Goal: Register for event/course: Register for event/course

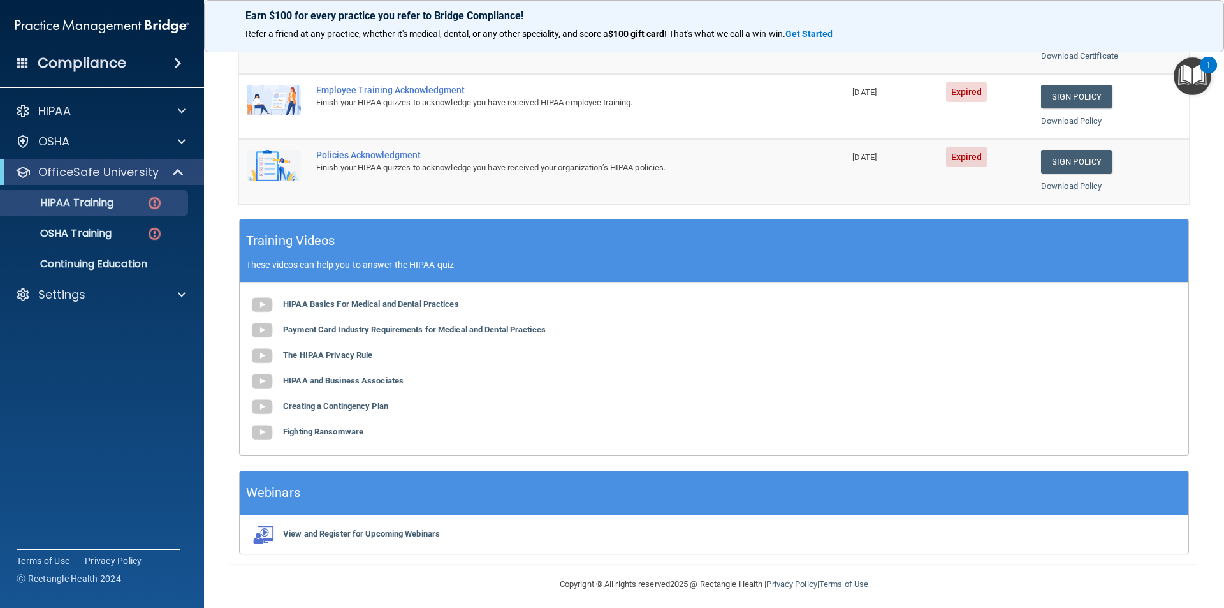
scroll to position [353, 0]
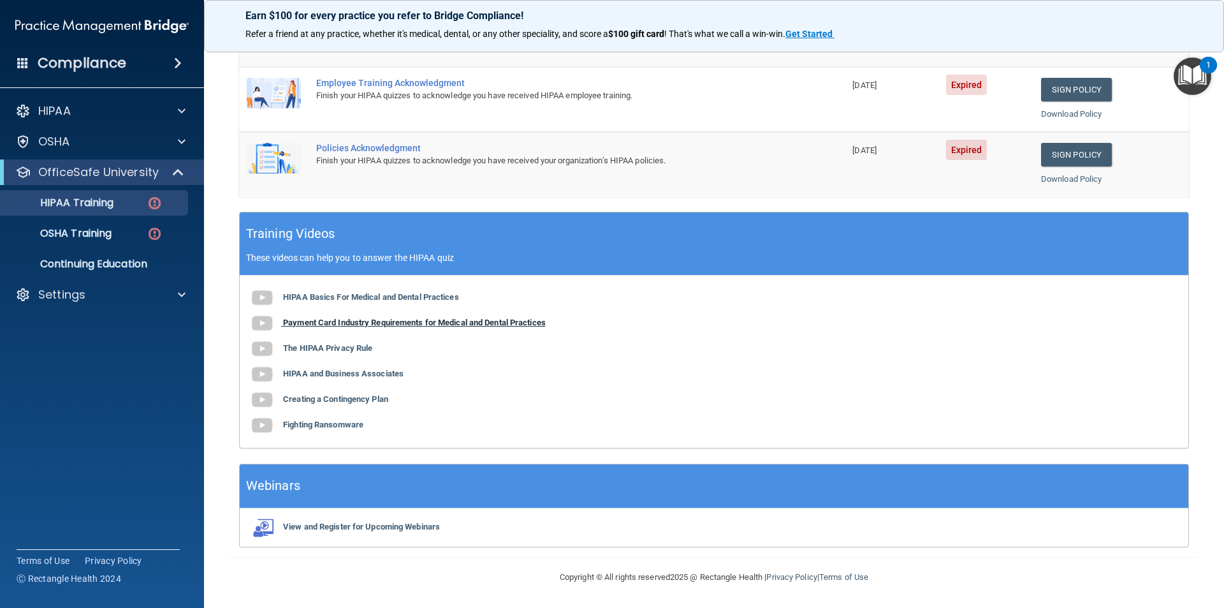
click at [260, 323] on img at bounding box center [262, 324] width 26 height 26
click at [353, 351] on b "The HIPAA Privacy Rule" at bounding box center [327, 348] width 89 height 10
click at [339, 376] on b "HIPAA and Business Associates" at bounding box center [343, 374] width 121 height 10
click at [383, 399] on b "Creating a Contingency Plan" at bounding box center [335, 399] width 105 height 10
click at [319, 424] on b "Fighting Ransomware" at bounding box center [323, 425] width 80 height 10
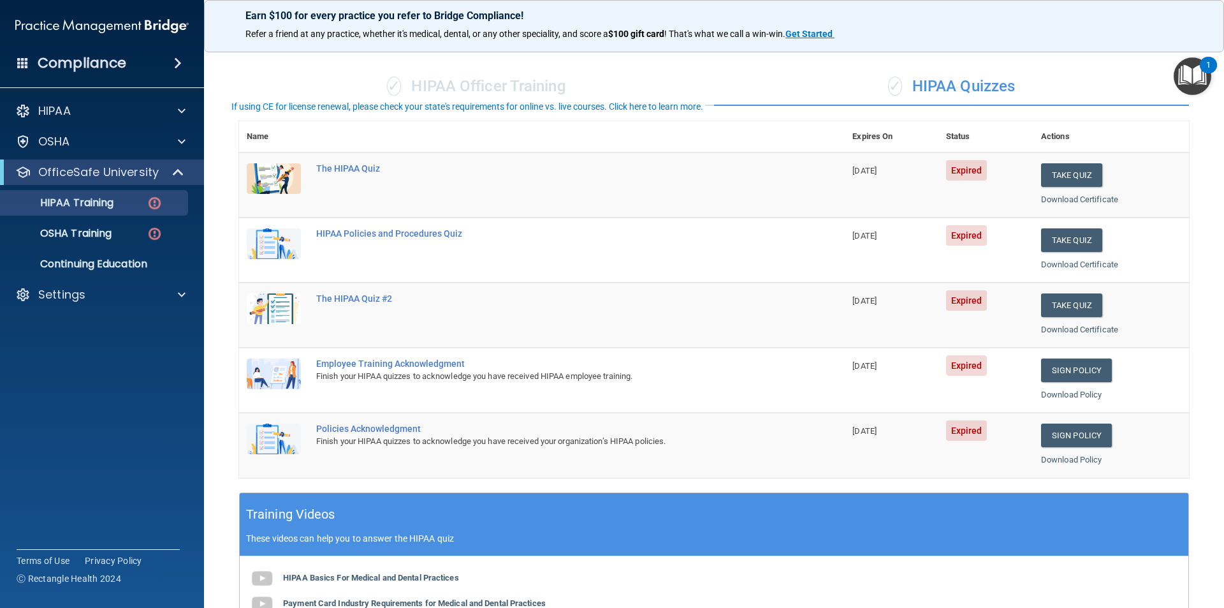
scroll to position [0, 0]
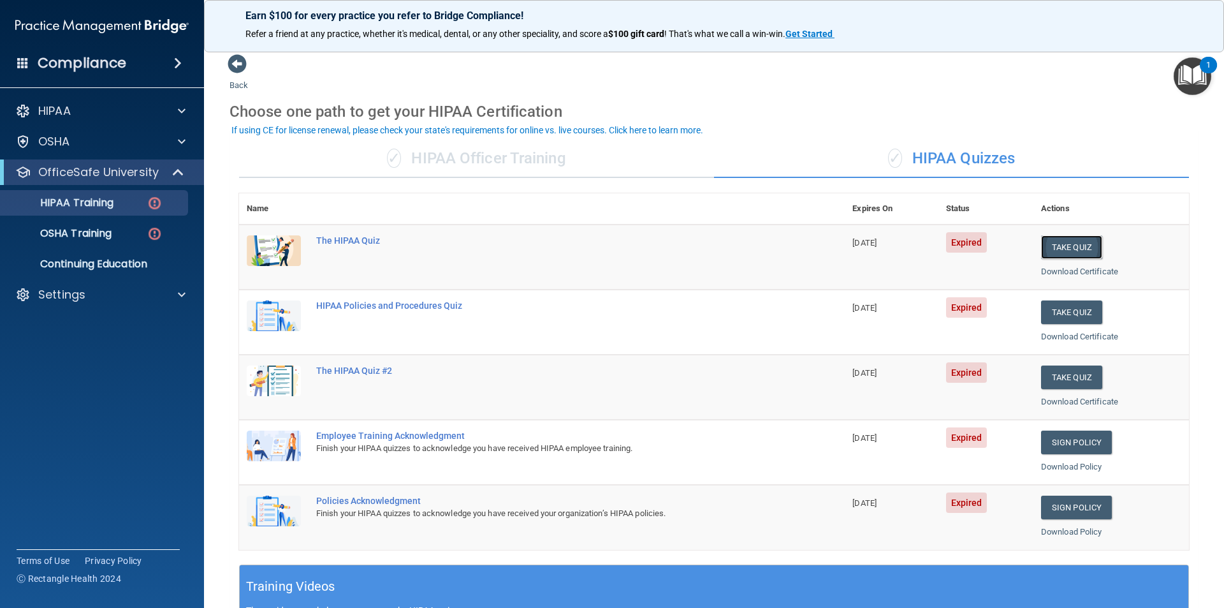
click at [1071, 249] on button "Take Quiz" at bounding box center [1071, 247] width 61 height 24
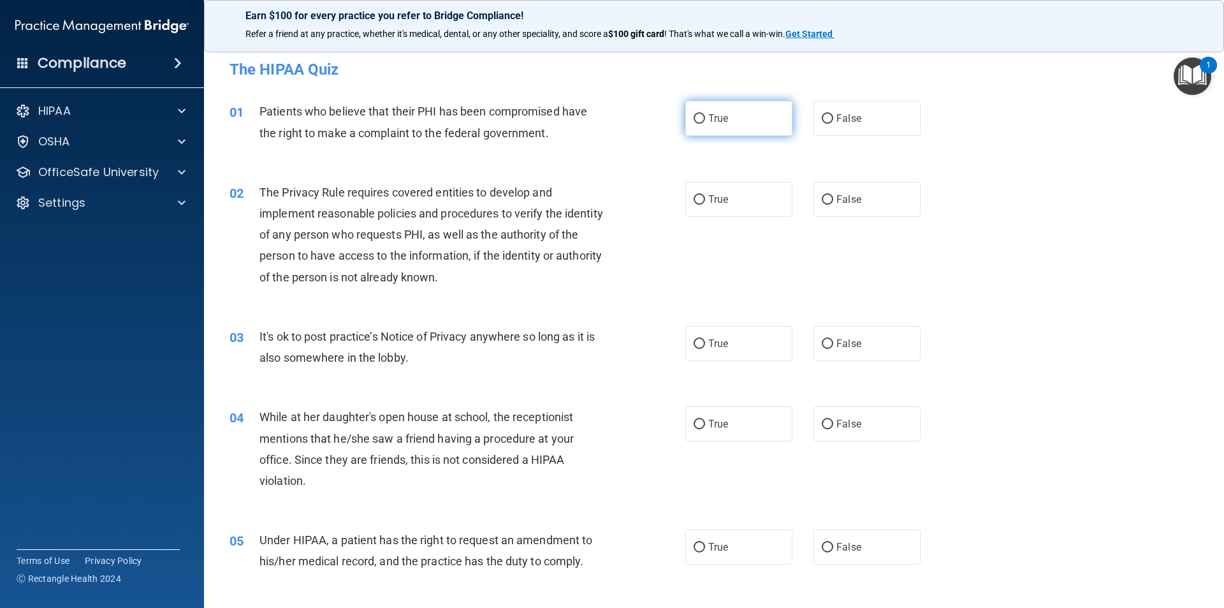
click at [700, 117] on input "True" at bounding box center [699, 119] width 11 height 10
radio input "true"
click at [830, 203] on label "False" at bounding box center [867, 199] width 107 height 35
click at [830, 203] on input "False" at bounding box center [827, 200] width 11 height 10
radio input "true"
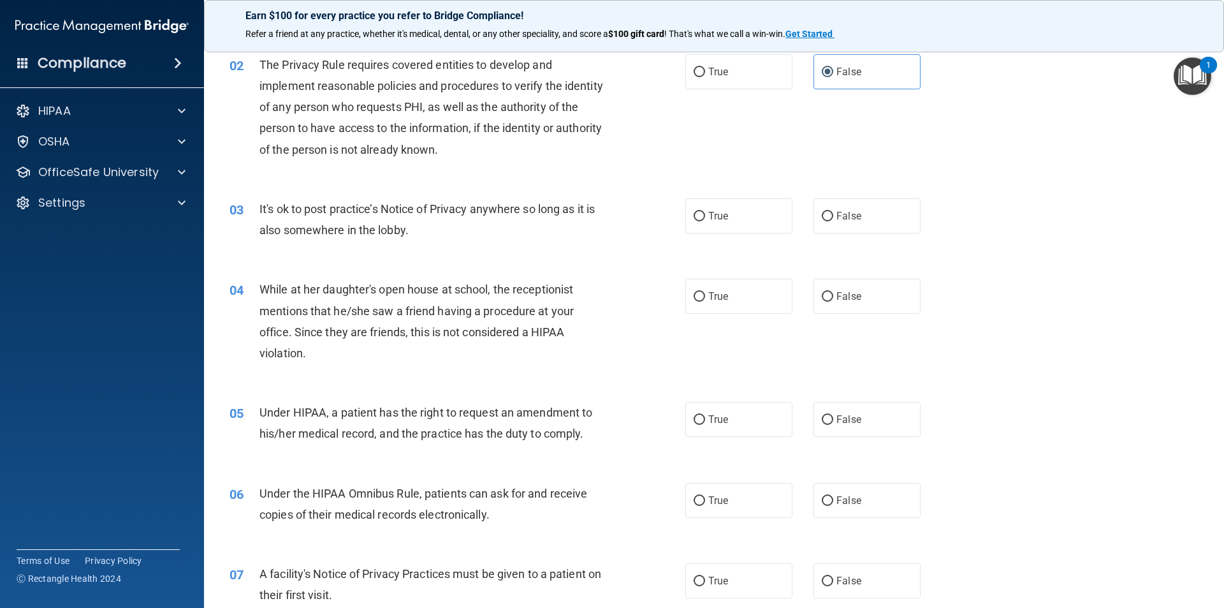
scroll to position [191, 0]
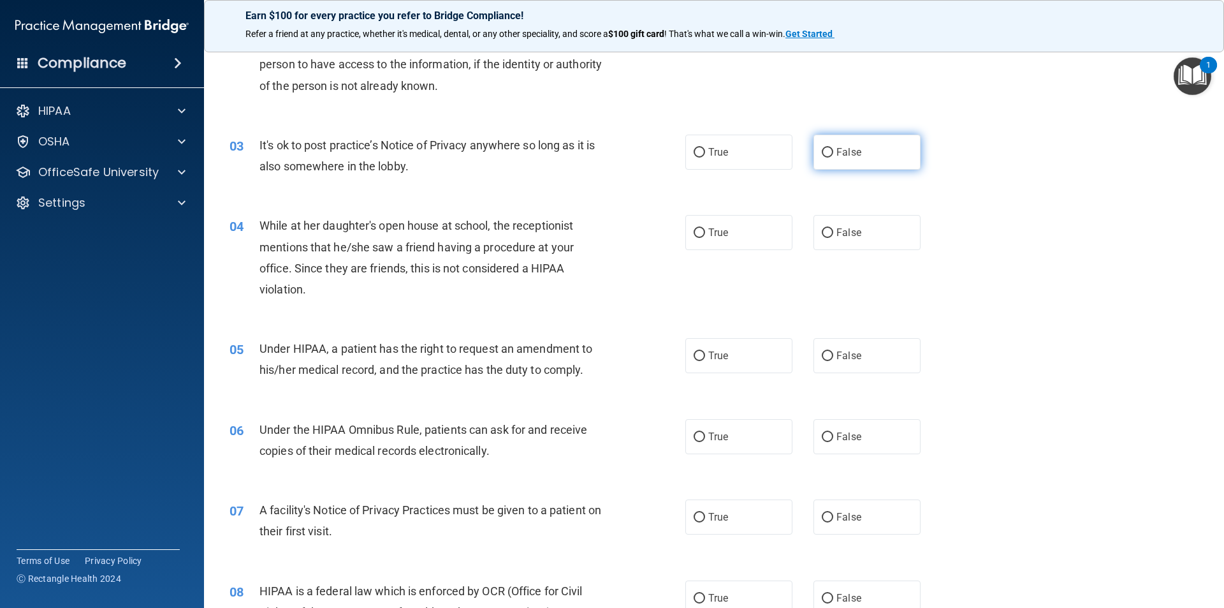
click at [822, 157] on input "False" at bounding box center [827, 153] width 11 height 10
radio input "true"
click at [822, 231] on input "False" at bounding box center [827, 233] width 11 height 10
radio input "true"
click at [698, 360] on input "True" at bounding box center [699, 356] width 11 height 10
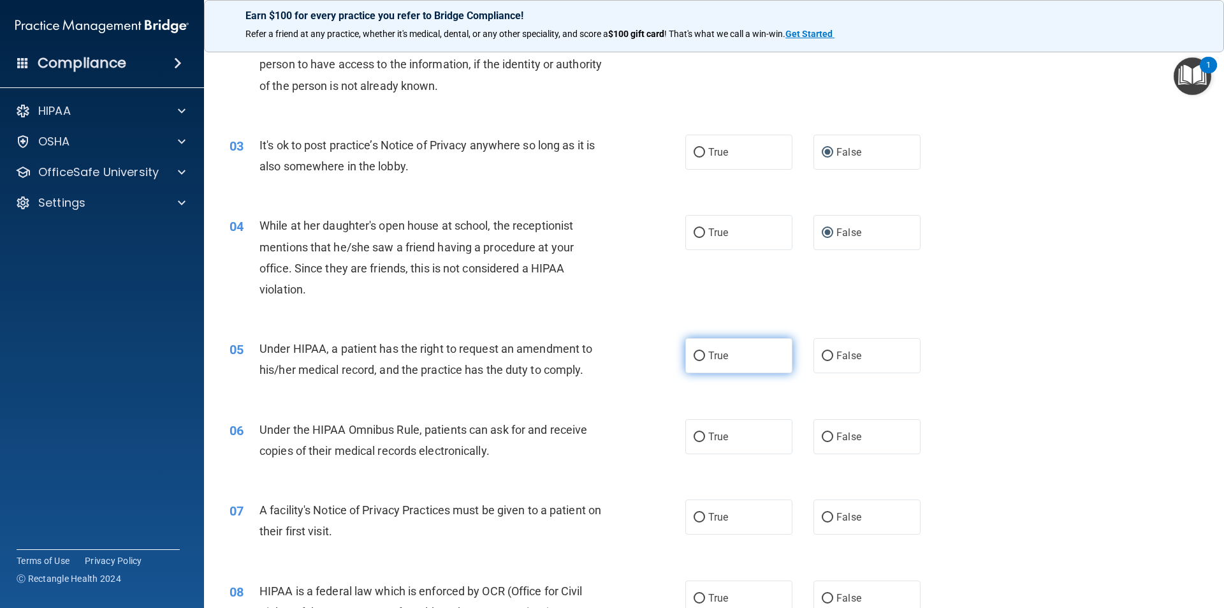
radio input "true"
click at [838, 441] on span "False" at bounding box center [849, 436] width 25 height 12
click at [833, 441] on input "False" at bounding box center [827, 437] width 11 height 10
radio input "true"
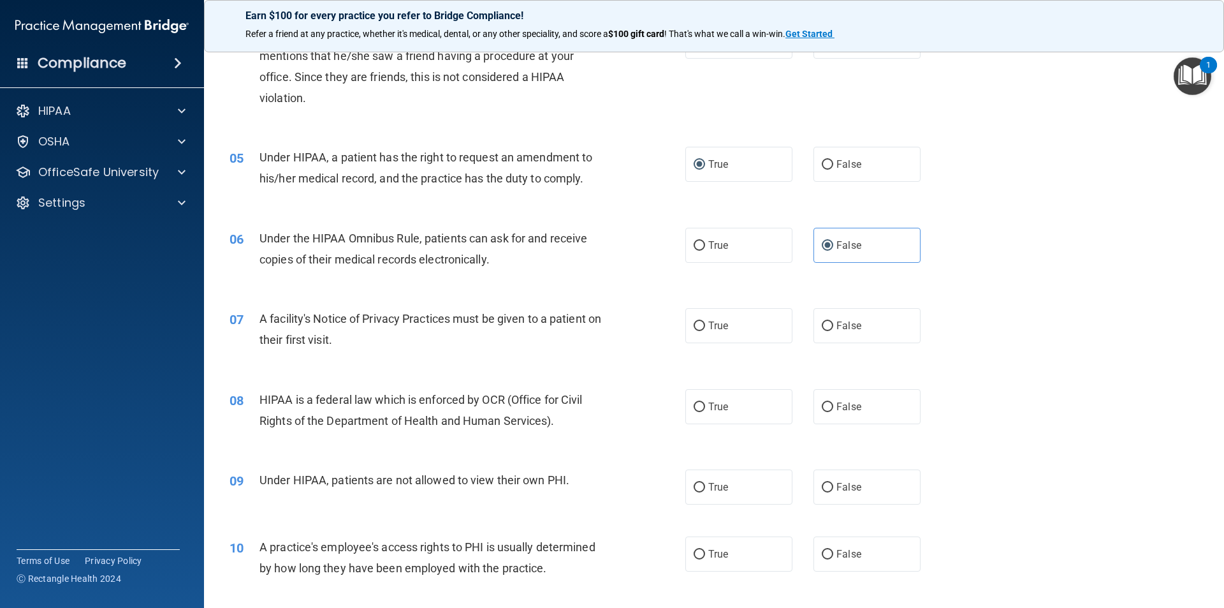
scroll to position [446, 0]
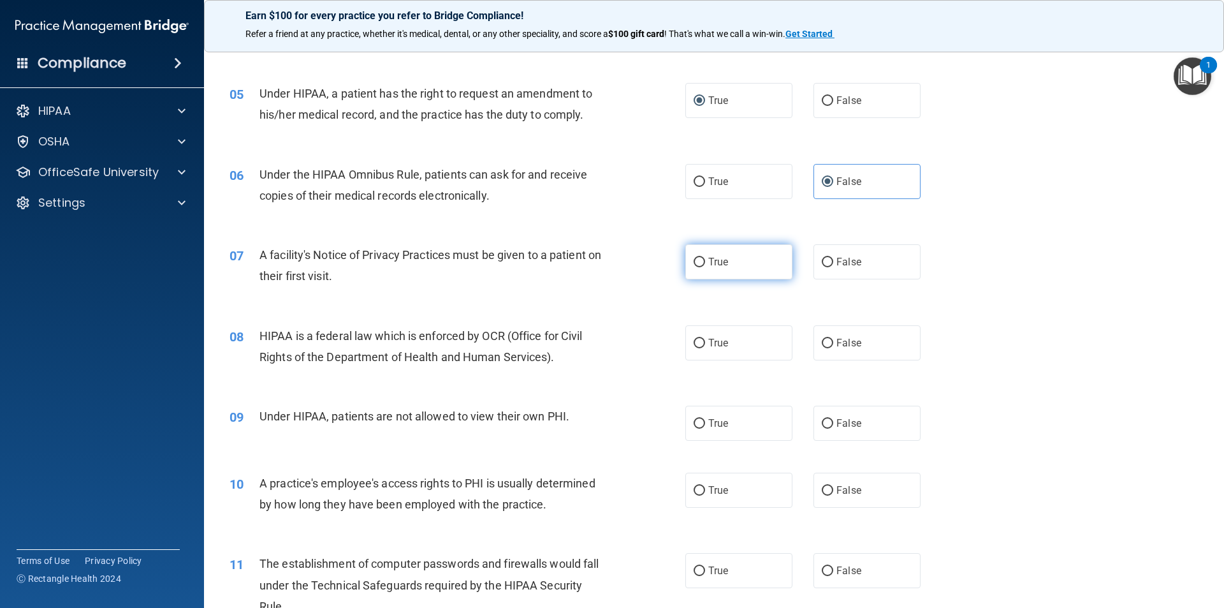
click at [708, 259] on span "True" at bounding box center [718, 262] width 20 height 12
click at [705, 259] on input "True" at bounding box center [699, 263] width 11 height 10
radio input "true"
click at [686, 345] on label "True" at bounding box center [738, 342] width 107 height 35
click at [694, 345] on input "True" at bounding box center [699, 344] width 11 height 10
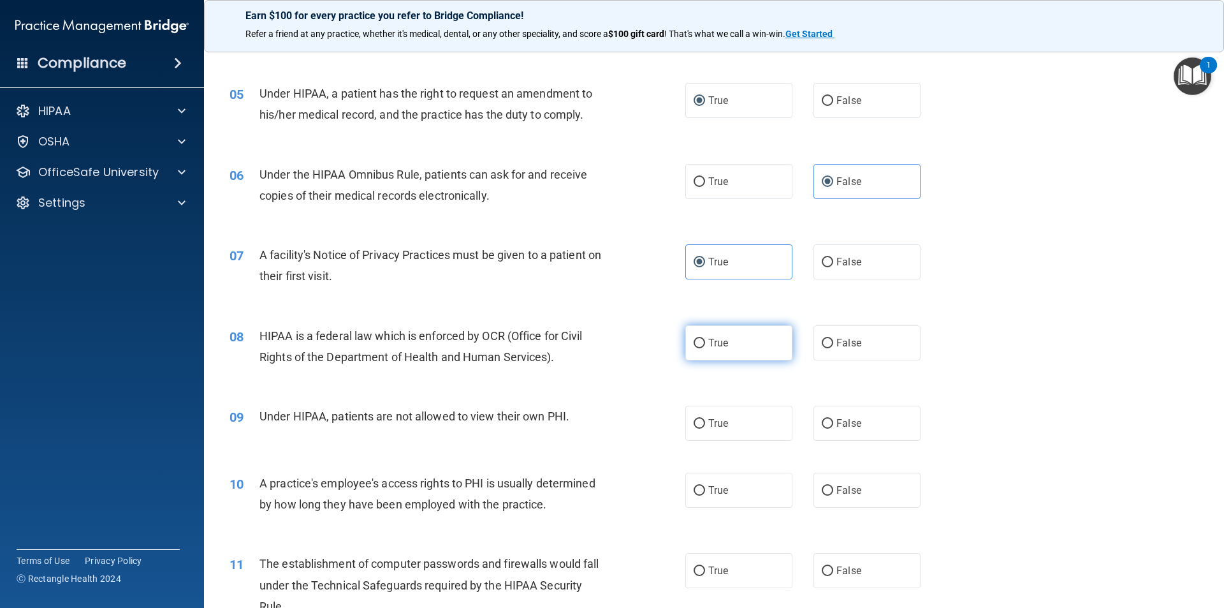
radio input "true"
click at [828, 423] on label "False" at bounding box center [867, 423] width 107 height 35
click at [828, 423] on input "False" at bounding box center [827, 424] width 11 height 10
radio input "true"
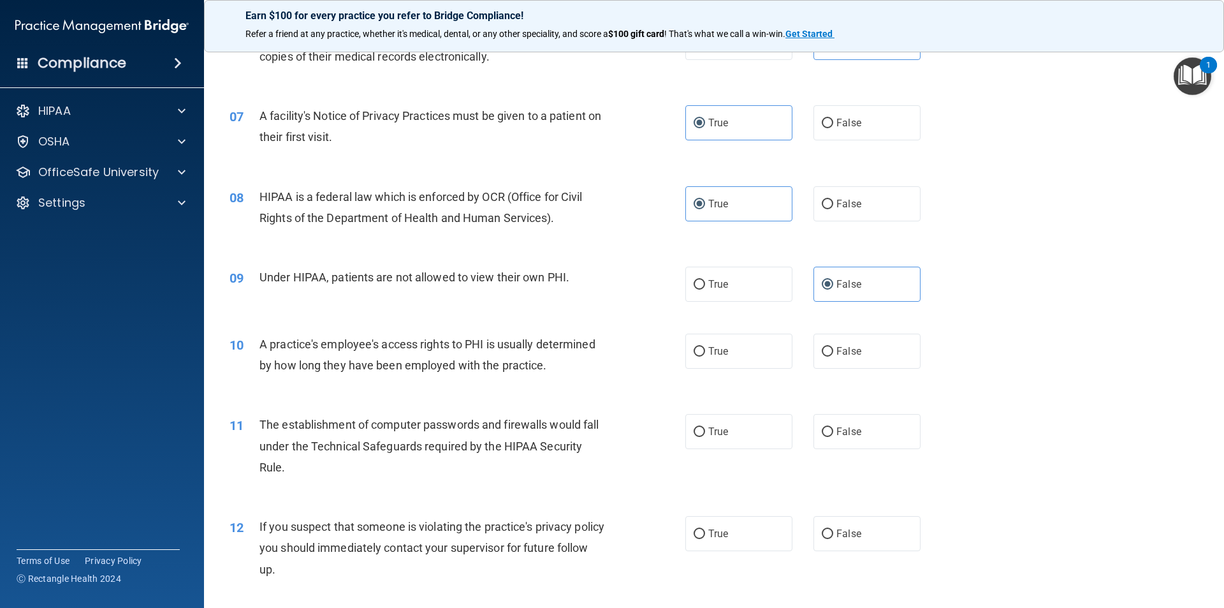
scroll to position [638, 0]
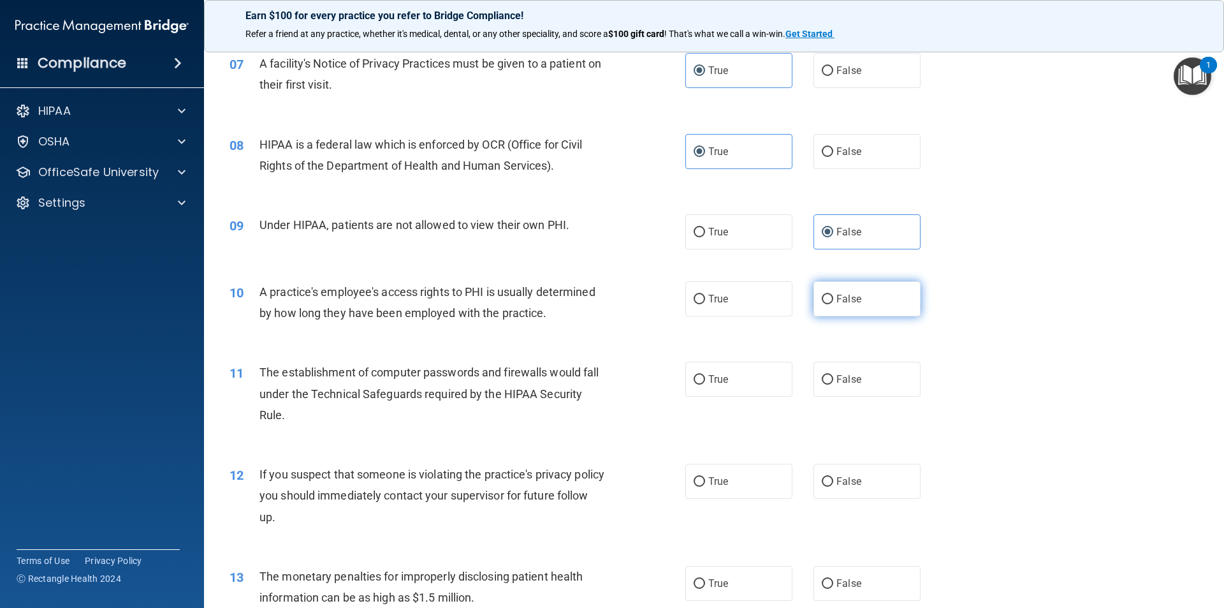
click at [822, 295] on input "False" at bounding box center [827, 300] width 11 height 10
radio input "true"
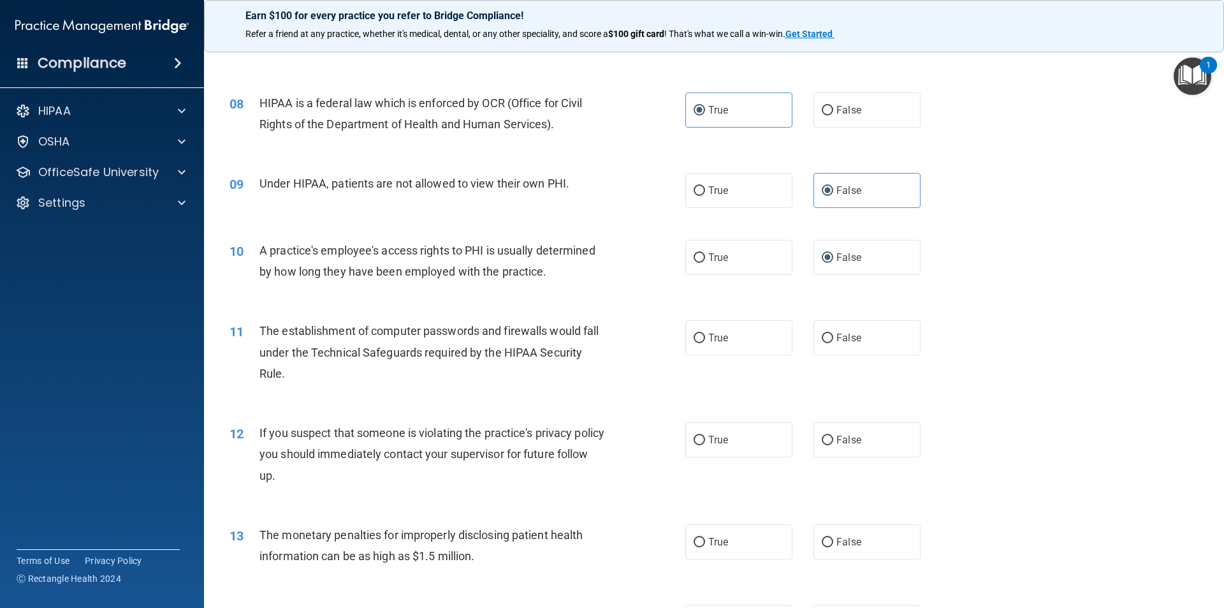
scroll to position [701, 0]
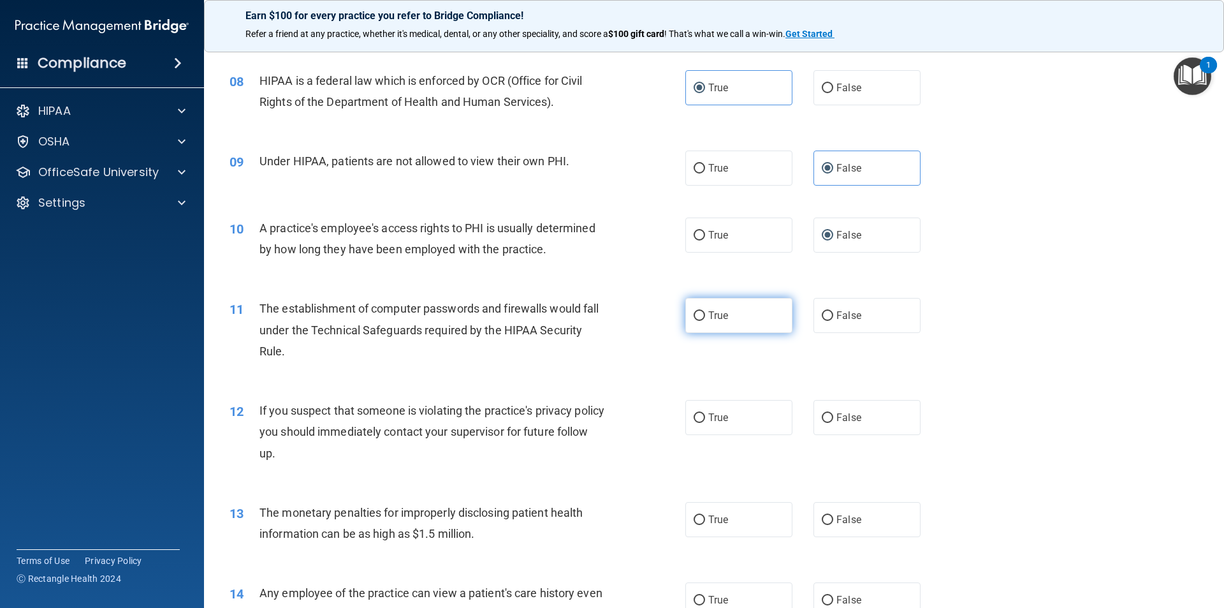
click at [695, 323] on label "True" at bounding box center [738, 315] width 107 height 35
click at [695, 321] on input "True" at bounding box center [699, 316] width 11 height 10
radio input "true"
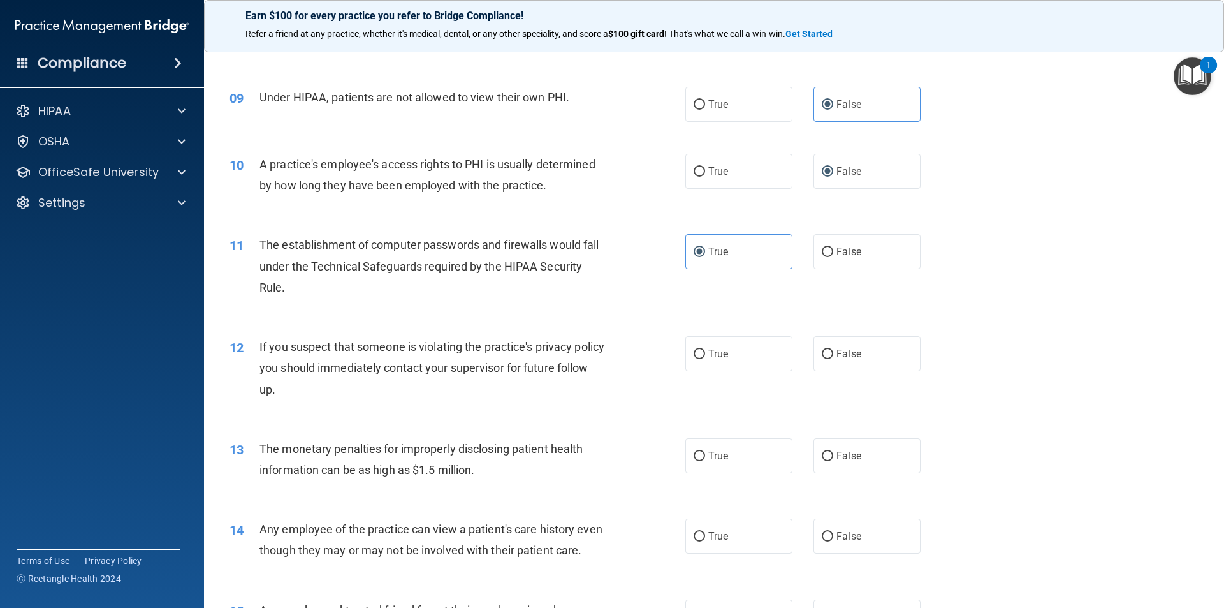
scroll to position [829, 0]
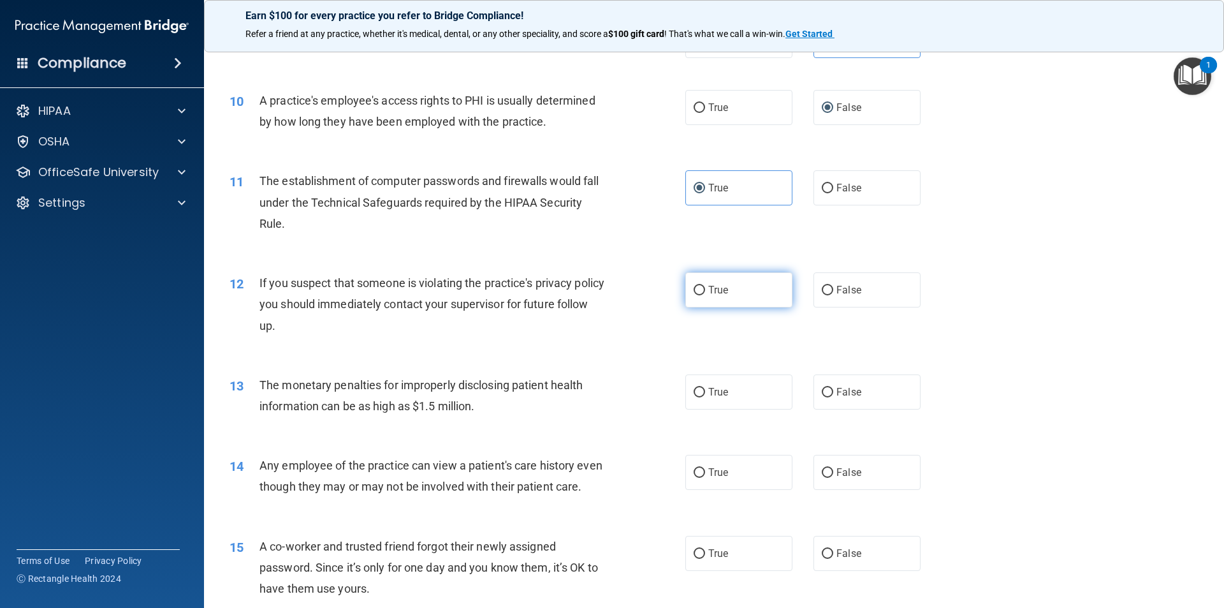
click at [703, 294] on label "True" at bounding box center [738, 289] width 107 height 35
click at [703, 294] on input "True" at bounding box center [699, 291] width 11 height 10
radio input "true"
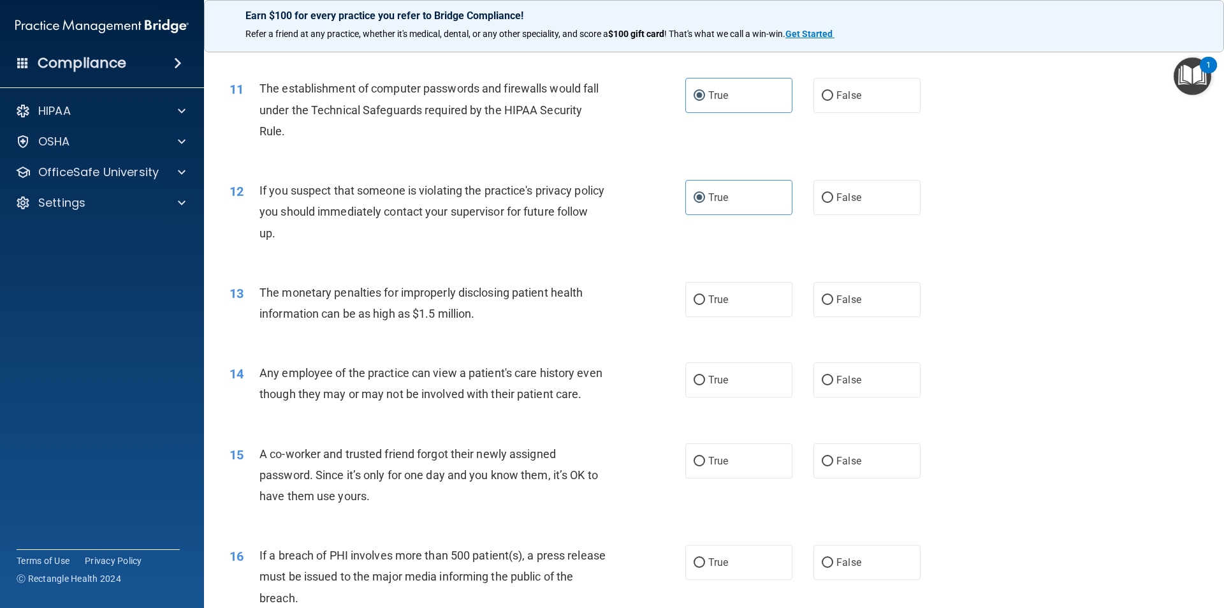
scroll to position [956, 0]
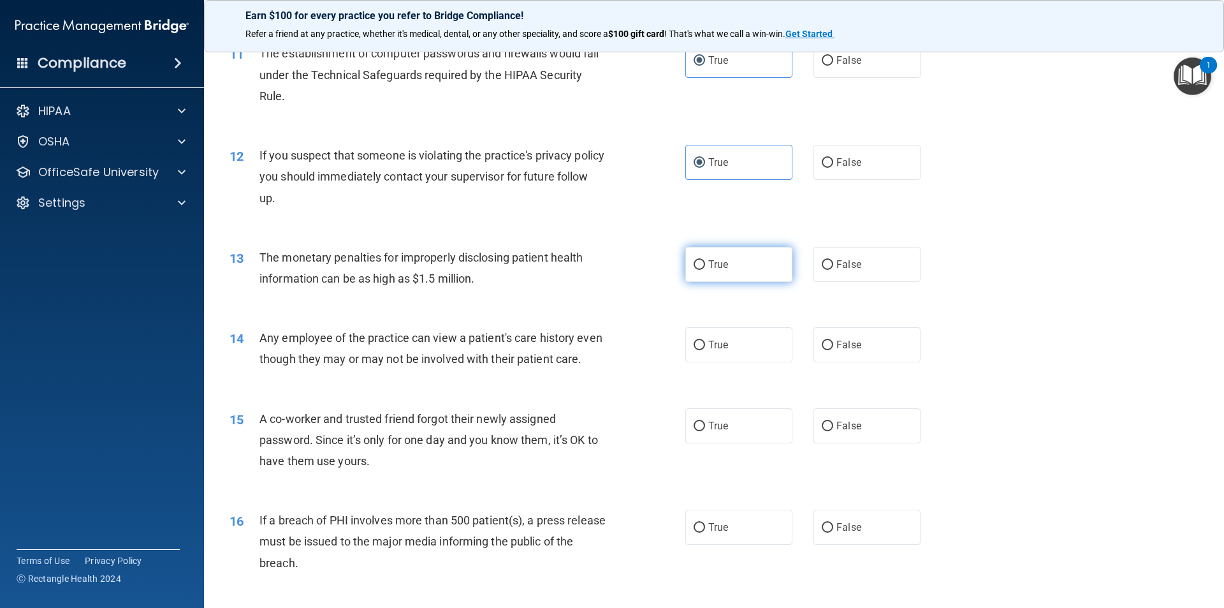
click at [710, 262] on span "True" at bounding box center [718, 264] width 20 height 12
click at [705, 262] on input "True" at bounding box center [699, 265] width 11 height 10
radio input "true"
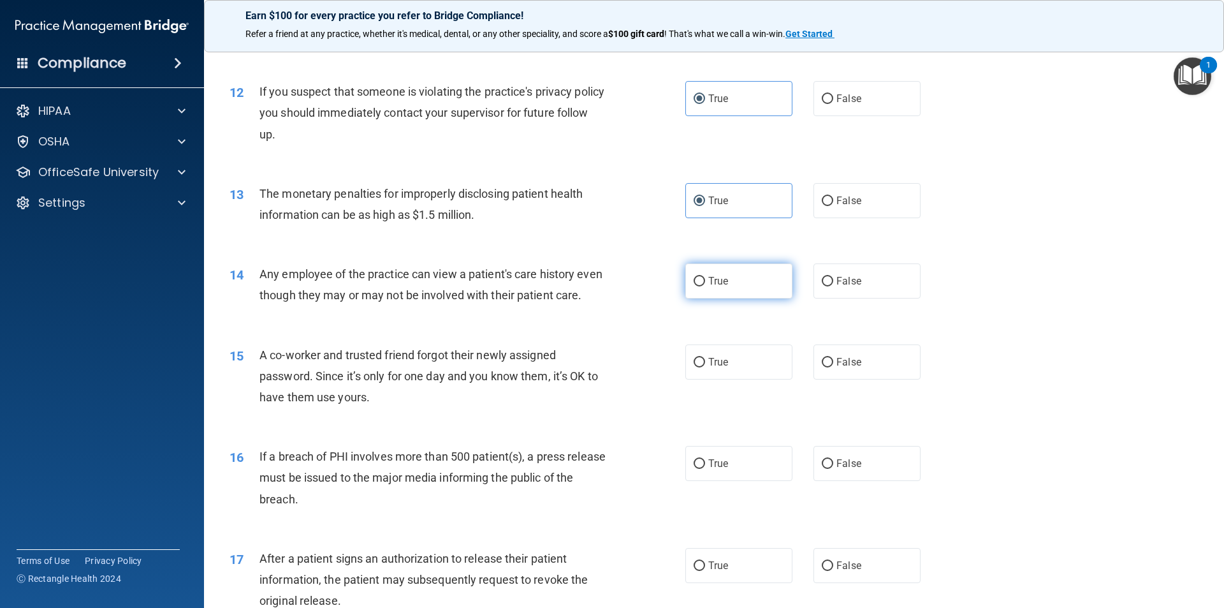
click at [717, 284] on span "True" at bounding box center [718, 281] width 20 height 12
click at [705, 284] on input "True" at bounding box center [699, 282] width 11 height 10
radio input "true"
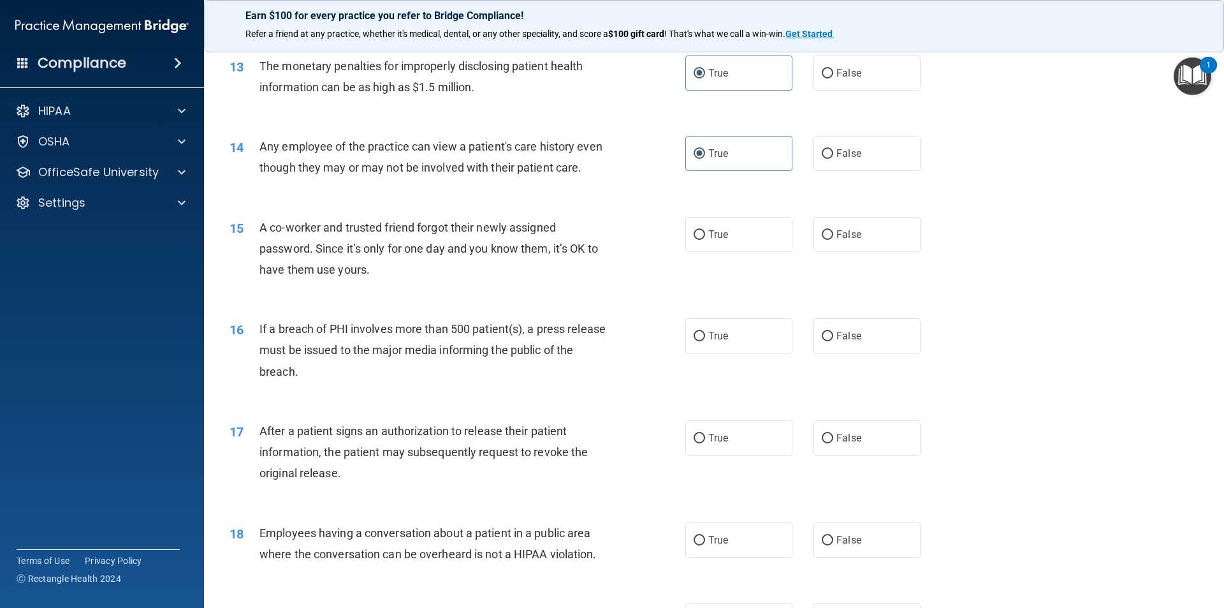
scroll to position [1211, 0]
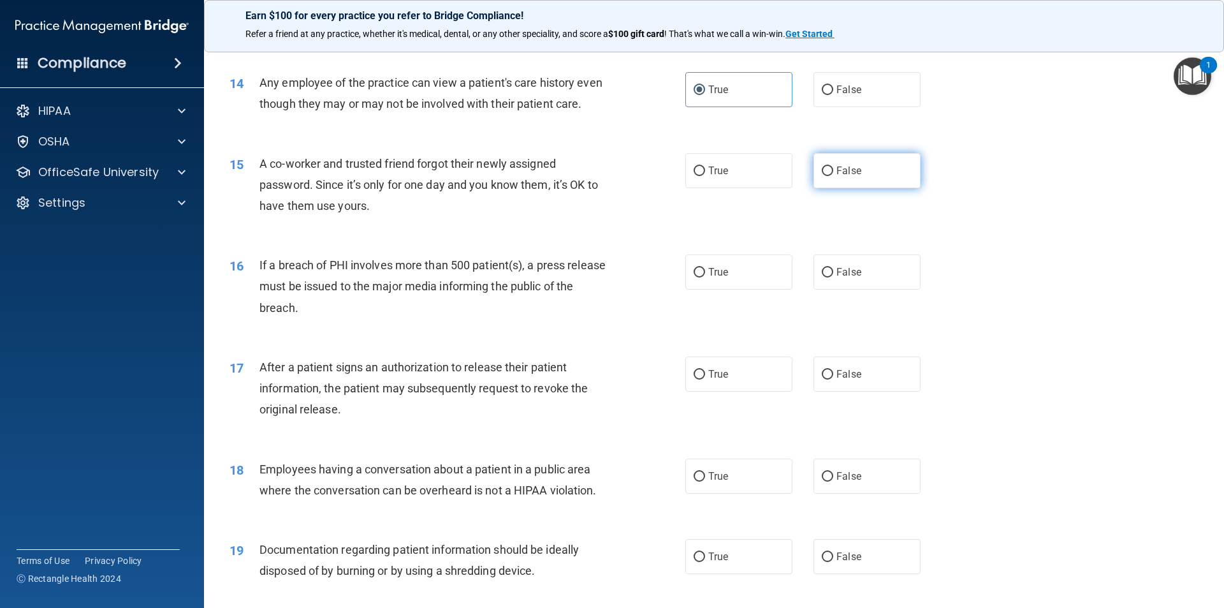
click at [821, 188] on label "False" at bounding box center [867, 170] width 107 height 35
click at [822, 176] on input "False" at bounding box center [827, 171] width 11 height 10
radio input "true"
click at [814, 289] on label "False" at bounding box center [867, 271] width 107 height 35
click at [822, 277] on input "False" at bounding box center [827, 273] width 11 height 10
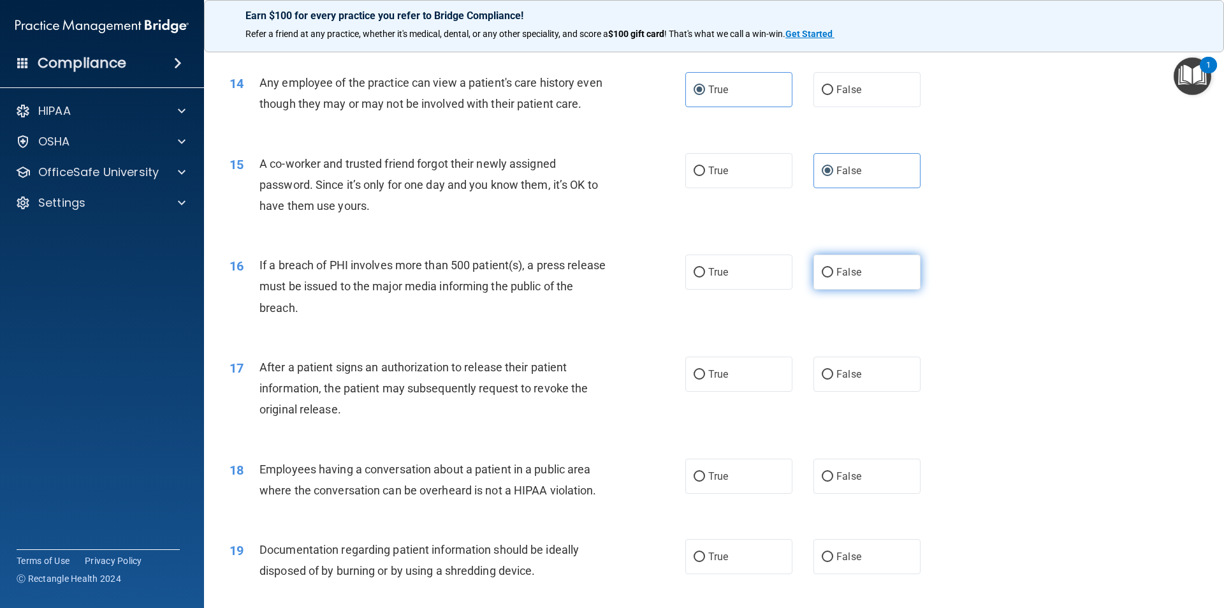
radio input "true"
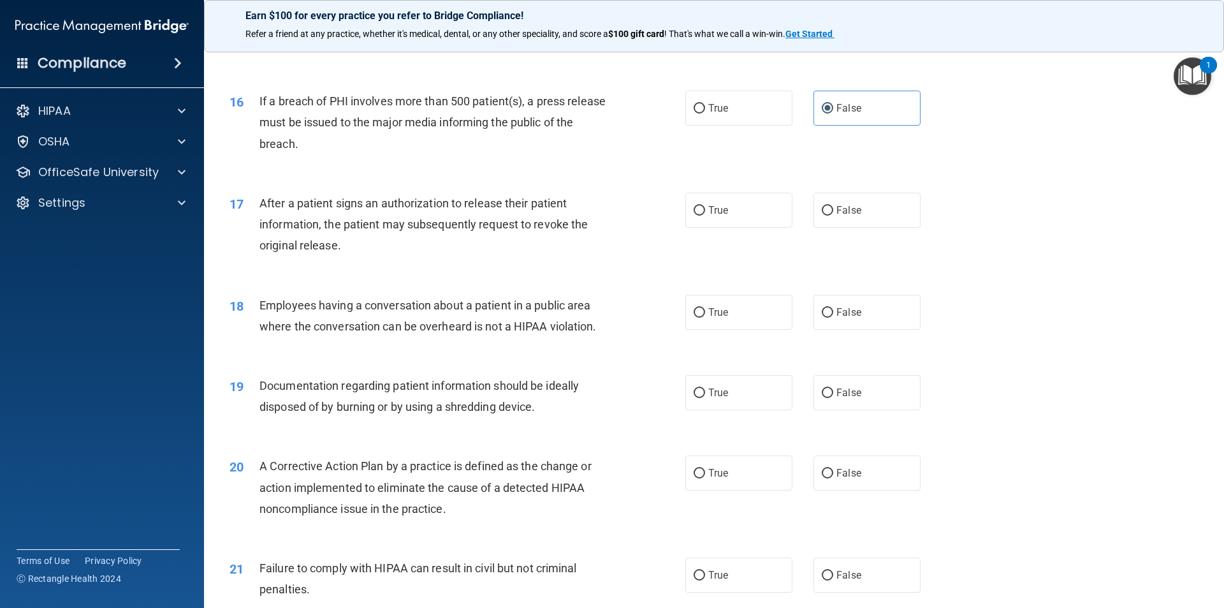
scroll to position [1403, 0]
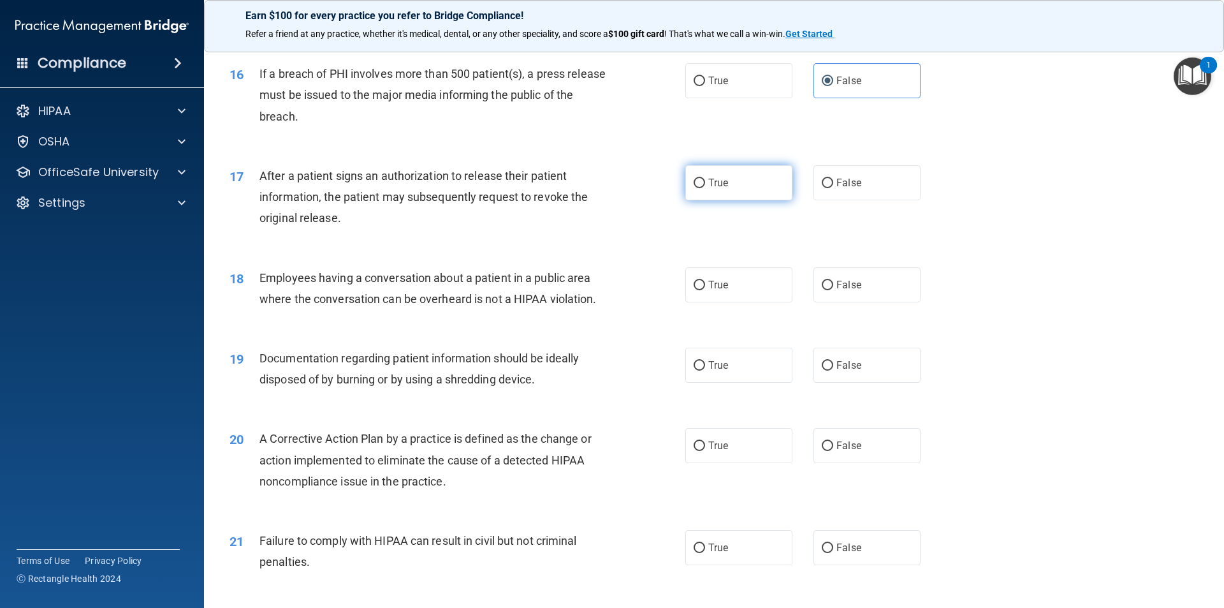
click at [722, 200] on label "True" at bounding box center [738, 182] width 107 height 35
click at [705, 188] on input "True" at bounding box center [699, 184] width 11 height 10
radio input "true"
click at [837, 291] on span "False" at bounding box center [849, 285] width 25 height 12
click at [833, 290] on input "False" at bounding box center [827, 286] width 11 height 10
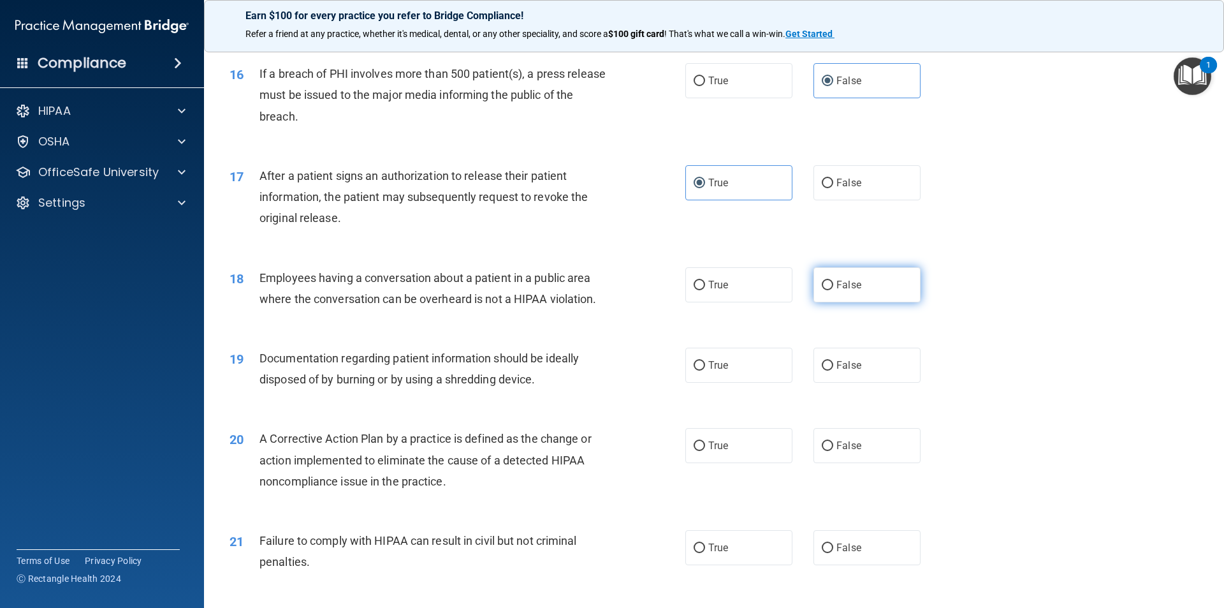
radio input "true"
click at [709, 383] on label "True" at bounding box center [738, 365] width 107 height 35
click at [705, 370] on input "True" at bounding box center [699, 366] width 11 height 10
radio input "true"
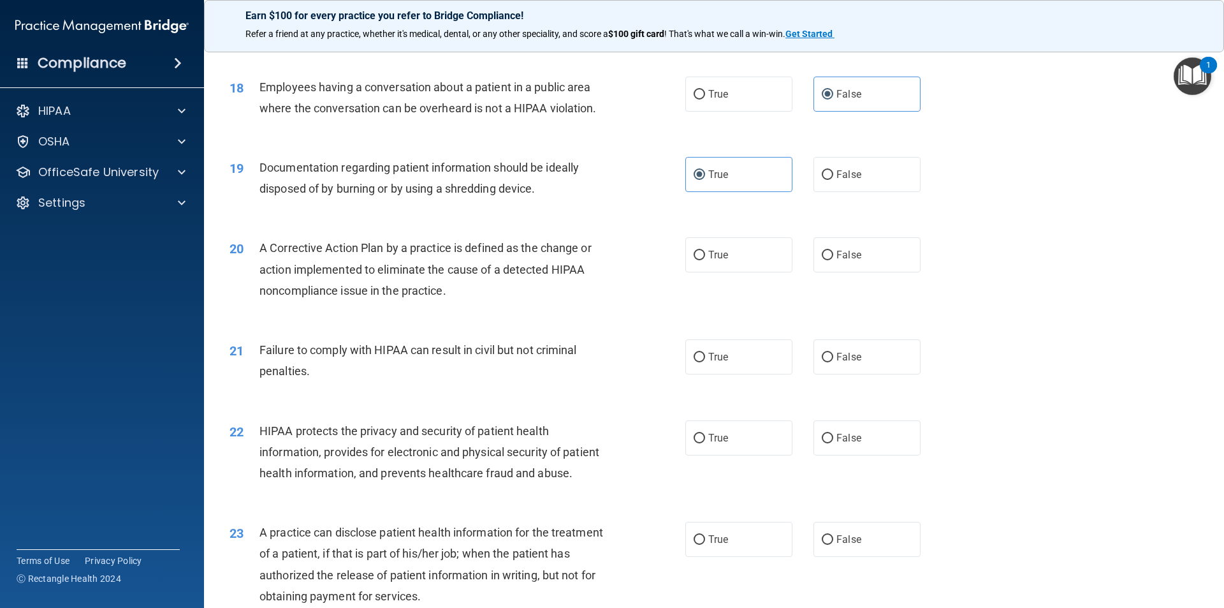
scroll to position [1594, 0]
click at [701, 272] on label "True" at bounding box center [738, 254] width 107 height 35
click at [701, 260] on input "True" at bounding box center [699, 255] width 11 height 10
radio input "true"
click at [838, 374] on label "False" at bounding box center [867, 356] width 107 height 35
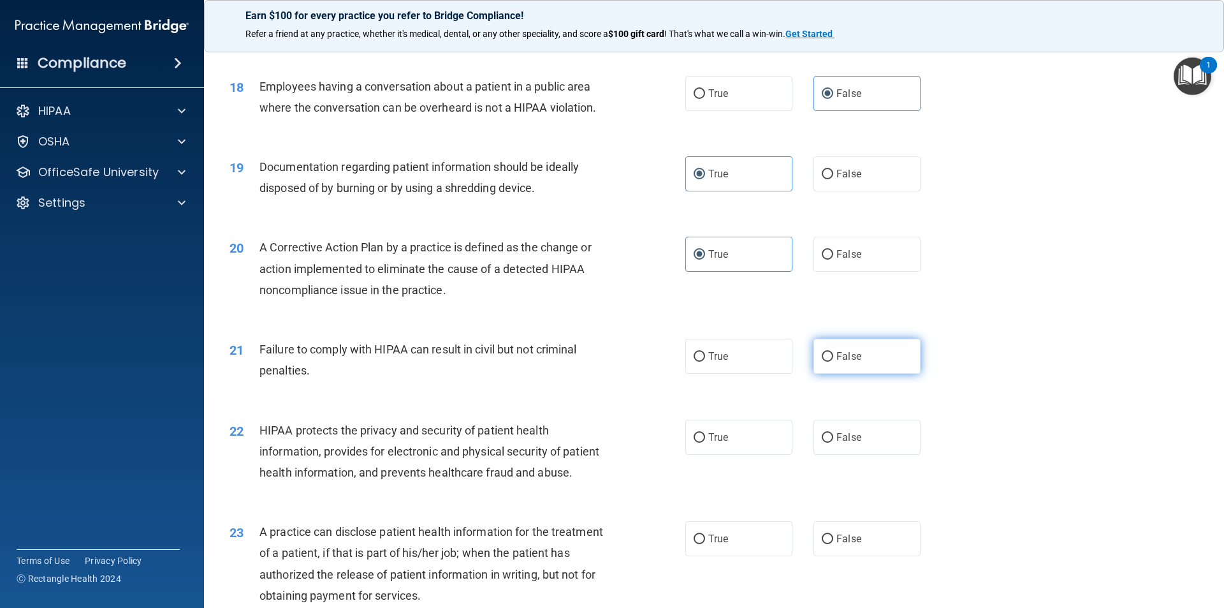
click at [833, 362] on input "False" at bounding box center [827, 357] width 11 height 10
radio input "true"
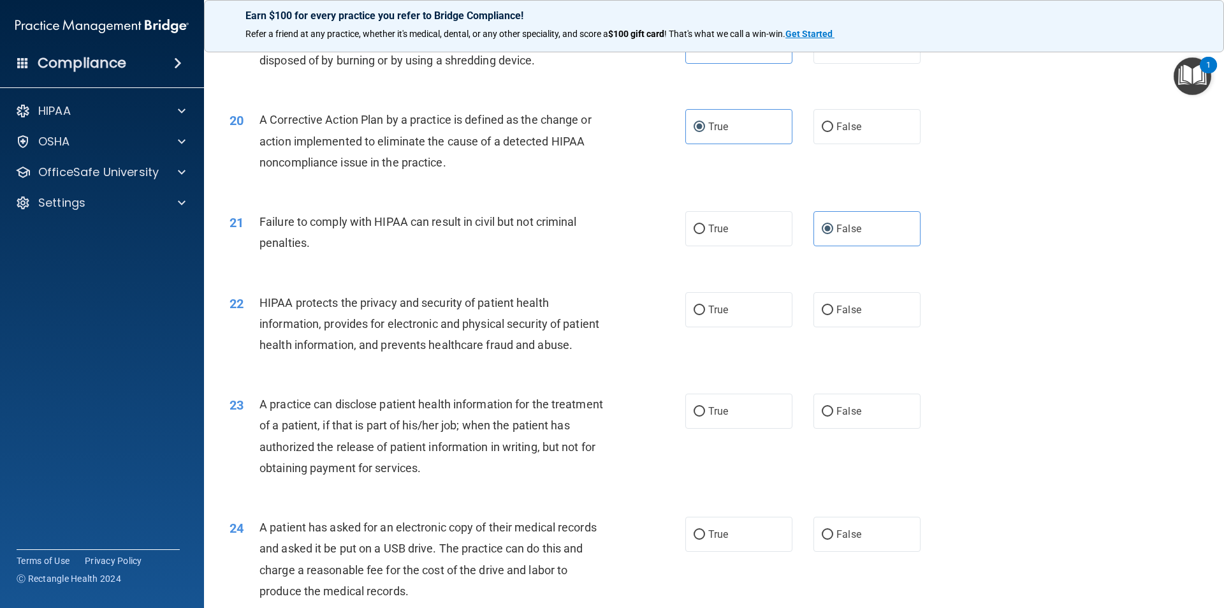
scroll to position [1785, 0]
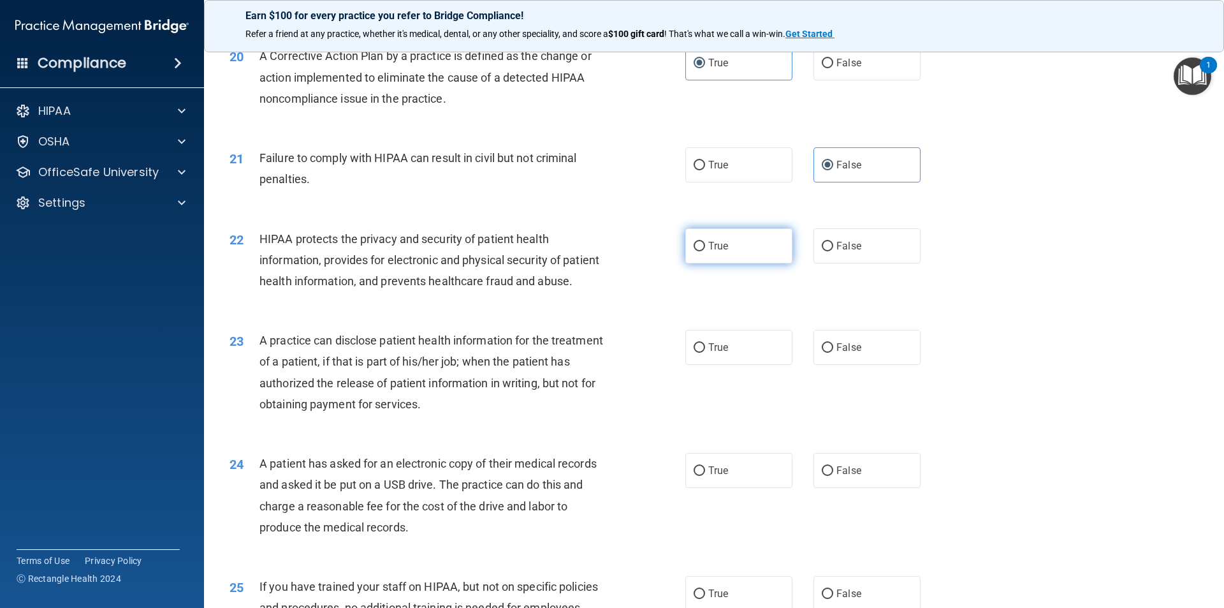
click at [747, 263] on label "True" at bounding box center [738, 245] width 107 height 35
click at [705, 251] on input "True" at bounding box center [699, 247] width 11 height 10
radio input "true"
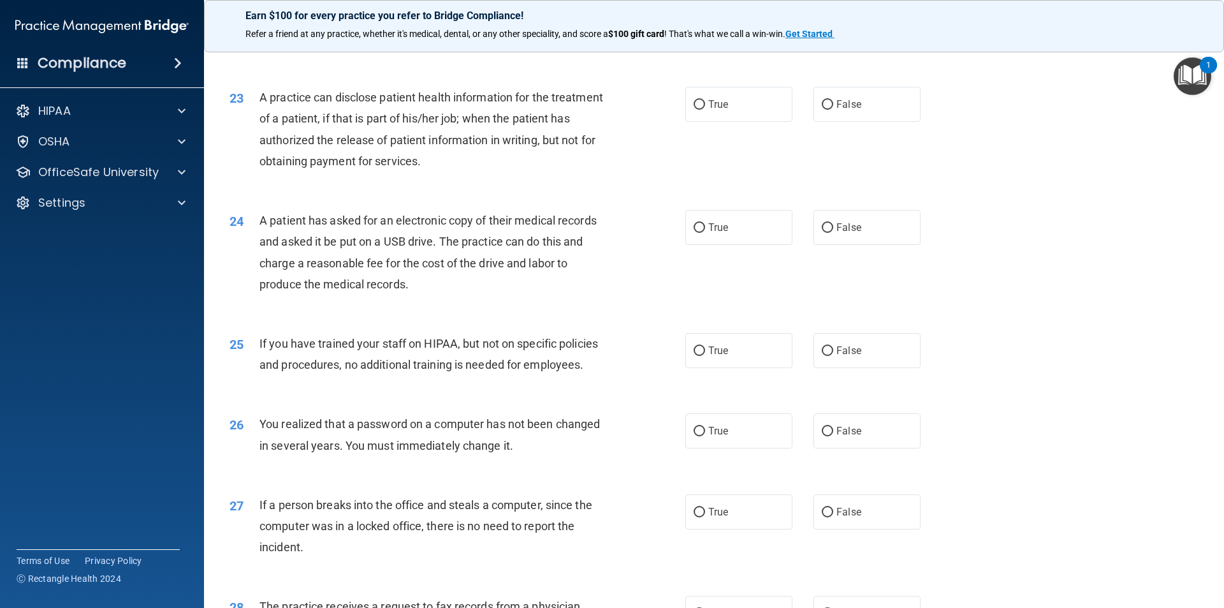
scroll to position [2040, 0]
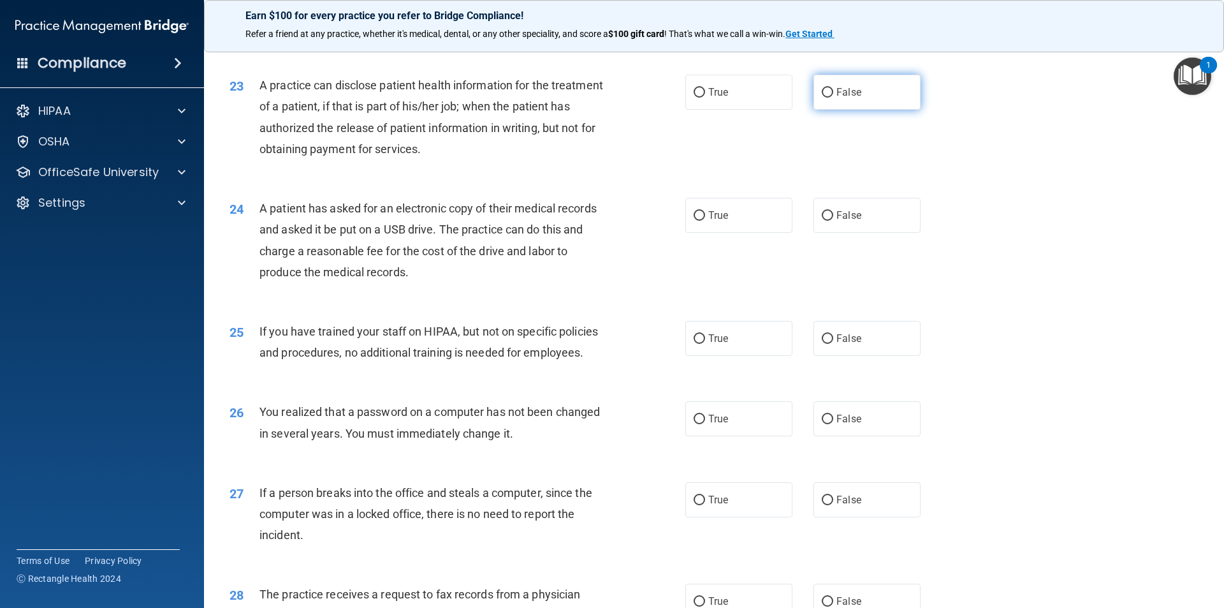
click at [874, 110] on label "False" at bounding box center [867, 92] width 107 height 35
click at [833, 98] on input "False" at bounding box center [827, 93] width 11 height 10
radio input "true"
click at [711, 221] on span "True" at bounding box center [718, 215] width 20 height 12
click at [705, 221] on input "True" at bounding box center [699, 216] width 11 height 10
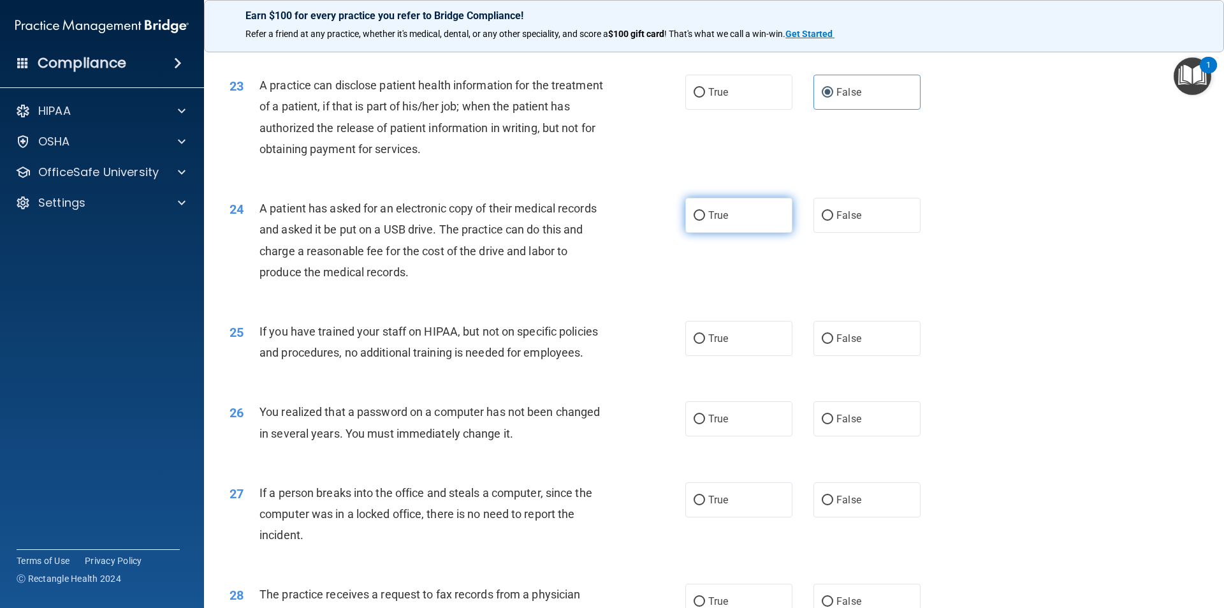
radio input "true"
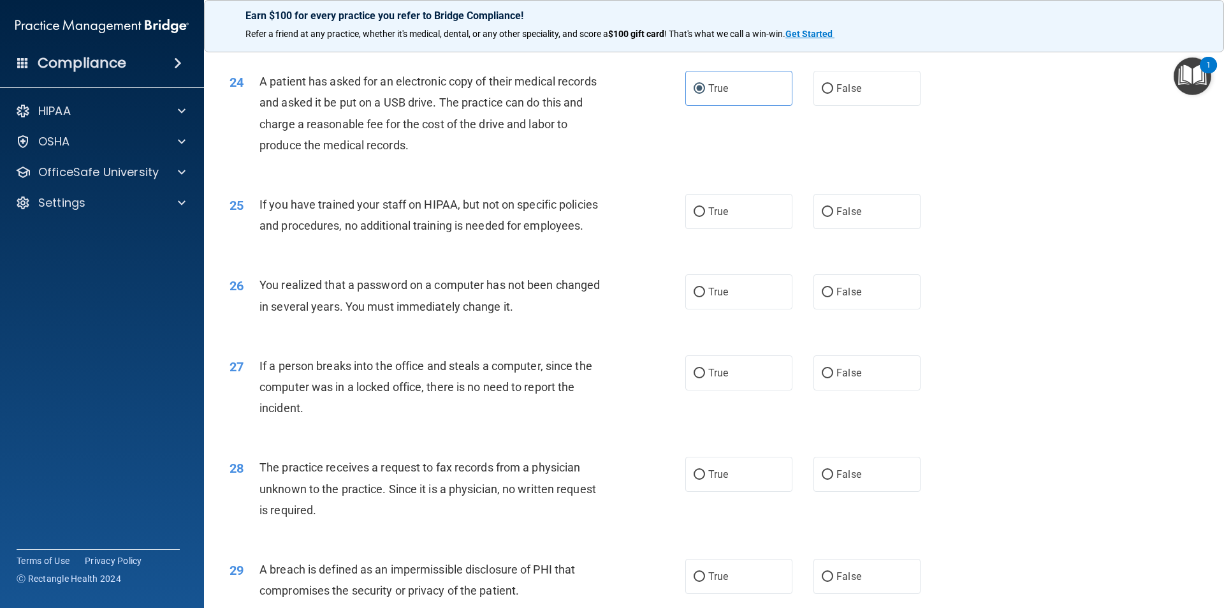
scroll to position [2168, 0]
click at [840, 217] on span "False" at bounding box center [849, 211] width 25 height 12
click at [833, 216] on input "False" at bounding box center [827, 212] width 11 height 10
radio input "true"
click at [708, 297] on span "True" at bounding box center [718, 291] width 20 height 12
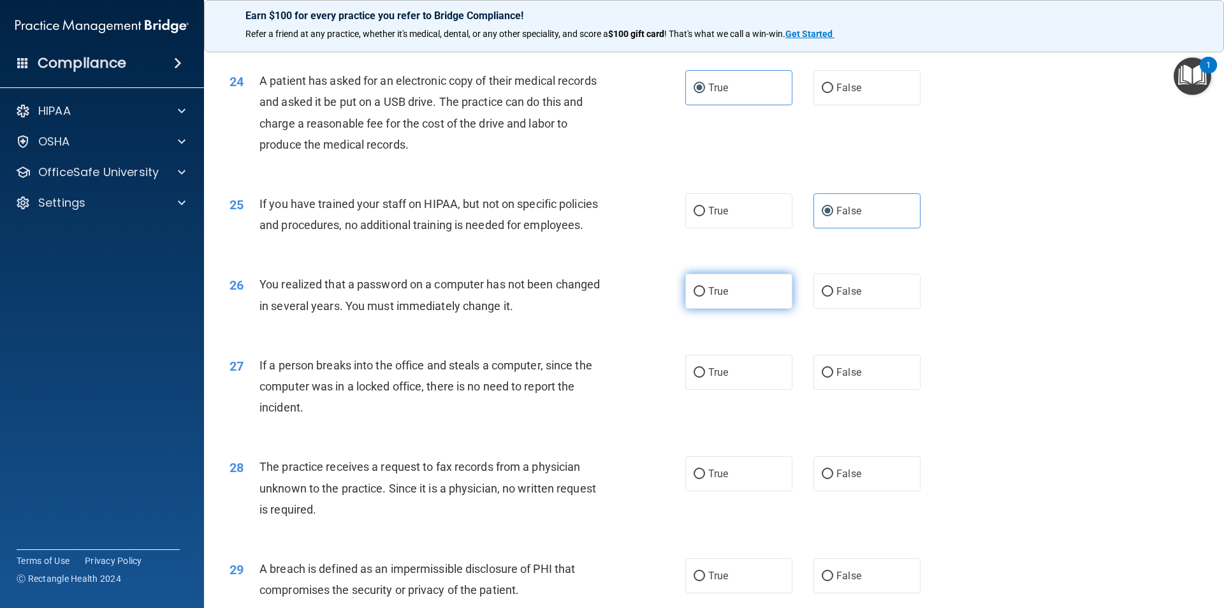
click at [705, 296] on input "True" at bounding box center [699, 292] width 11 height 10
radio input "true"
click at [708, 297] on span "True" at bounding box center [718, 291] width 20 height 12
click at [705, 296] on input "True" at bounding box center [699, 292] width 11 height 10
click at [853, 378] on span "False" at bounding box center [849, 372] width 25 height 12
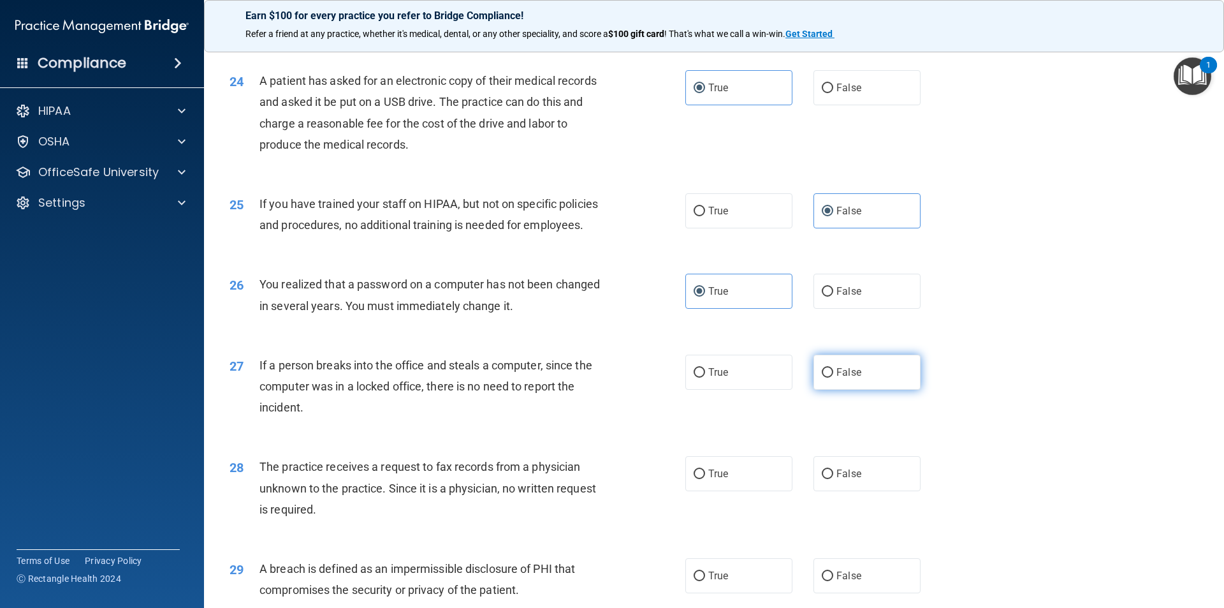
click at [833, 377] on input "False" at bounding box center [827, 373] width 11 height 10
radio input "true"
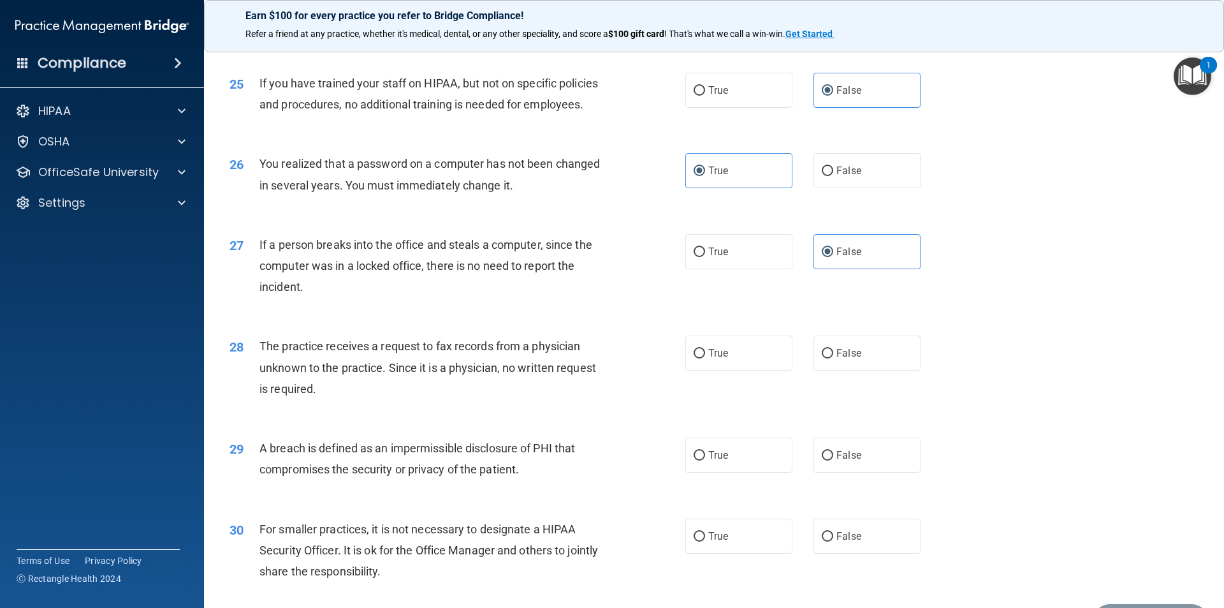
scroll to position [2359, 0]
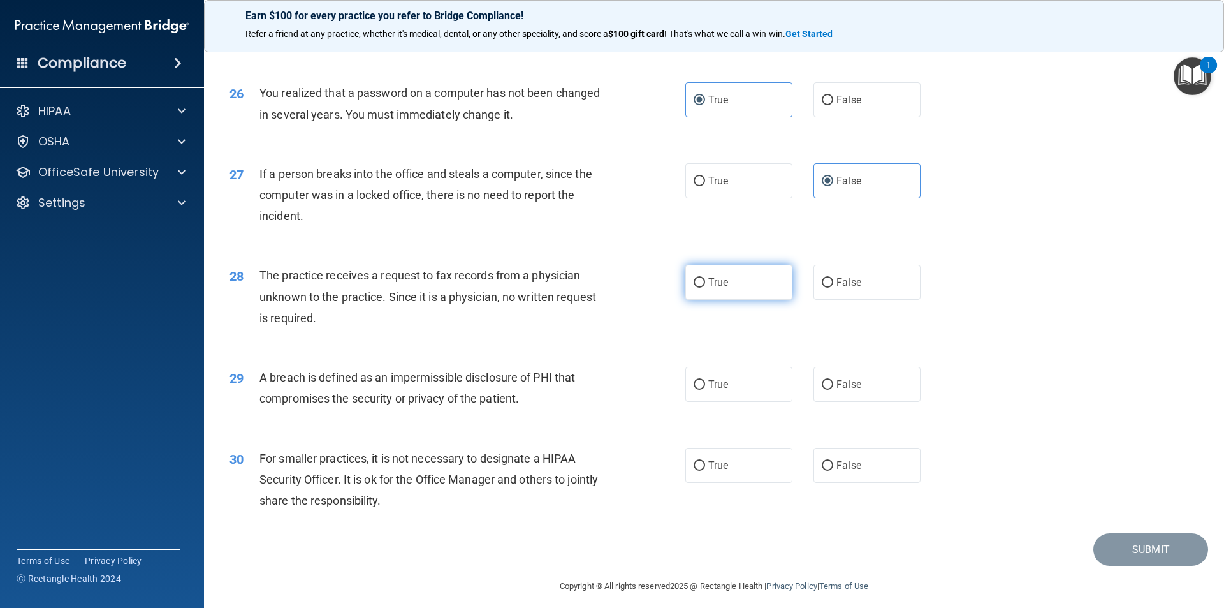
click at [714, 288] on span "True" at bounding box center [718, 282] width 20 height 12
click at [705, 288] on input "True" at bounding box center [699, 283] width 11 height 10
radio input "true"
click at [703, 402] on label "True" at bounding box center [738, 384] width 107 height 35
click at [703, 390] on input "True" at bounding box center [699, 385] width 11 height 10
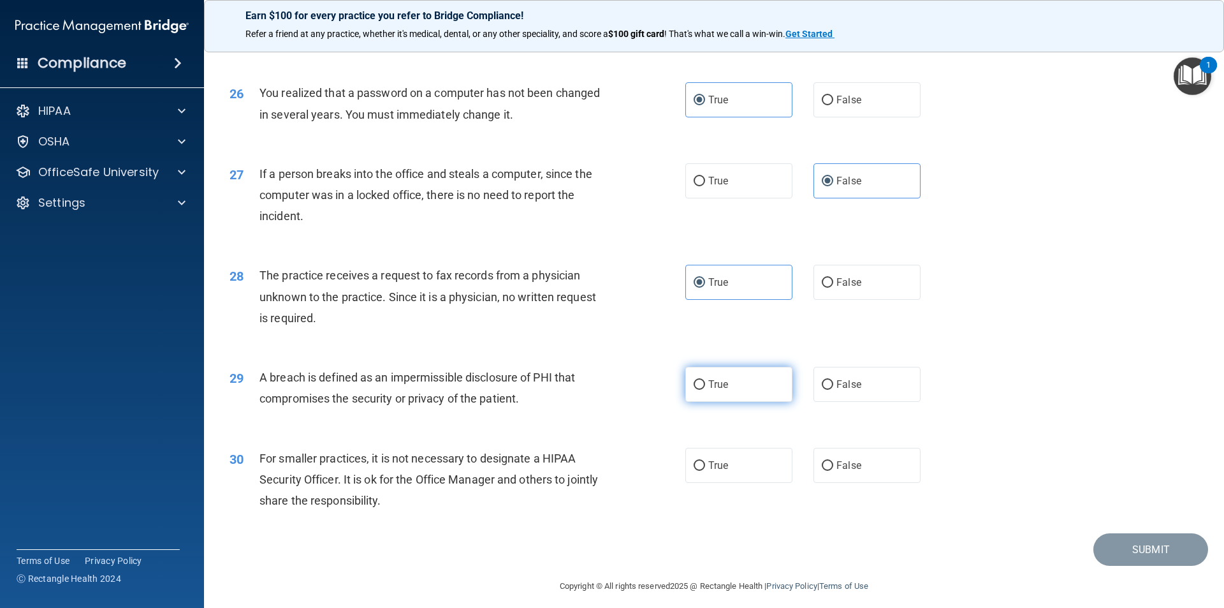
radio input "true"
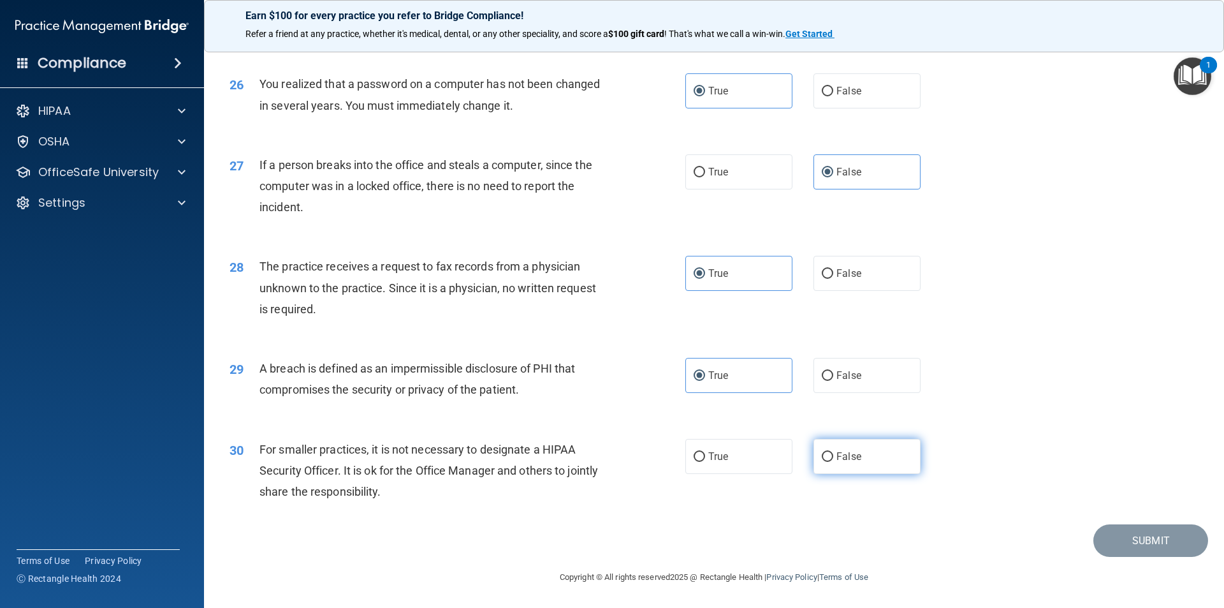
click at [827, 462] on input "False" at bounding box center [827, 457] width 11 height 10
radio input "true"
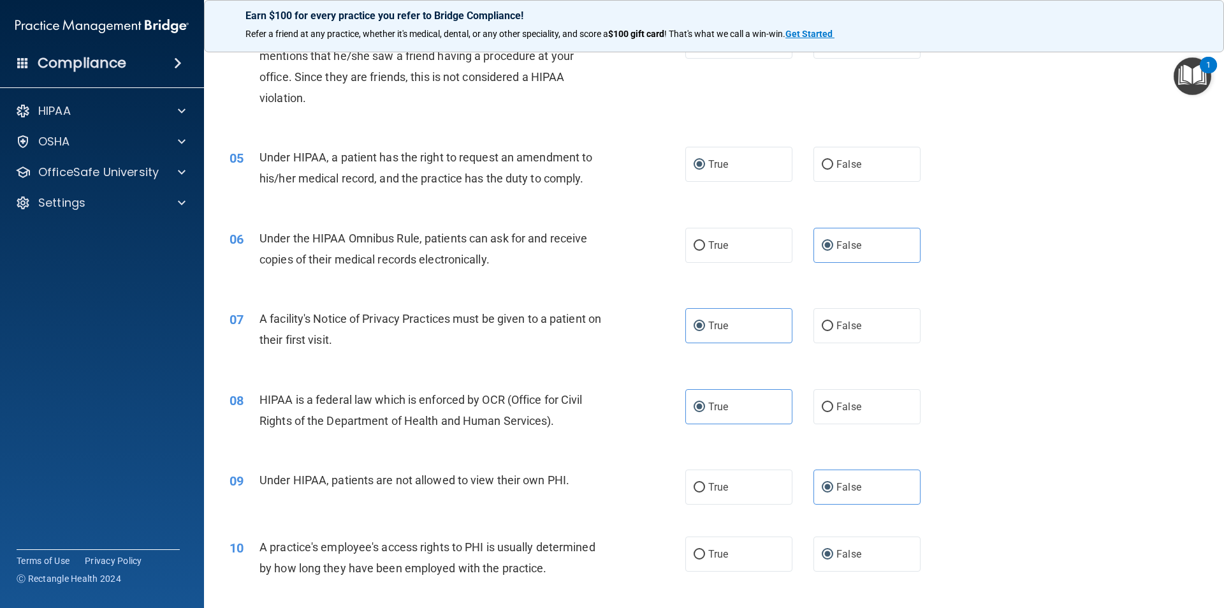
scroll to position [446, 0]
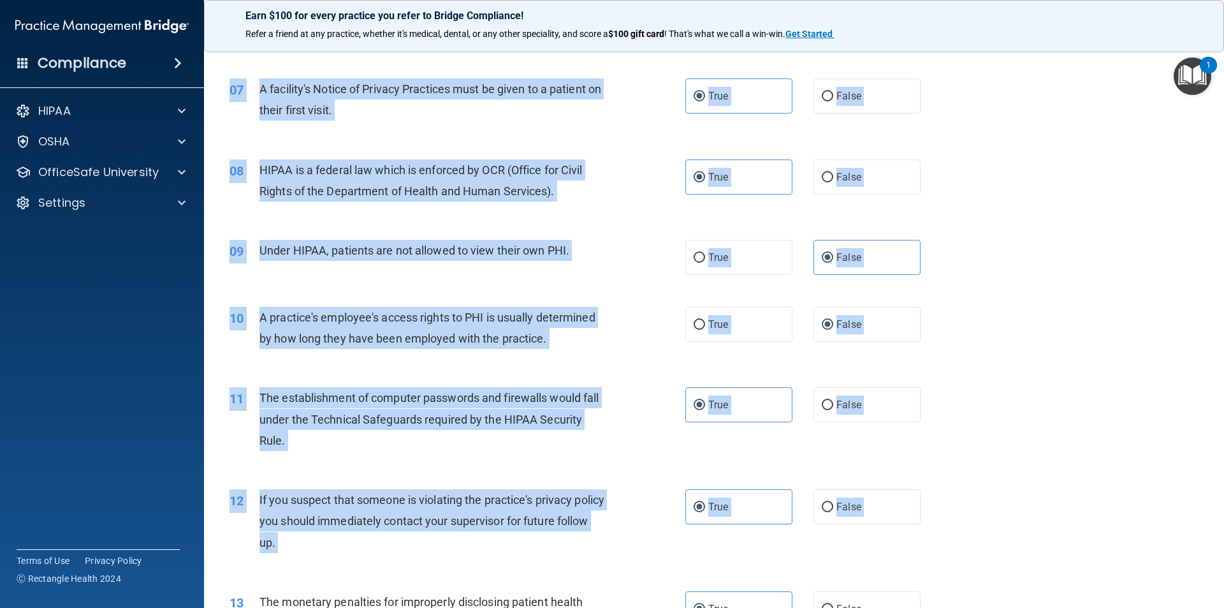
drag, startPoint x: 204, startPoint y: 77, endPoint x: 960, endPoint y: 601, distance: 919.6
click at [960, 601] on main "- The HIPAA Quiz This quiz doesn’t expire until [DATE]. Are you sure you want t…" at bounding box center [714, 324] width 1020 height 567
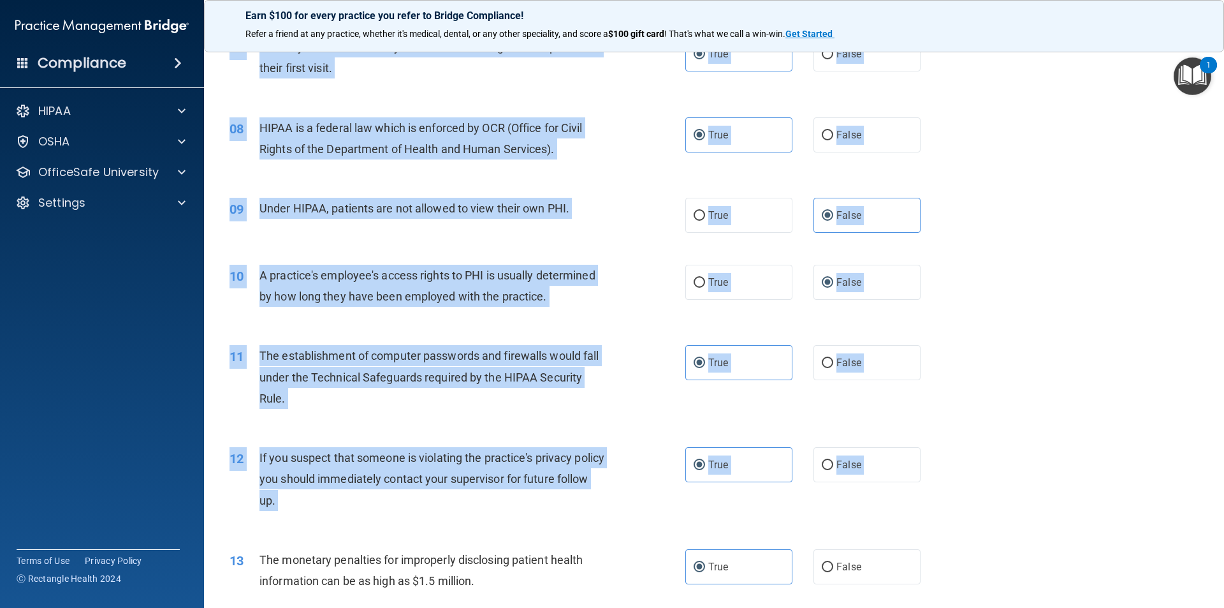
copy div "05 Under HIPAA, a patient has the right to request an amendment to his/her medi…"
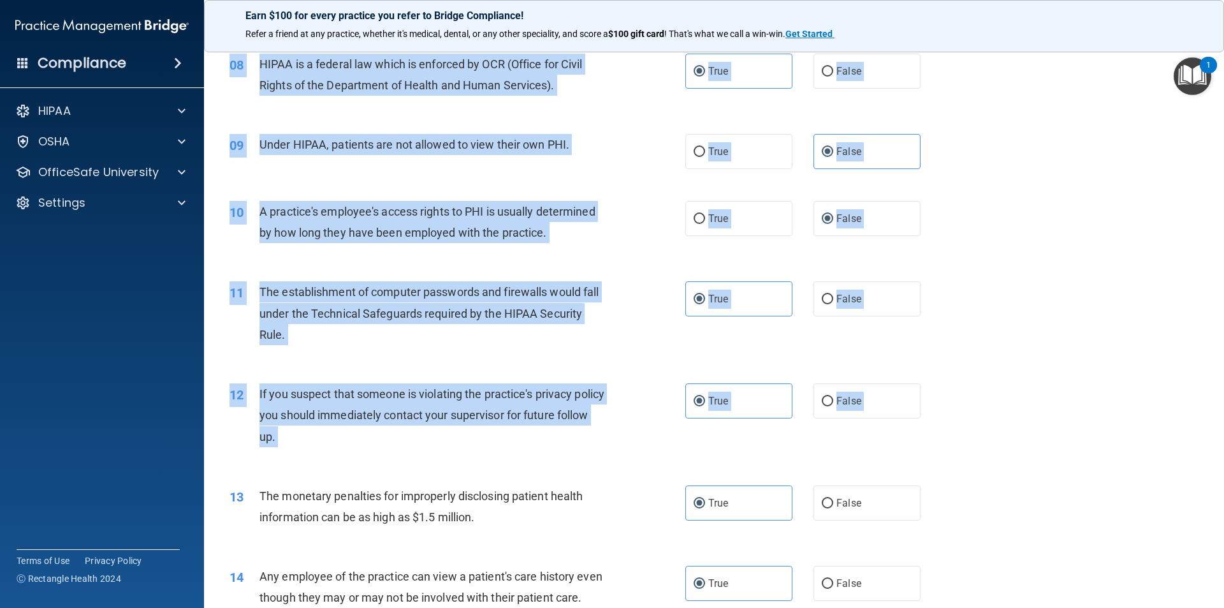
click at [1100, 388] on div "12 If you suspect that someone is violating the practice's privacy policy you s…" at bounding box center [714, 418] width 988 height 102
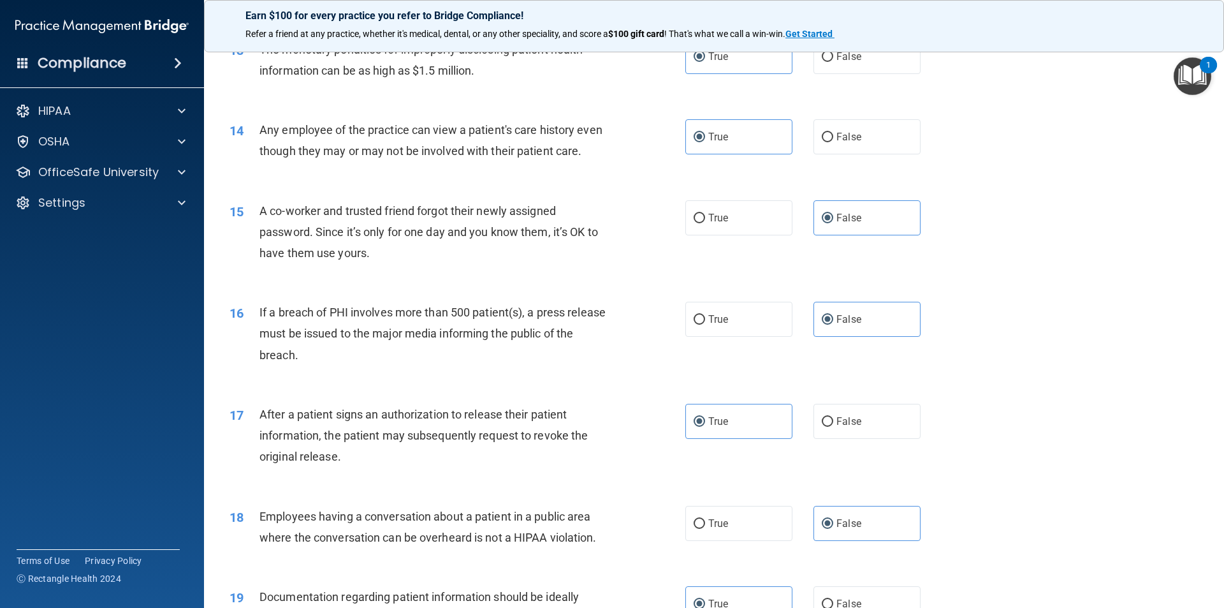
scroll to position [1101, 0]
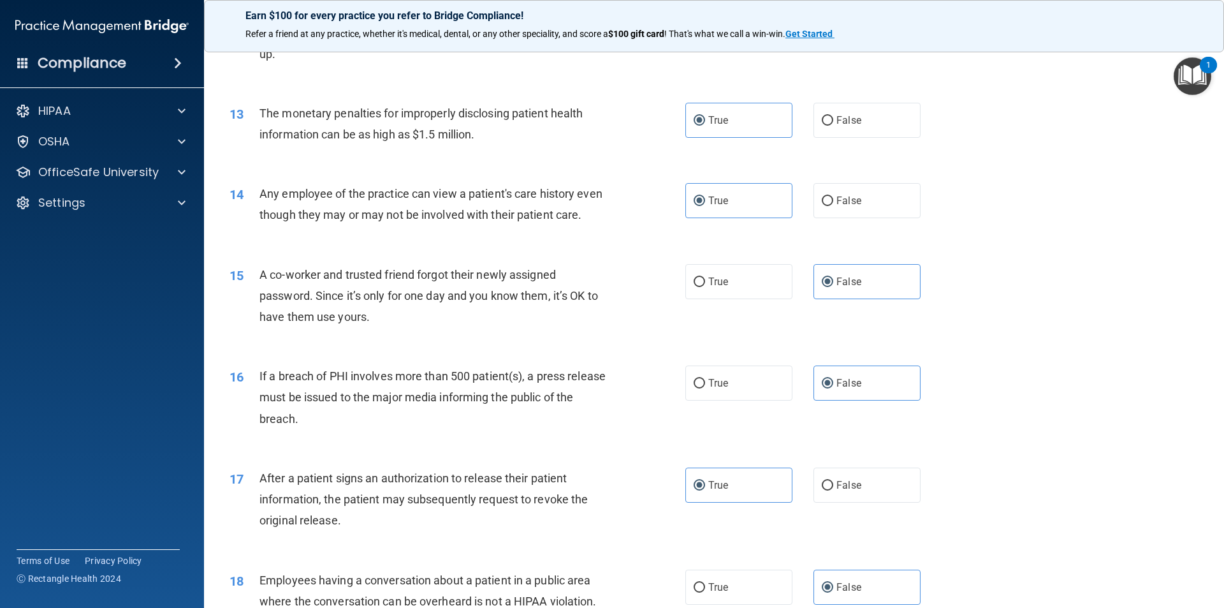
drag, startPoint x: 218, startPoint y: 117, endPoint x: 879, endPoint y: 157, distance: 661.8
click at [879, 157] on div "13 The monetary penalties for improperly disclosing patient health information …" at bounding box center [714, 127] width 988 height 80
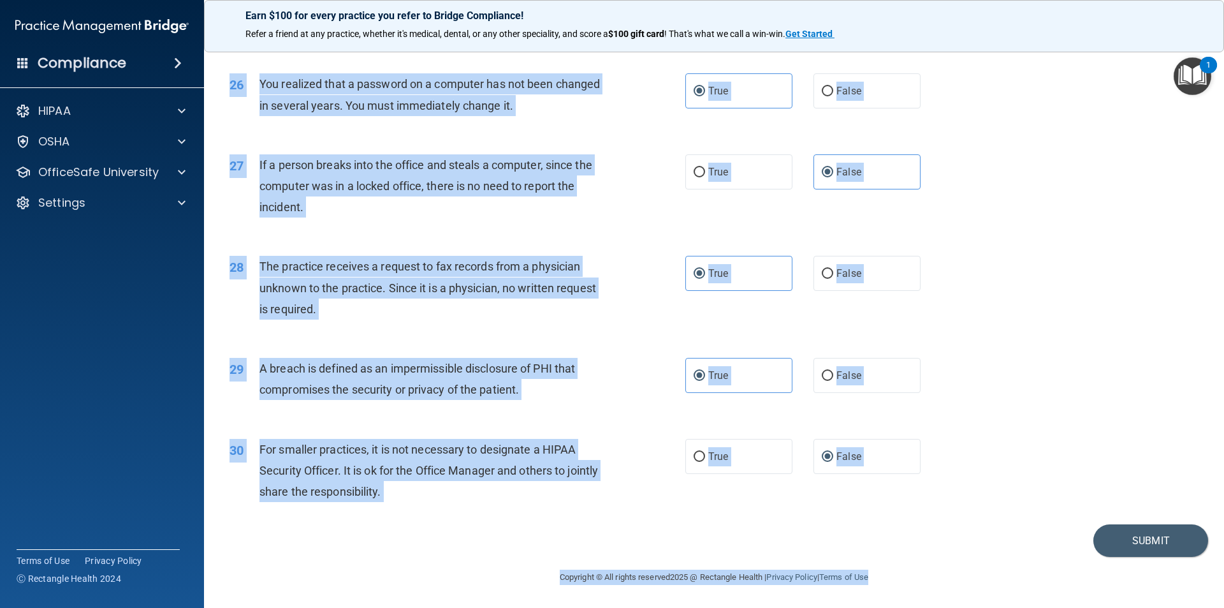
scroll to position [2410, 0]
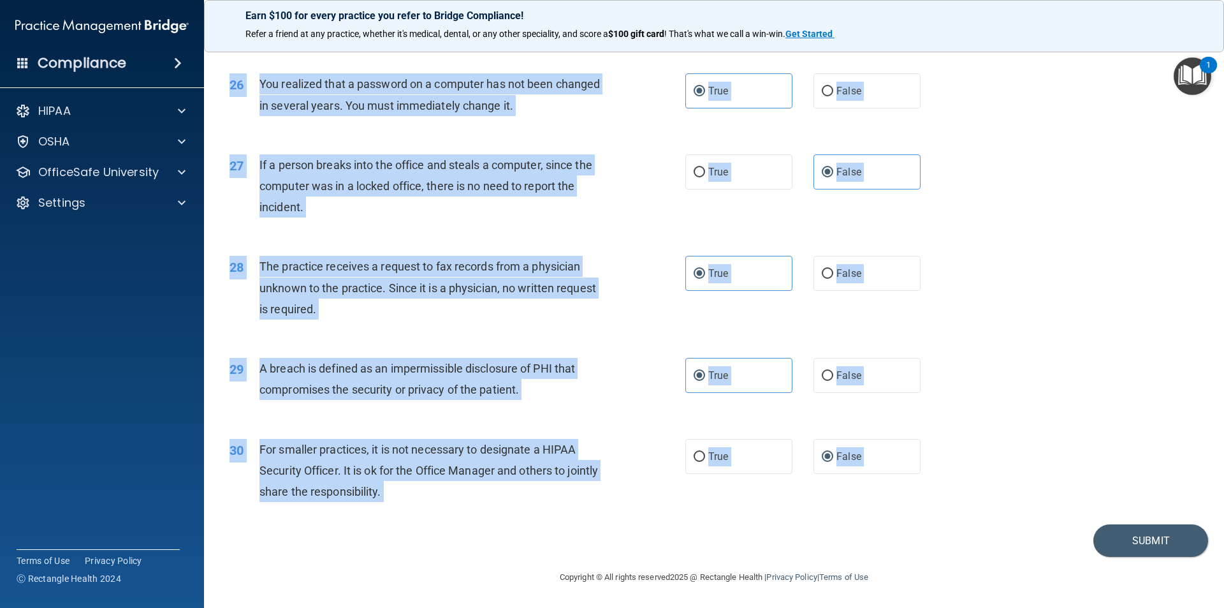
drag, startPoint x: 229, startPoint y: 113, endPoint x: 916, endPoint y: 544, distance: 810.8
copy main "95 Lor ipsumdol sitametco adi elitseddoe temporinci utlabor etdolo magnaaliqua …"
click at [988, 170] on div "27 If a person breaks into the office and steals a computer, since the computer…" at bounding box center [714, 189] width 988 height 102
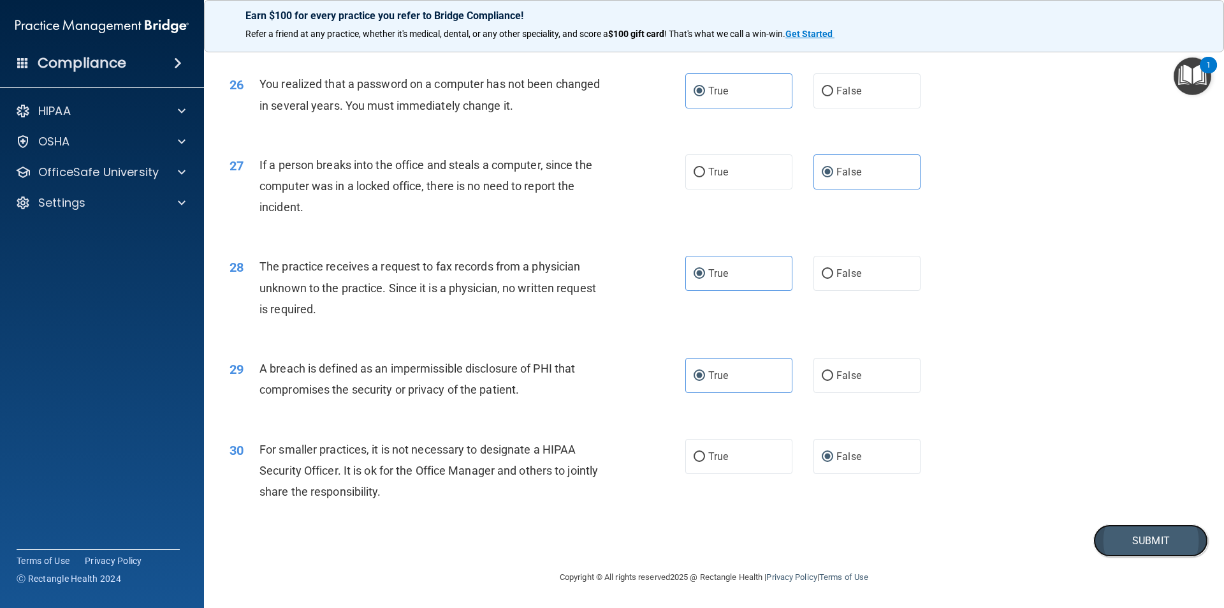
click at [1134, 543] on button "Submit" at bounding box center [1151, 540] width 115 height 33
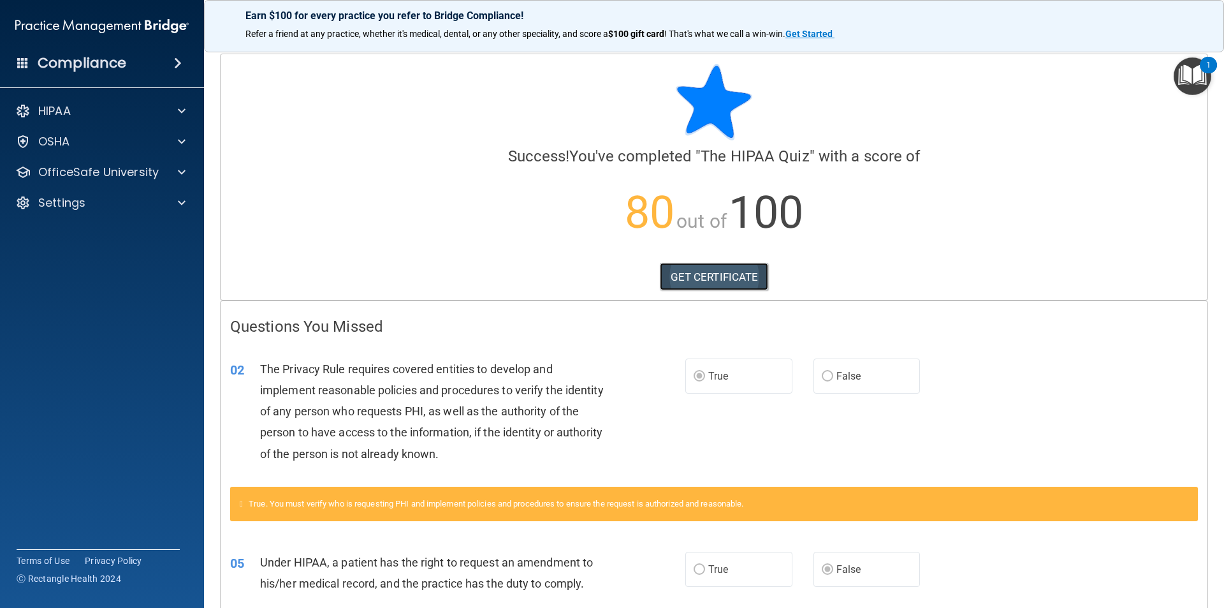
click at [690, 278] on link "GET CERTIFICATE" at bounding box center [714, 277] width 109 height 28
click at [64, 115] on p "HIPAA" at bounding box center [54, 110] width 33 height 15
click at [68, 138] on p "Documents and Policies" at bounding box center [95, 141] width 174 height 13
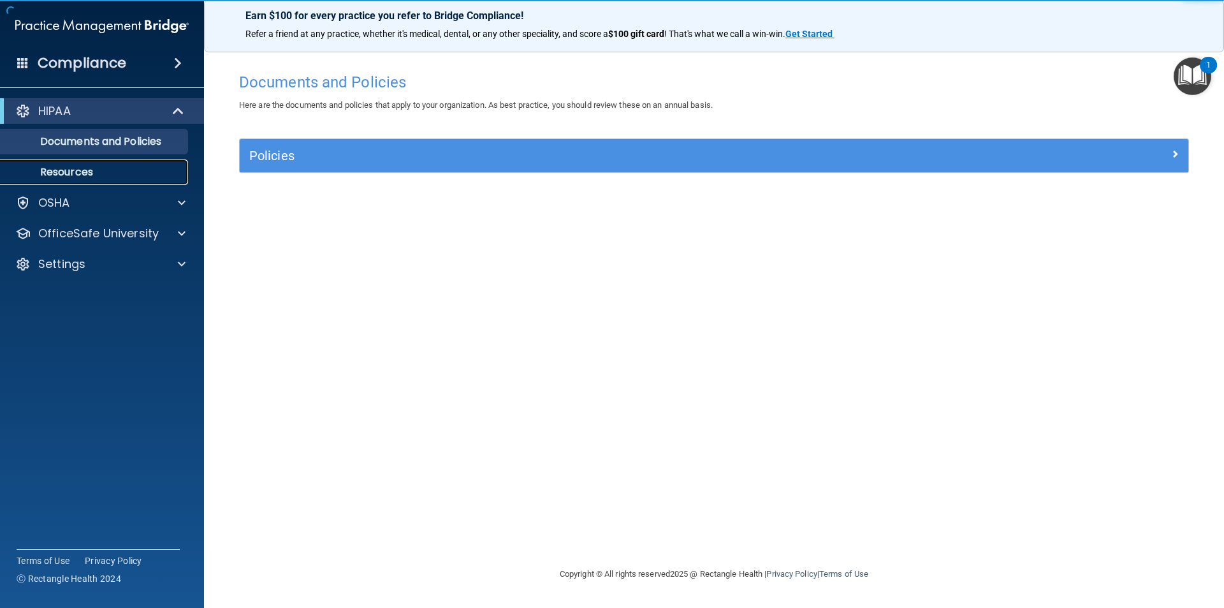
click at [62, 172] on p "Resources" at bounding box center [95, 172] width 174 height 13
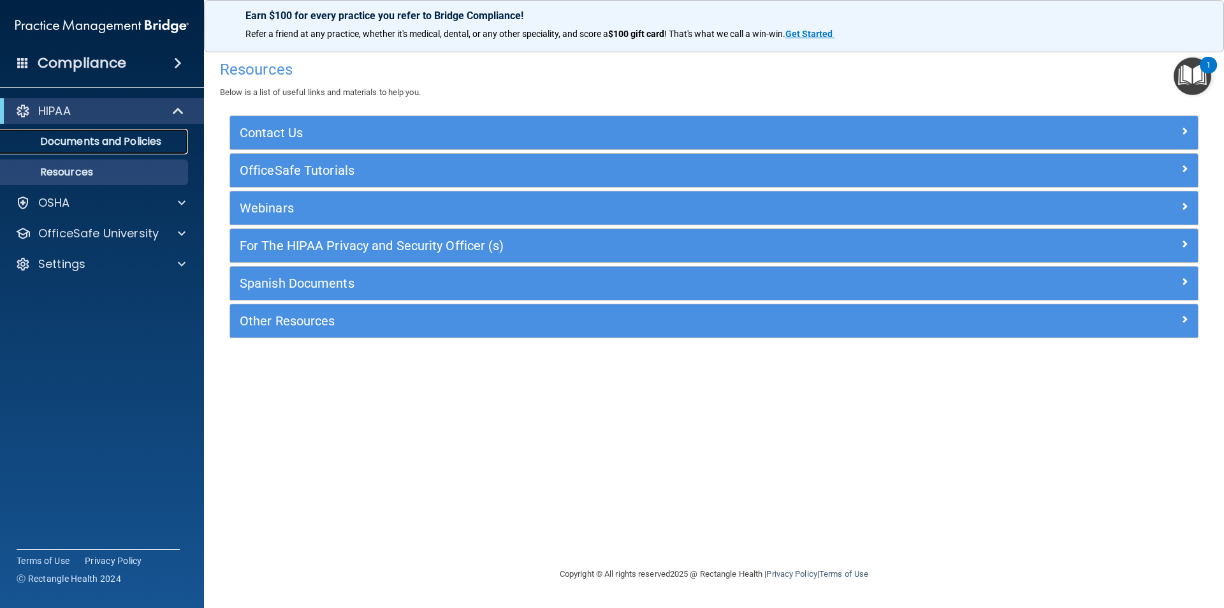
click at [57, 143] on p "Documents and Policies" at bounding box center [95, 141] width 174 height 13
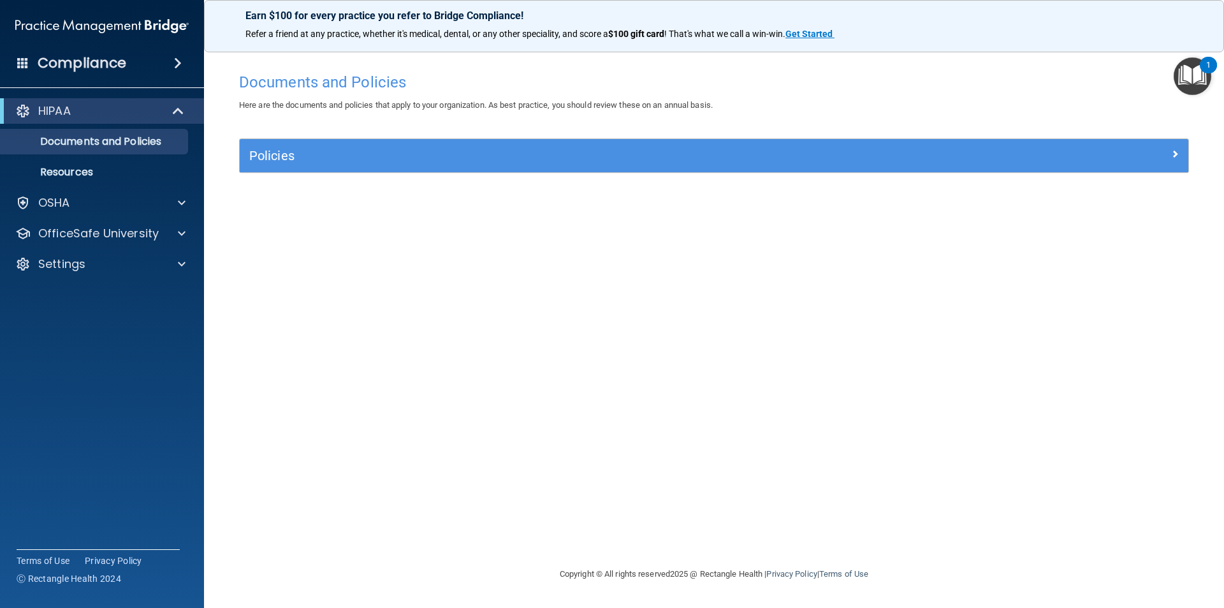
click at [255, 168] on div "Policies" at bounding box center [714, 155] width 949 height 33
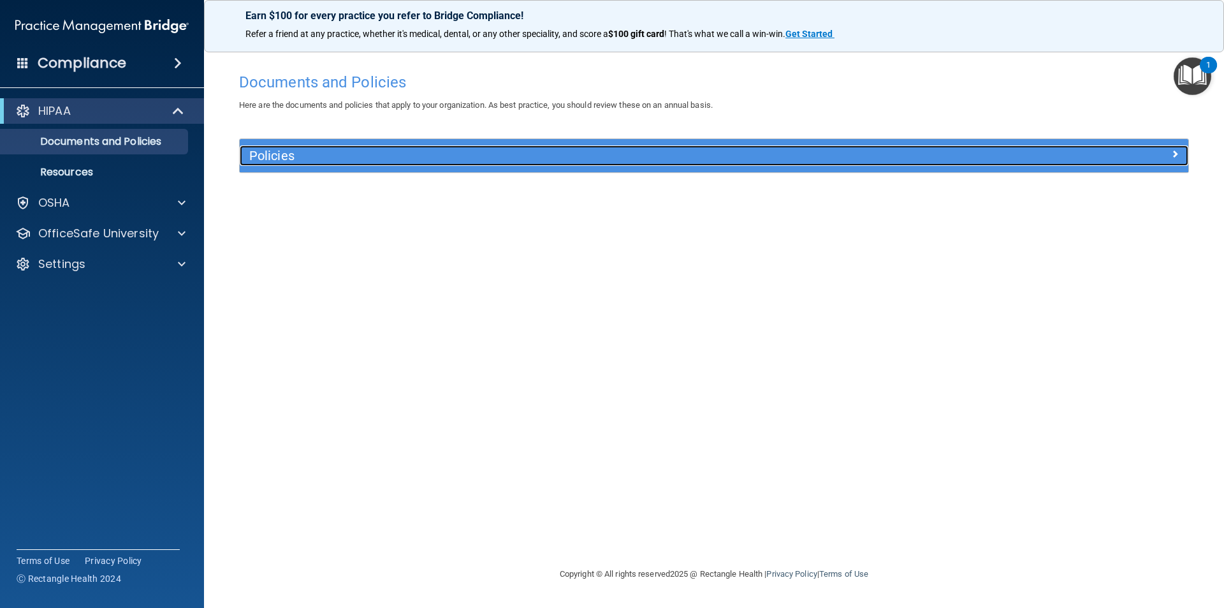
click at [260, 158] on h5 "Policies" at bounding box center [595, 156] width 692 height 14
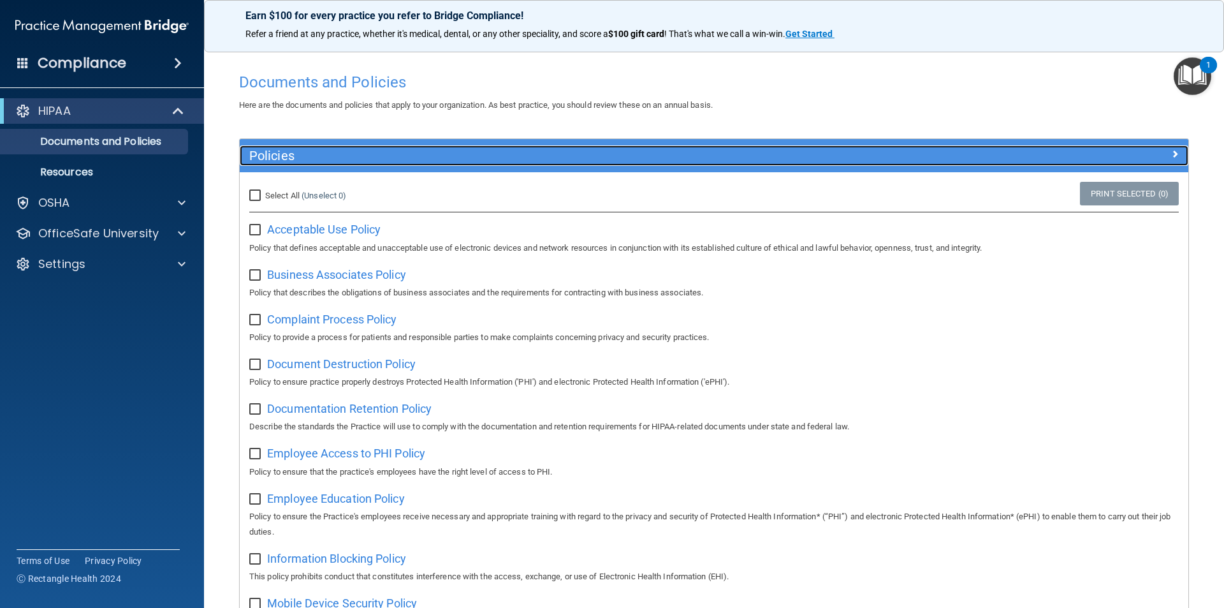
click at [260, 158] on h5 "Policies" at bounding box center [595, 156] width 692 height 14
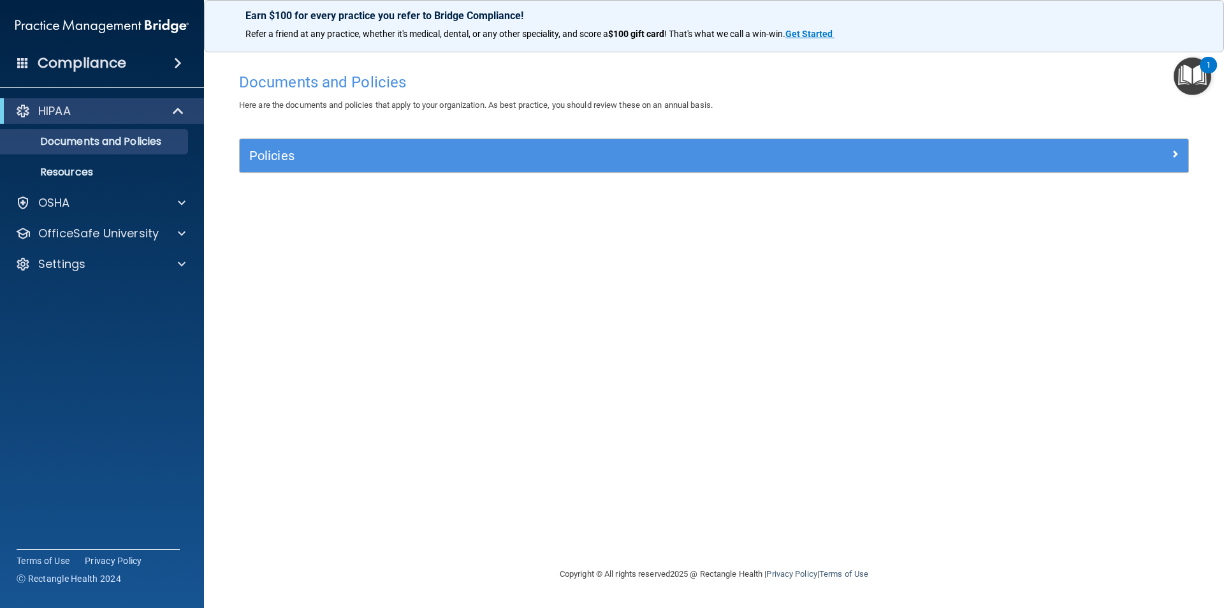
click at [177, 63] on span at bounding box center [178, 62] width 8 height 15
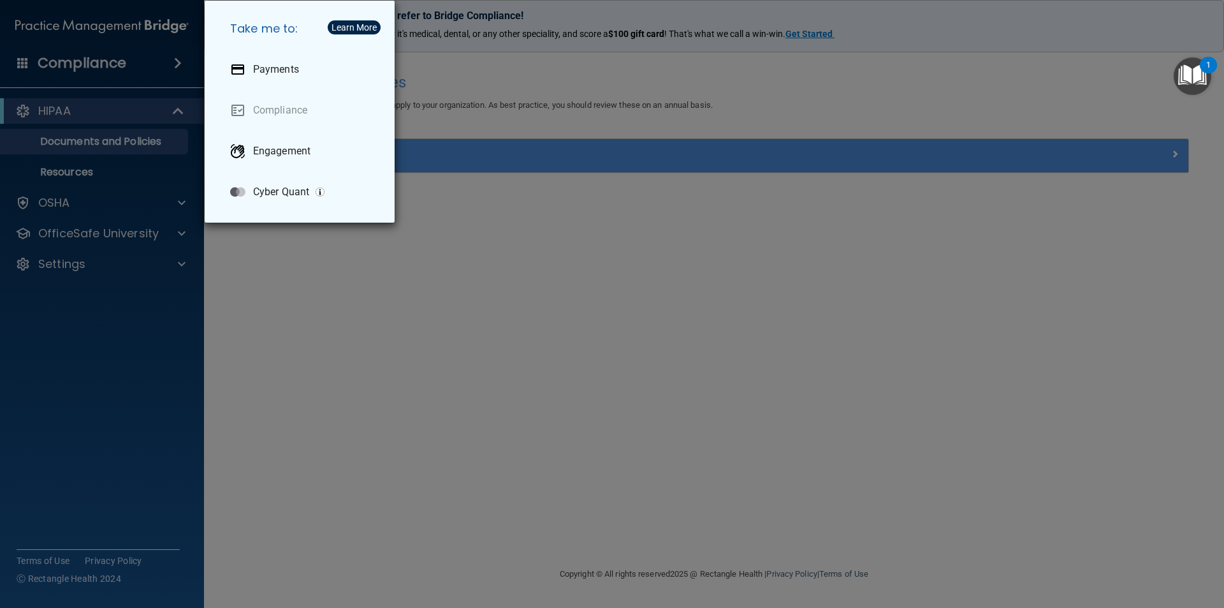
click at [177, 63] on div "Take me to: Payments Compliance Engagement Cyber Quant" at bounding box center [612, 304] width 1224 height 608
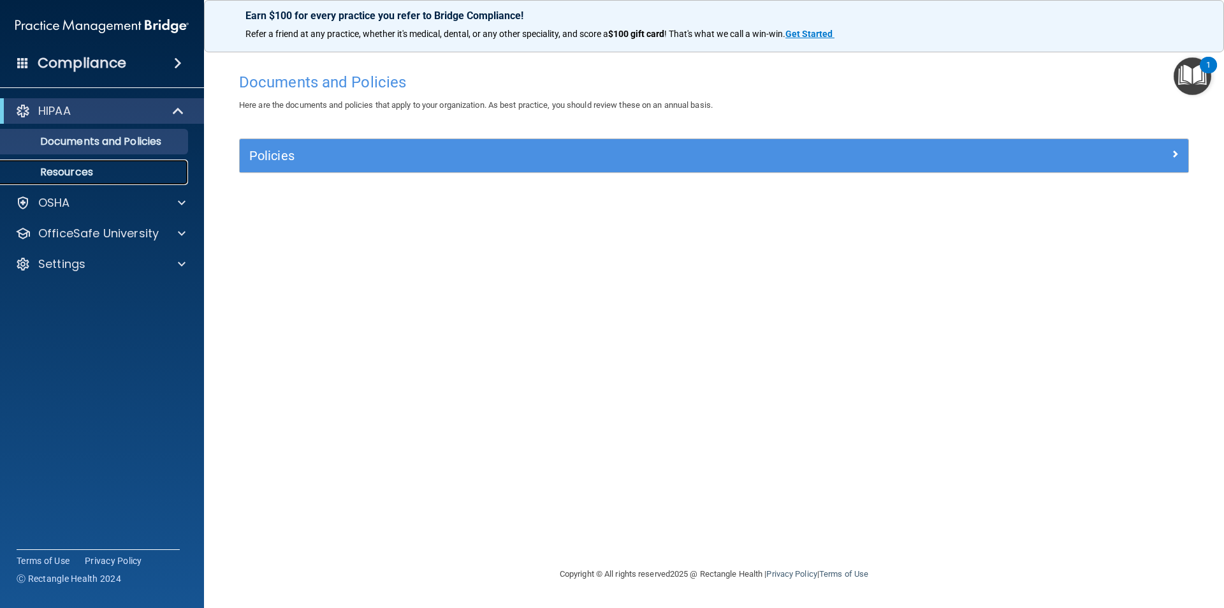
click at [60, 166] on p "Resources" at bounding box center [95, 172] width 174 height 13
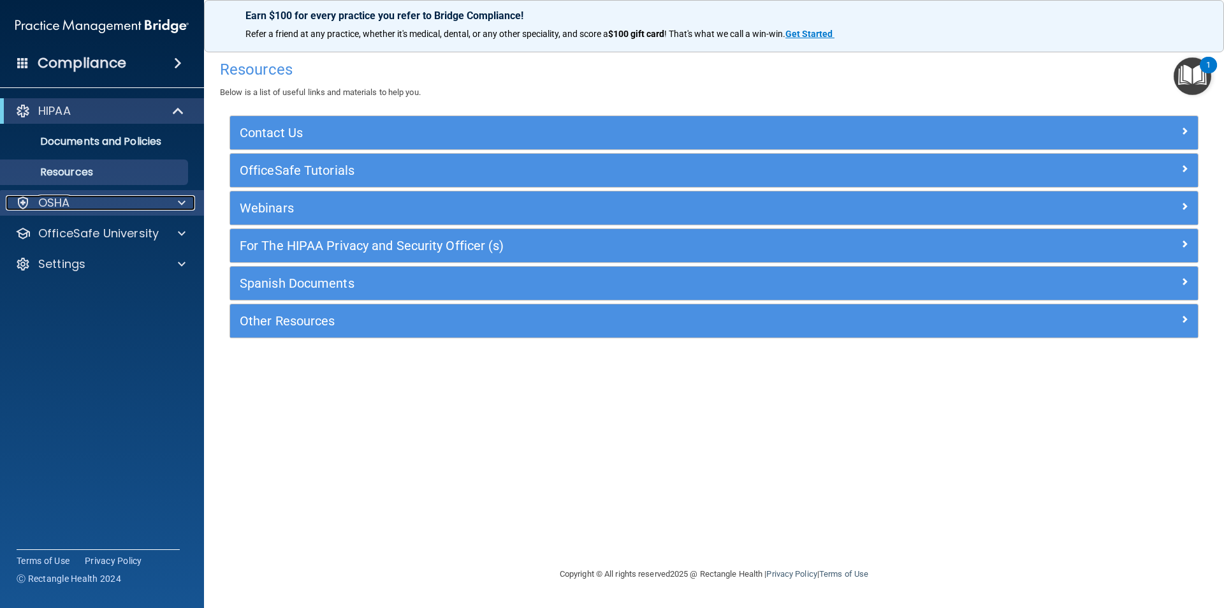
click at [180, 203] on span at bounding box center [182, 202] width 8 height 15
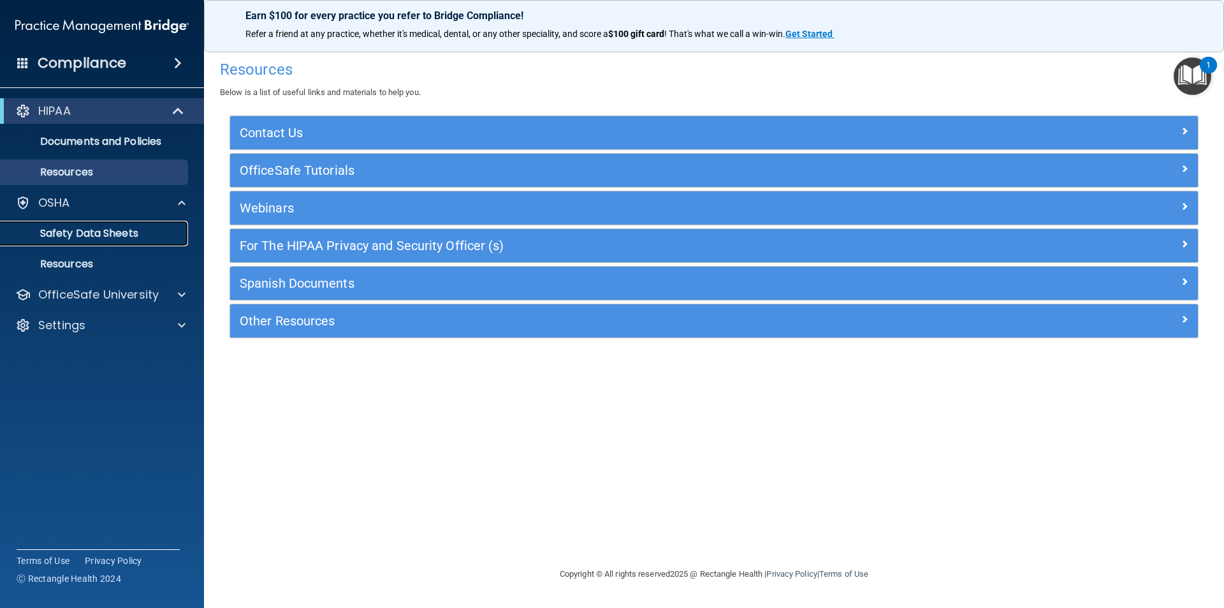
click at [79, 233] on p "Safety Data Sheets" at bounding box center [95, 233] width 174 height 13
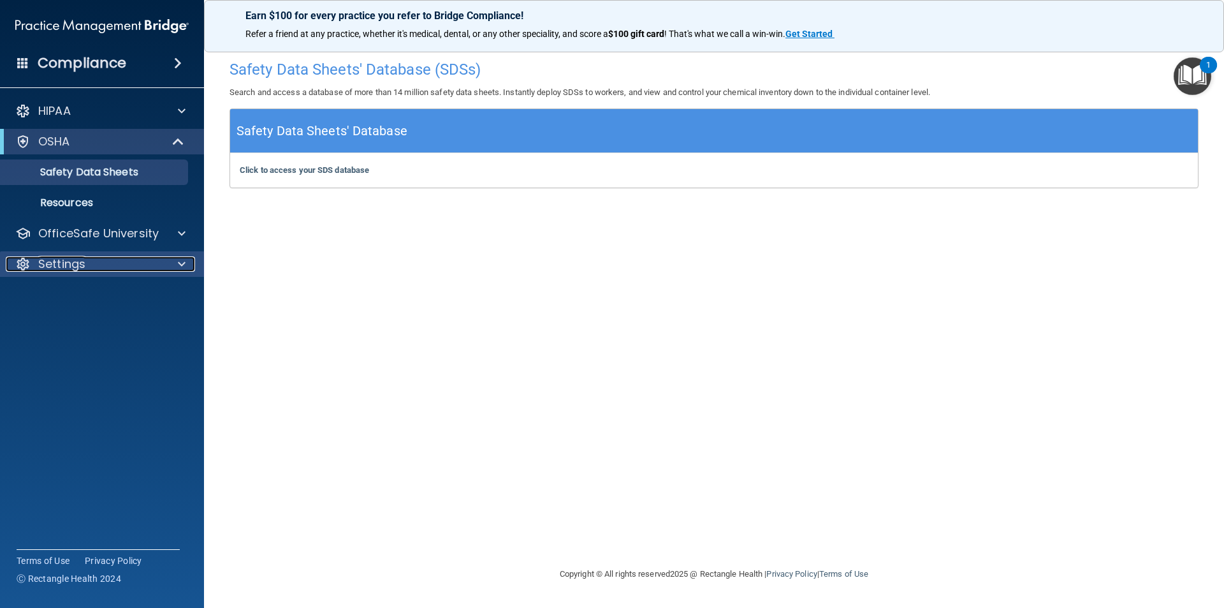
click at [68, 267] on p "Settings" at bounding box center [61, 263] width 47 height 15
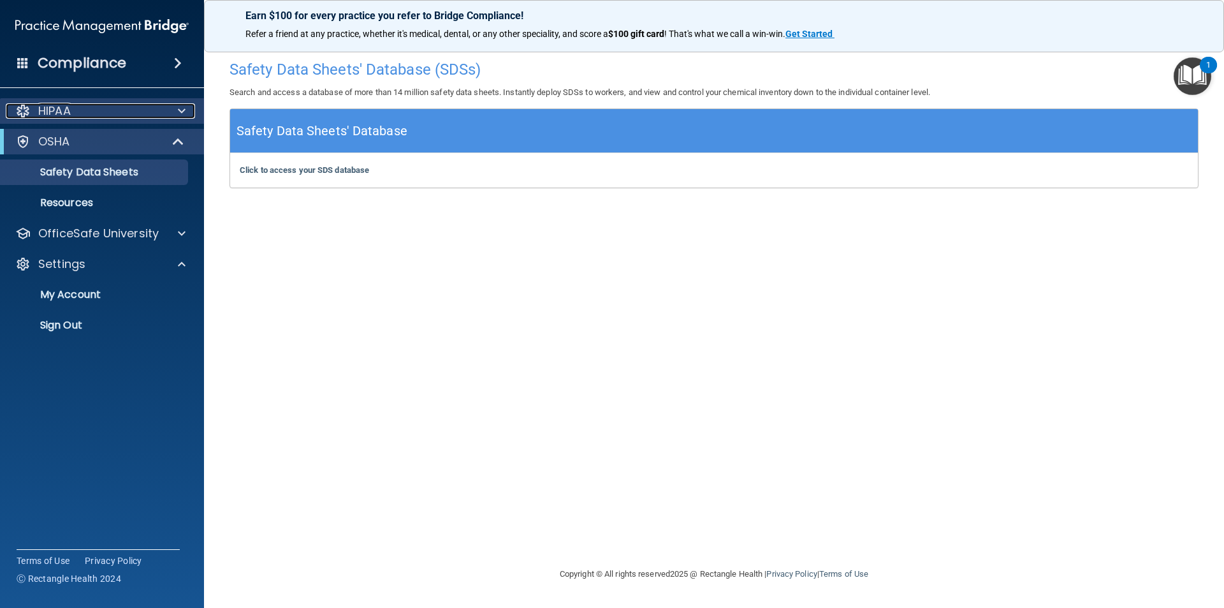
click at [88, 112] on div "HIPAA" at bounding box center [85, 110] width 158 height 15
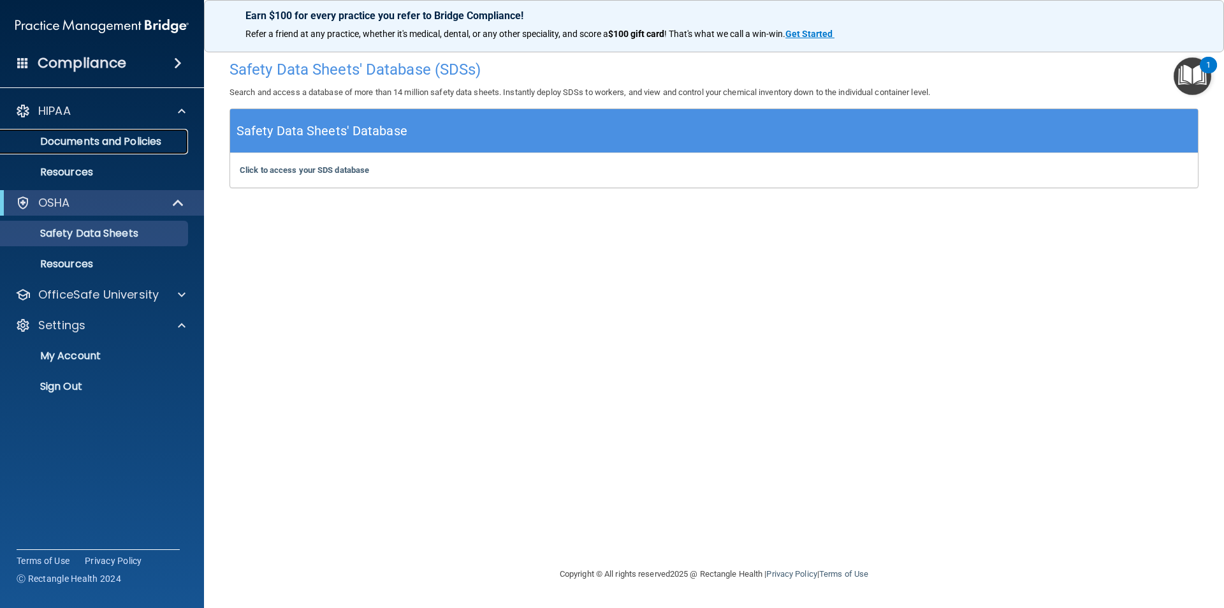
click at [85, 143] on p "Documents and Policies" at bounding box center [95, 141] width 174 height 13
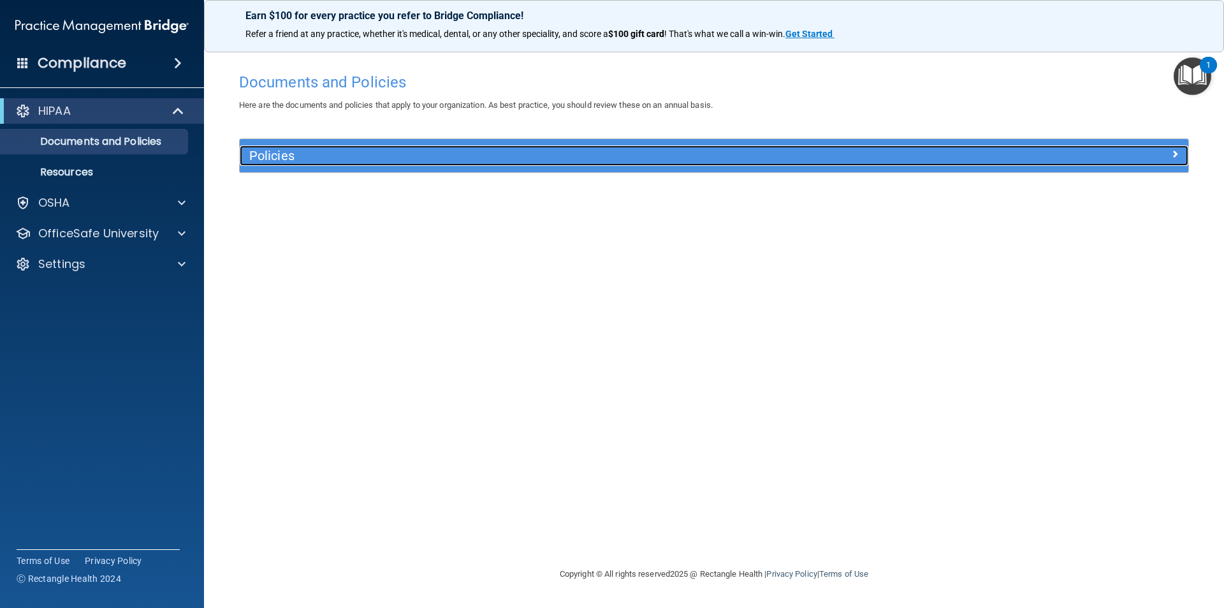
click at [278, 159] on h5 "Policies" at bounding box center [595, 156] width 692 height 14
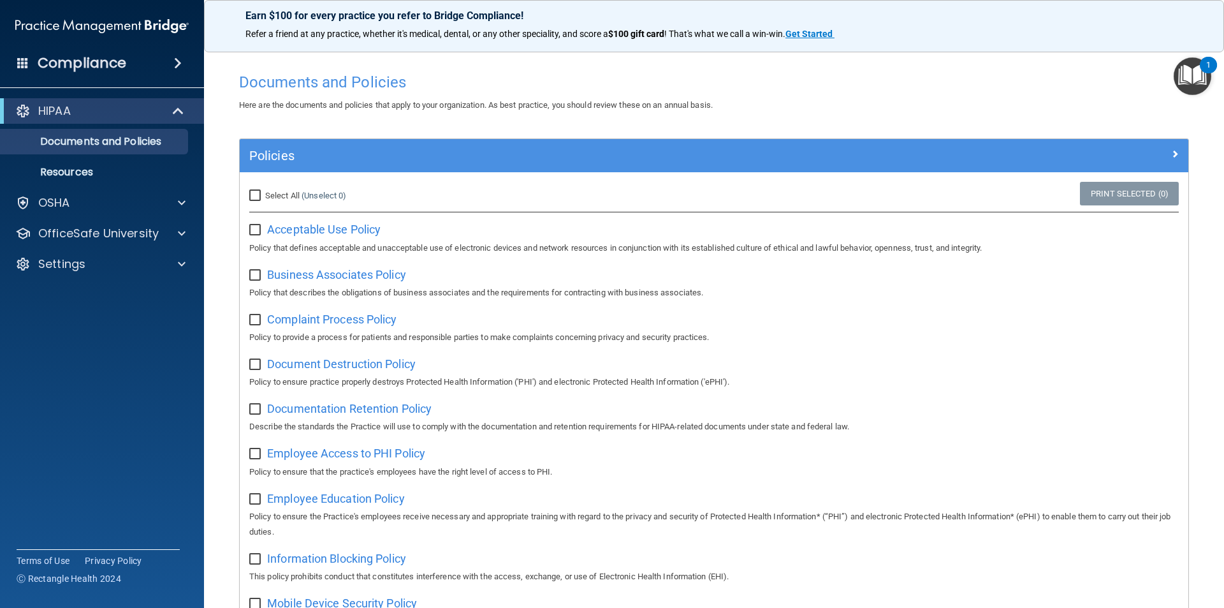
click at [1185, 66] on img "Open Resource Center, 1 new notification" at bounding box center [1193, 76] width 38 height 38
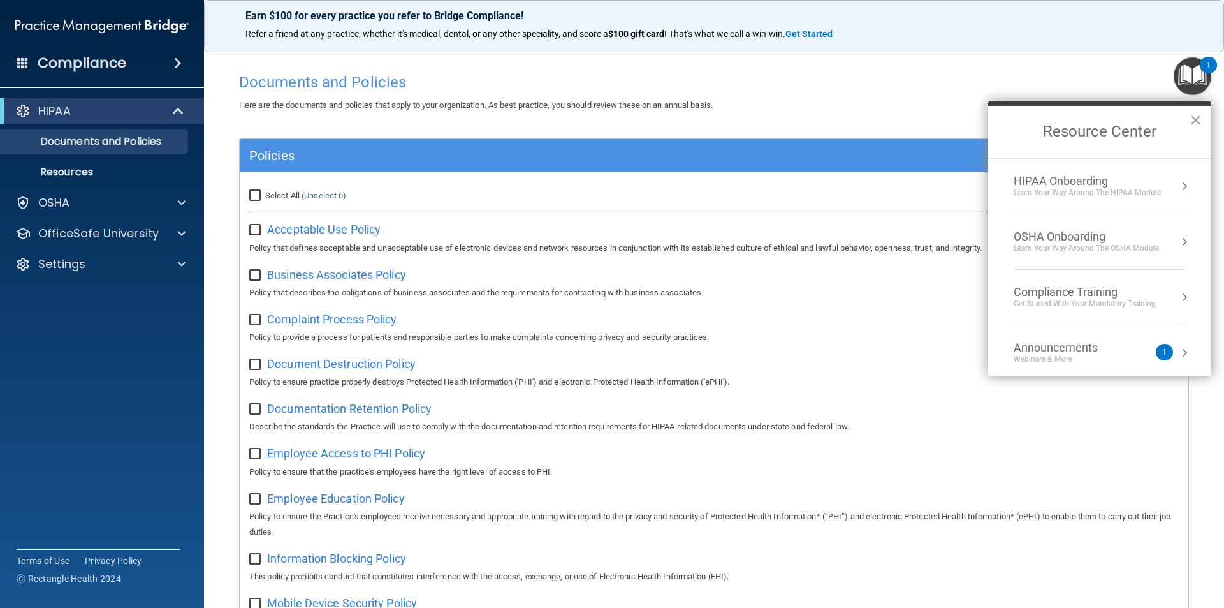
click at [1072, 303] on div "Get Started with your mandatory training" at bounding box center [1085, 303] width 142 height 11
click at [1063, 183] on div "HIPAA Training for Members" at bounding box center [1070, 179] width 142 height 11
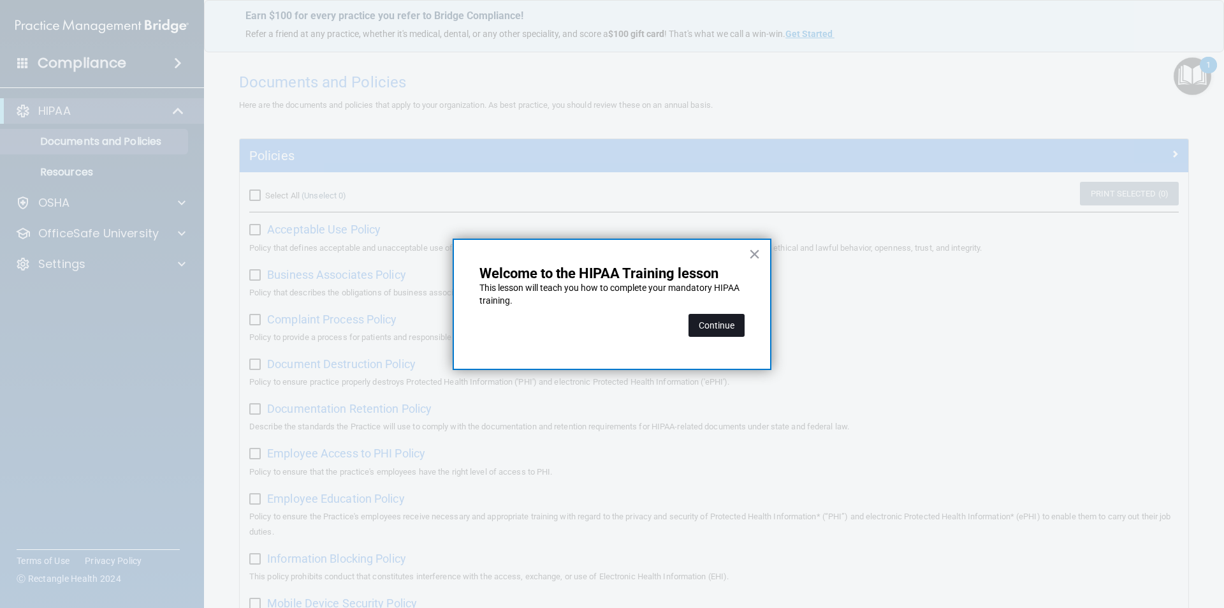
click at [714, 321] on button "Continue" at bounding box center [717, 325] width 56 height 23
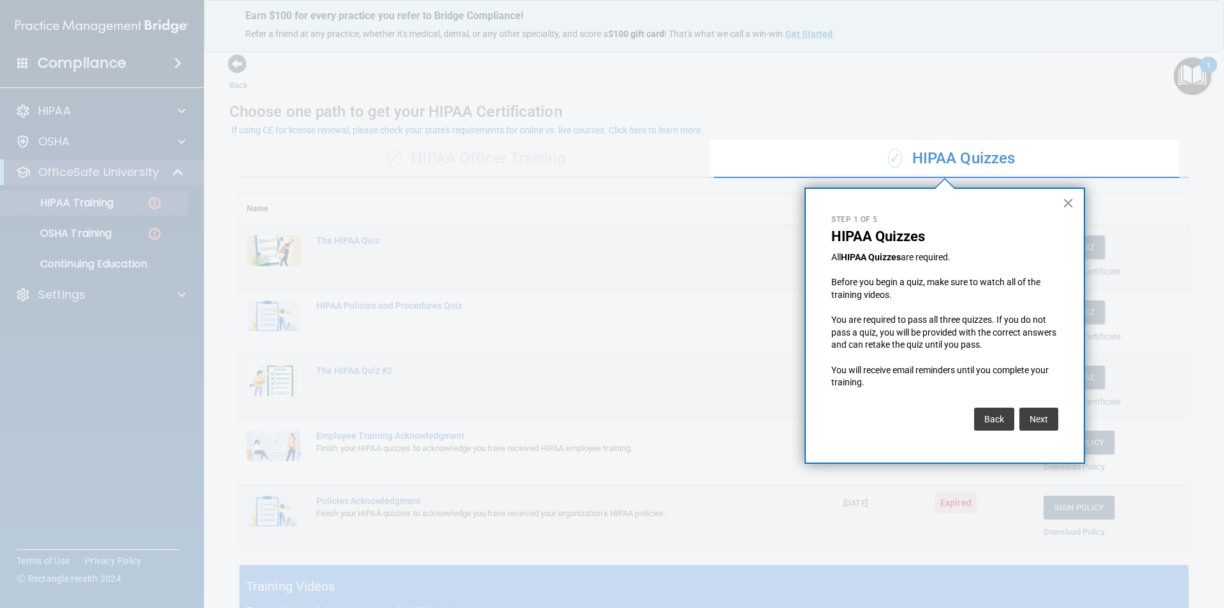
click at [1067, 204] on button "×" at bounding box center [1068, 203] width 12 height 20
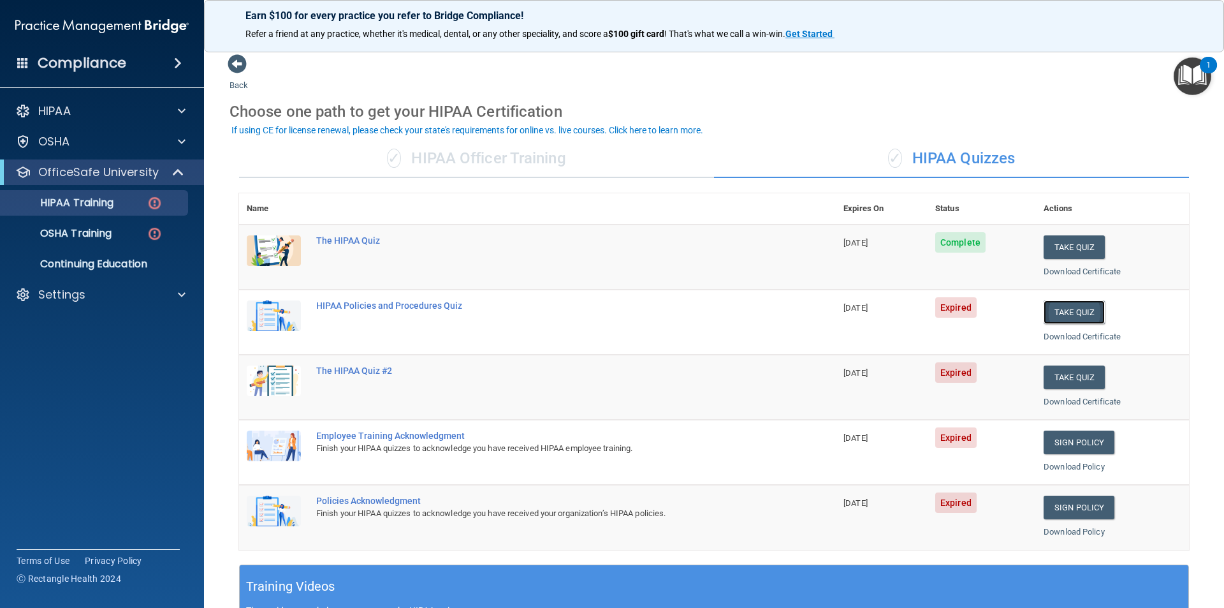
click at [1066, 311] on button "Take Quiz" at bounding box center [1074, 312] width 61 height 24
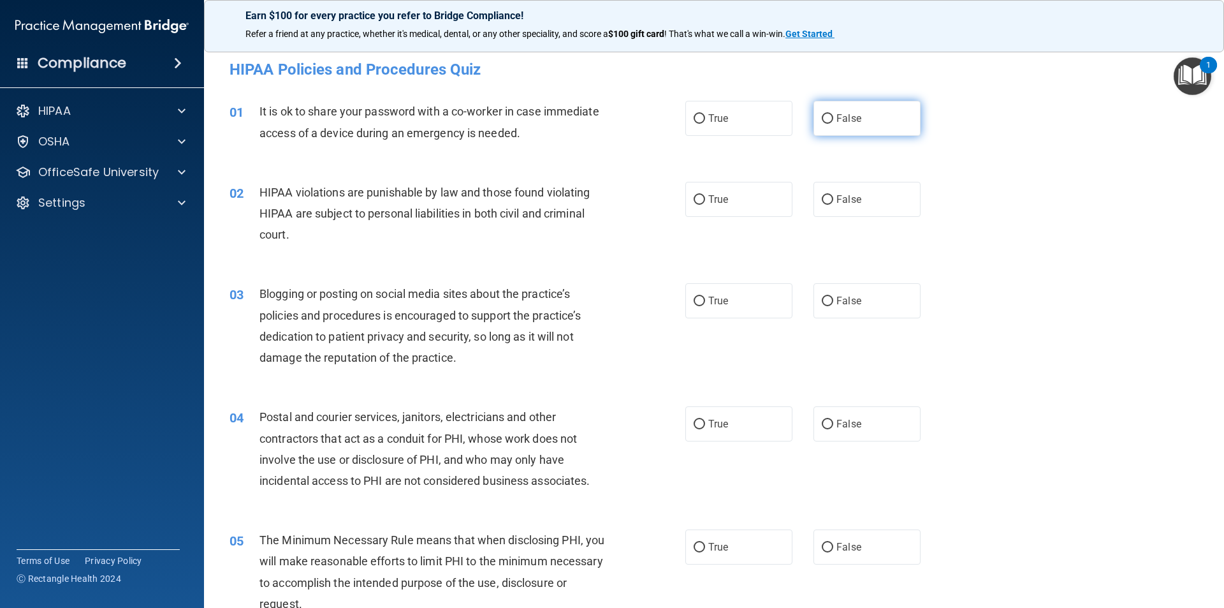
click at [837, 123] on span "False" at bounding box center [849, 118] width 25 height 12
click at [833, 123] on input "False" at bounding box center [827, 119] width 11 height 10
radio input "true"
click at [696, 201] on input "True" at bounding box center [699, 200] width 11 height 10
radio input "true"
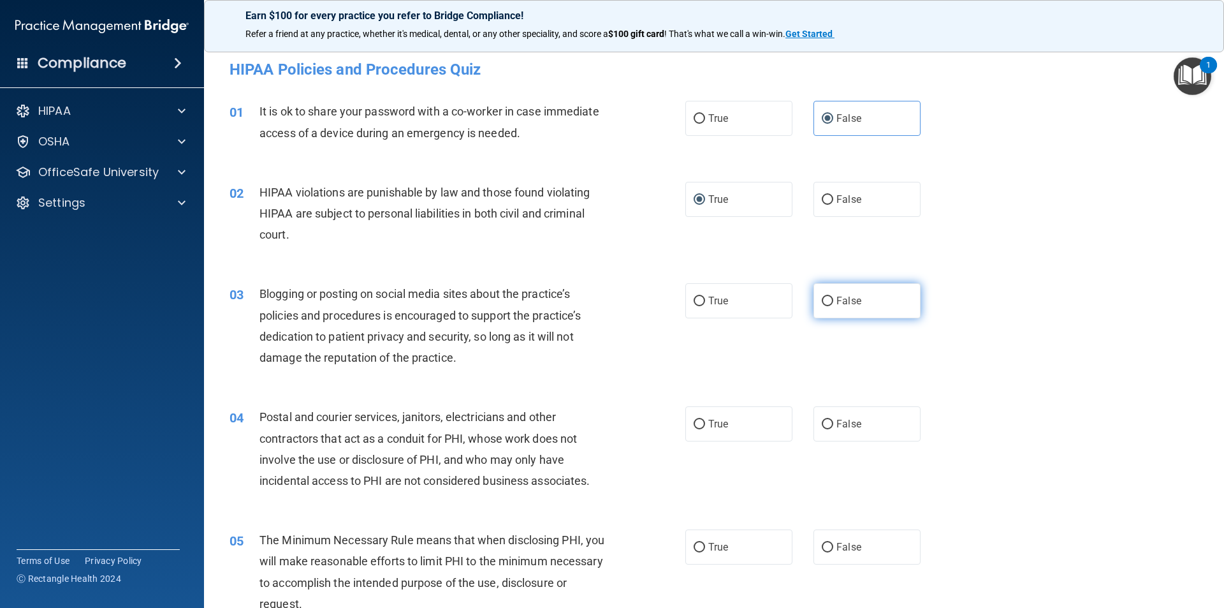
click at [822, 303] on input "False" at bounding box center [827, 301] width 11 height 10
radio input "true"
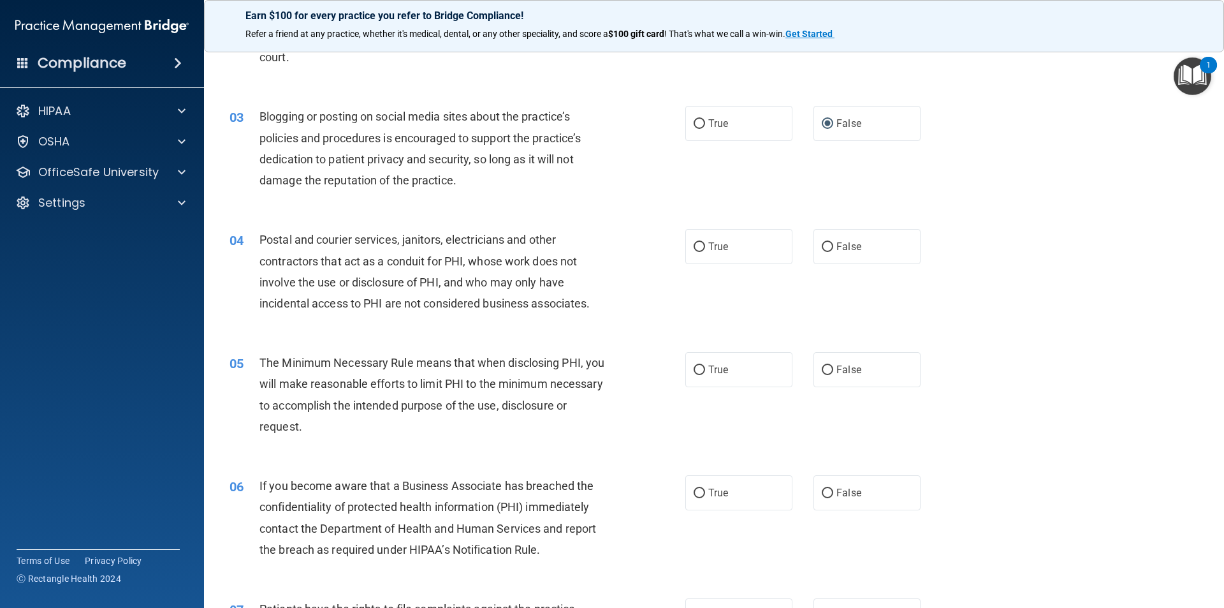
scroll to position [191, 0]
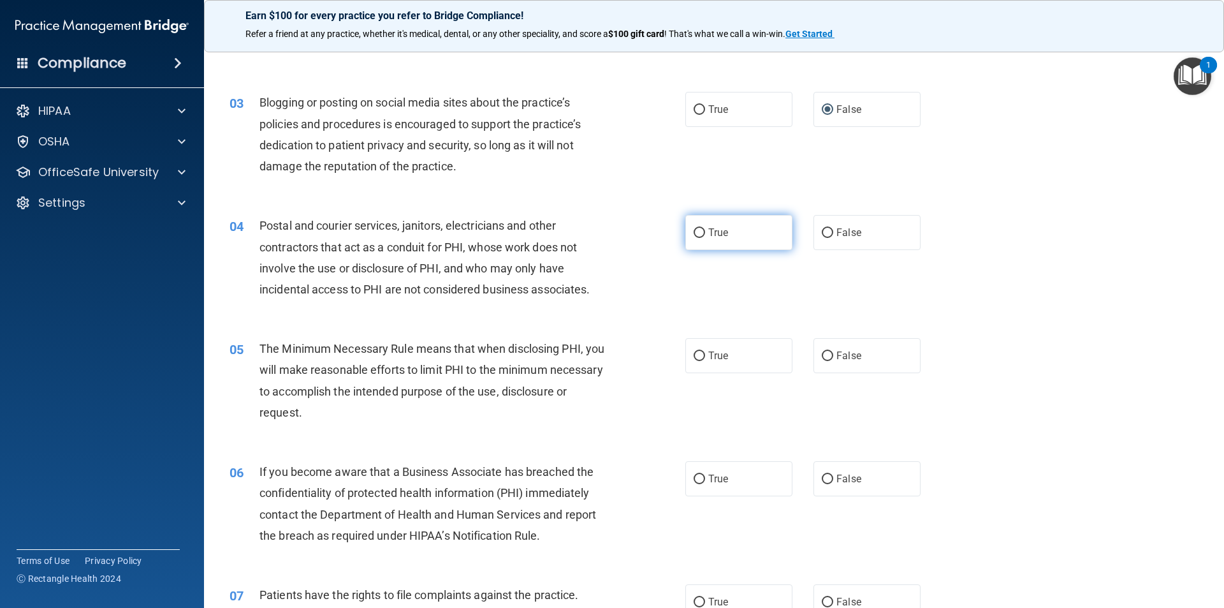
click at [721, 236] on span "True" at bounding box center [718, 232] width 20 height 12
click at [705, 236] on input "True" at bounding box center [699, 233] width 11 height 10
radio input "true"
click at [708, 358] on span "True" at bounding box center [718, 355] width 20 height 12
click at [704, 358] on input "True" at bounding box center [699, 356] width 11 height 10
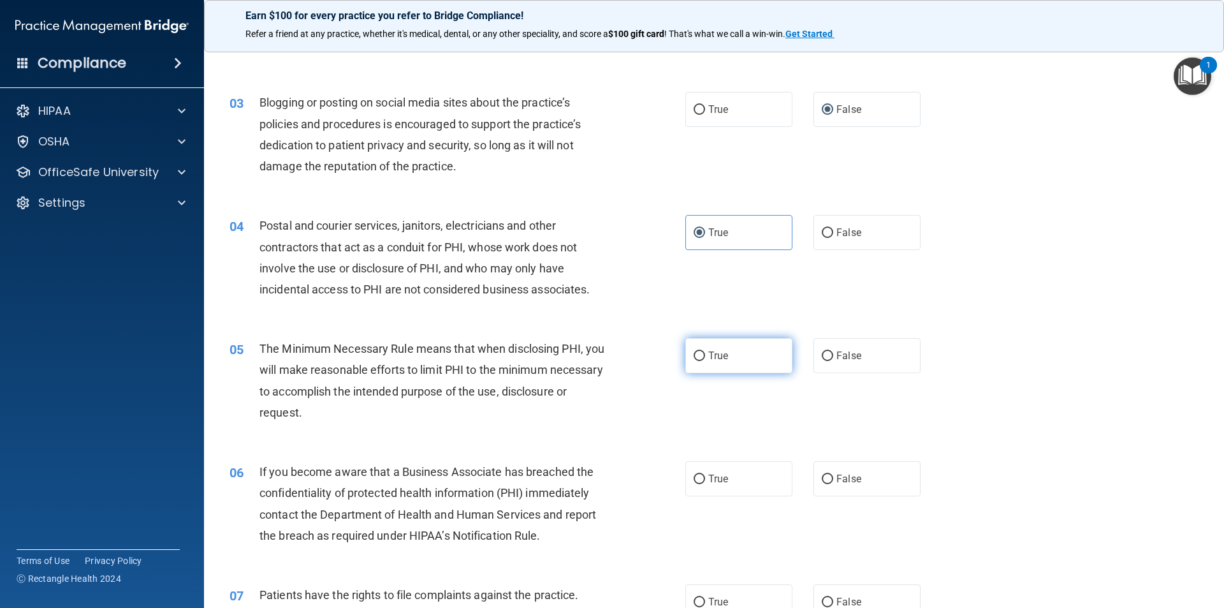
radio input "true"
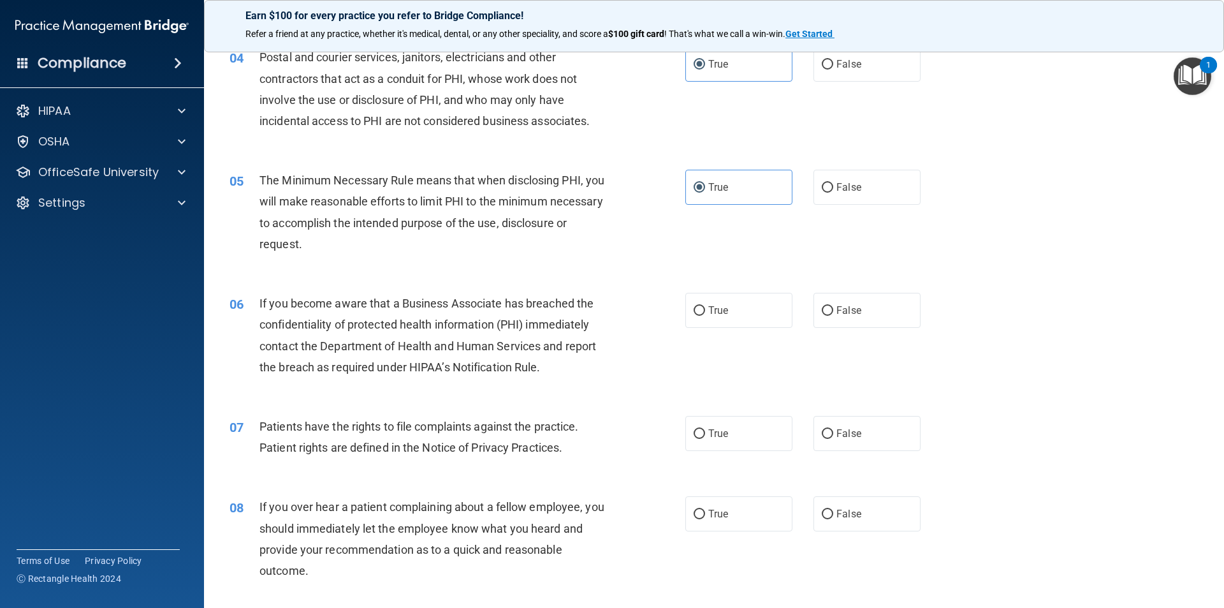
scroll to position [383, 0]
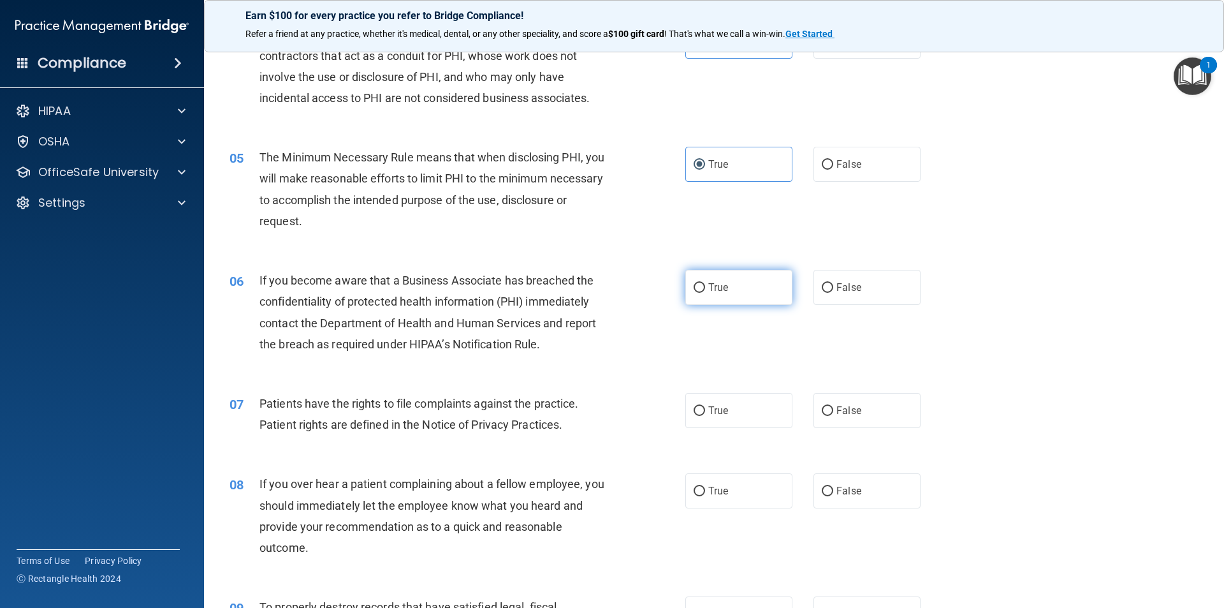
click at [701, 291] on label "True" at bounding box center [738, 287] width 107 height 35
click at [701, 291] on input "True" at bounding box center [699, 288] width 11 height 10
radio input "true"
click at [708, 413] on span "True" at bounding box center [718, 410] width 20 height 12
click at [705, 413] on input "True" at bounding box center [699, 411] width 11 height 10
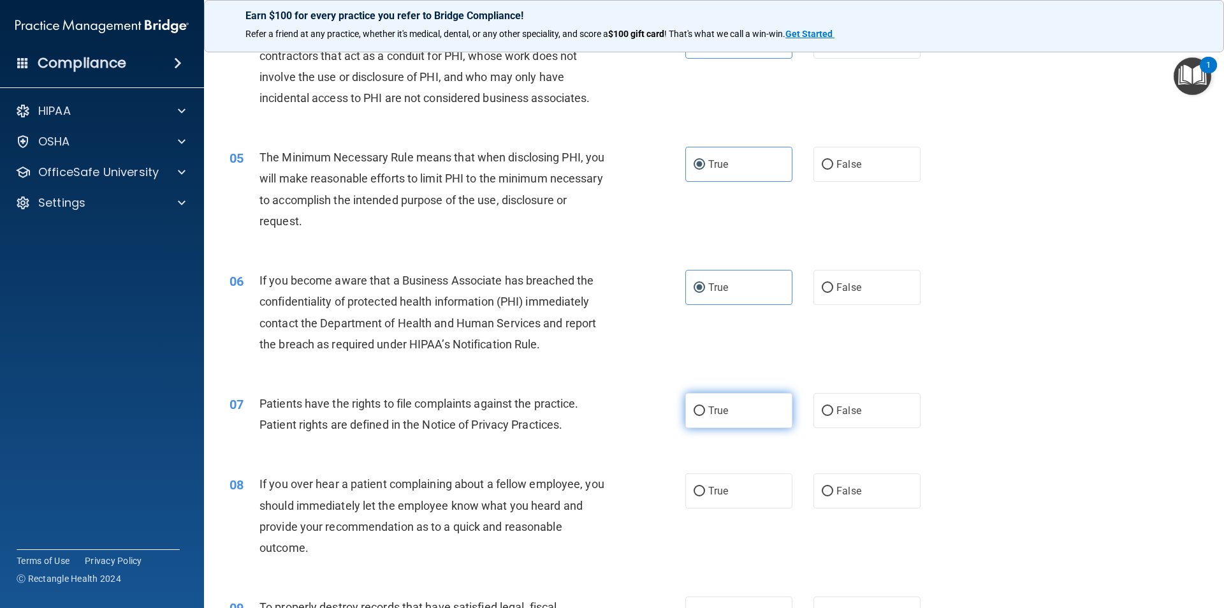
radio input "true"
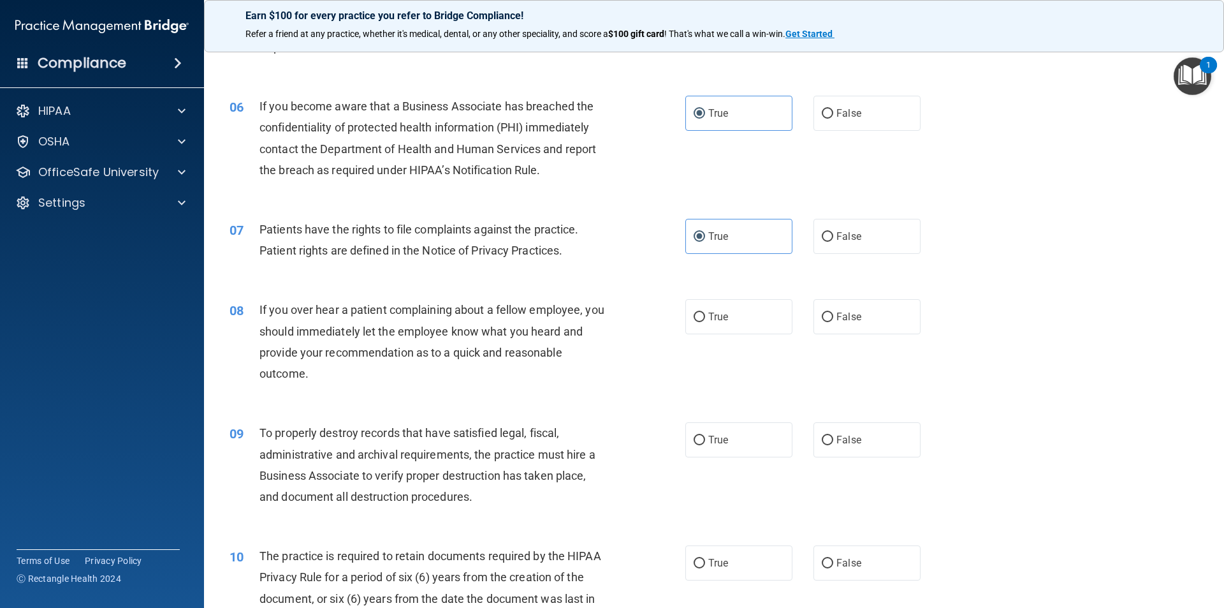
scroll to position [574, 0]
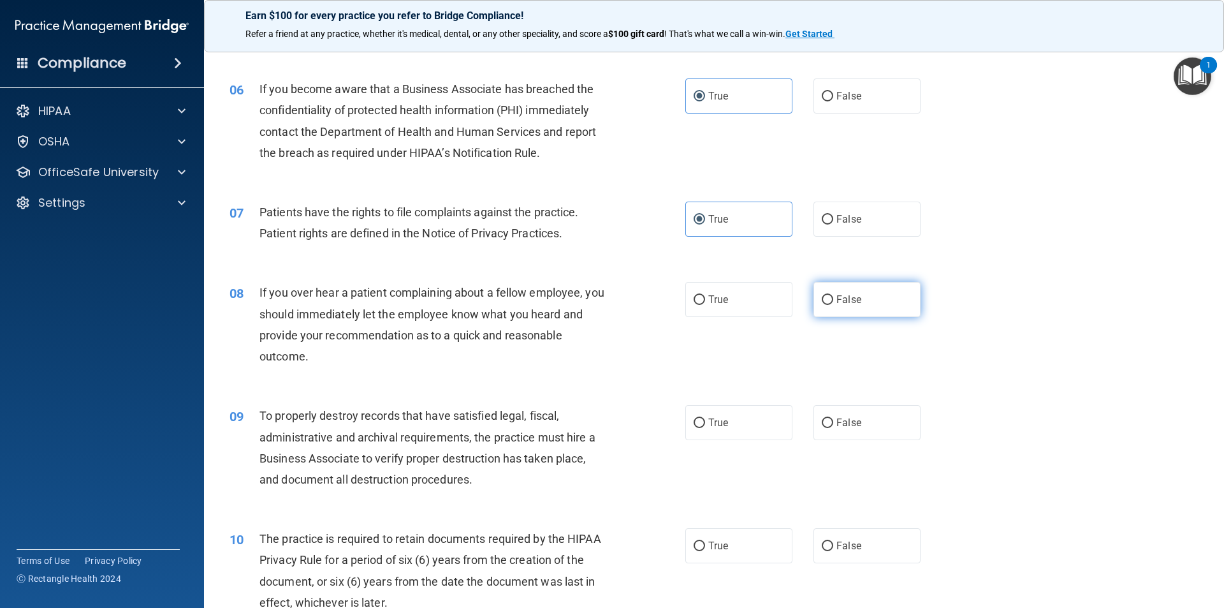
click at [837, 304] on span "False" at bounding box center [849, 299] width 25 height 12
click at [833, 304] on input "False" at bounding box center [827, 300] width 11 height 10
radio input "true"
click at [814, 434] on label "False" at bounding box center [867, 422] width 107 height 35
click at [822, 428] on input "False" at bounding box center [827, 423] width 11 height 10
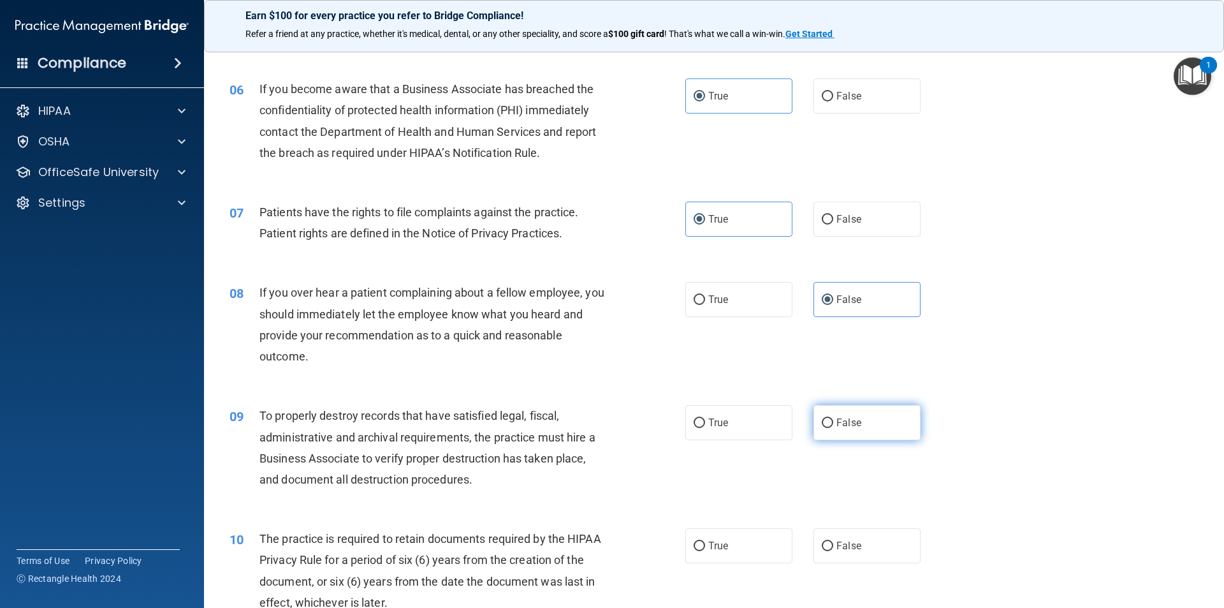
radio input "true"
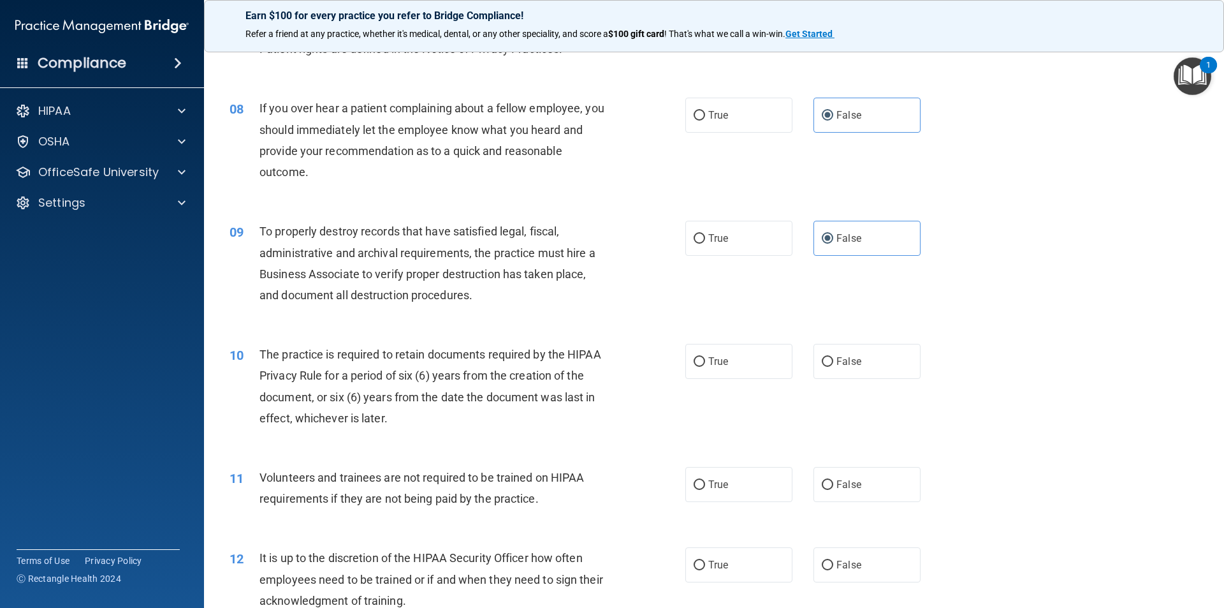
scroll to position [765, 0]
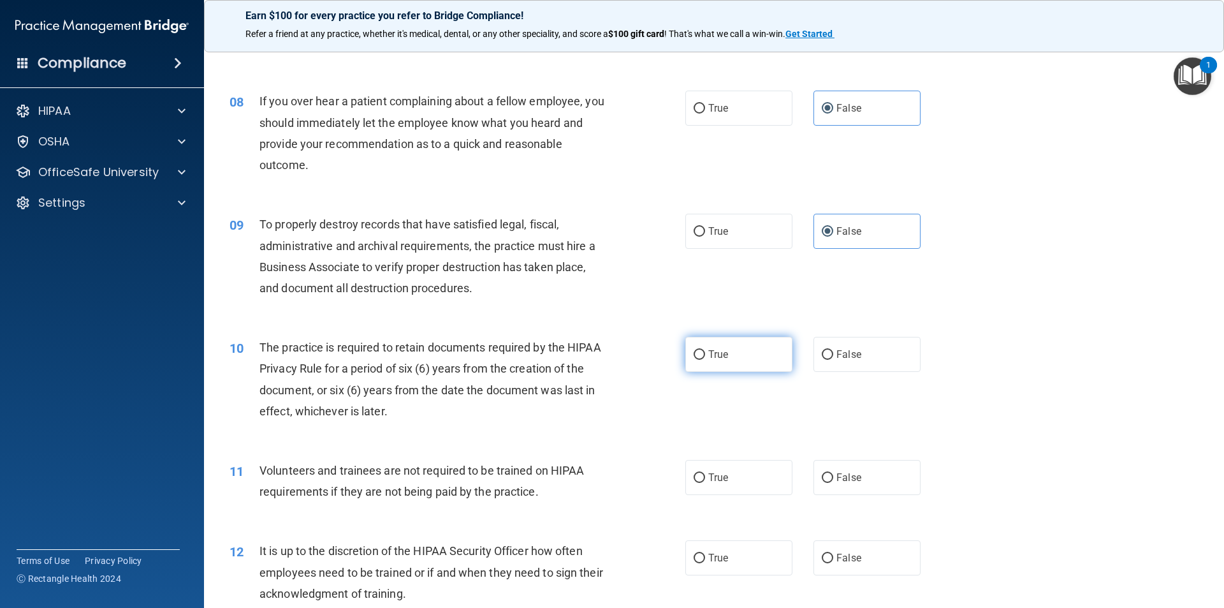
click at [694, 356] on input "True" at bounding box center [699, 355] width 11 height 10
radio input "true"
click at [860, 487] on label "False" at bounding box center [867, 477] width 107 height 35
click at [833, 483] on input "False" at bounding box center [827, 478] width 11 height 10
radio input "true"
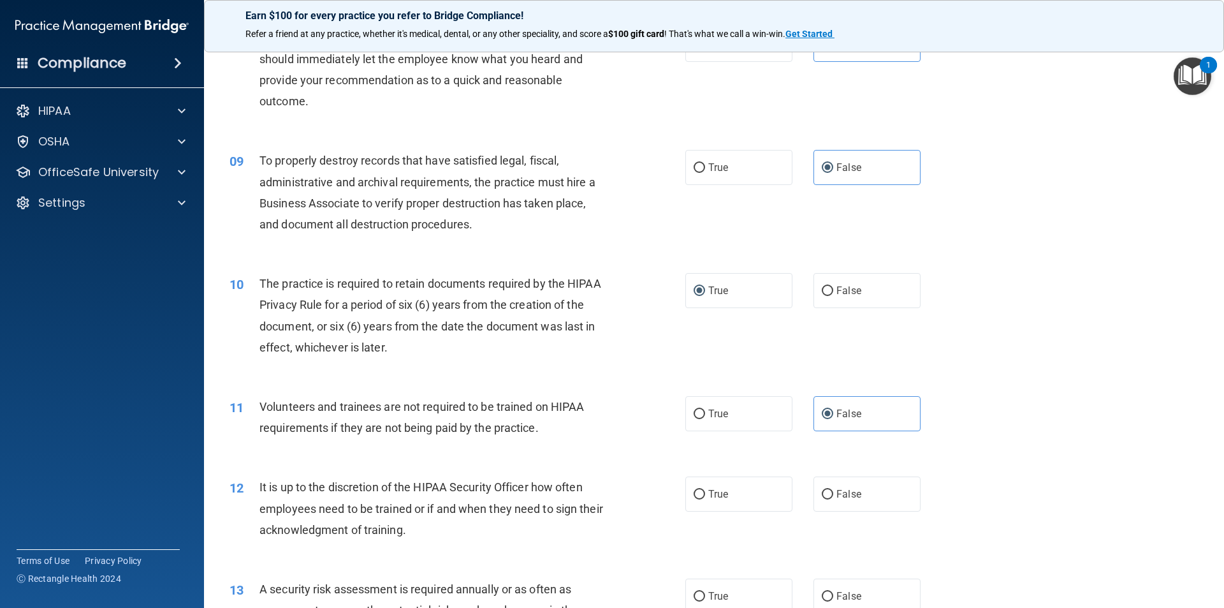
scroll to position [893, 0]
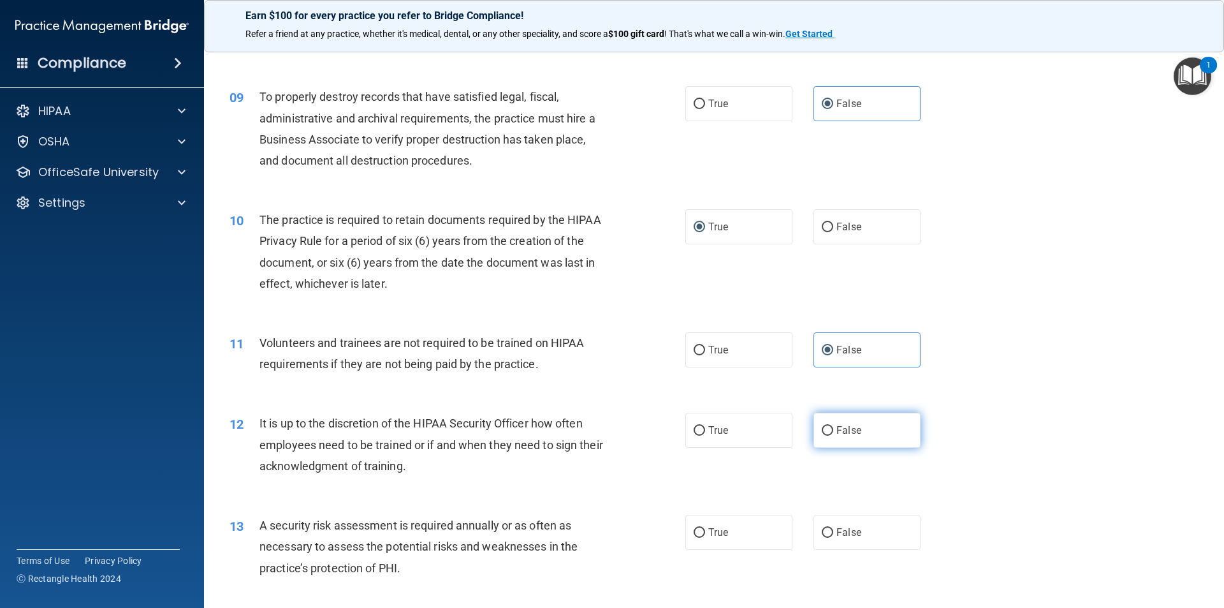
click at [830, 437] on label "False" at bounding box center [867, 430] width 107 height 35
click at [830, 435] on input "False" at bounding box center [827, 431] width 11 height 10
radio input "true"
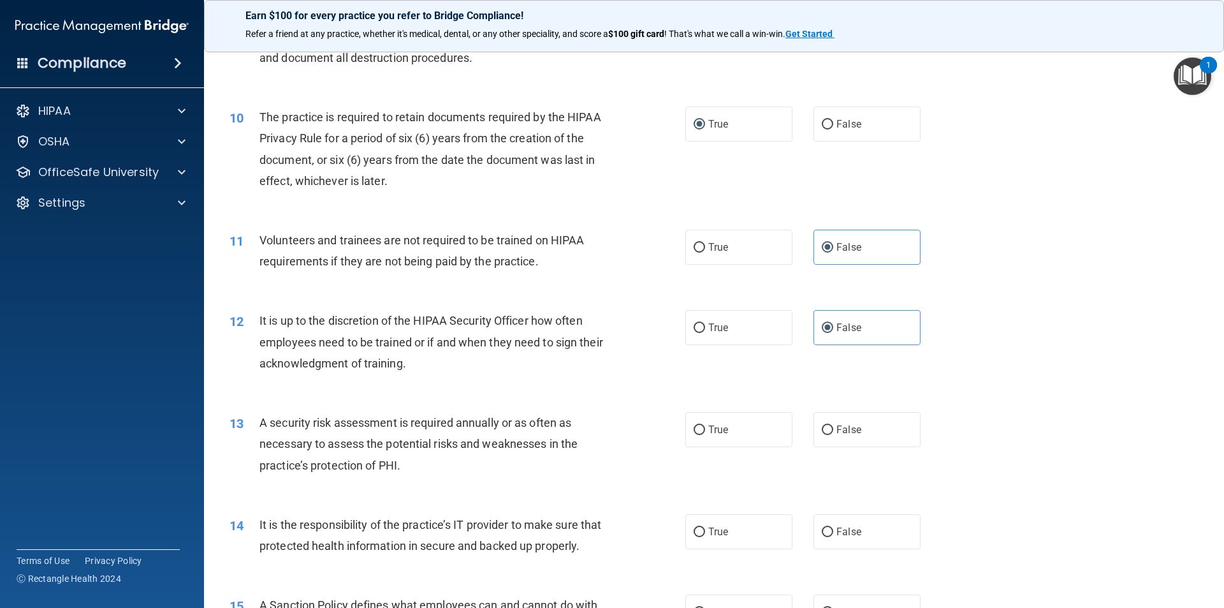
scroll to position [1020, 0]
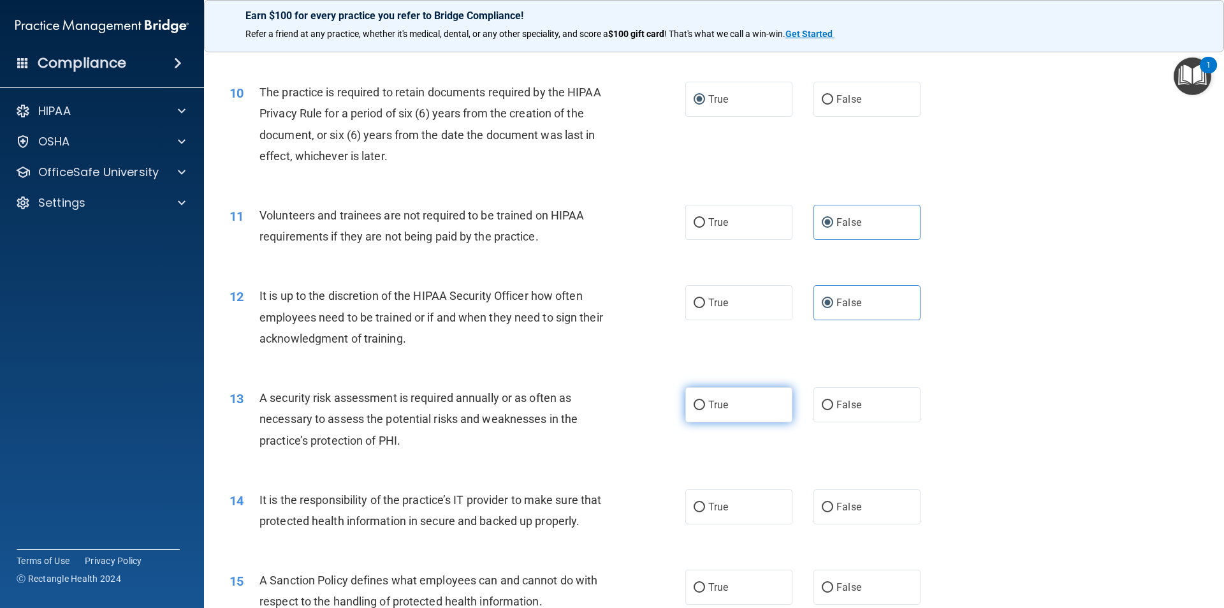
click at [738, 402] on label "True" at bounding box center [738, 404] width 107 height 35
click at [705, 402] on input "True" at bounding box center [699, 405] width 11 height 10
radio input "true"
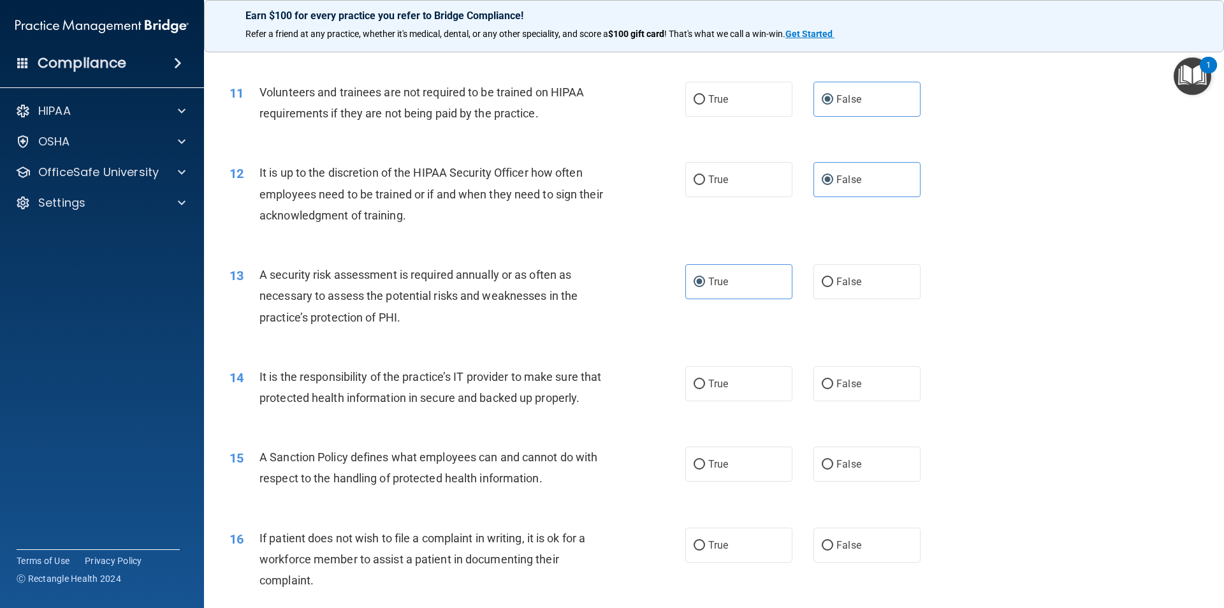
scroll to position [1148, 0]
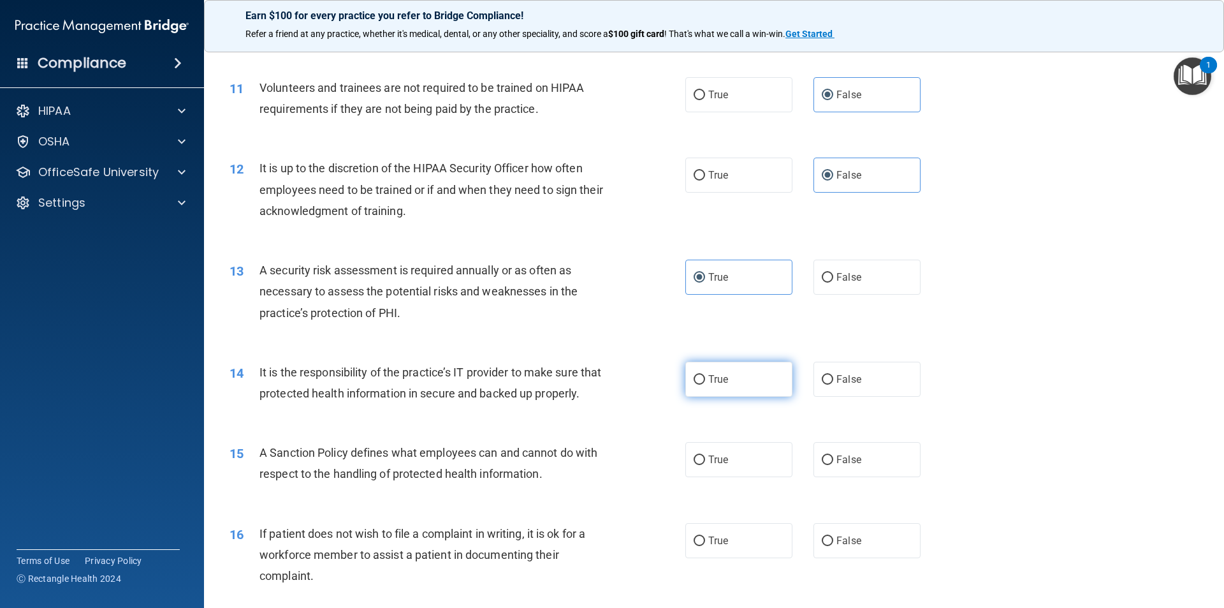
click at [715, 388] on label "True" at bounding box center [738, 379] width 107 height 35
click at [705, 384] on input "True" at bounding box center [699, 380] width 11 height 10
radio input "true"
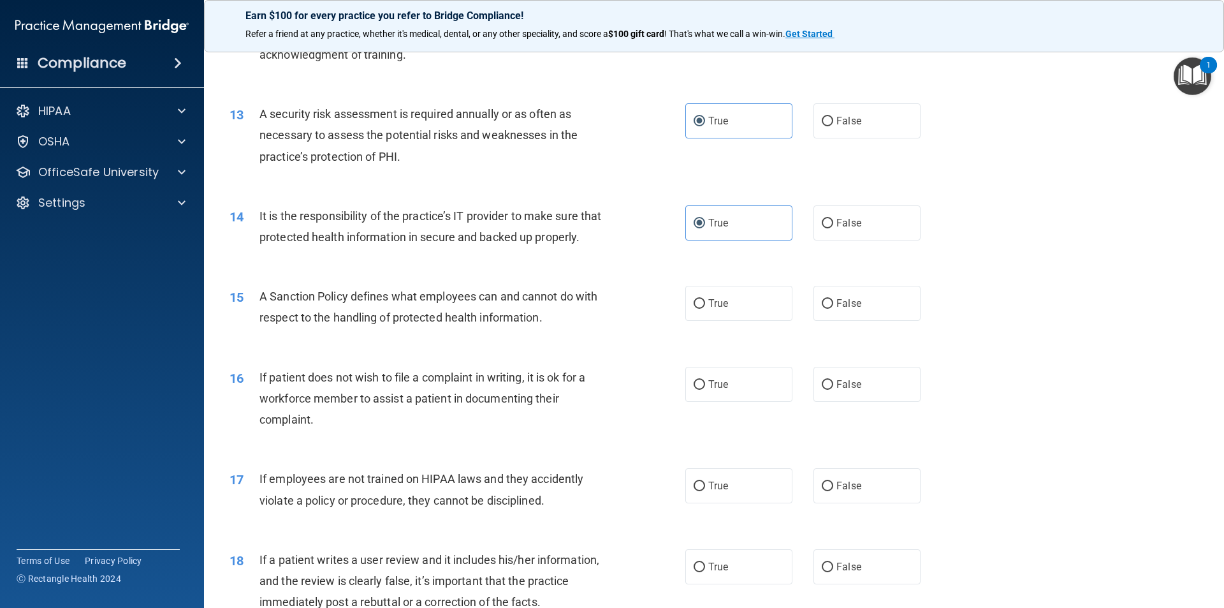
scroll to position [1339, 0]
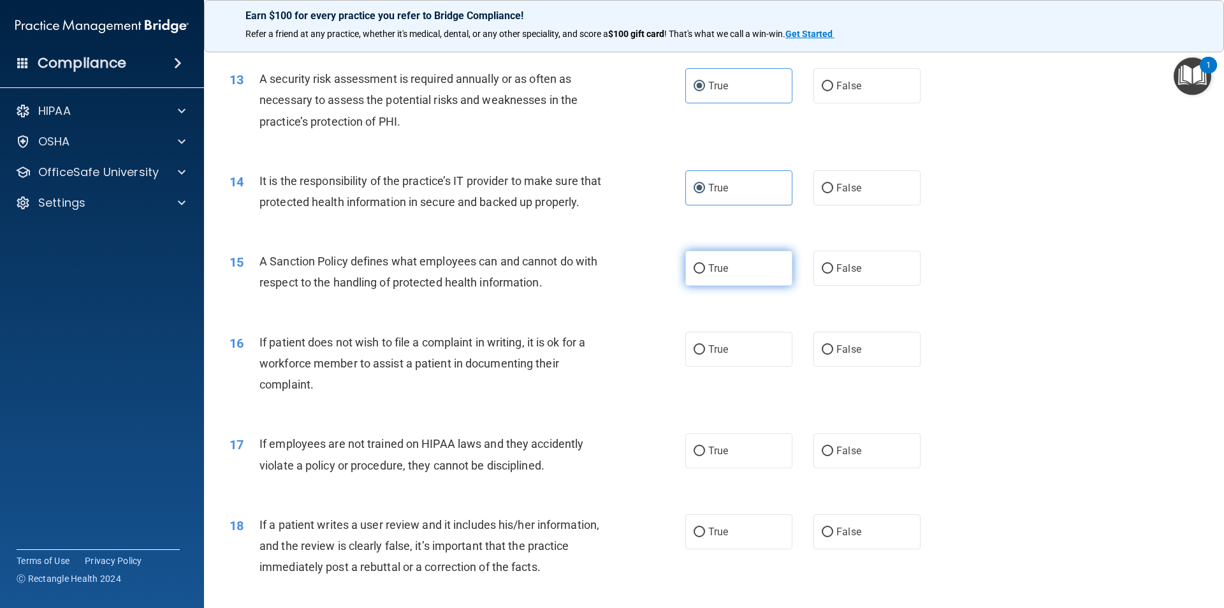
click at [703, 286] on label "True" at bounding box center [738, 268] width 107 height 35
click at [703, 274] on input "True" at bounding box center [699, 269] width 11 height 10
radio input "true"
click at [825, 367] on label "False" at bounding box center [867, 349] width 107 height 35
click at [825, 355] on input "False" at bounding box center [827, 350] width 11 height 10
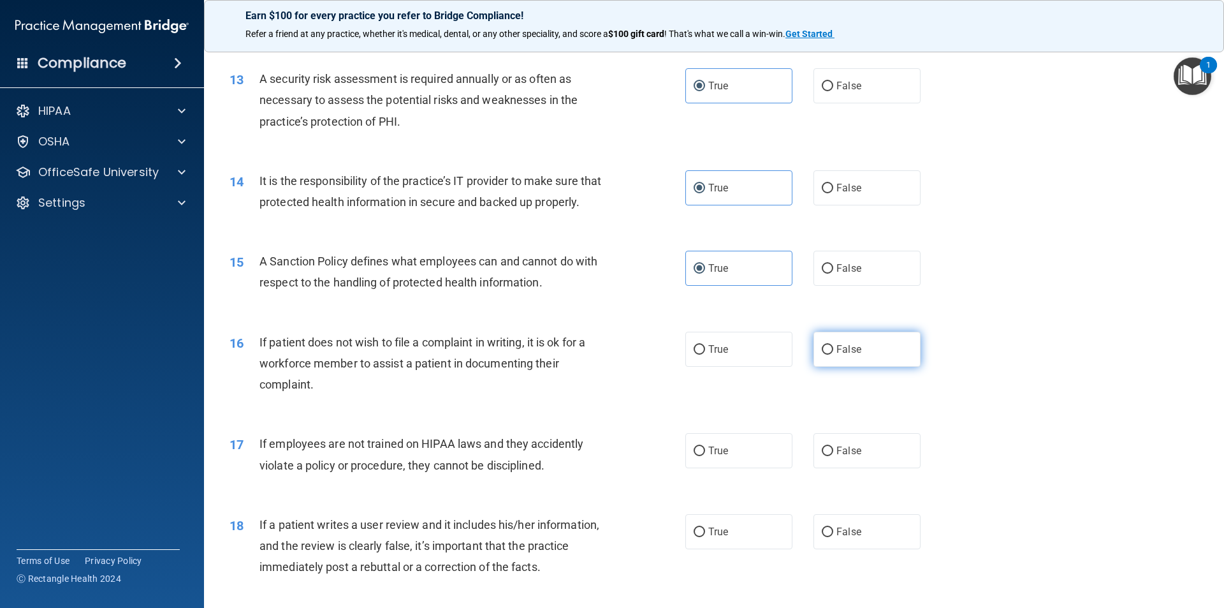
radio input "true"
click at [838, 457] on span "False" at bounding box center [849, 450] width 25 height 12
click at [833, 456] on input "False" at bounding box center [827, 451] width 11 height 10
radio input "true"
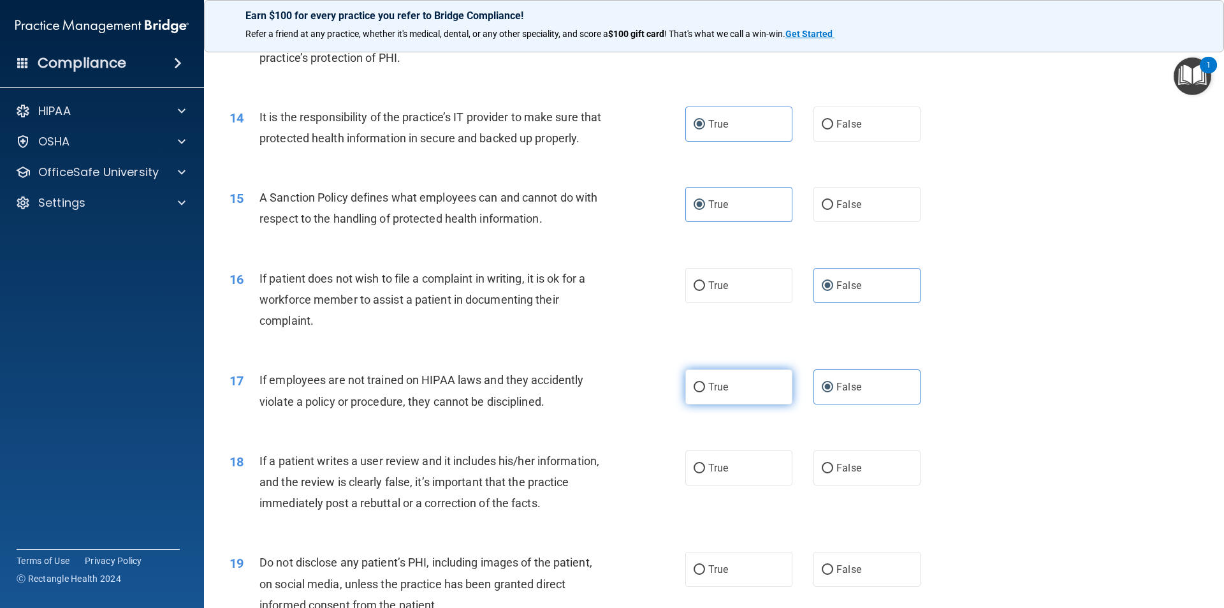
click at [695, 392] on input "True" at bounding box center [699, 388] width 11 height 10
radio input "true"
radio input "false"
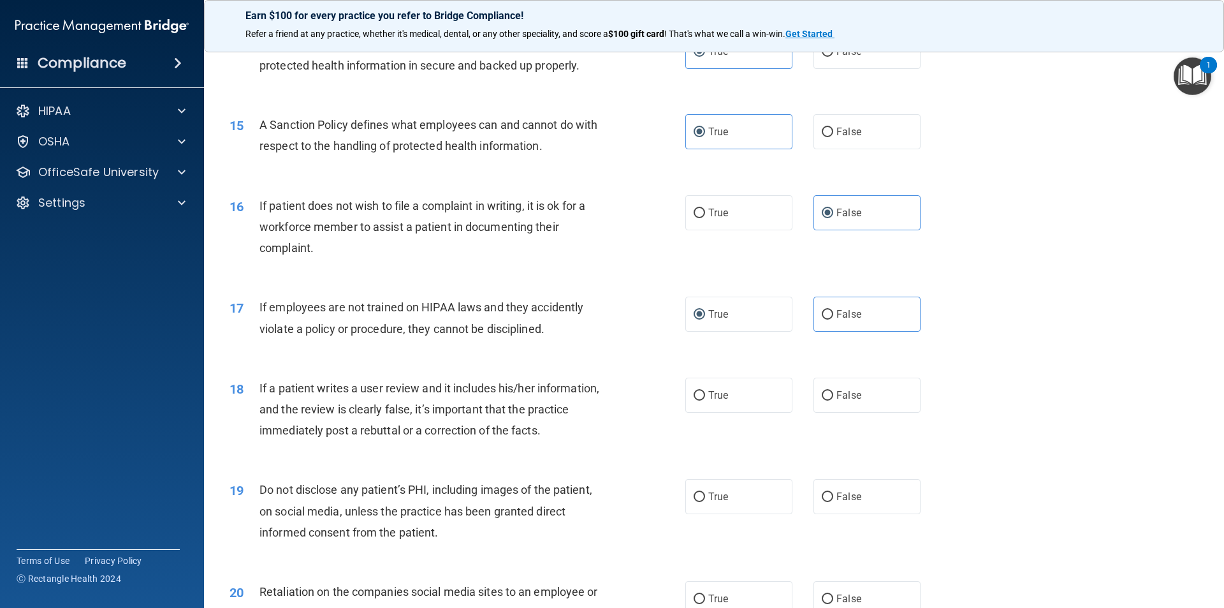
scroll to position [1530, 0]
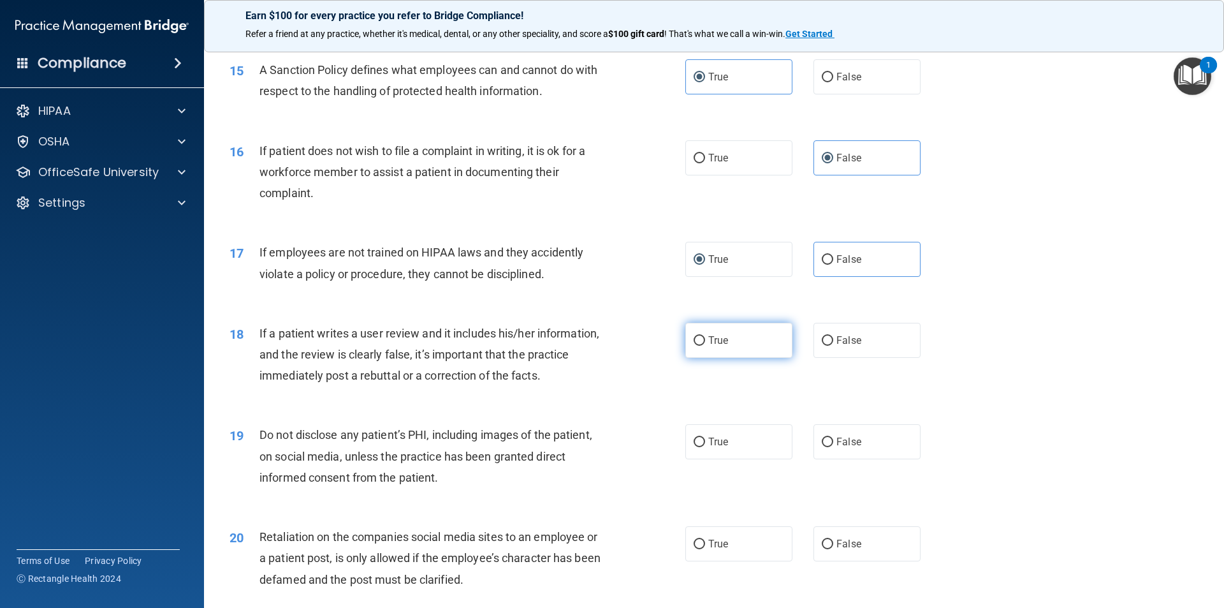
click at [722, 358] on label "True" at bounding box center [738, 340] width 107 height 35
click at [705, 346] on input "True" at bounding box center [699, 341] width 11 height 10
radio input "true"
click at [718, 448] on span "True" at bounding box center [718, 441] width 20 height 12
click at [705, 447] on input "True" at bounding box center [699, 442] width 11 height 10
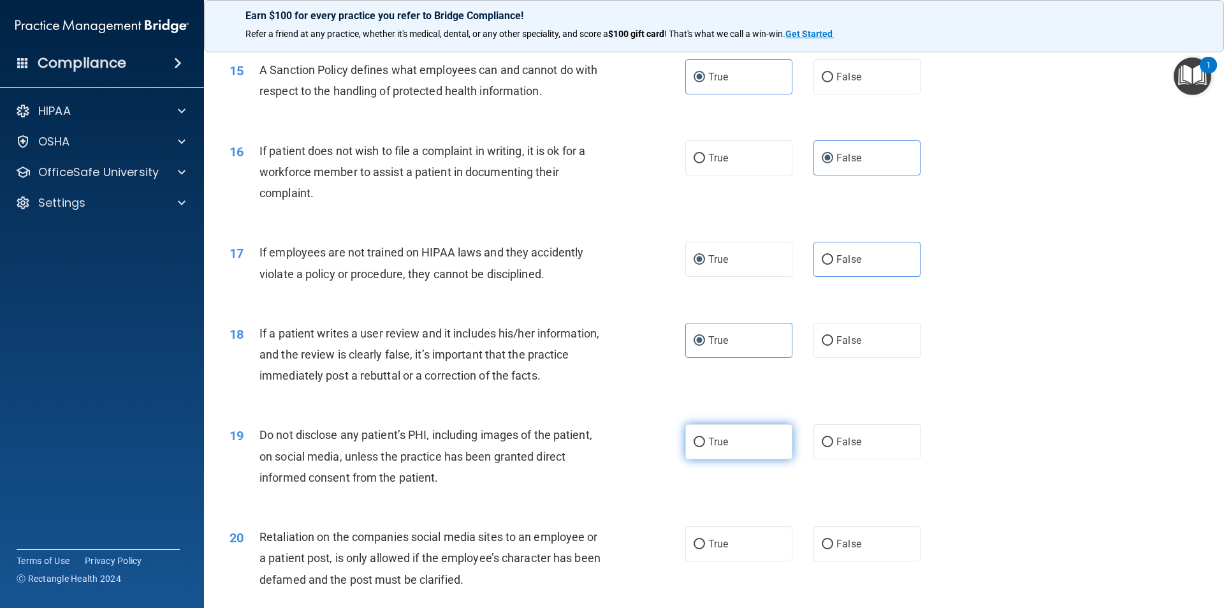
radio input "true"
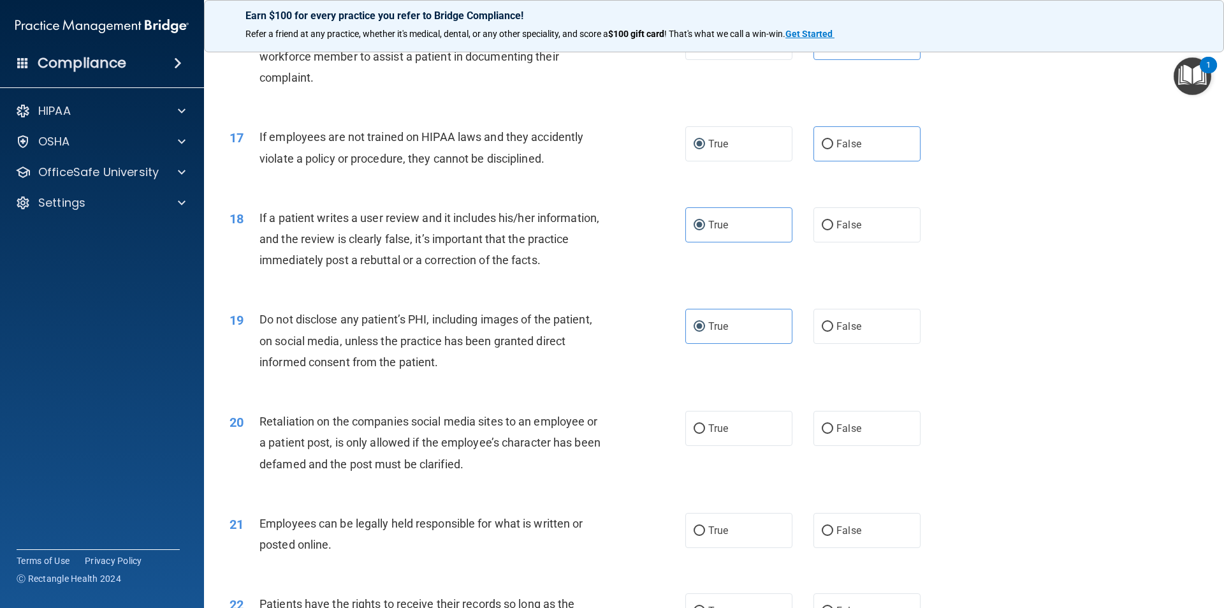
scroll to position [1658, 0]
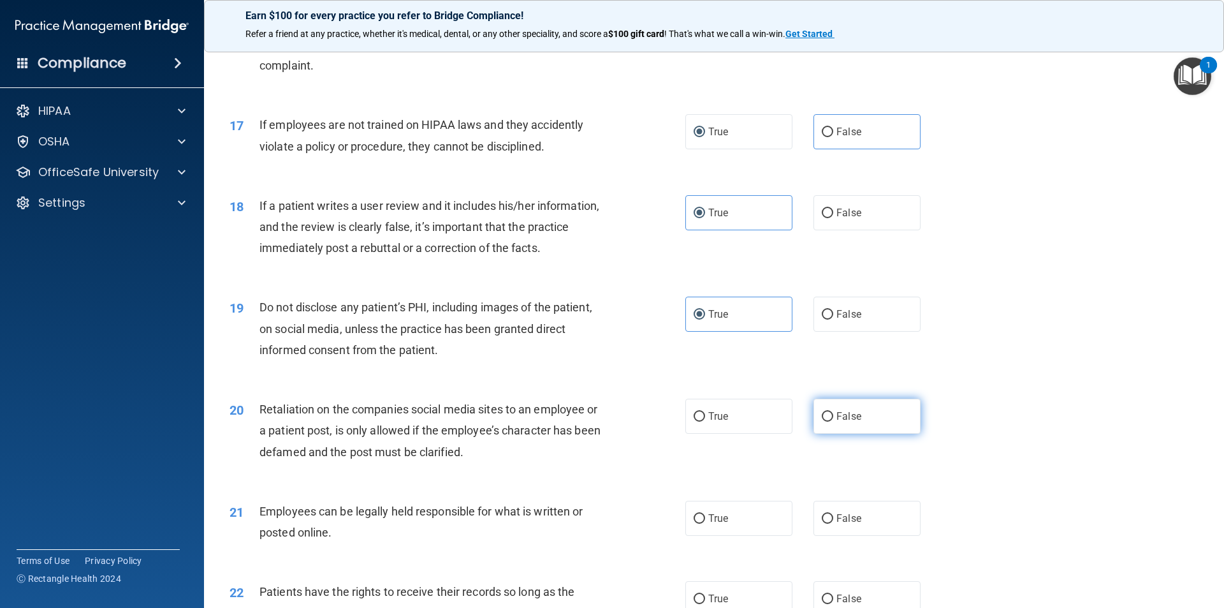
click at [826, 434] on label "False" at bounding box center [867, 416] width 107 height 35
click at [826, 421] on input "False" at bounding box center [827, 417] width 11 height 10
radio input "true"
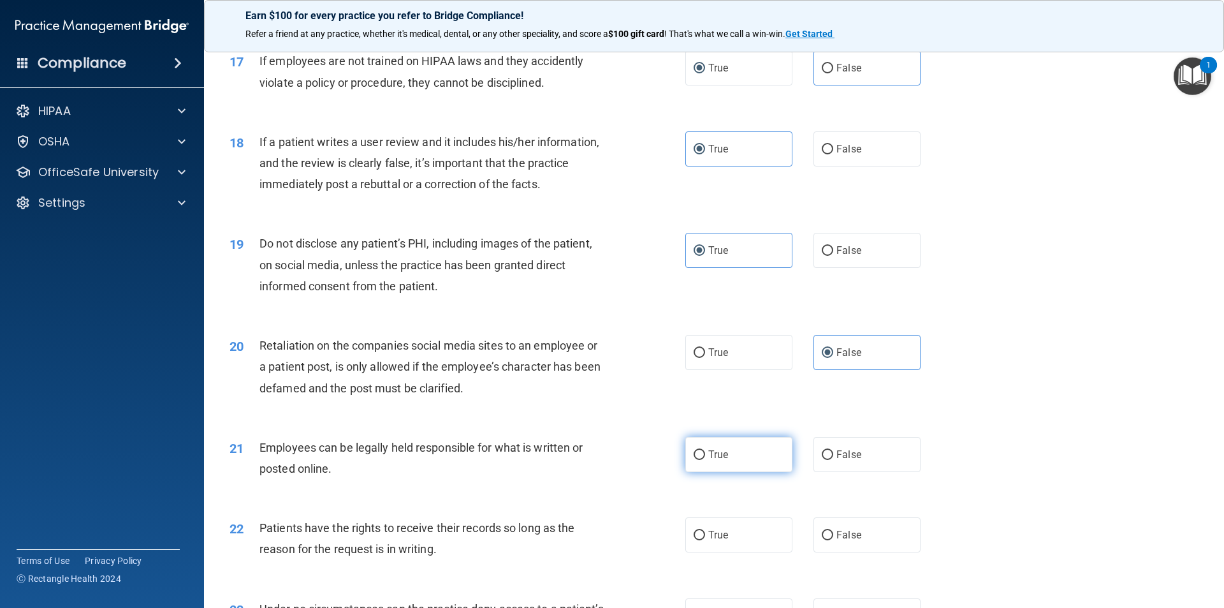
click at [719, 460] on span "True" at bounding box center [718, 454] width 20 height 12
click at [705, 460] on input "True" at bounding box center [699, 455] width 11 height 10
radio input "true"
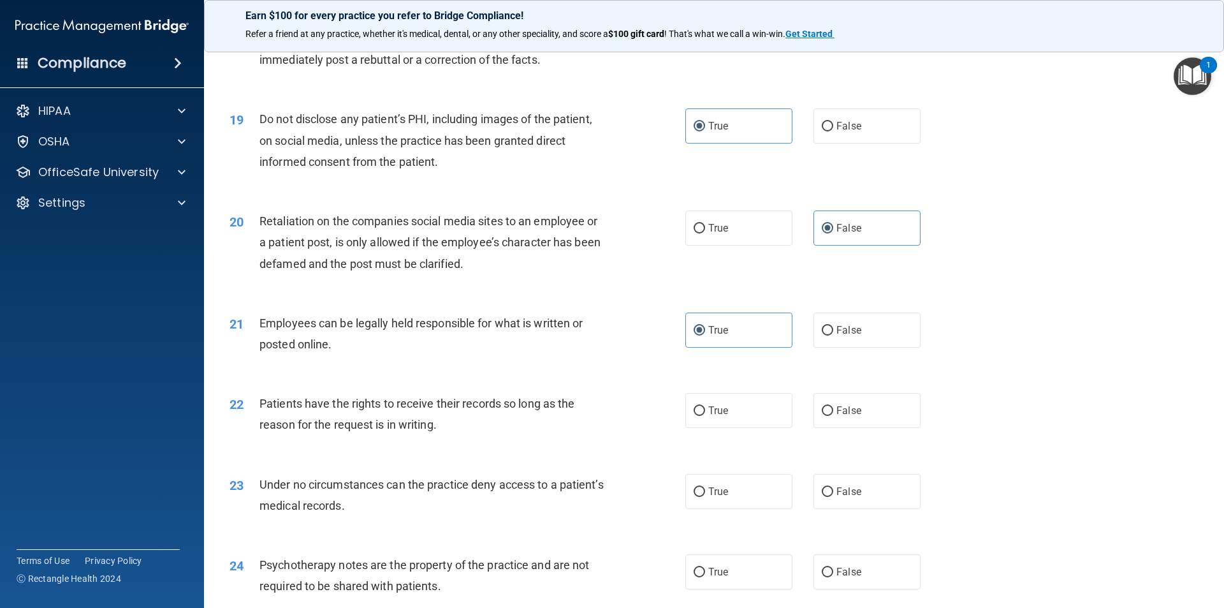
scroll to position [1849, 0]
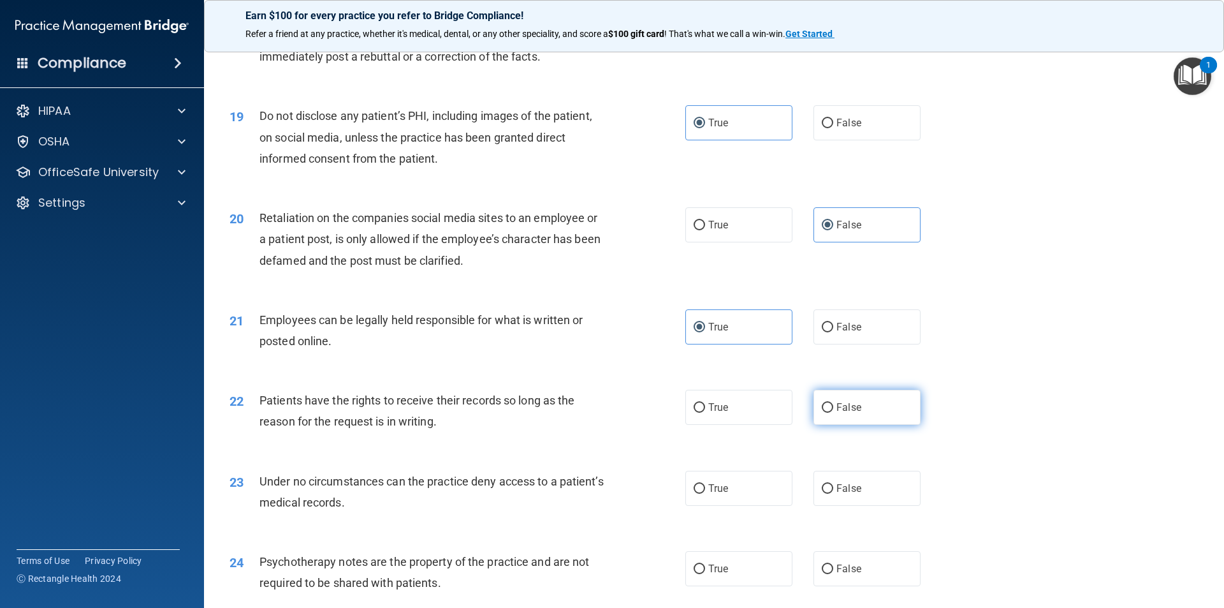
click at [828, 425] on label "False" at bounding box center [867, 407] width 107 height 35
click at [828, 413] on input "False" at bounding box center [827, 408] width 11 height 10
radio input "true"
click at [698, 494] on input "True" at bounding box center [699, 489] width 11 height 10
radio input "true"
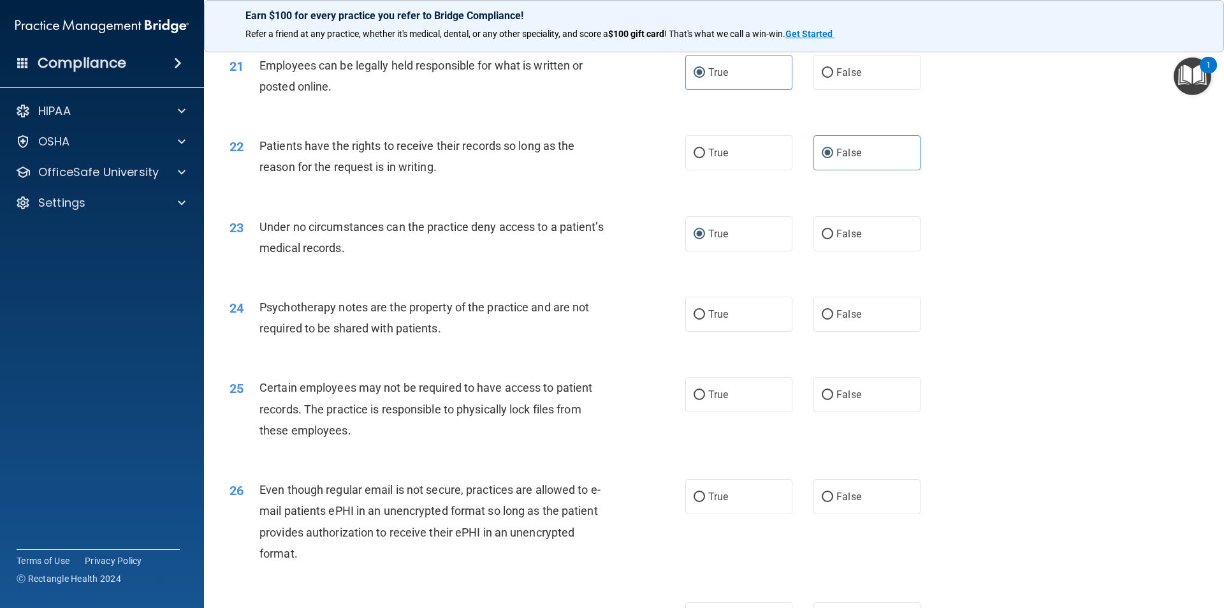
scroll to position [2104, 0]
click at [708, 319] on span "True" at bounding box center [718, 313] width 20 height 12
click at [705, 319] on input "True" at bounding box center [699, 314] width 11 height 10
radio input "true"
click at [724, 411] on label "True" at bounding box center [738, 393] width 107 height 35
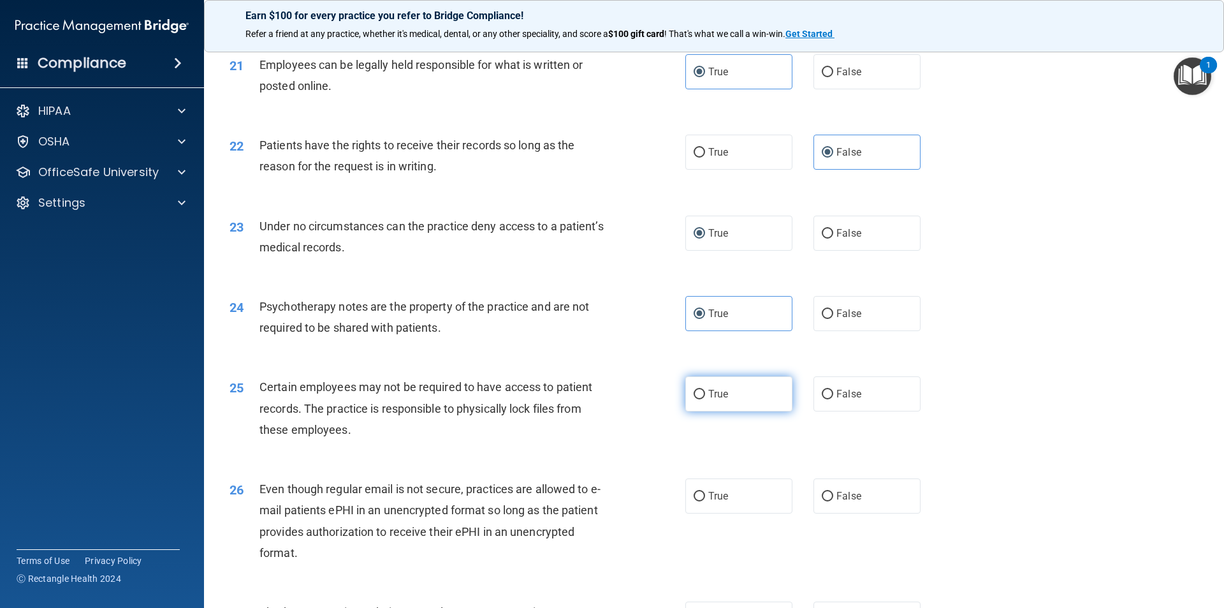
click at [705, 399] on input "True" at bounding box center [699, 395] width 11 height 10
radio input "true"
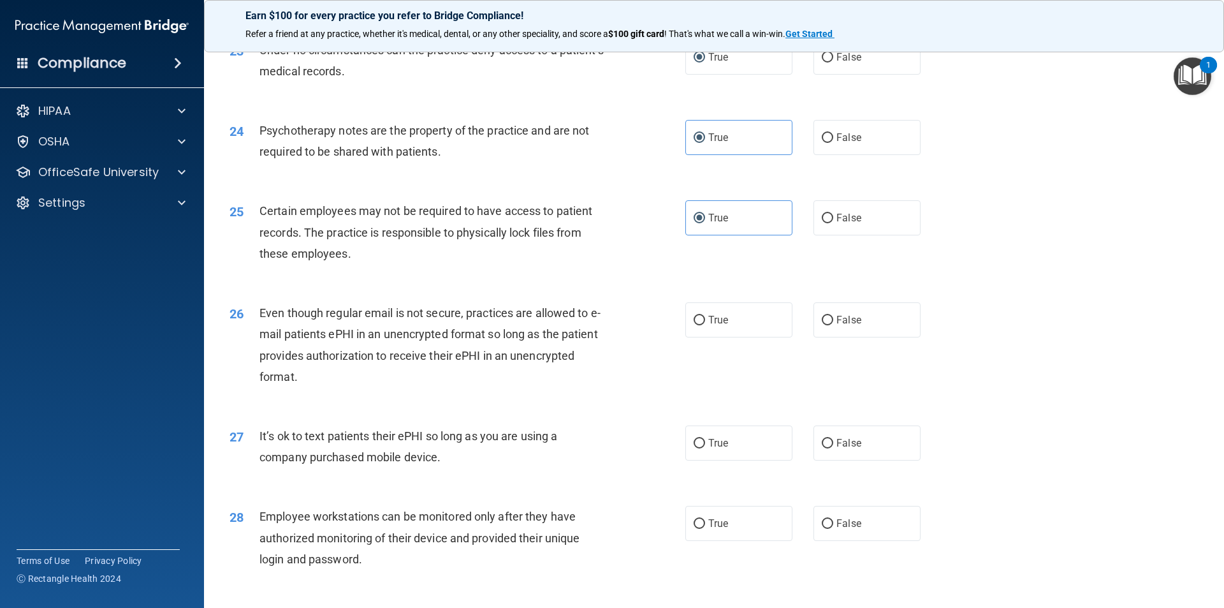
scroll to position [2295, 0]
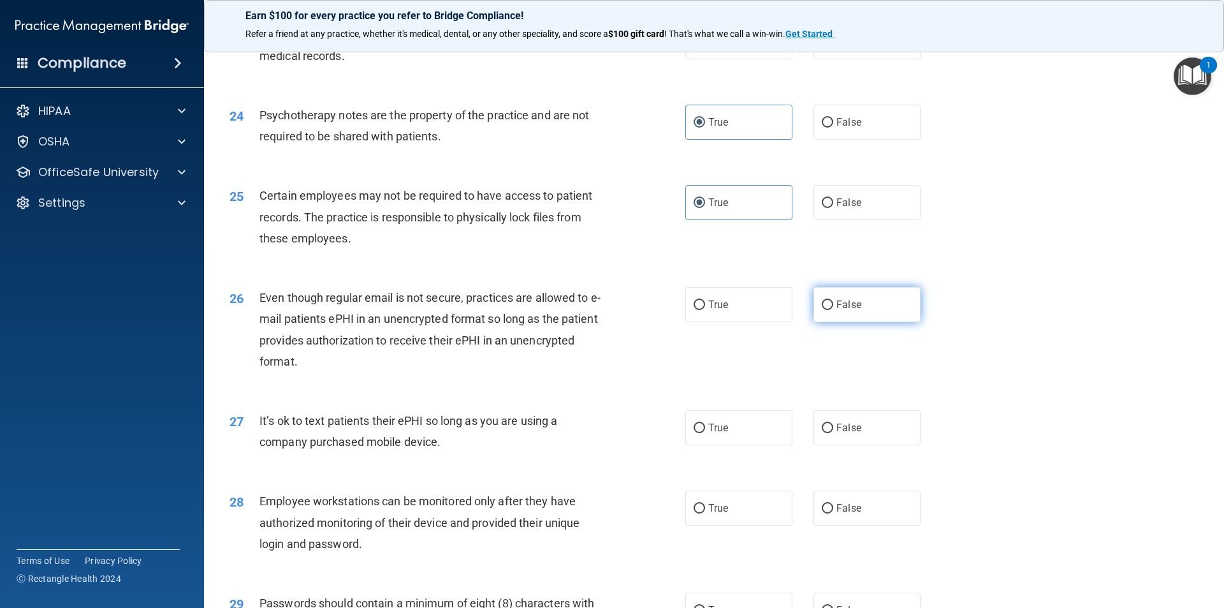
click at [843, 322] on label "False" at bounding box center [867, 304] width 107 height 35
click at [833, 310] on input "False" at bounding box center [827, 305] width 11 height 10
radio input "true"
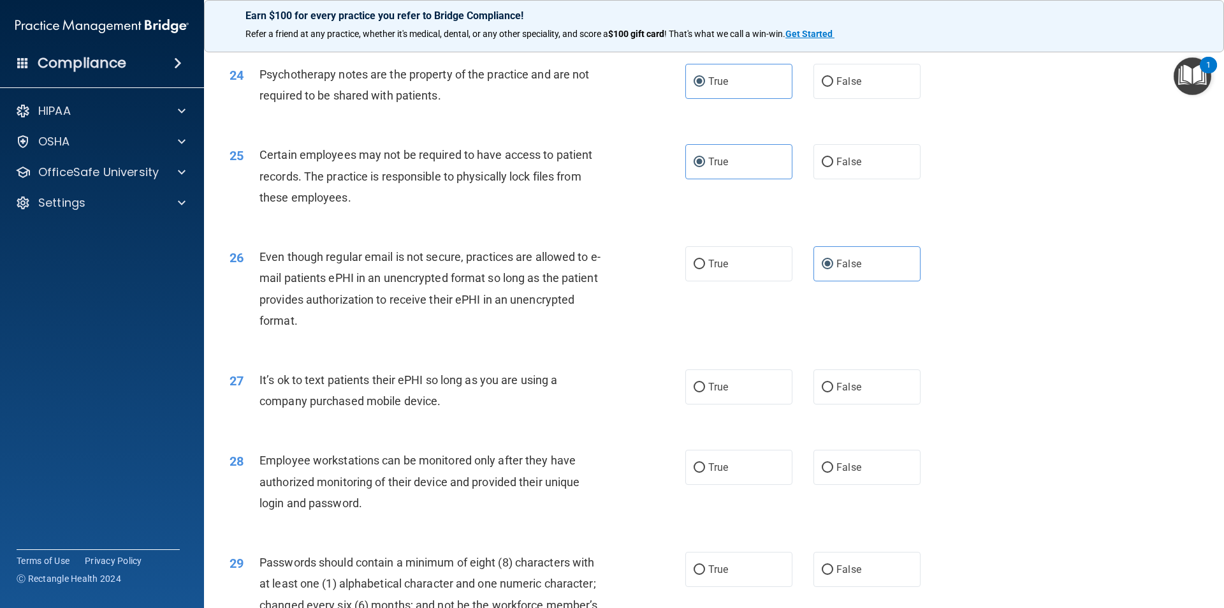
scroll to position [2359, 0]
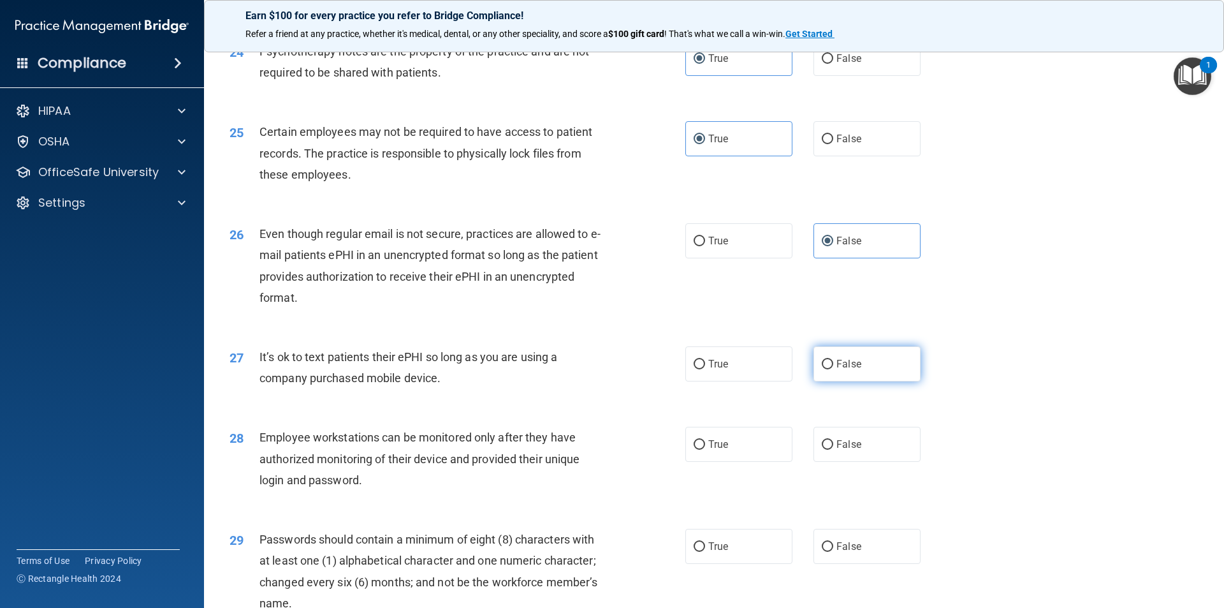
click at [826, 369] on input "False" at bounding box center [827, 365] width 11 height 10
radio input "true"
click at [824, 450] on input "False" at bounding box center [827, 445] width 11 height 10
radio input "true"
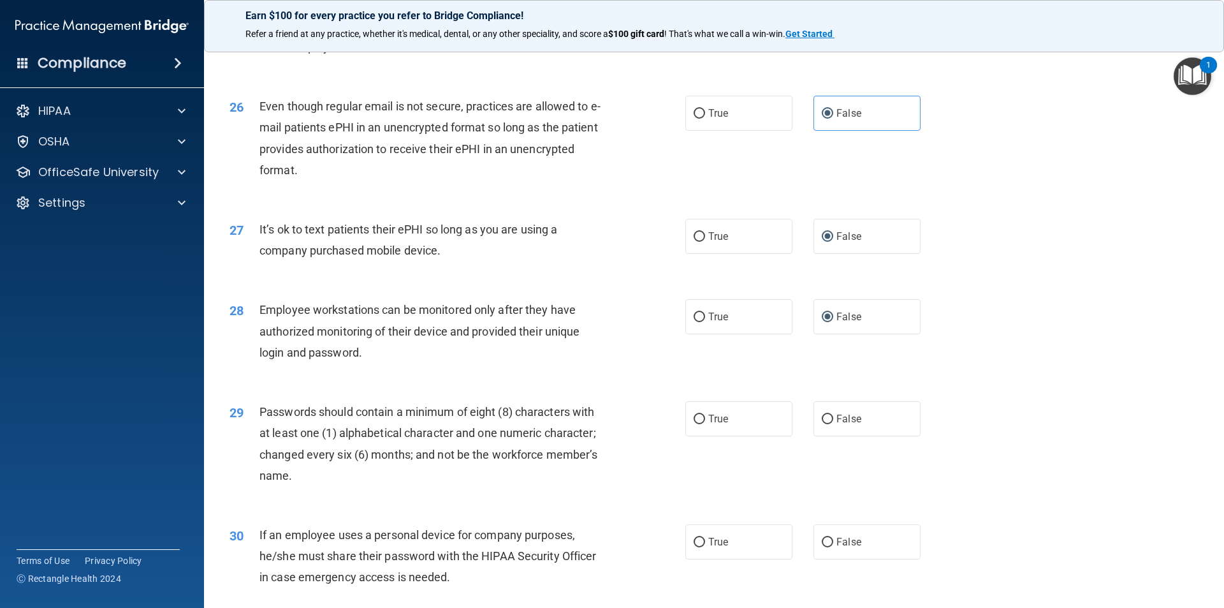
scroll to position [2550, 0]
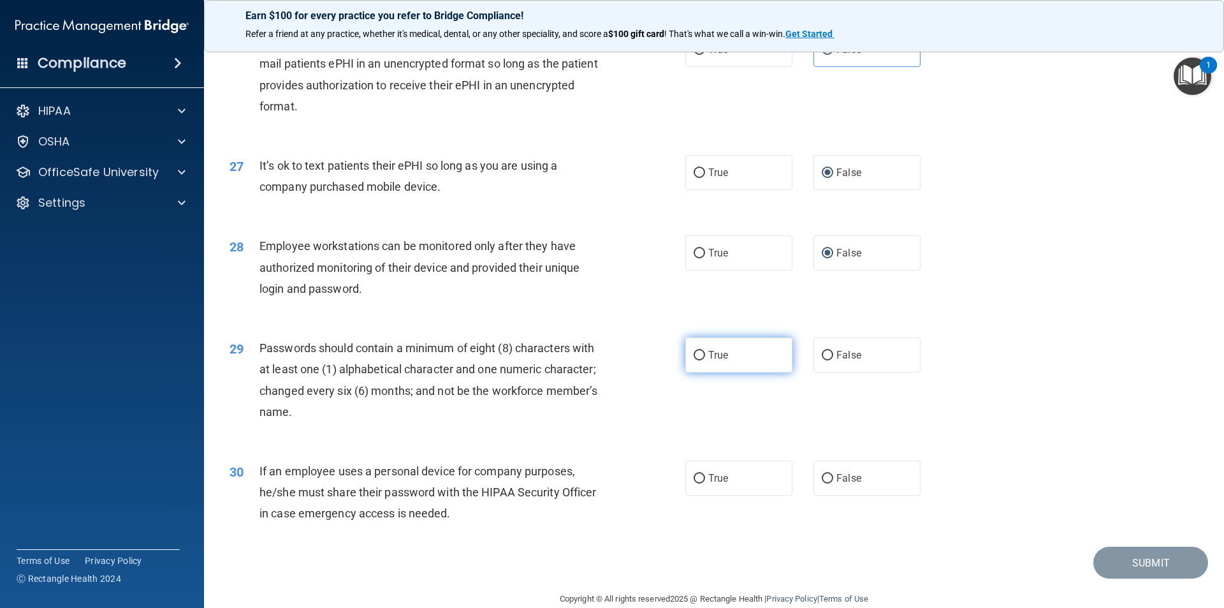
click at [724, 372] on label "True" at bounding box center [738, 354] width 107 height 35
click at [705, 360] on input "True" at bounding box center [699, 356] width 11 height 10
radio input "true"
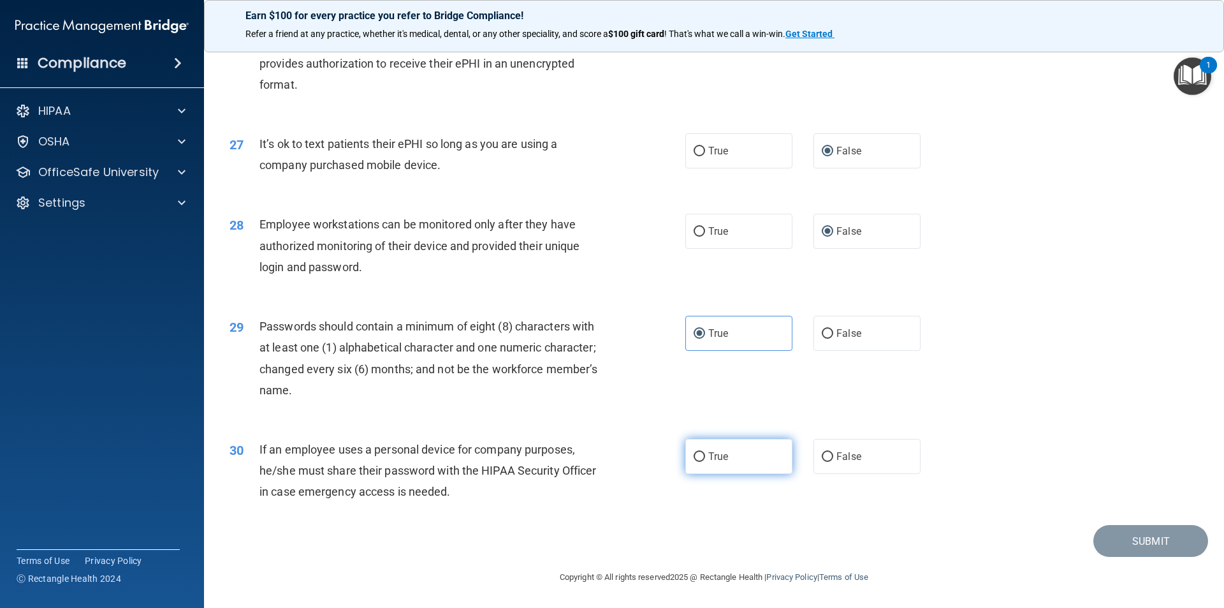
click at [703, 459] on label "True" at bounding box center [738, 456] width 107 height 35
click at [703, 459] on input "True" at bounding box center [699, 457] width 11 height 10
radio input "true"
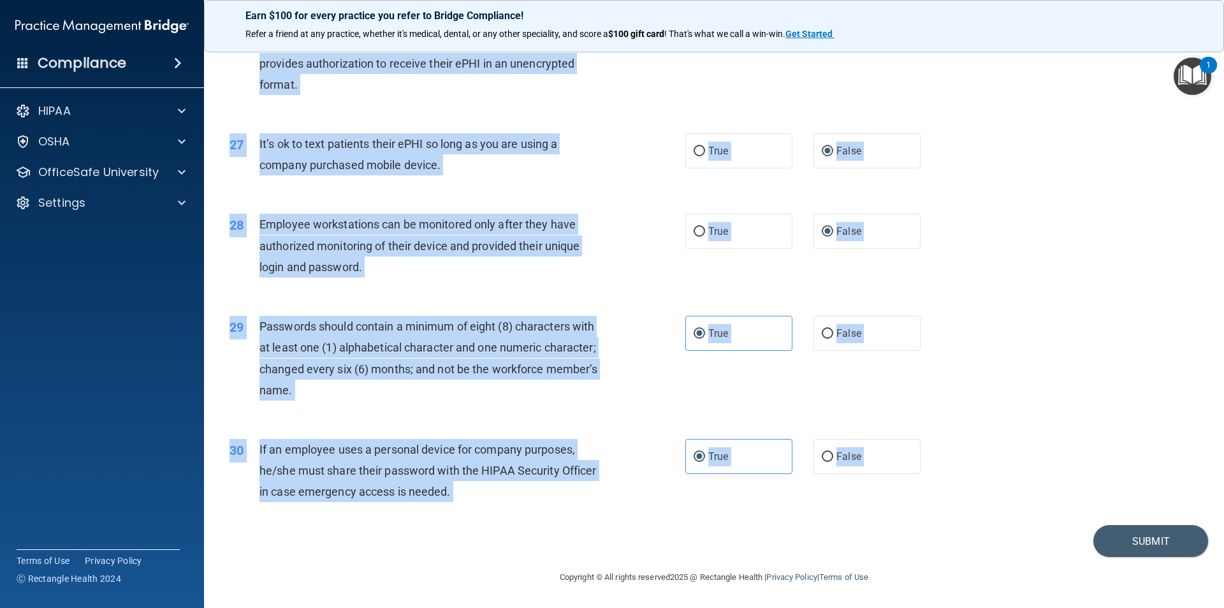
drag, startPoint x: 228, startPoint y: 115, endPoint x: 960, endPoint y: 539, distance: 845.7
copy main "59 Lo ip do si ametc adip elitsedd eius t in-utlabo et dolo magnaaliq enimad mi…"
click at [576, 248] on span "Employee workstations can be monitored only after they have authorized monitori…" at bounding box center [420, 244] width 320 height 55
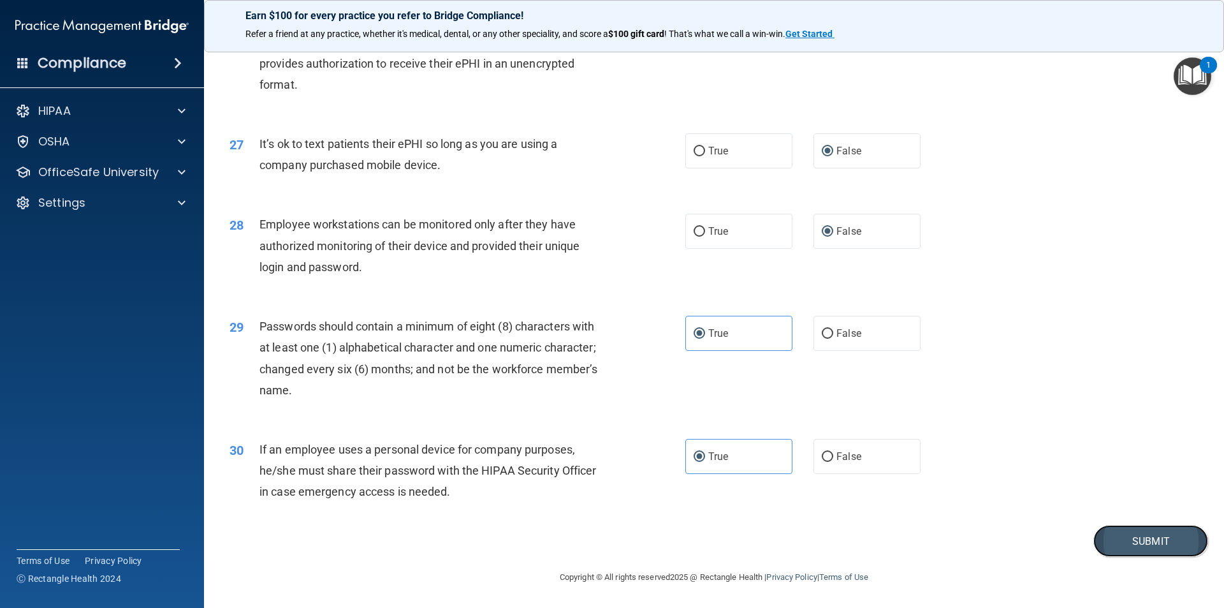
click at [1125, 533] on button "Submit" at bounding box center [1151, 541] width 115 height 33
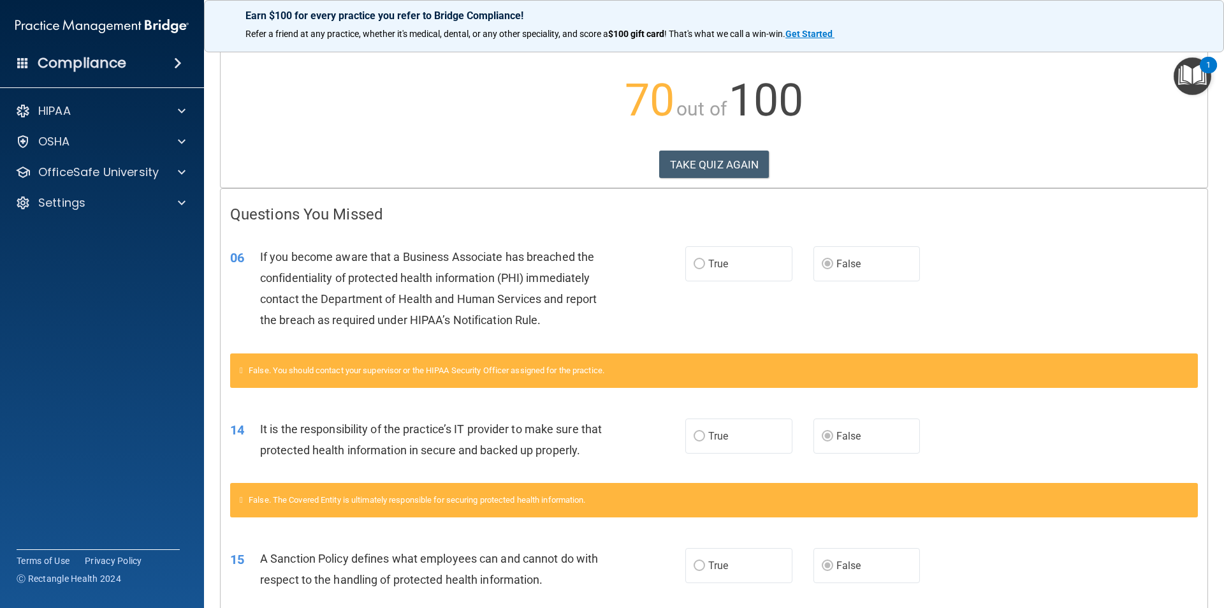
scroll to position [48, 0]
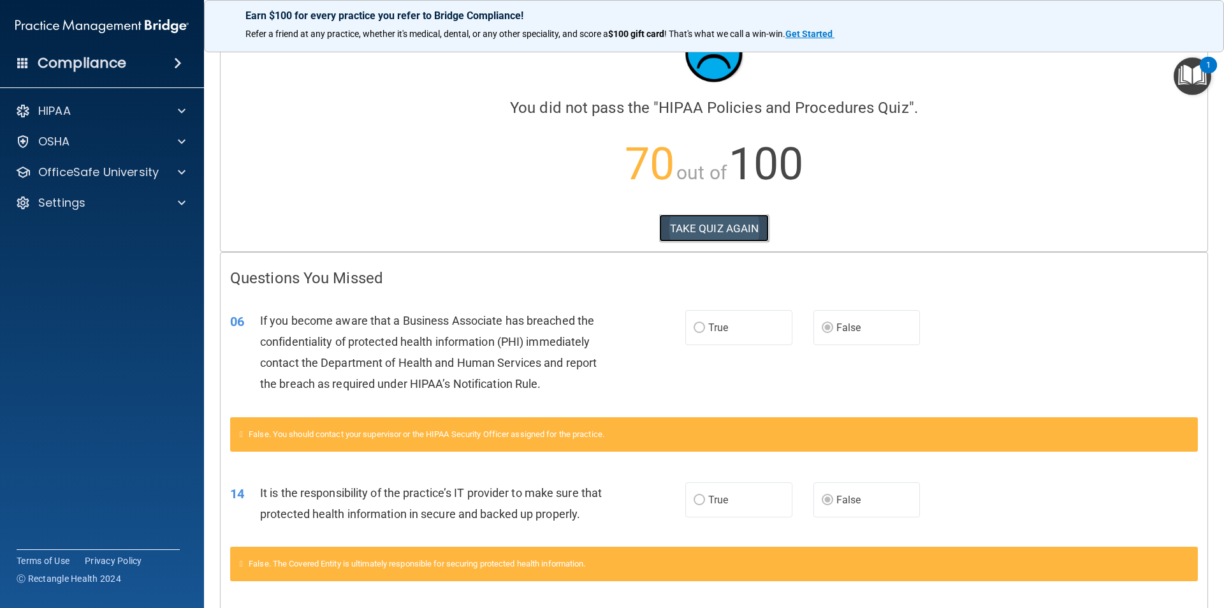
click at [728, 233] on button "TAKE QUIZ AGAIN" at bounding box center [714, 228] width 110 height 28
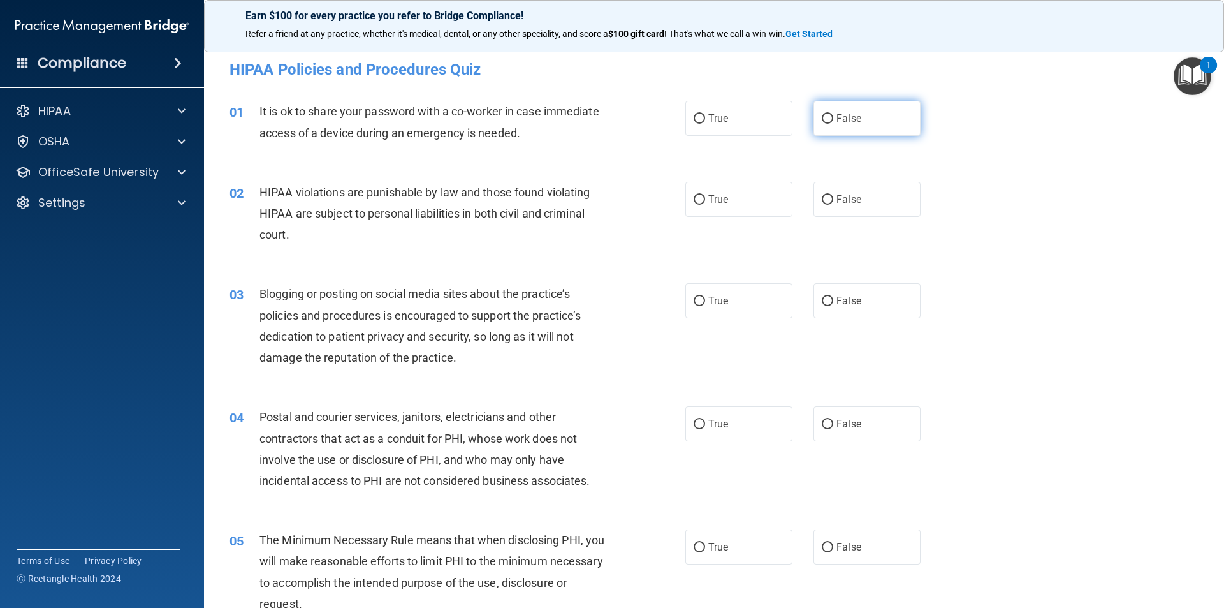
click at [822, 114] on input "False" at bounding box center [827, 119] width 11 height 10
radio input "true"
click at [738, 210] on label "True" at bounding box center [738, 199] width 107 height 35
click at [705, 205] on input "True" at bounding box center [699, 200] width 11 height 10
radio input "true"
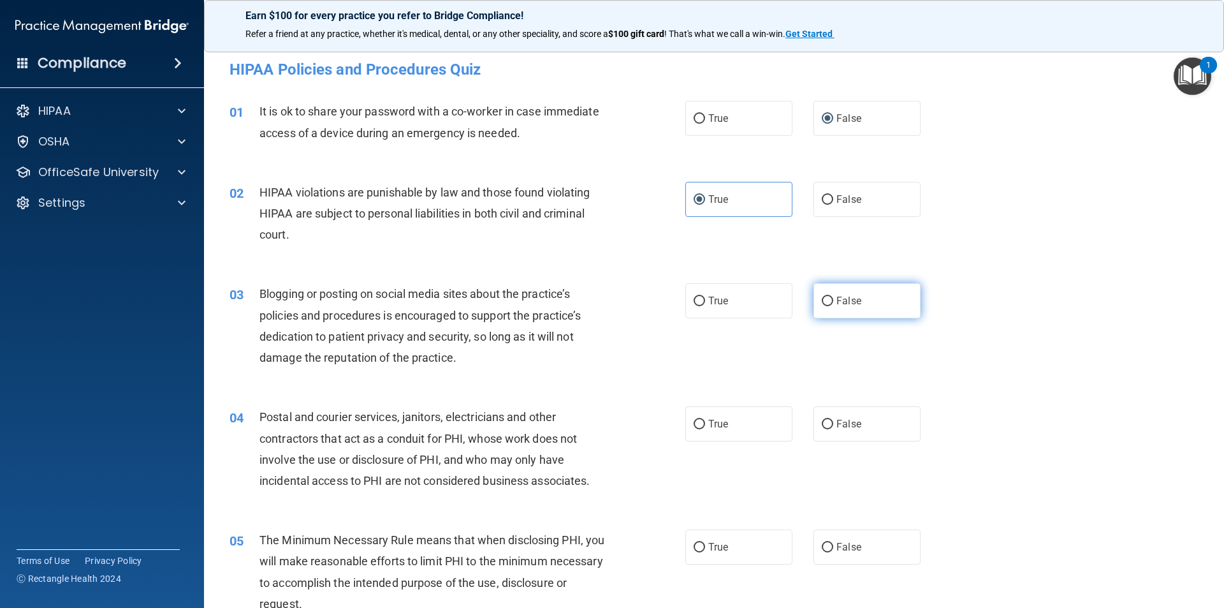
click at [856, 298] on label "False" at bounding box center [867, 300] width 107 height 35
click at [833, 298] on input "False" at bounding box center [827, 301] width 11 height 10
radio input "true"
click at [706, 431] on label "True" at bounding box center [738, 423] width 107 height 35
click at [705, 429] on input "True" at bounding box center [699, 425] width 11 height 10
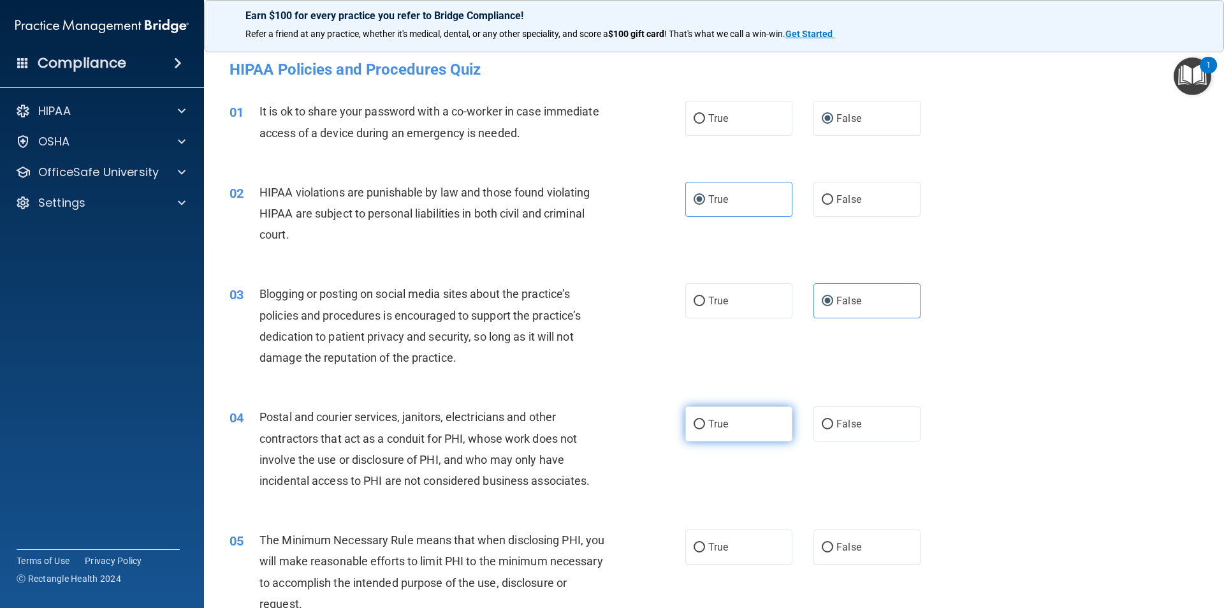
radio input "true"
click at [714, 547] on span "True" at bounding box center [718, 547] width 20 height 12
click at [705, 547] on input "True" at bounding box center [699, 548] width 11 height 10
radio input "true"
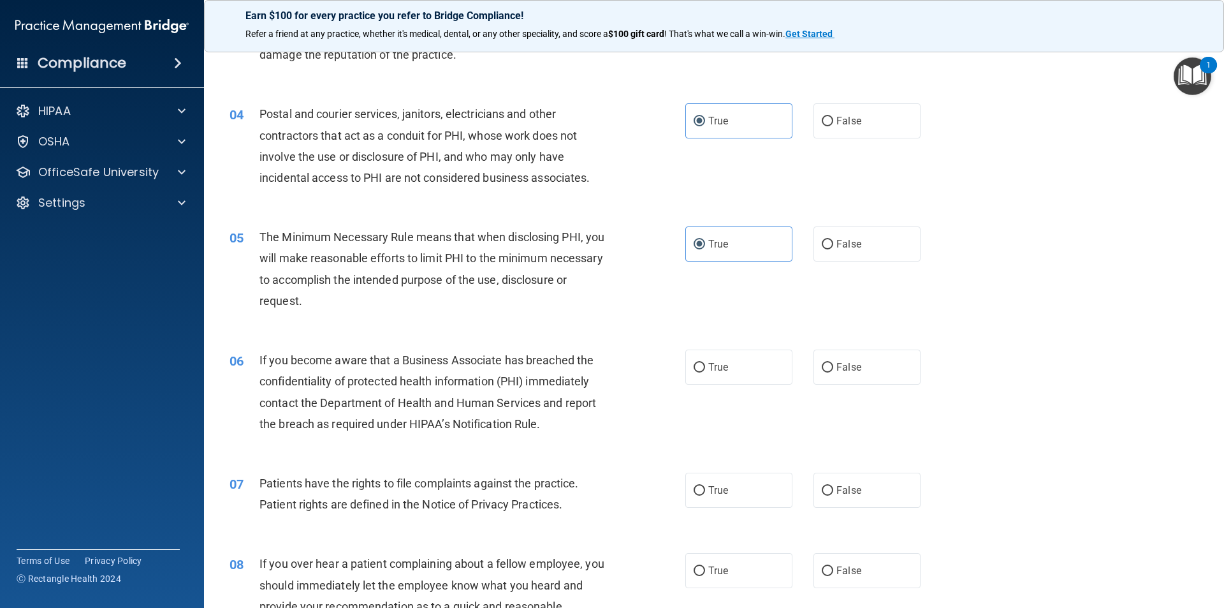
scroll to position [319, 0]
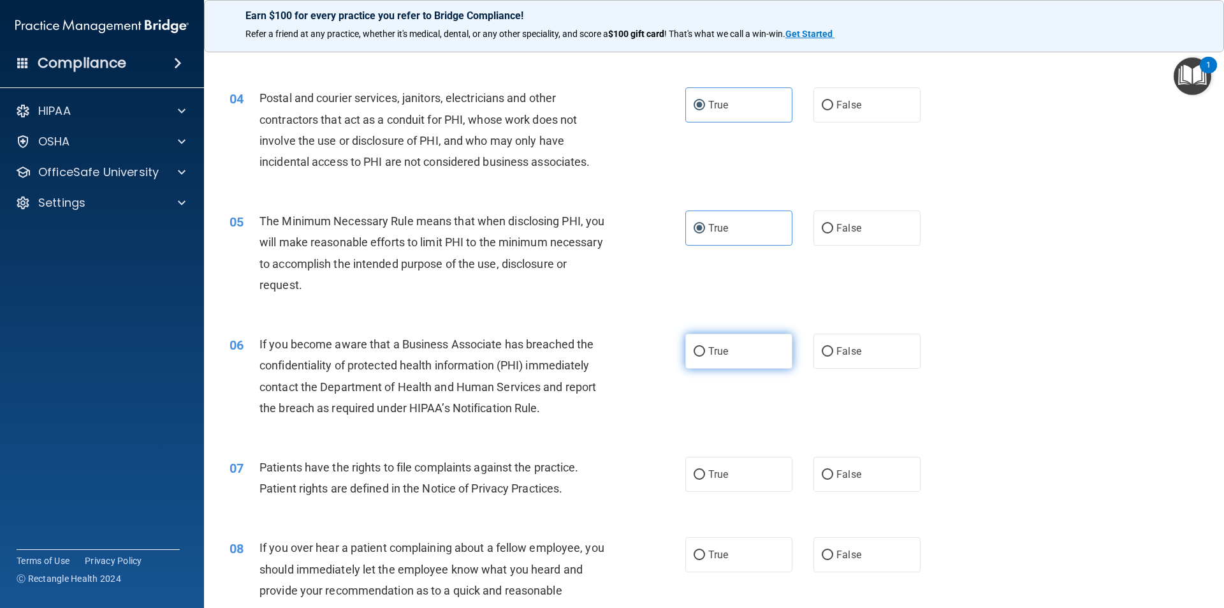
click at [719, 355] on span "True" at bounding box center [718, 351] width 20 height 12
click at [705, 355] on input "True" at bounding box center [699, 352] width 11 height 10
radio input "true"
click at [705, 480] on label "True" at bounding box center [738, 474] width 107 height 35
click at [705, 479] on input "True" at bounding box center [699, 475] width 11 height 10
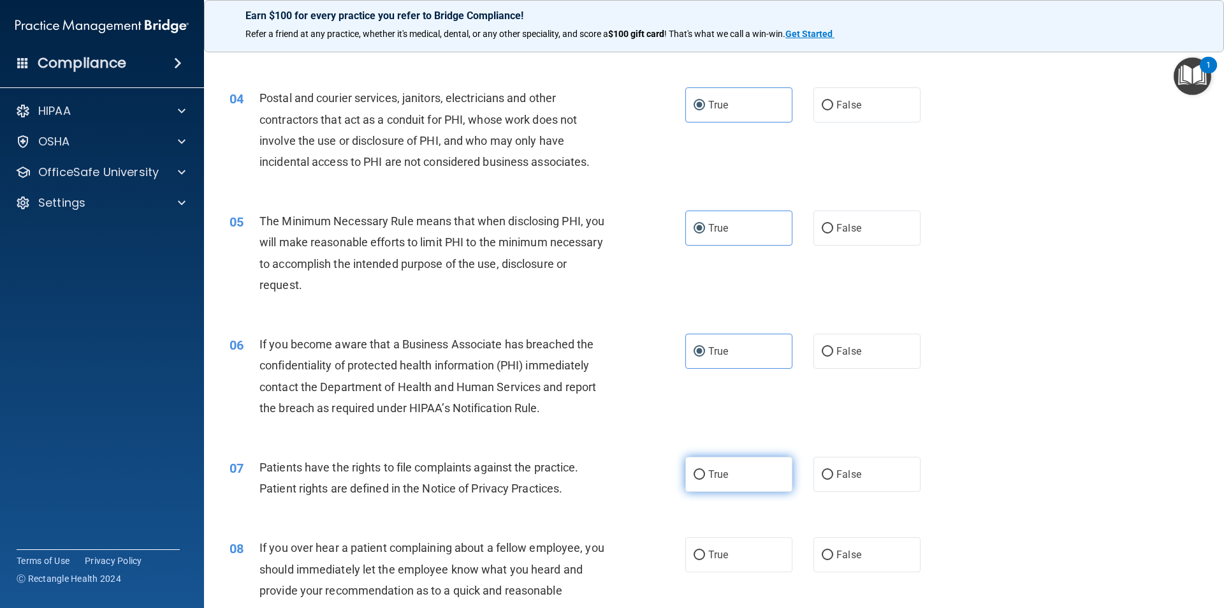
radio input "true"
click at [837, 552] on span "False" at bounding box center [849, 554] width 25 height 12
click at [833, 552] on input "False" at bounding box center [827, 555] width 11 height 10
radio input "true"
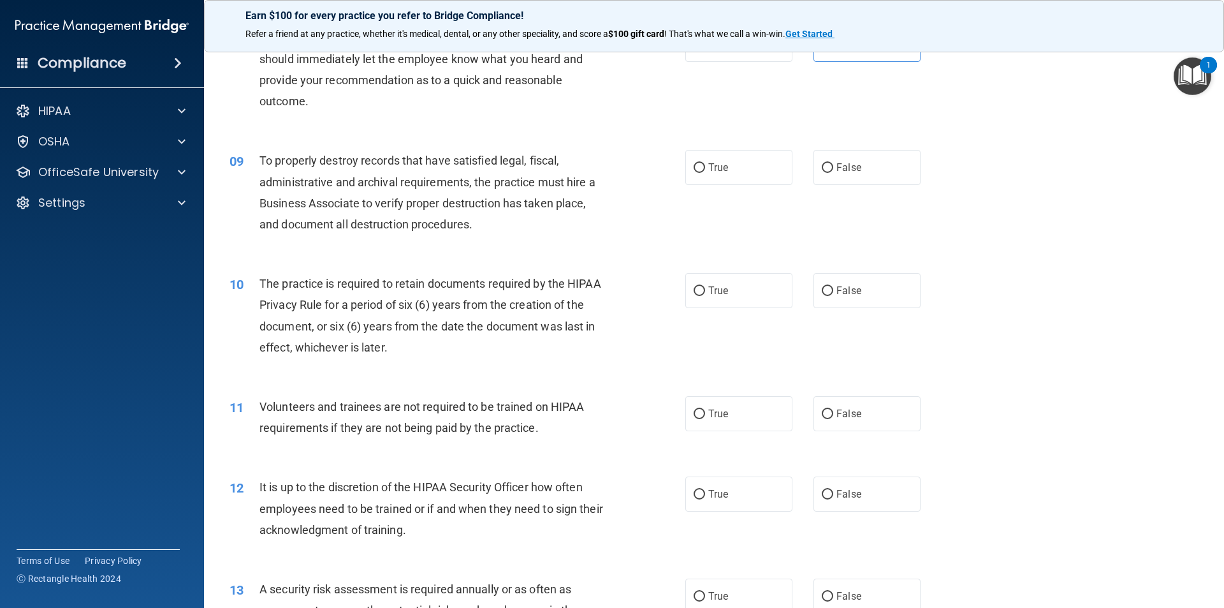
scroll to position [893, 0]
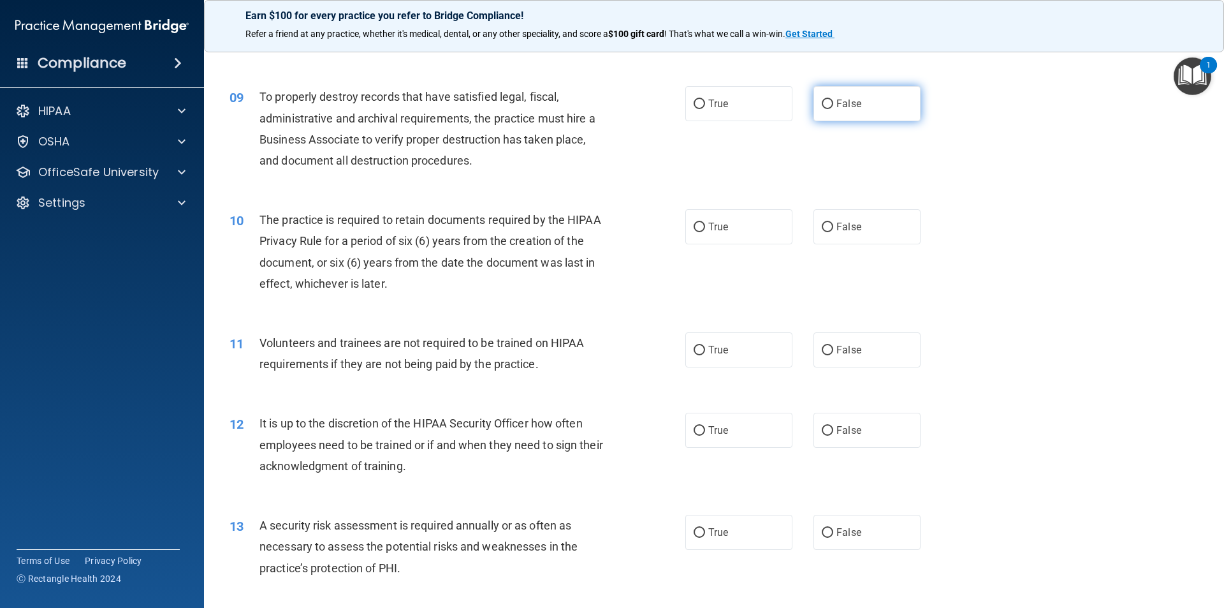
click at [823, 107] on input "False" at bounding box center [827, 104] width 11 height 10
radio input "true"
click at [733, 233] on label "True" at bounding box center [738, 226] width 107 height 35
click at [705, 232] on input "True" at bounding box center [699, 228] width 11 height 10
radio input "true"
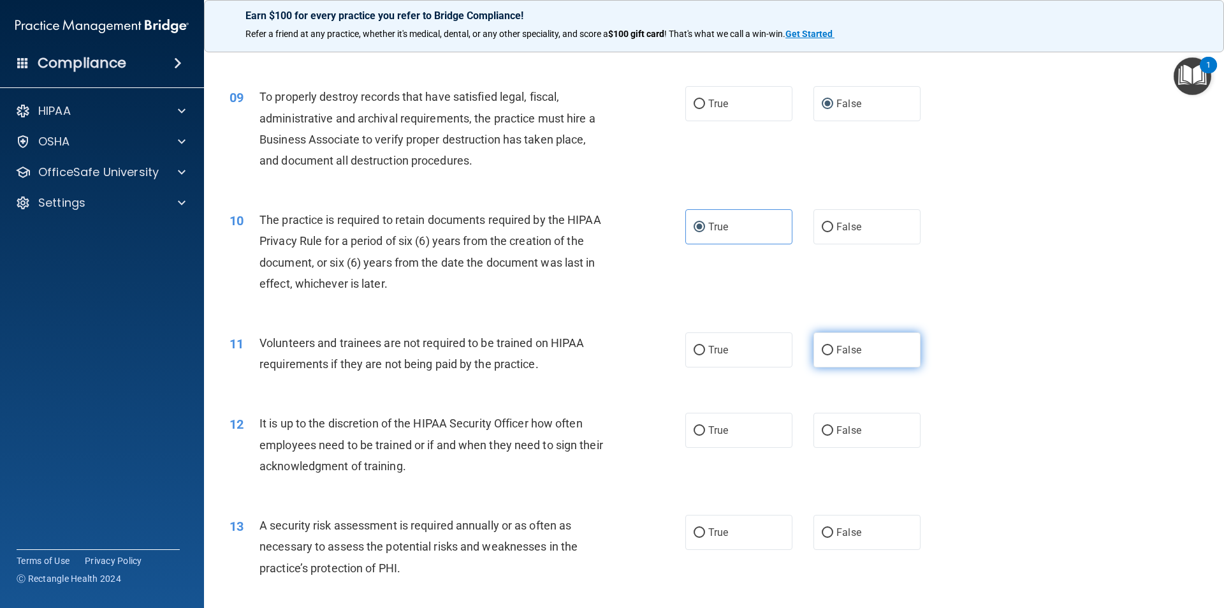
click at [853, 356] on label "False" at bounding box center [867, 349] width 107 height 35
click at [833, 355] on input "False" at bounding box center [827, 351] width 11 height 10
radio input "true"
click at [849, 437] on label "False" at bounding box center [867, 430] width 107 height 35
click at [833, 435] on input "False" at bounding box center [827, 431] width 11 height 10
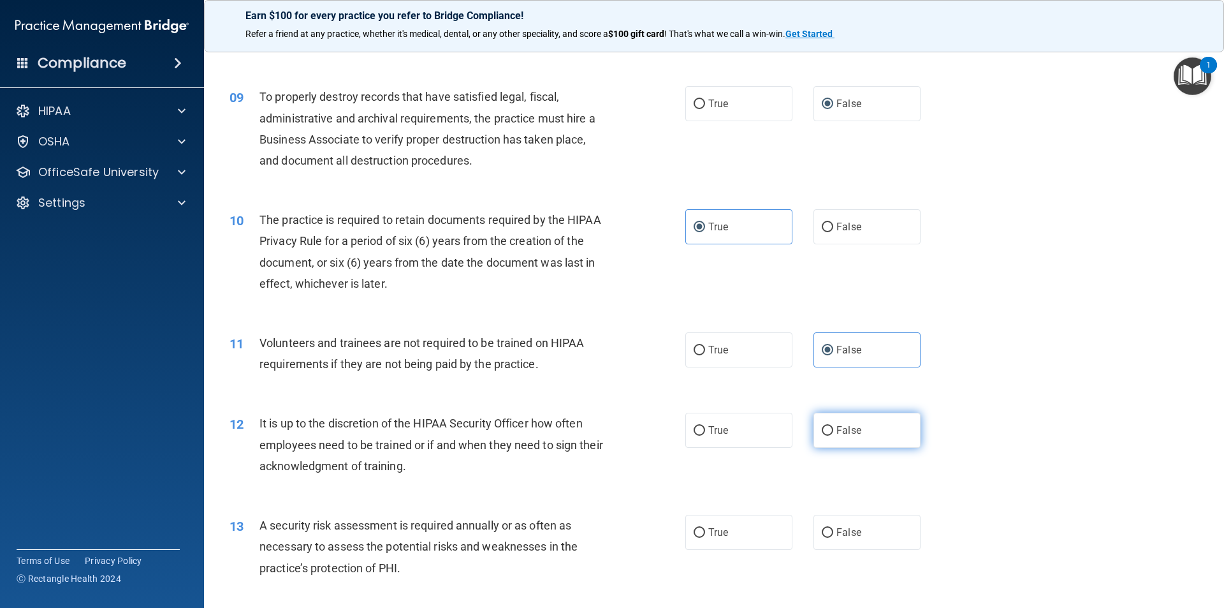
radio input "true"
click at [724, 534] on label "True" at bounding box center [738, 532] width 107 height 35
click at [705, 534] on input "True" at bounding box center [699, 533] width 11 height 10
radio input "true"
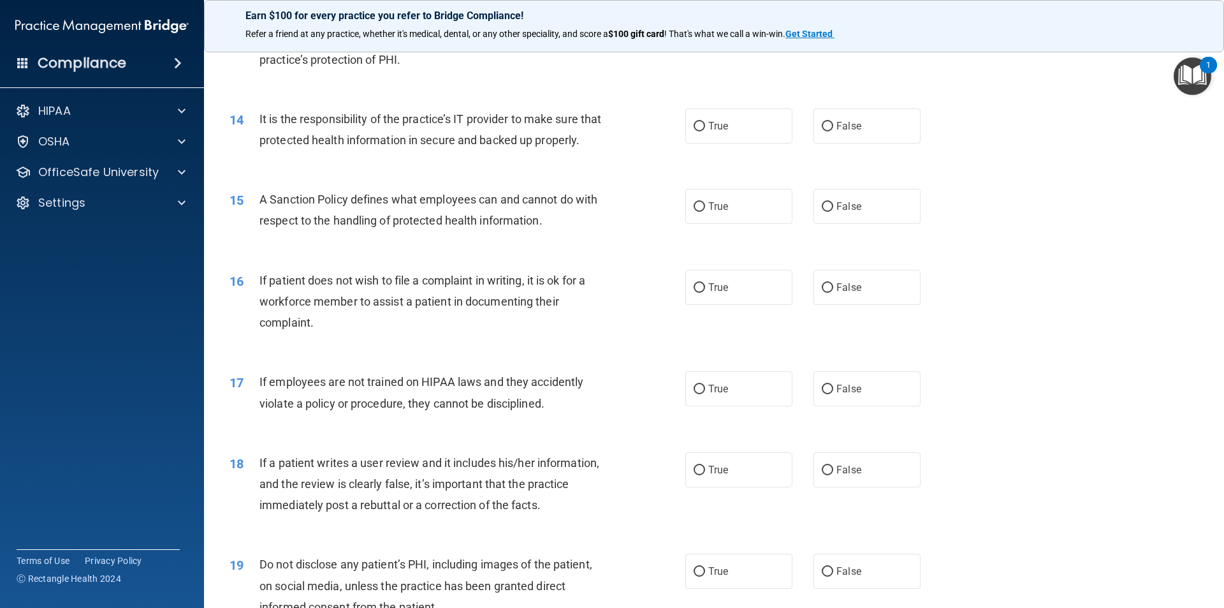
scroll to position [1403, 0]
click at [826, 124] on input "False" at bounding box center [827, 125] width 11 height 10
radio input "true"
click at [837, 210] on span "False" at bounding box center [849, 204] width 25 height 12
click at [833, 210] on input "False" at bounding box center [827, 205] width 11 height 10
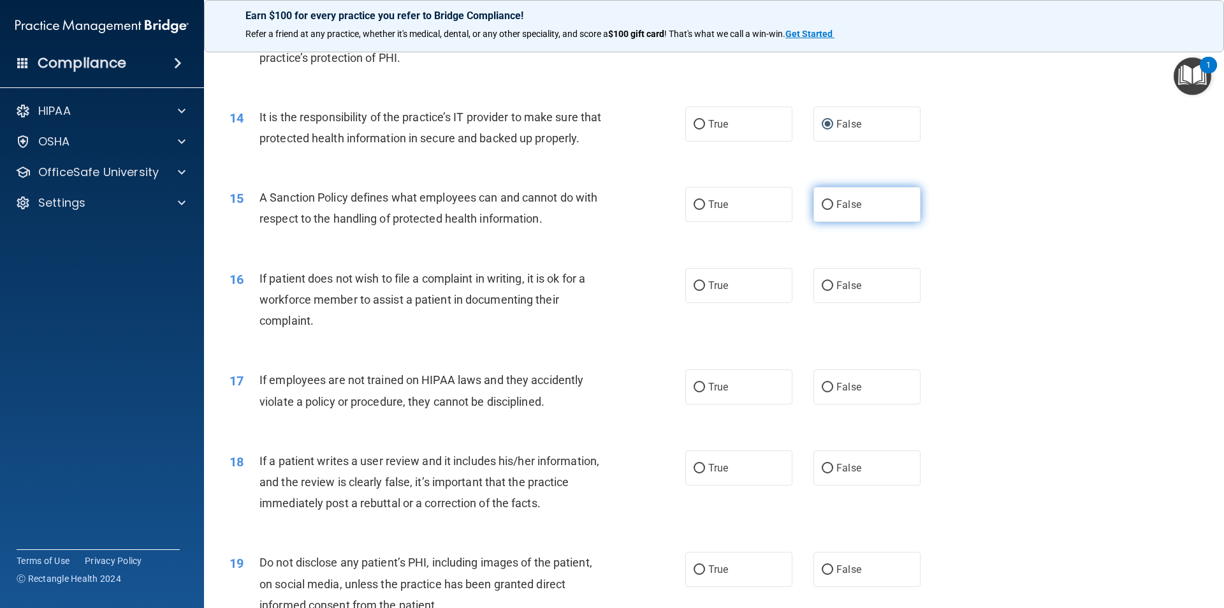
radio input "true"
click at [751, 303] on label "True" at bounding box center [738, 285] width 107 height 35
click at [705, 291] on input "True" at bounding box center [699, 286] width 11 height 10
radio input "true"
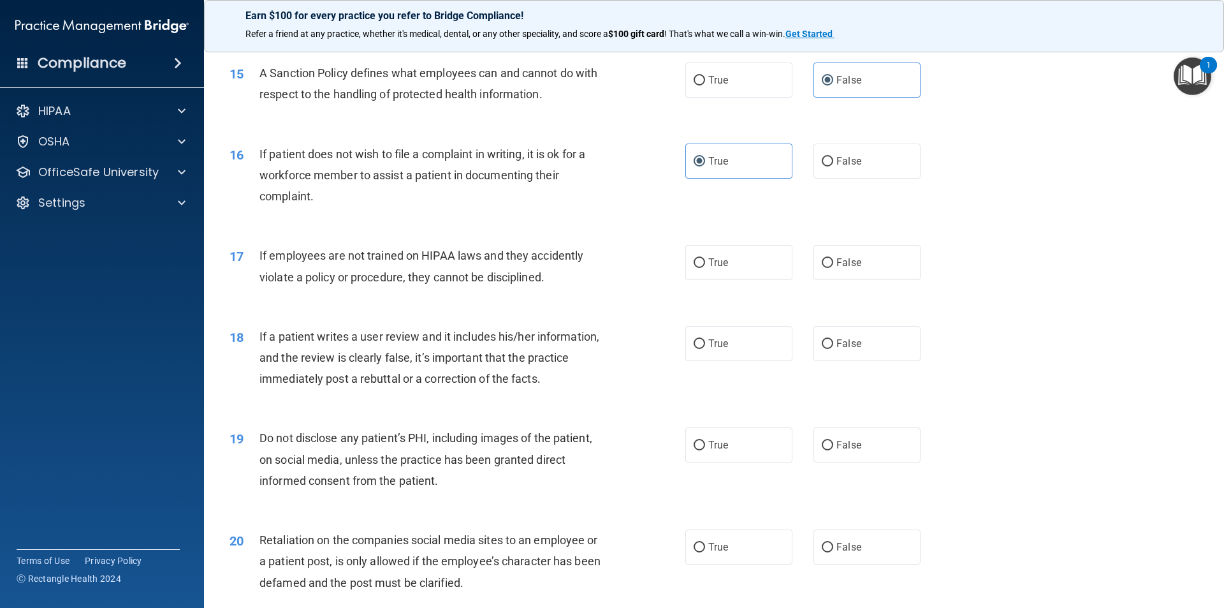
scroll to position [1530, 0]
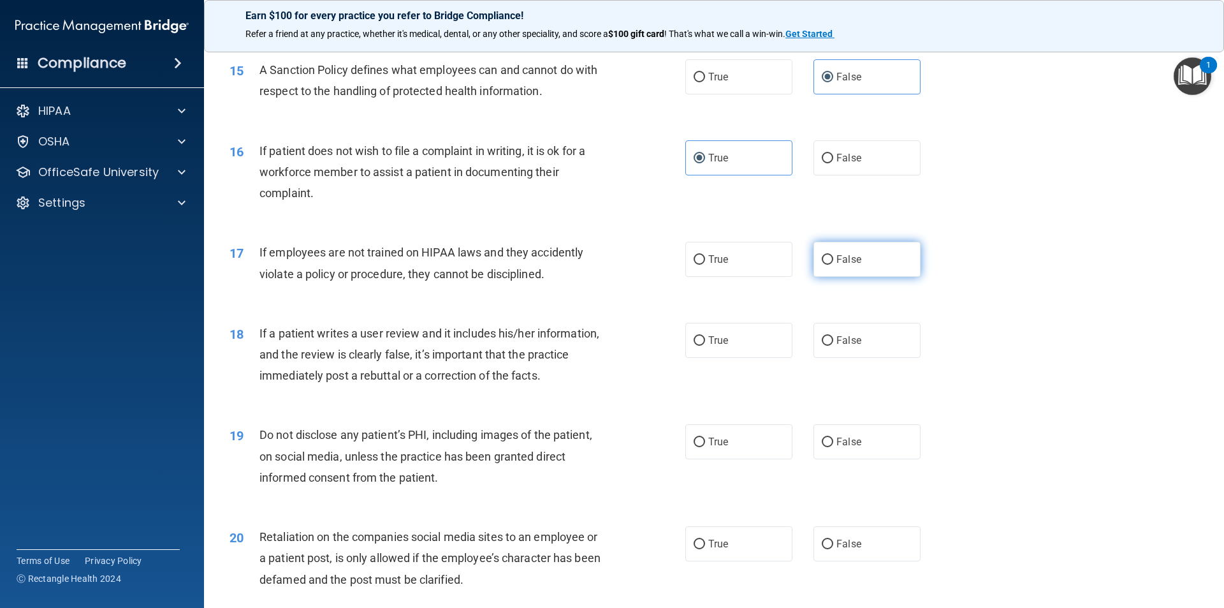
click at [823, 265] on input "False" at bounding box center [827, 260] width 11 height 10
radio input "true"
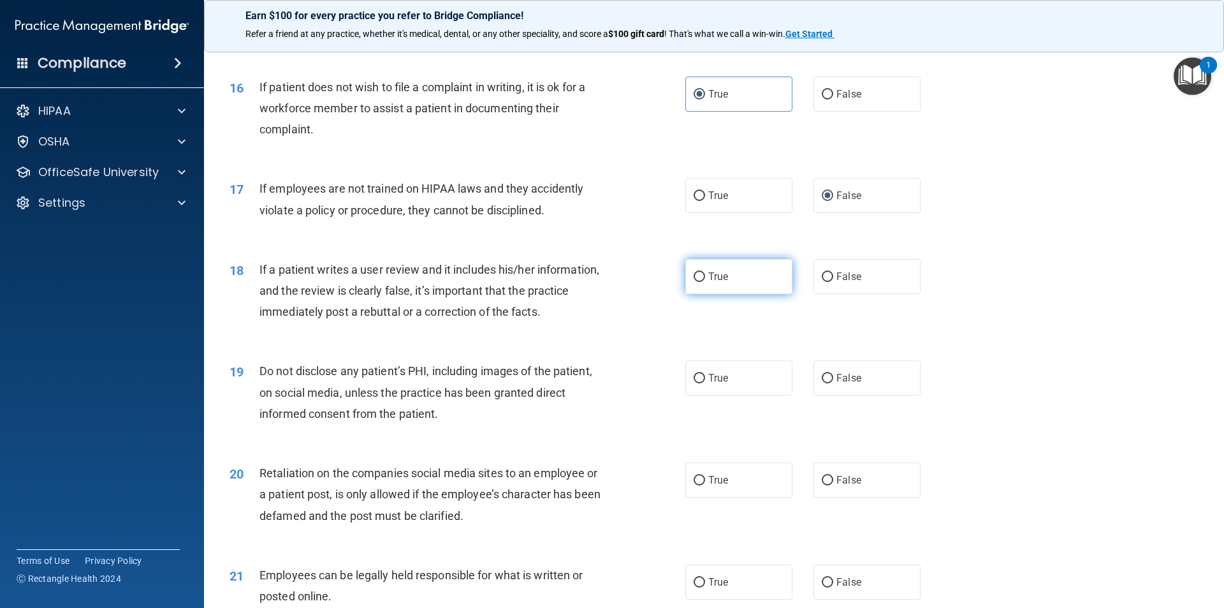
click at [695, 282] on input "True" at bounding box center [699, 277] width 11 height 10
radio input "true"
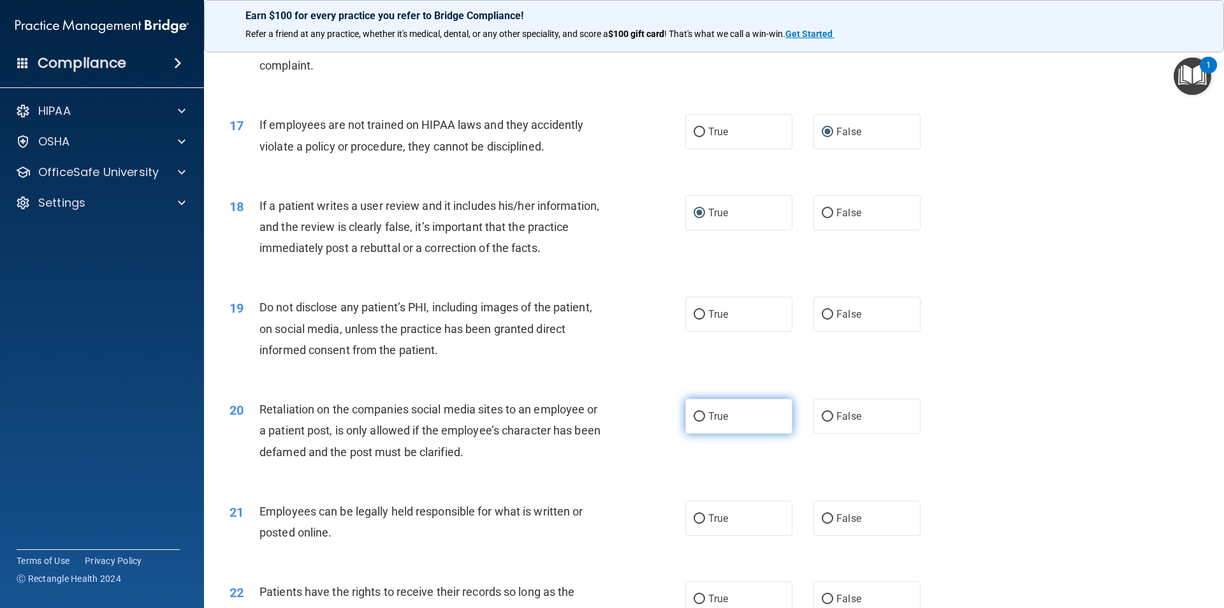
click at [710, 434] on label "True" at bounding box center [738, 416] width 107 height 35
click at [705, 421] on input "True" at bounding box center [699, 417] width 11 height 10
radio input "true"
click at [717, 320] on span "True" at bounding box center [718, 314] width 20 height 12
click at [705, 319] on input "True" at bounding box center [699, 315] width 11 height 10
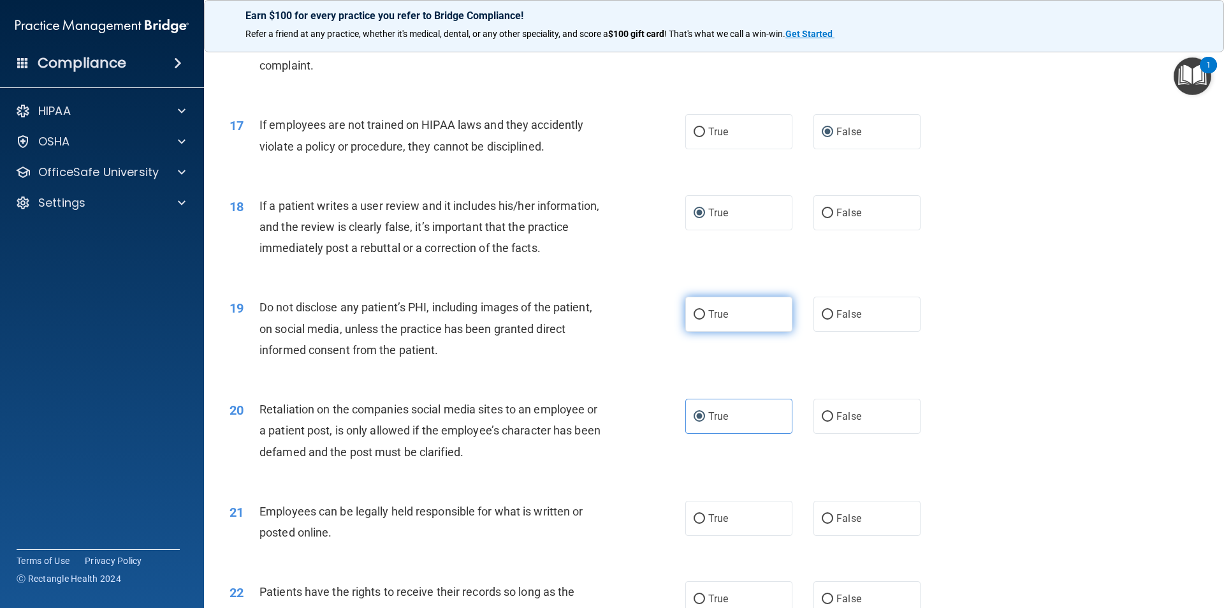
radio input "true"
click at [826, 421] on input "False" at bounding box center [827, 417] width 11 height 10
radio input "true"
radio input "false"
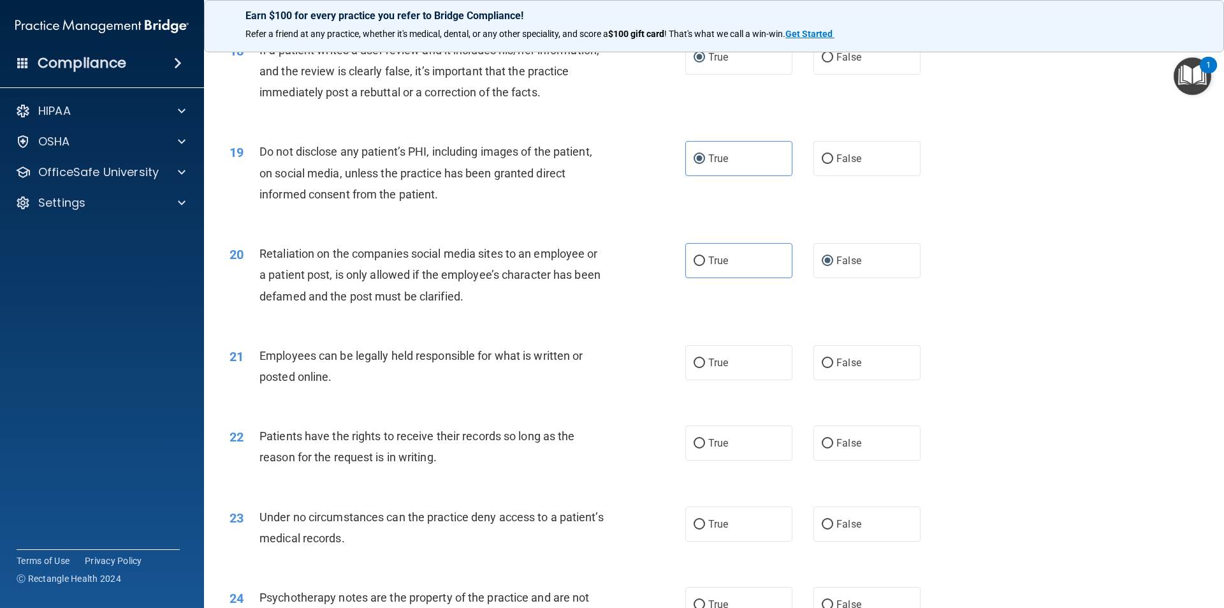
scroll to position [1849, 0]
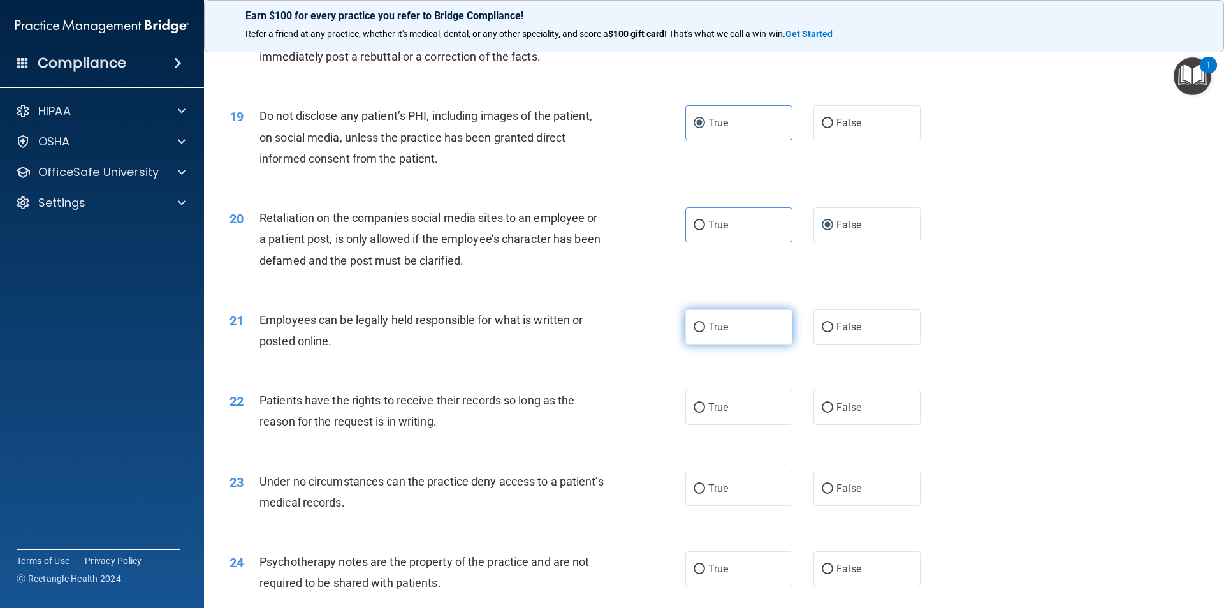
click at [704, 344] on label "True" at bounding box center [738, 326] width 107 height 35
click at [704, 332] on input "True" at bounding box center [699, 328] width 11 height 10
radio input "true"
click at [849, 425] on label "False" at bounding box center [867, 407] width 107 height 35
click at [833, 413] on input "False" at bounding box center [827, 408] width 11 height 10
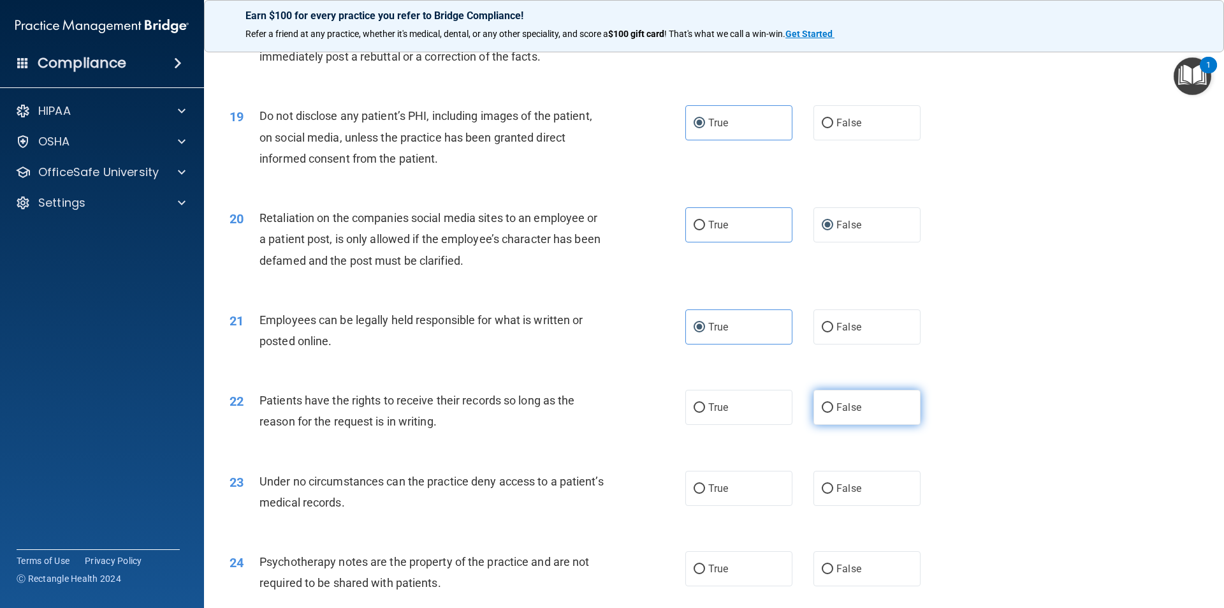
radio input "true"
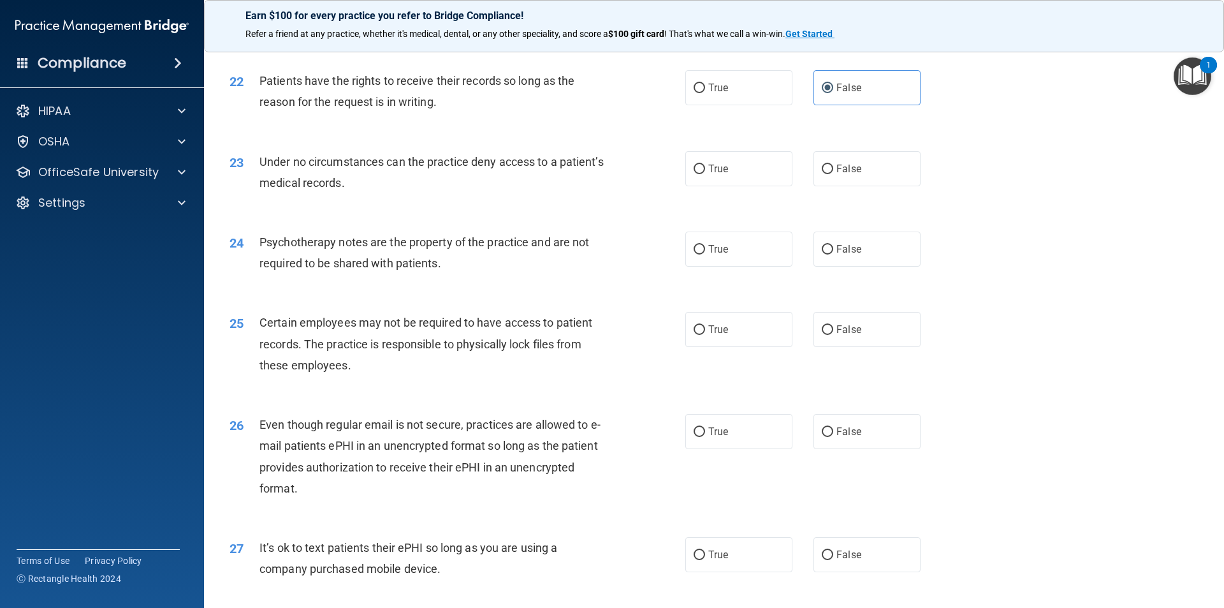
scroll to position [2168, 0]
click at [859, 187] on label "False" at bounding box center [867, 169] width 107 height 35
click at [833, 175] on input "False" at bounding box center [827, 170] width 11 height 10
radio input "true"
click at [727, 267] on label "True" at bounding box center [738, 249] width 107 height 35
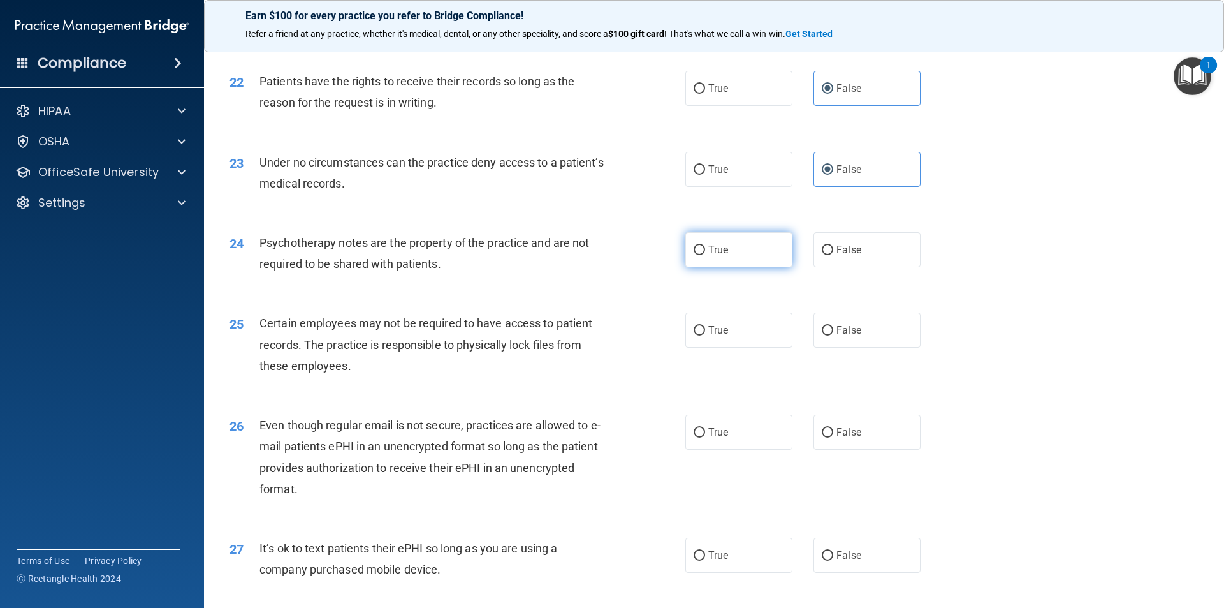
click at [705, 255] on input "True" at bounding box center [699, 250] width 11 height 10
radio input "true"
click at [714, 348] on label "True" at bounding box center [738, 329] width 107 height 35
click at [705, 335] on input "True" at bounding box center [699, 331] width 11 height 10
radio input "true"
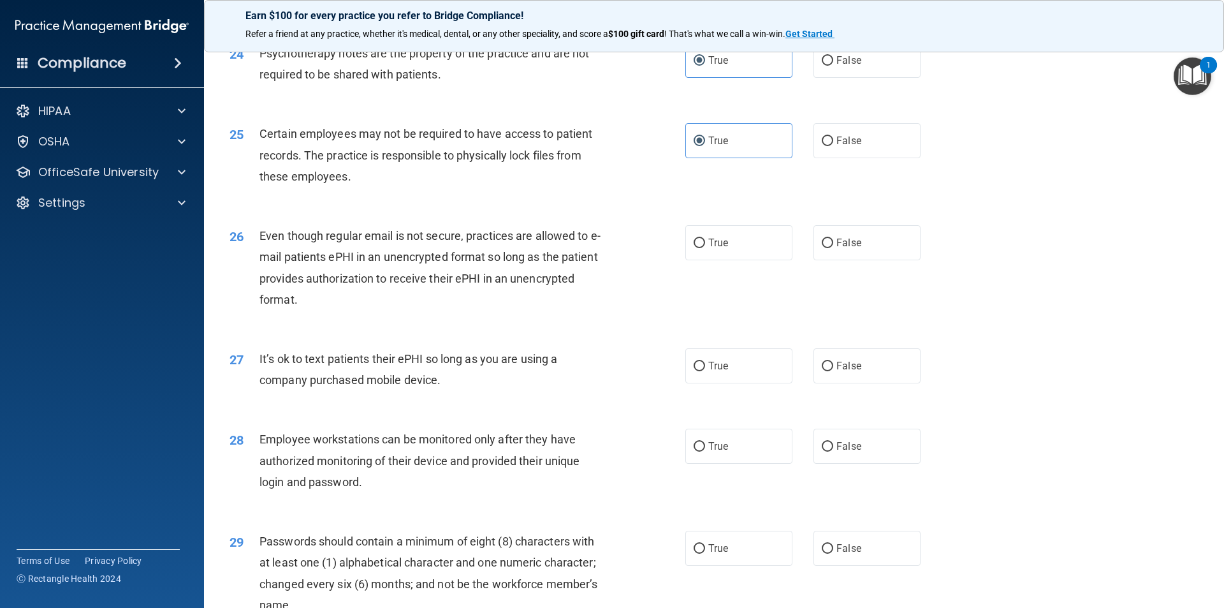
scroll to position [2359, 0]
click at [710, 247] on span "True" at bounding box center [718, 241] width 20 height 12
click at [705, 246] on input "True" at bounding box center [699, 242] width 11 height 10
radio input "true"
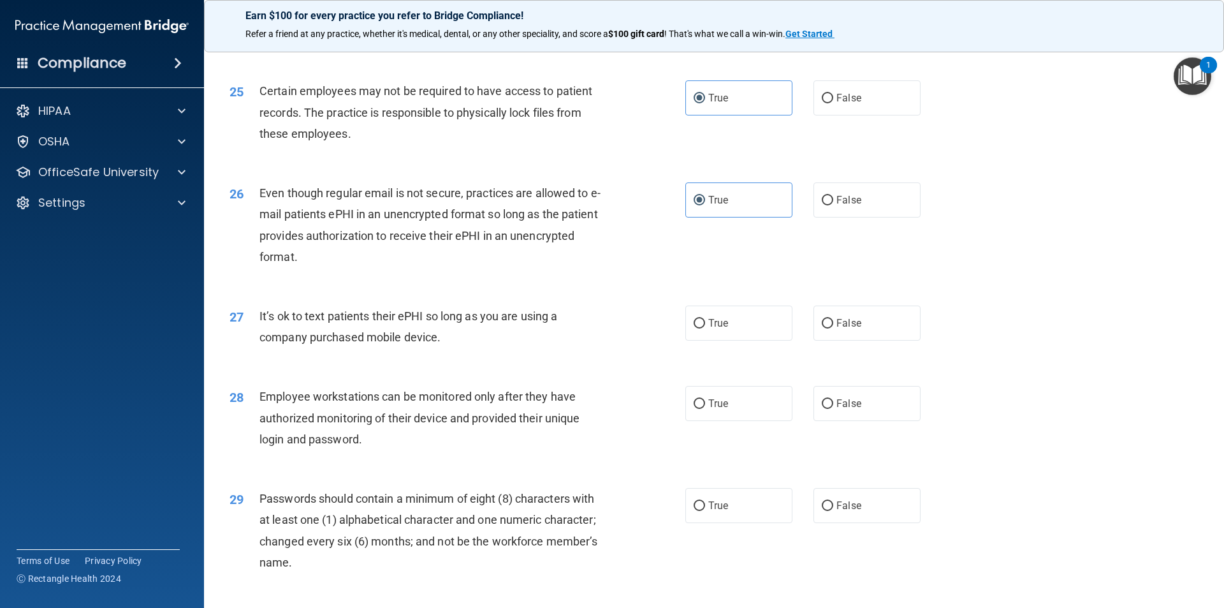
scroll to position [2423, 0]
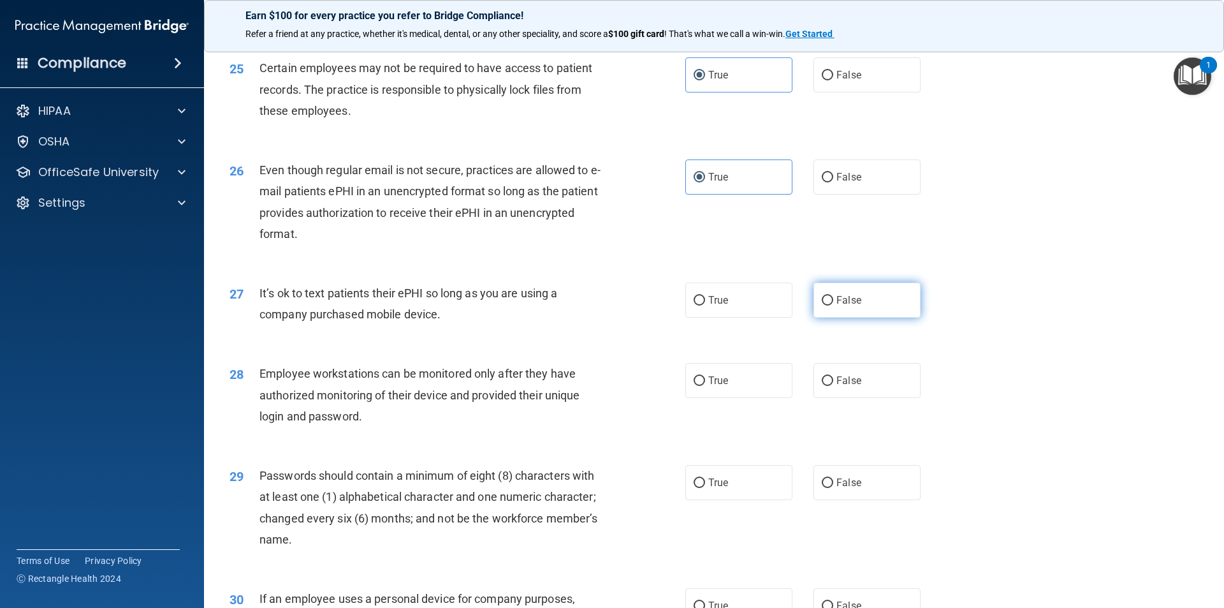
click at [837, 306] on span "False" at bounding box center [849, 300] width 25 height 12
click at [833, 305] on input "False" at bounding box center [827, 301] width 11 height 10
radio input "true"
click at [837, 386] on span "False" at bounding box center [849, 380] width 25 height 12
click at [832, 386] on input "False" at bounding box center [827, 381] width 11 height 10
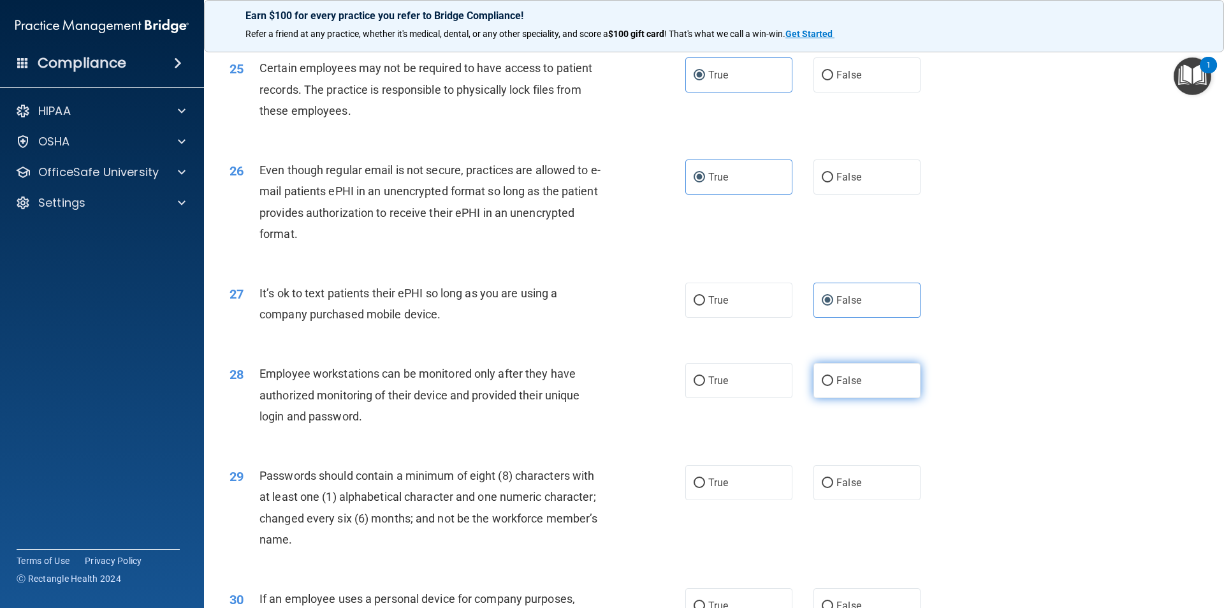
radio input "true"
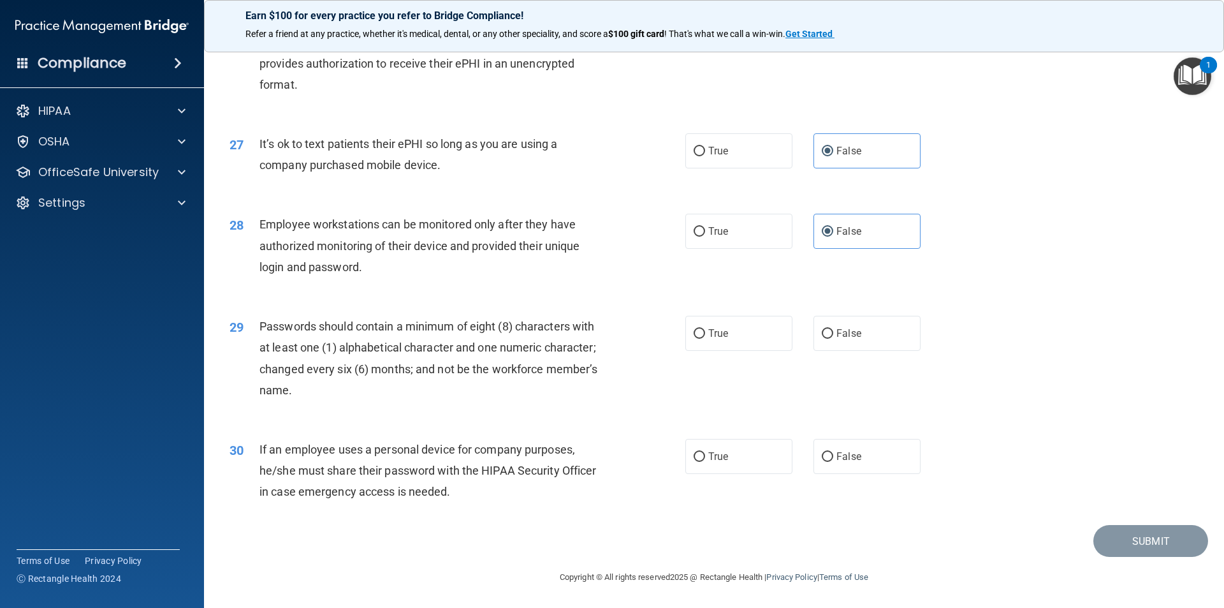
scroll to position [2593, 0]
click at [730, 340] on label "True" at bounding box center [738, 333] width 107 height 35
click at [705, 339] on input "True" at bounding box center [699, 334] width 11 height 10
radio input "true"
click at [845, 455] on span "False" at bounding box center [849, 456] width 25 height 12
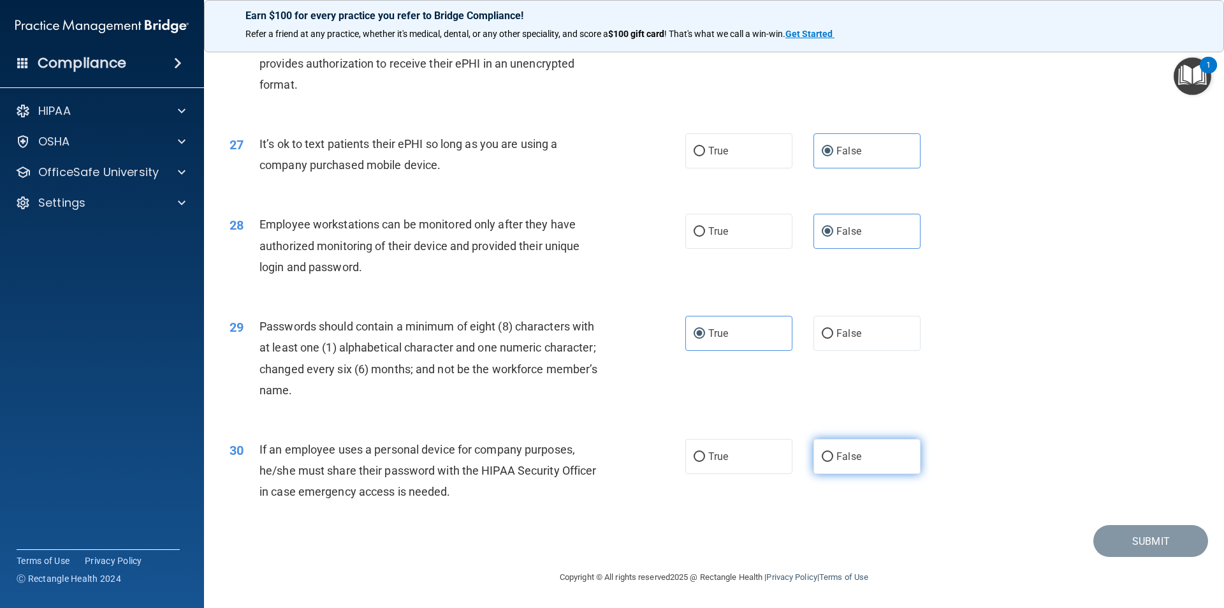
click at [833, 455] on input "False" at bounding box center [827, 457] width 11 height 10
radio input "true"
click at [1138, 541] on button "Submit" at bounding box center [1151, 541] width 115 height 33
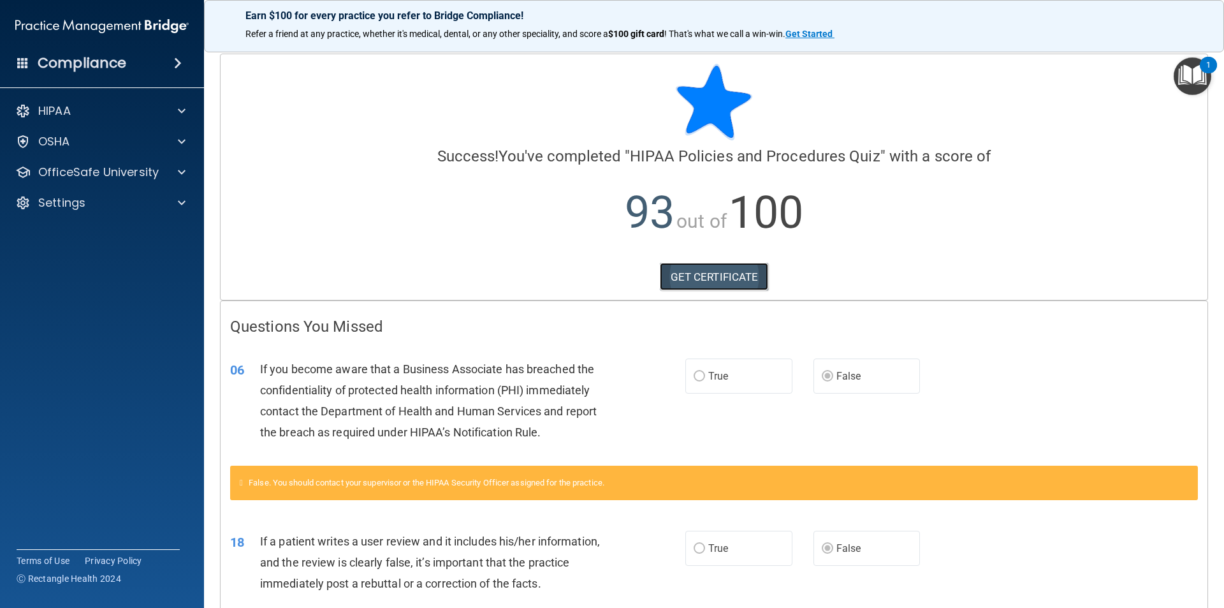
click at [749, 275] on link "GET CERTIFICATE" at bounding box center [714, 277] width 109 height 28
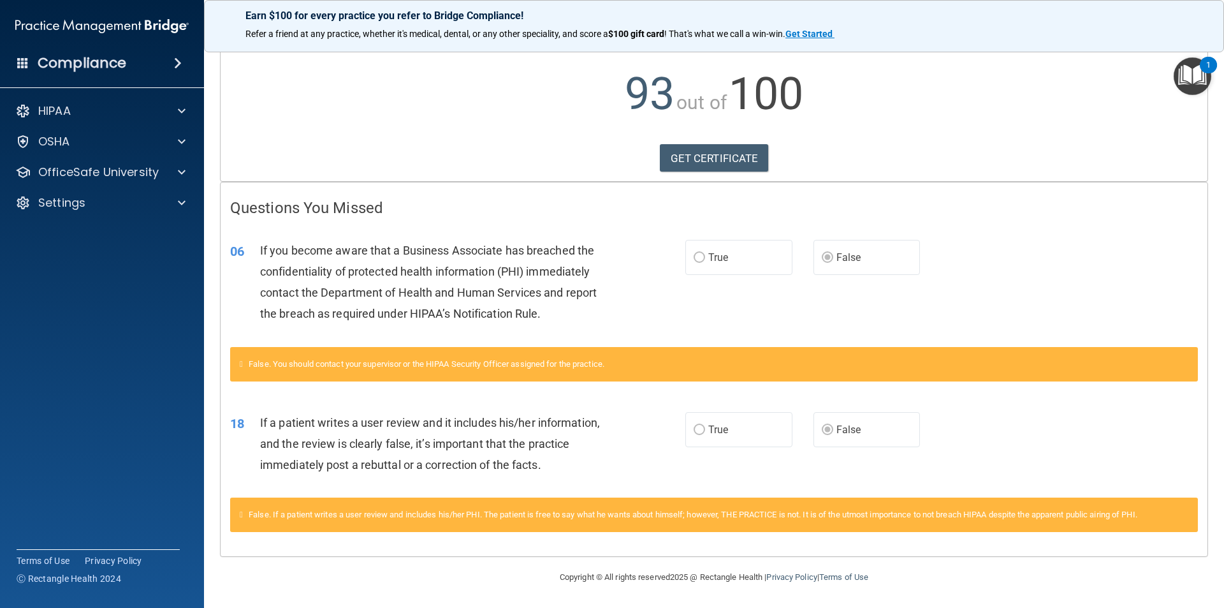
click at [1197, 72] on img "Open Resource Center, 1 new notification" at bounding box center [1193, 76] width 38 height 38
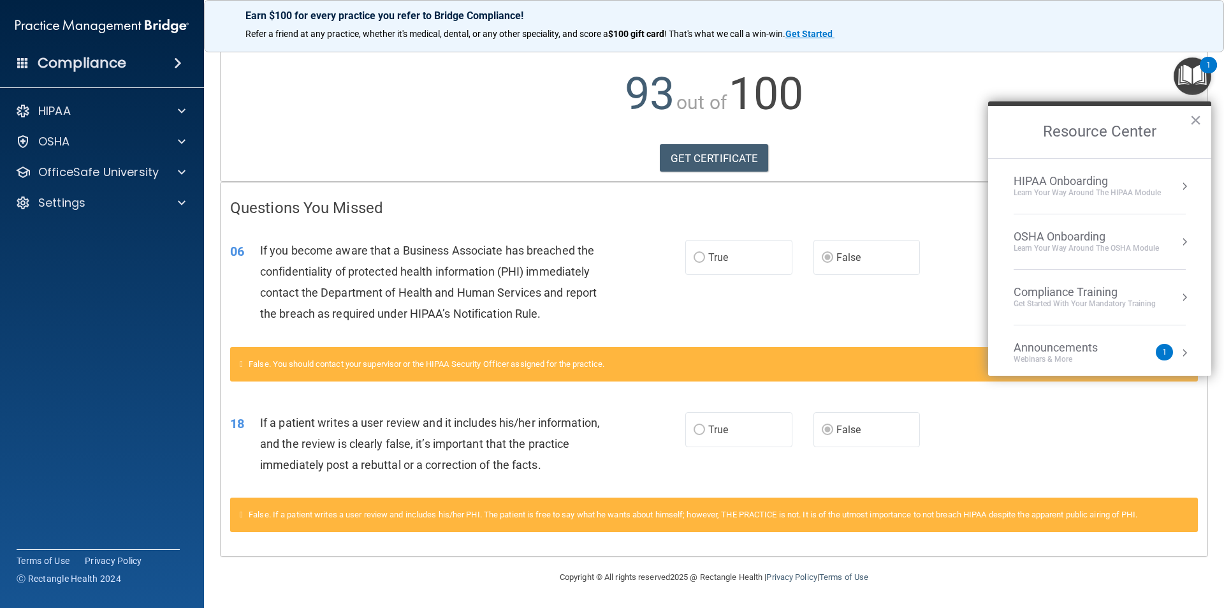
click at [1046, 288] on div "Compliance Training" at bounding box center [1085, 292] width 142 height 14
click at [1046, 288] on ol "HIPAA Training for Members" at bounding box center [1100, 267] width 203 height 217
click at [1036, 178] on div "HIPAA Training for Members" at bounding box center [1070, 179] width 142 height 11
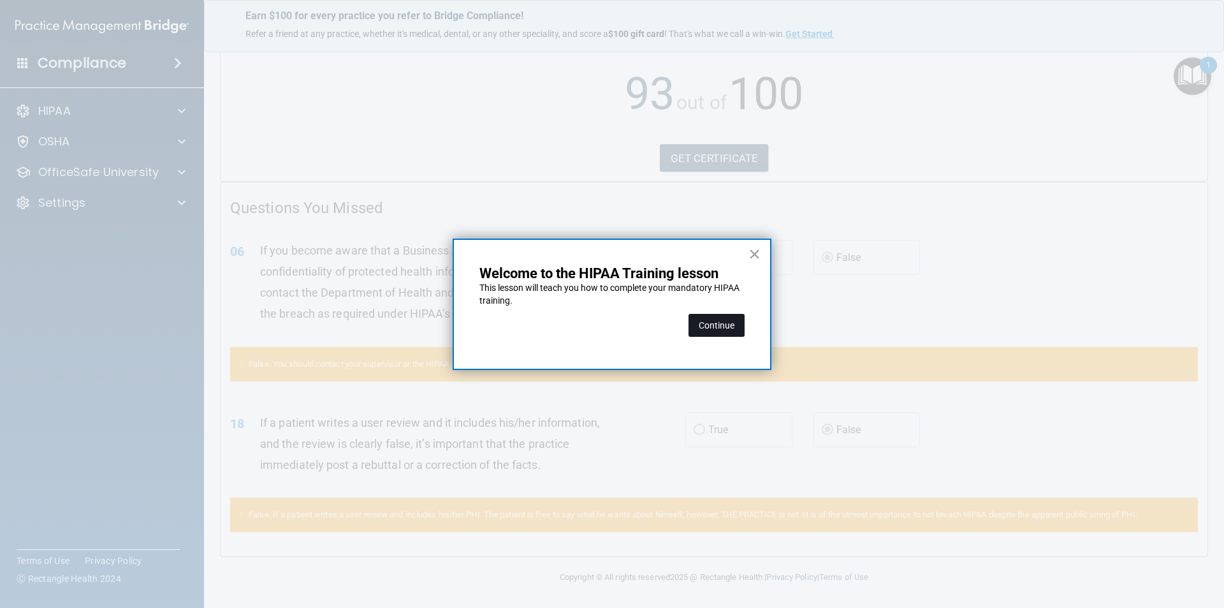
click at [719, 334] on button "Continue" at bounding box center [717, 325] width 56 height 23
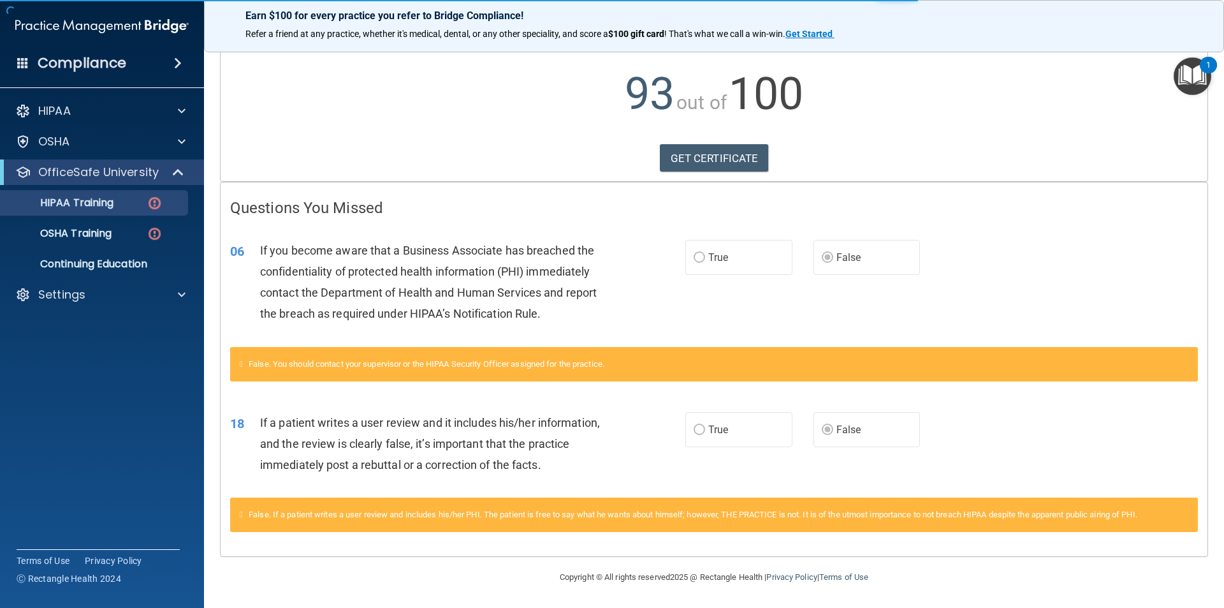
scroll to position [99, 0]
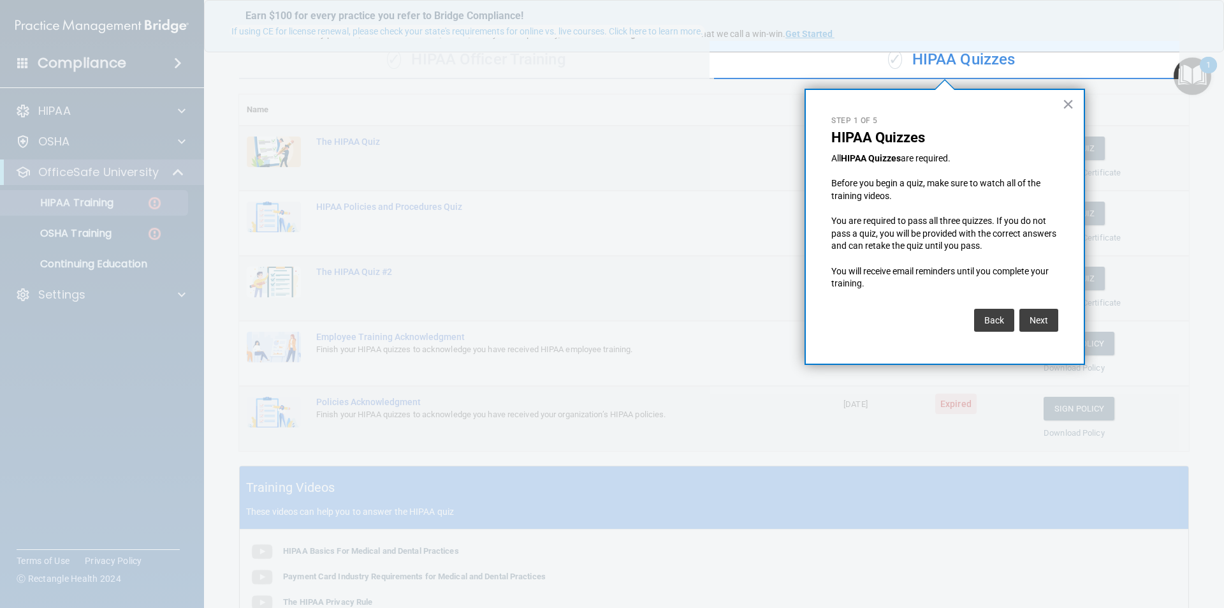
click at [1058, 106] on div "× Step 1 of 5 HIPAA Quizzes All HIPAA Quizzes are required. Before you begin a …" at bounding box center [945, 227] width 281 height 276
click at [1072, 101] on button "×" at bounding box center [1068, 104] width 12 height 20
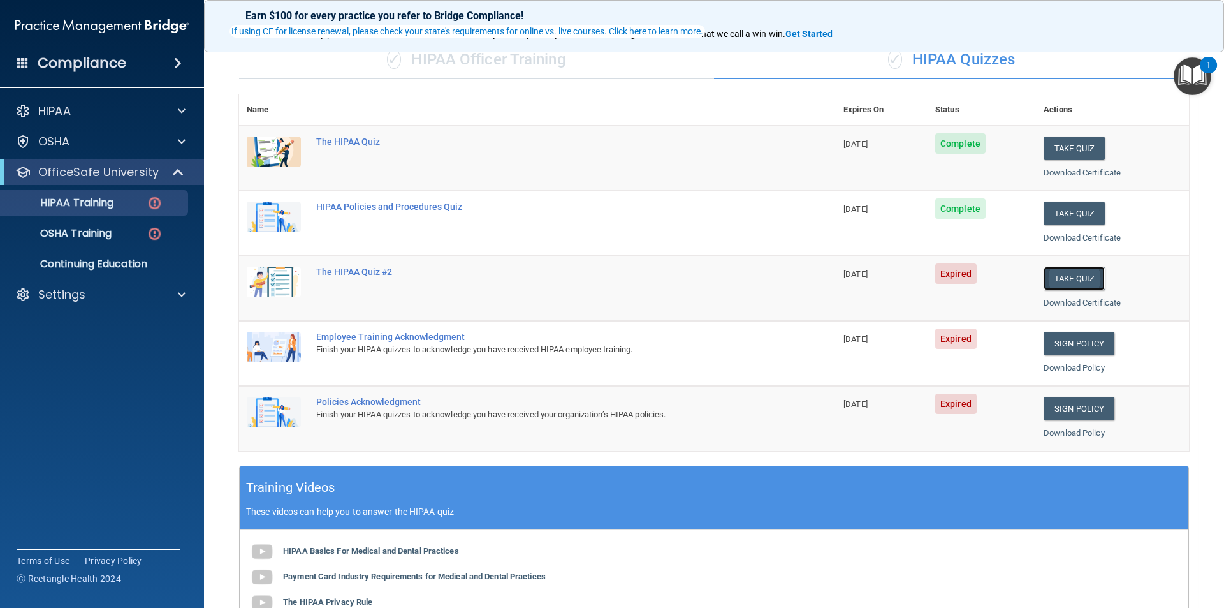
click at [1056, 282] on button "Take Quiz" at bounding box center [1074, 279] width 61 height 24
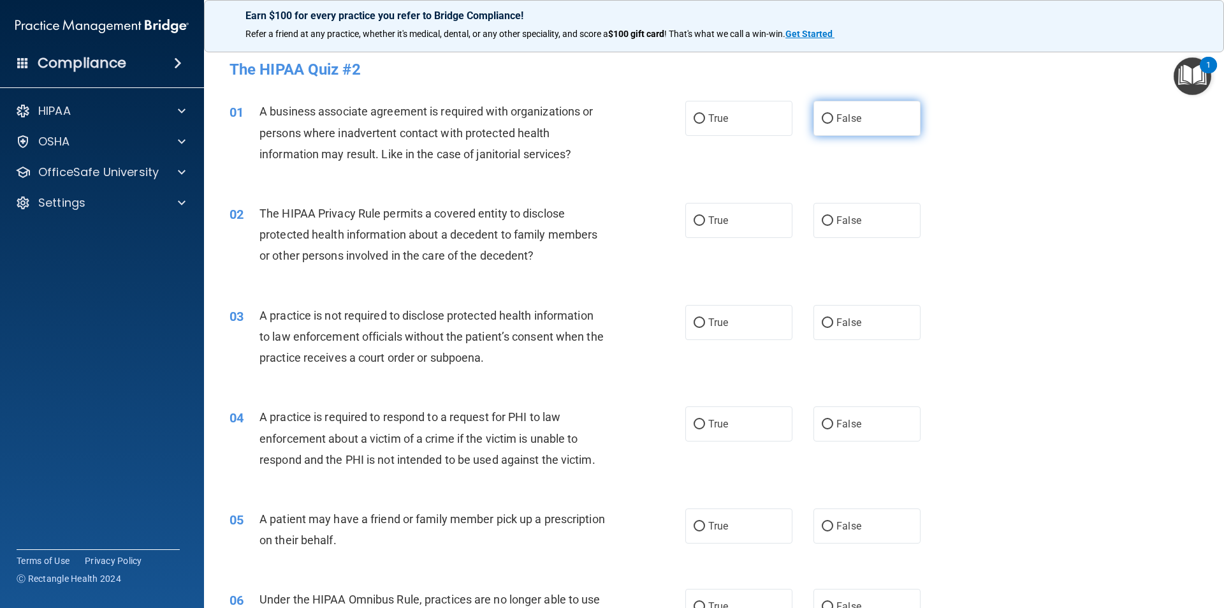
click at [826, 123] on input "False" at bounding box center [827, 119] width 11 height 10
radio input "true"
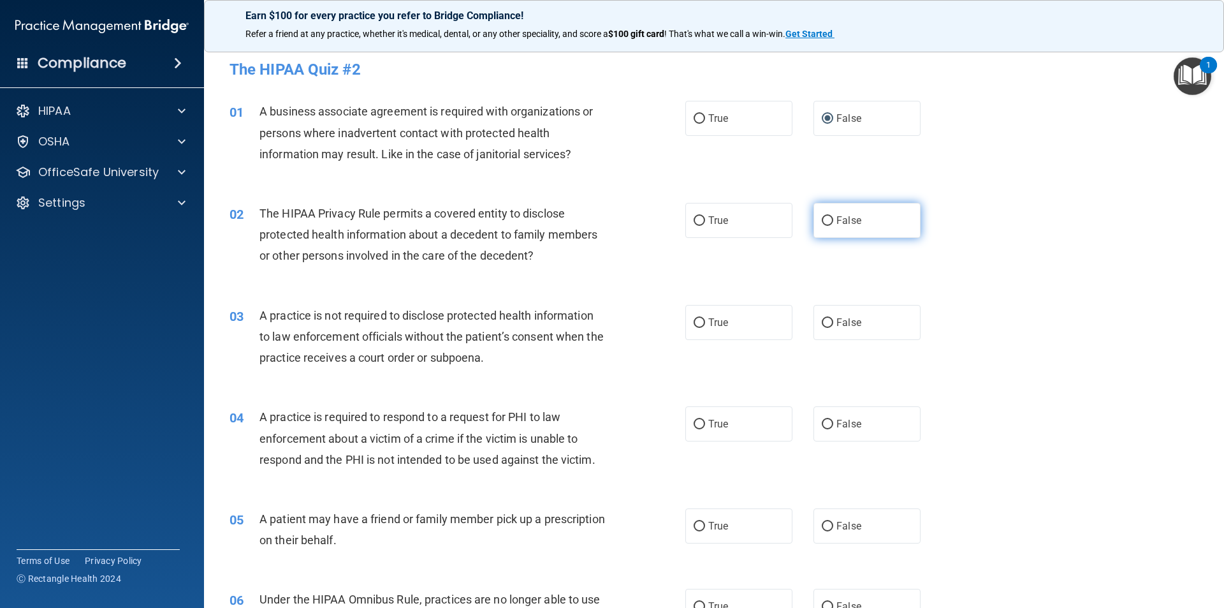
click at [845, 227] on label "False" at bounding box center [867, 220] width 107 height 35
click at [833, 226] on input "False" at bounding box center [827, 221] width 11 height 10
radio input "true"
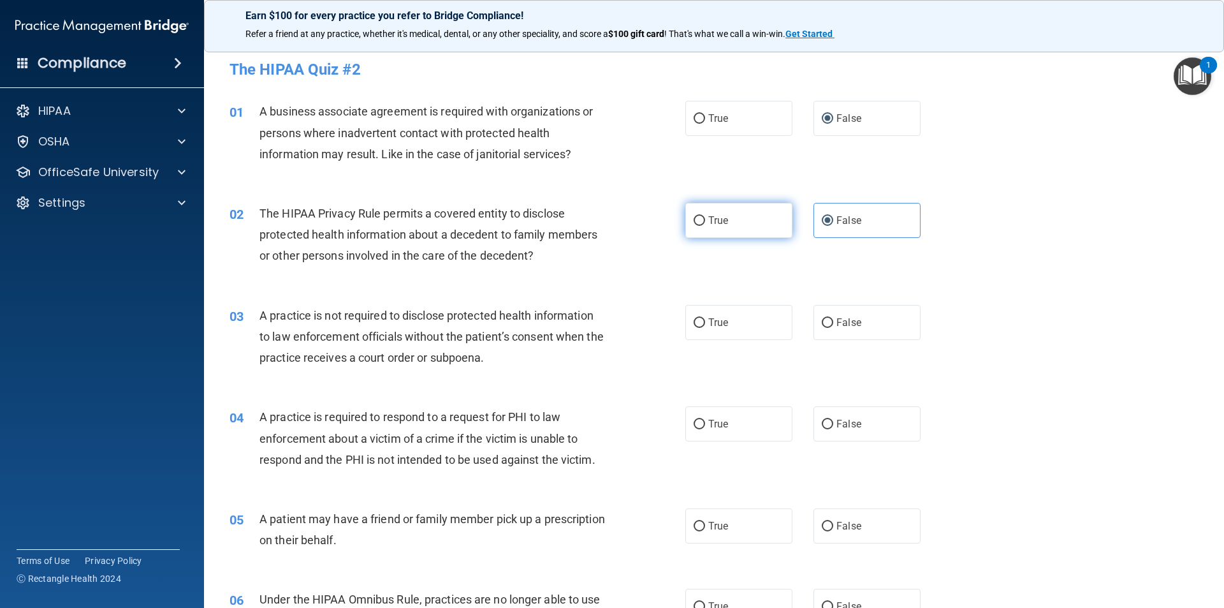
click at [708, 222] on span "True" at bounding box center [718, 220] width 20 height 12
click at [705, 222] on input "True" at bounding box center [699, 221] width 11 height 10
radio input "true"
radio input "false"
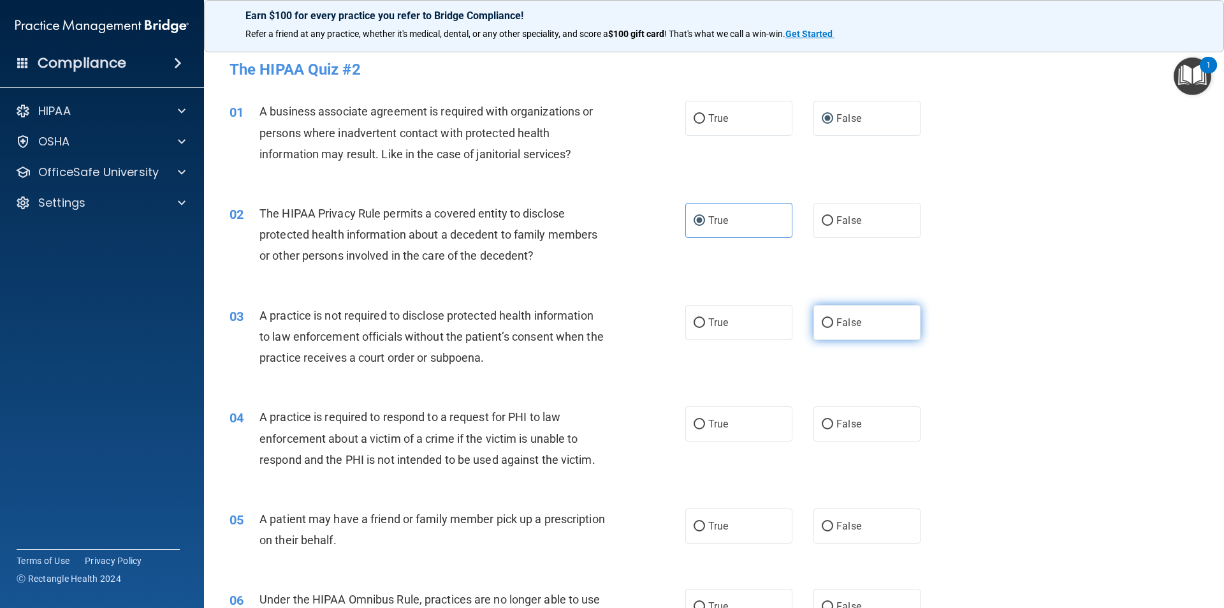
click at [853, 322] on span "False" at bounding box center [849, 322] width 25 height 12
click at [833, 322] on input "False" at bounding box center [827, 323] width 11 height 10
radio input "true"
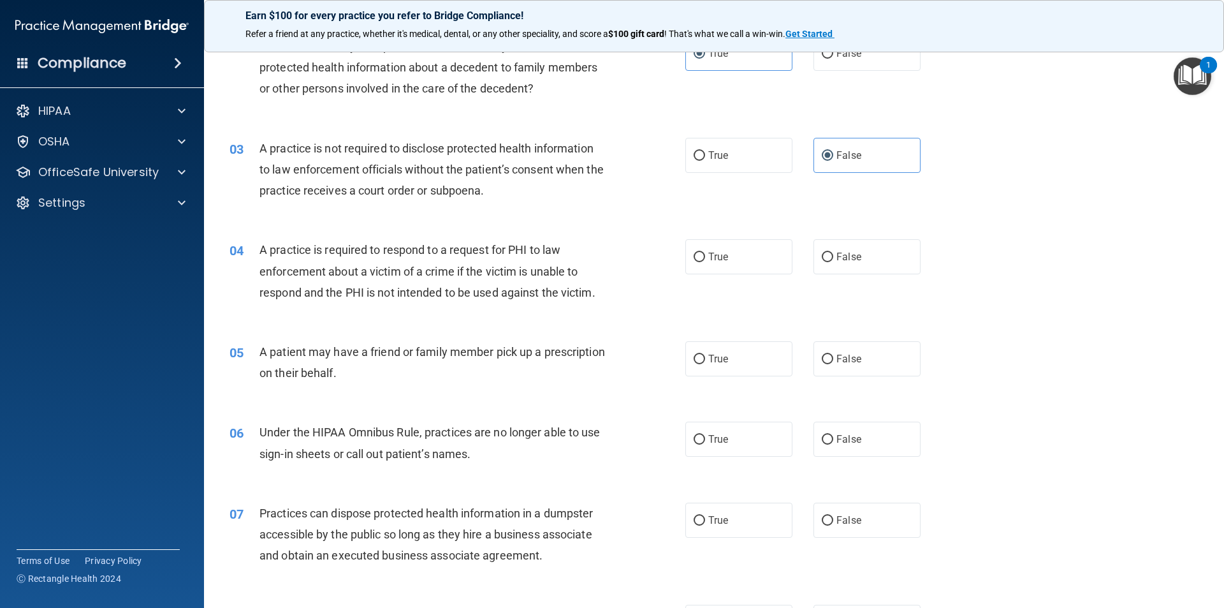
scroll to position [255, 0]
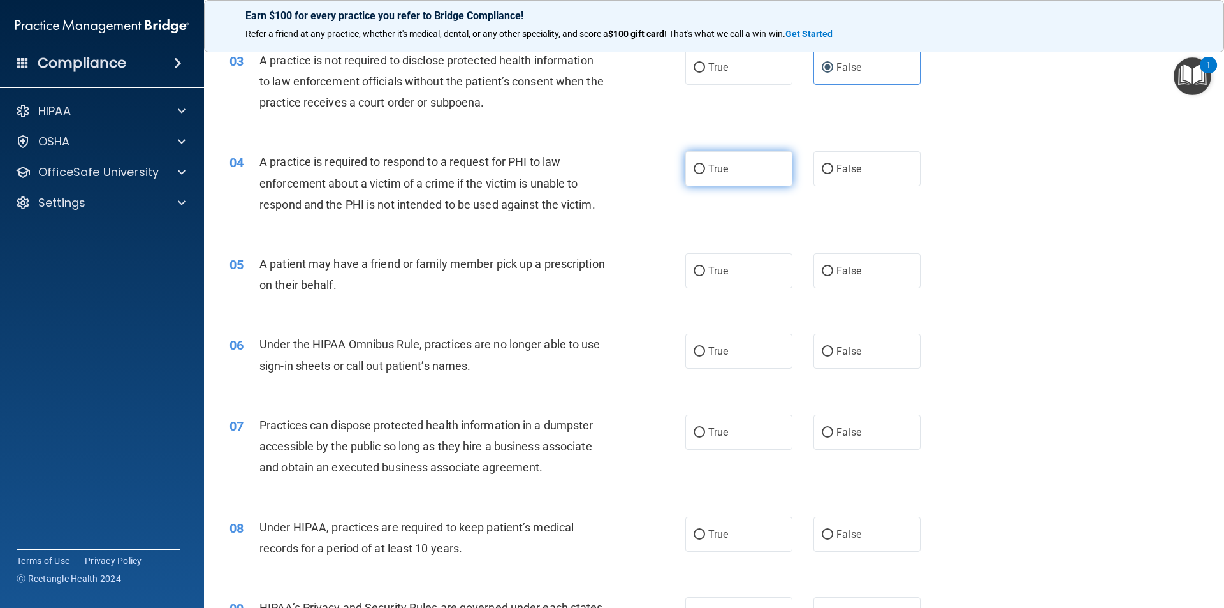
click at [707, 175] on label "True" at bounding box center [738, 168] width 107 height 35
click at [705, 174] on input "True" at bounding box center [699, 170] width 11 height 10
radio input "true"
click at [694, 272] on input "True" at bounding box center [699, 272] width 11 height 10
radio input "true"
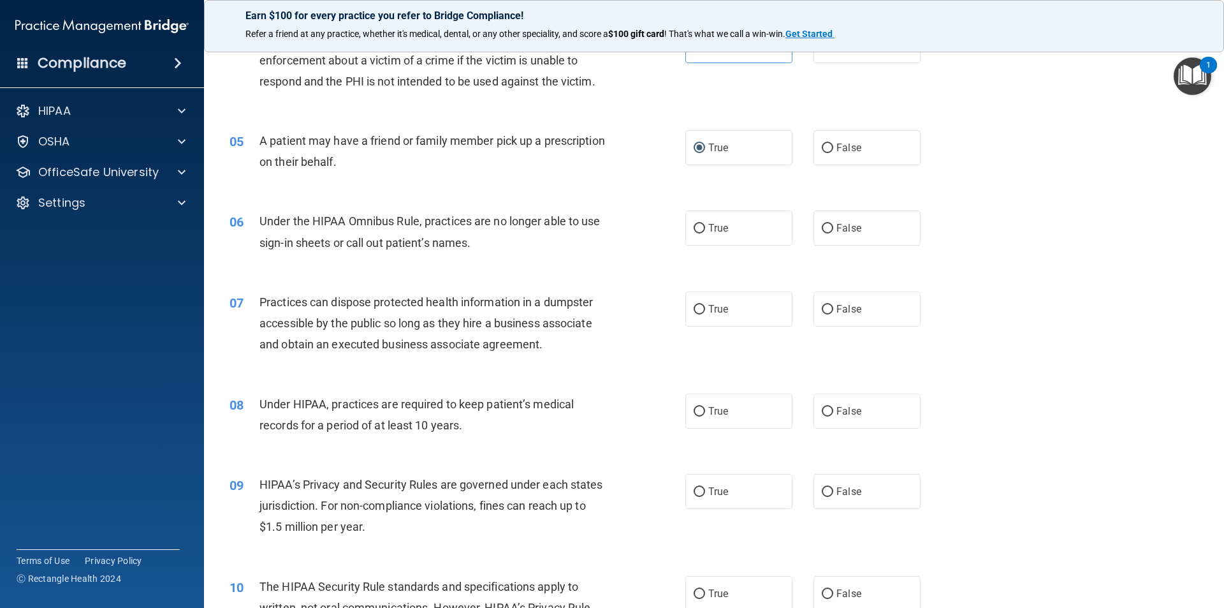
scroll to position [383, 0]
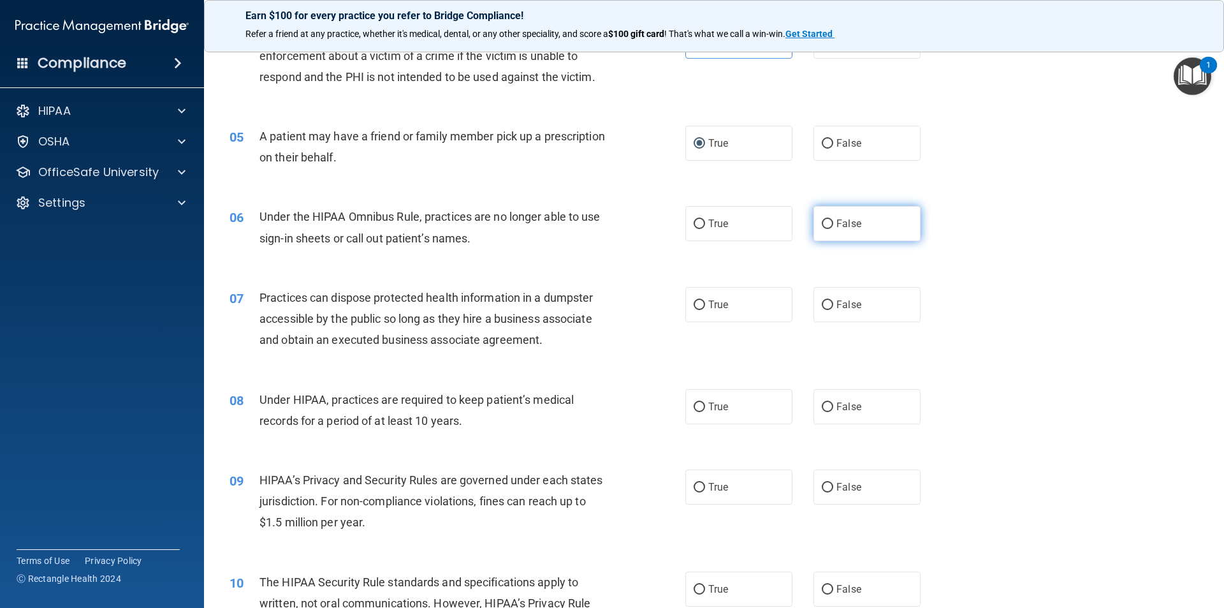
click at [837, 229] on span "False" at bounding box center [849, 223] width 25 height 12
click at [833, 229] on input "False" at bounding box center [827, 224] width 11 height 10
radio input "true"
click at [866, 305] on label "False" at bounding box center [867, 304] width 107 height 35
click at [833, 305] on input "False" at bounding box center [827, 305] width 11 height 10
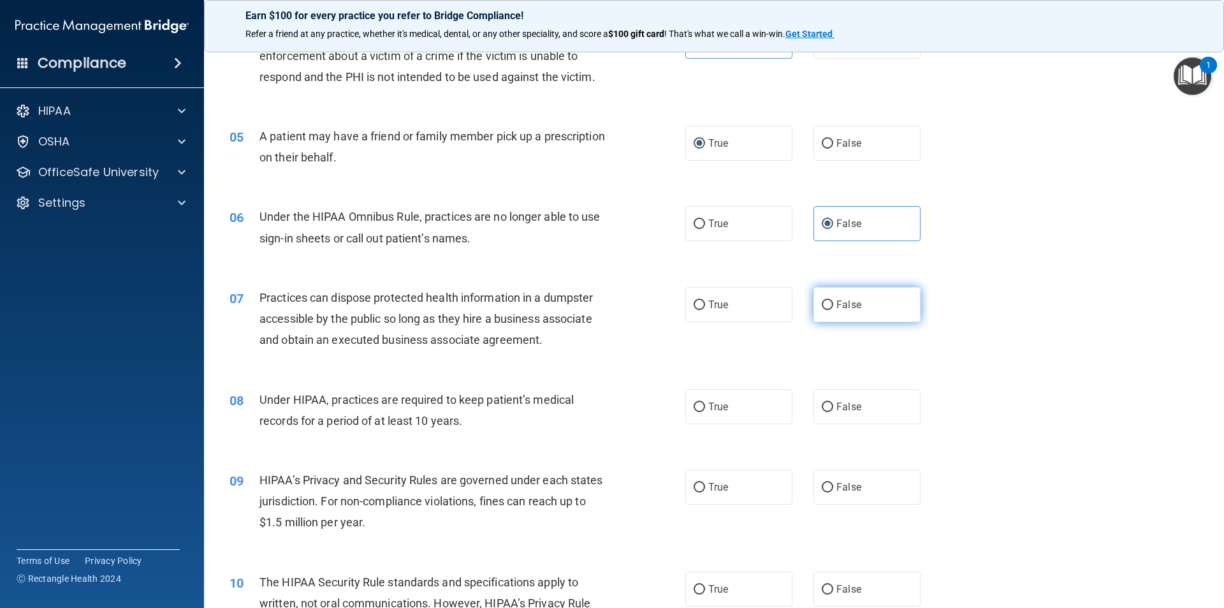
radio input "true"
click at [845, 409] on span "False" at bounding box center [849, 406] width 25 height 12
click at [833, 409] on input "False" at bounding box center [827, 407] width 11 height 10
radio input "true"
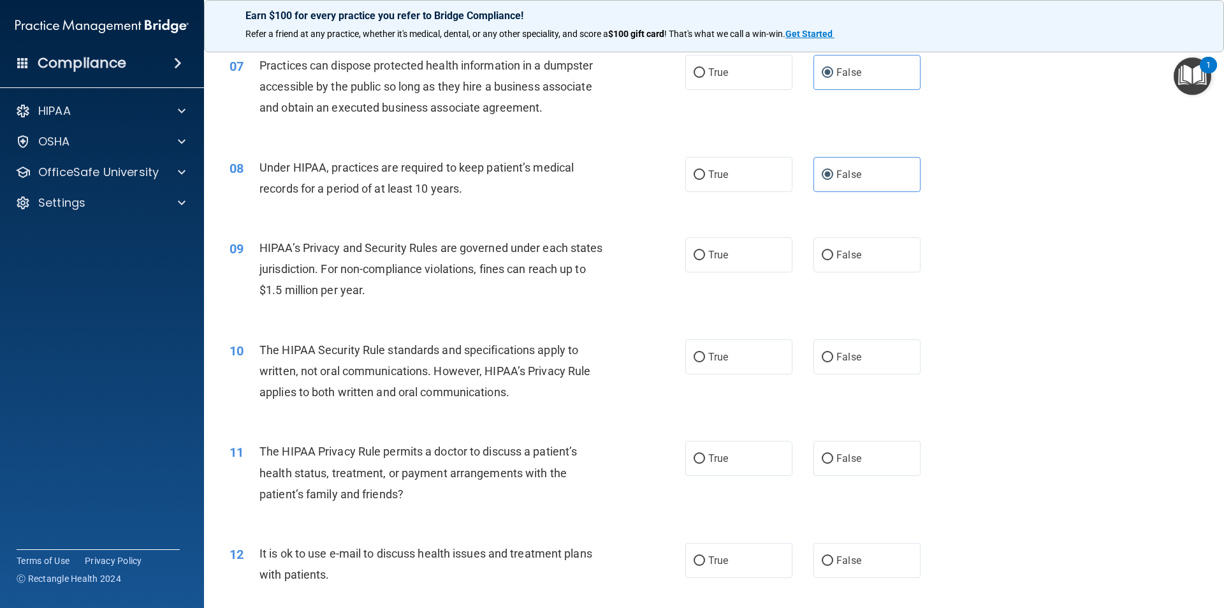
scroll to position [638, 0]
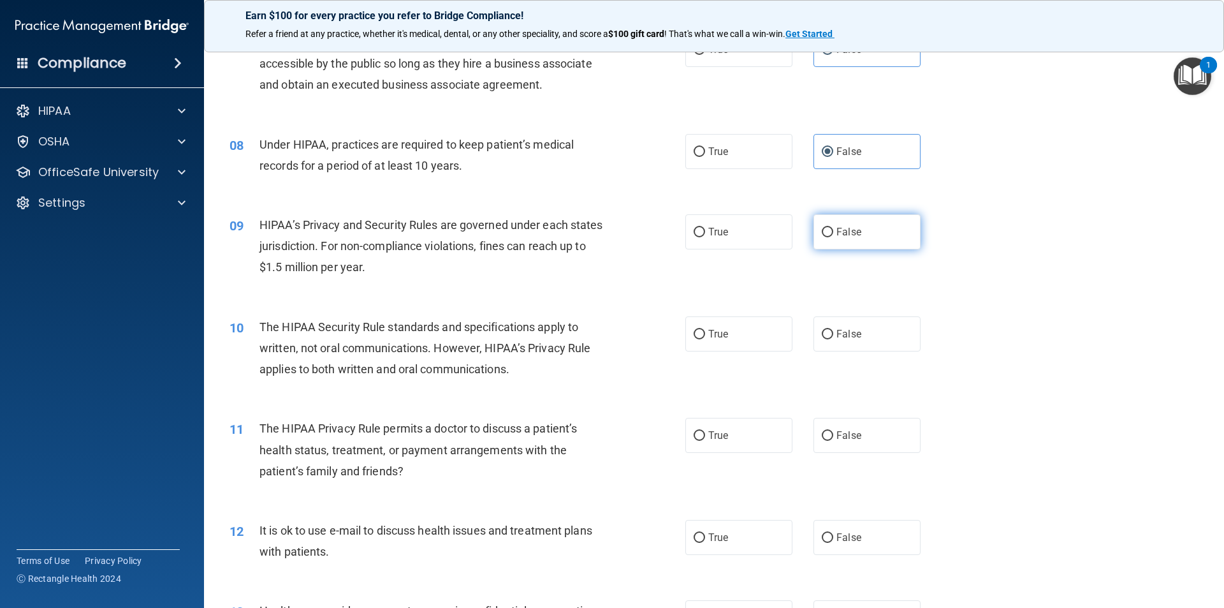
click at [879, 237] on label "False" at bounding box center [867, 231] width 107 height 35
click at [833, 237] on input "False" at bounding box center [827, 233] width 11 height 10
radio input "true"
click at [716, 337] on span "True" at bounding box center [718, 334] width 20 height 12
click at [705, 337] on input "True" at bounding box center [699, 335] width 11 height 10
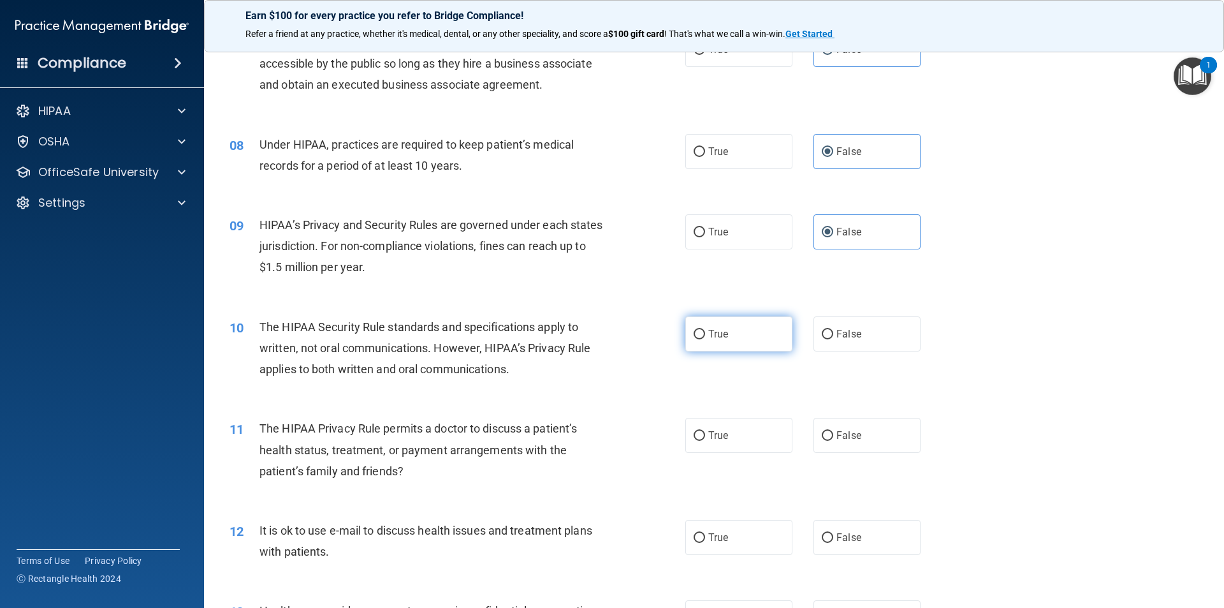
radio input "true"
click at [722, 446] on label "True" at bounding box center [738, 435] width 107 height 35
click at [705, 441] on input "True" at bounding box center [699, 436] width 11 height 10
radio input "true"
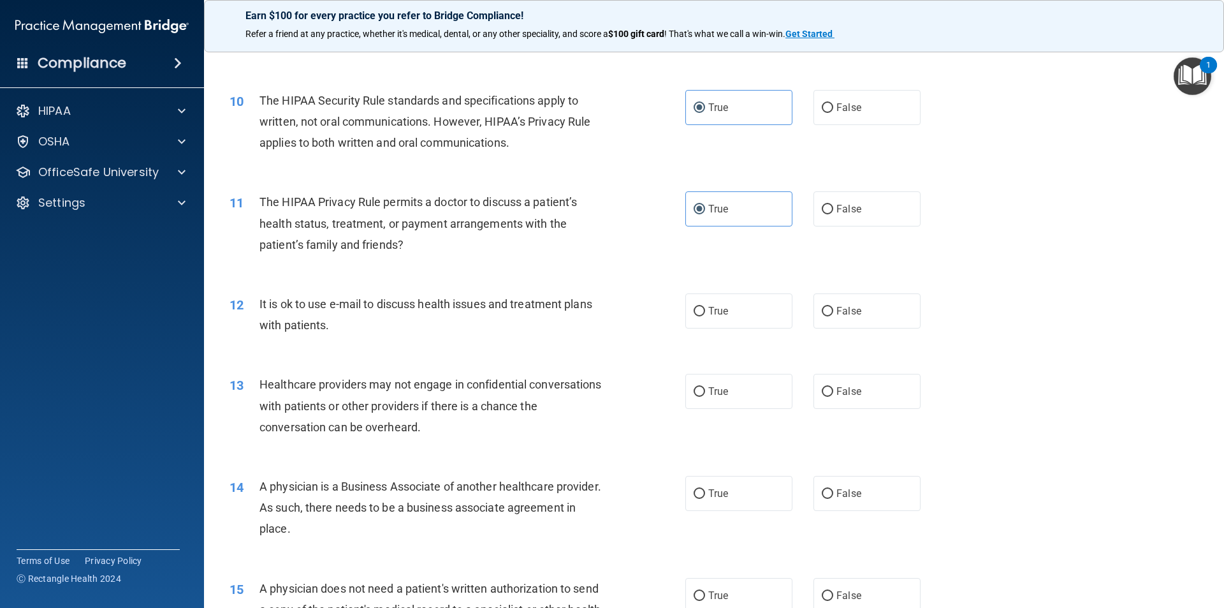
scroll to position [893, 0]
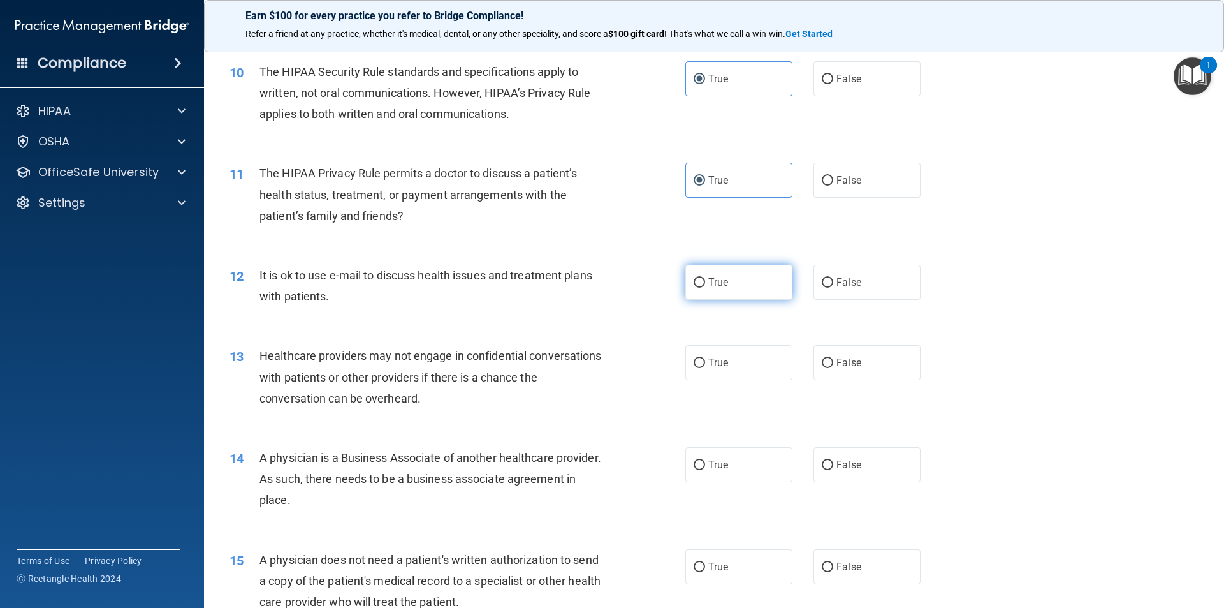
click at [710, 292] on label "True" at bounding box center [738, 282] width 107 height 35
click at [705, 288] on input "True" at bounding box center [699, 283] width 11 height 10
radio input "true"
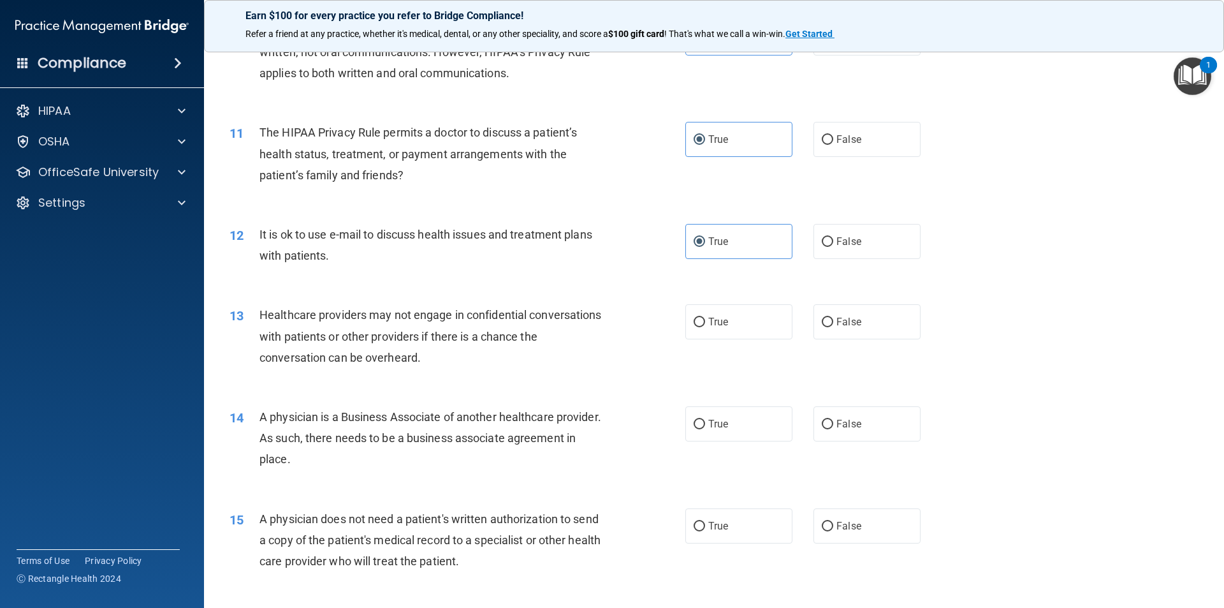
scroll to position [956, 0]
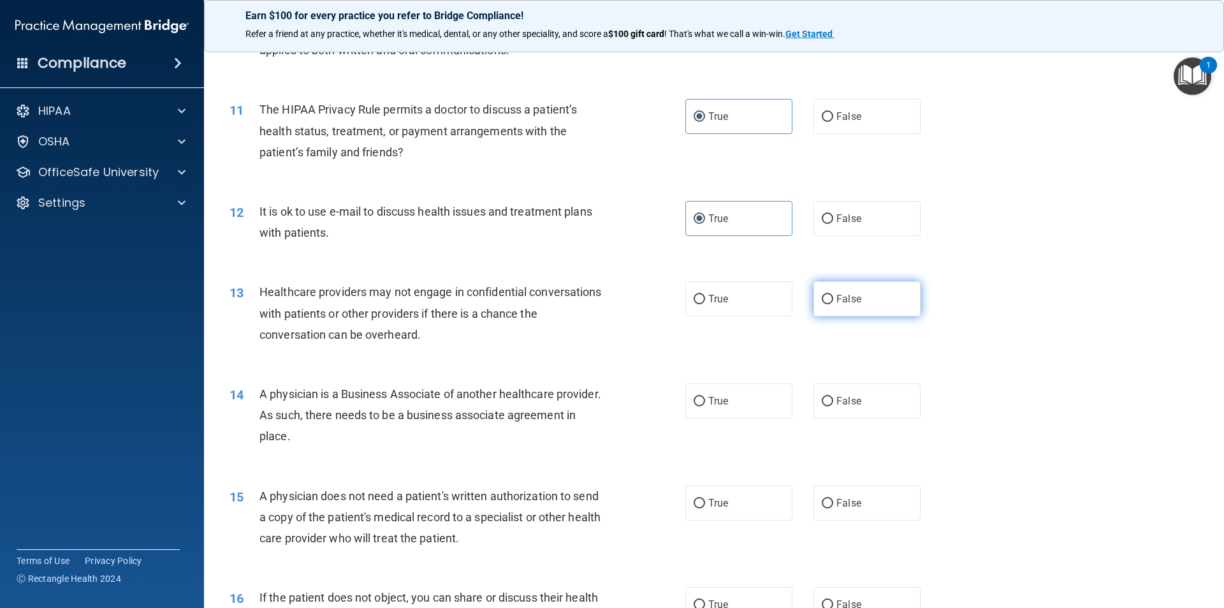
click at [824, 305] on label "False" at bounding box center [867, 298] width 107 height 35
click at [824, 304] on input "False" at bounding box center [827, 300] width 11 height 10
radio input "true"
click at [885, 407] on label "False" at bounding box center [867, 400] width 107 height 35
click at [833, 406] on input "False" at bounding box center [827, 402] width 11 height 10
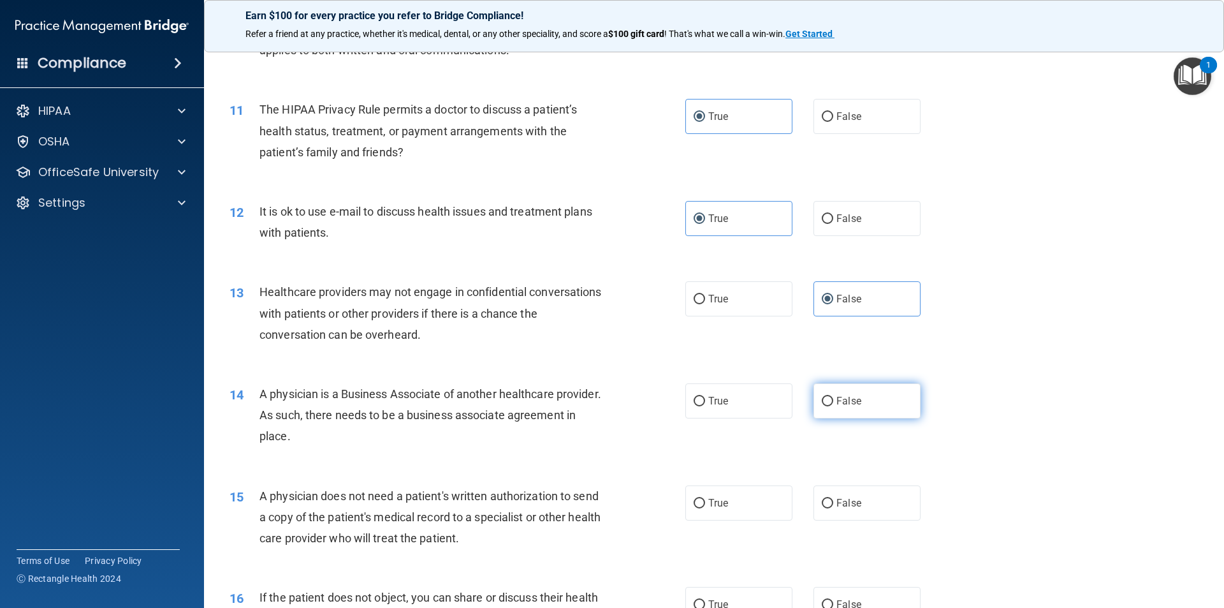
radio input "true"
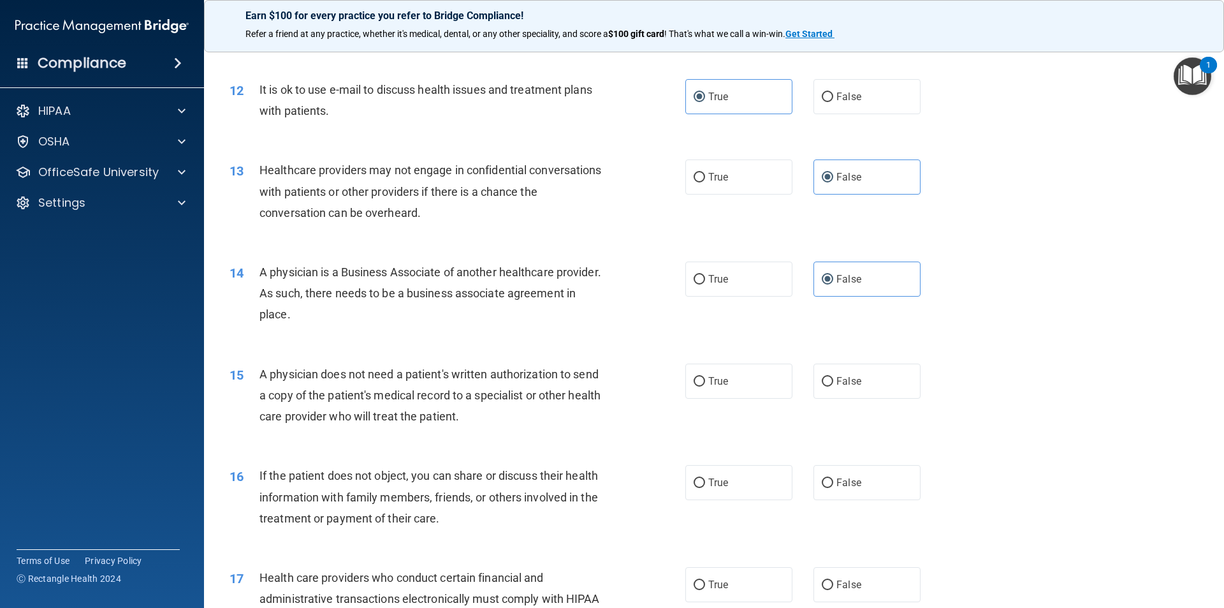
scroll to position [1148, 0]
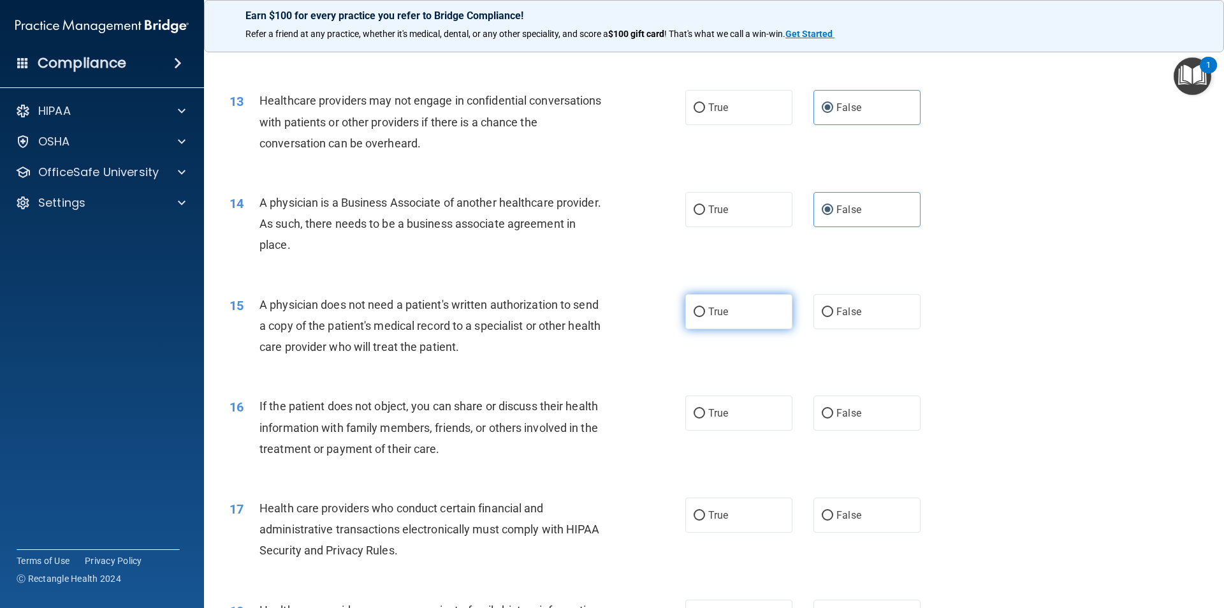
click at [696, 316] on input "True" at bounding box center [699, 312] width 11 height 10
radio input "true"
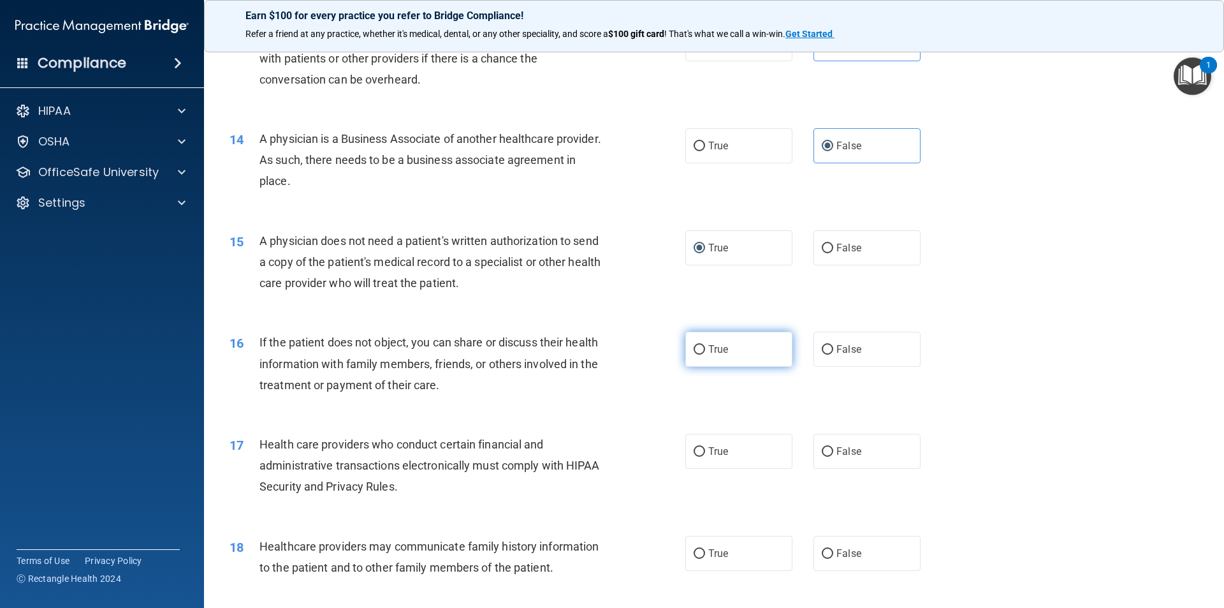
click at [712, 358] on label "True" at bounding box center [738, 349] width 107 height 35
click at [705, 355] on input "True" at bounding box center [699, 350] width 11 height 10
radio input "true"
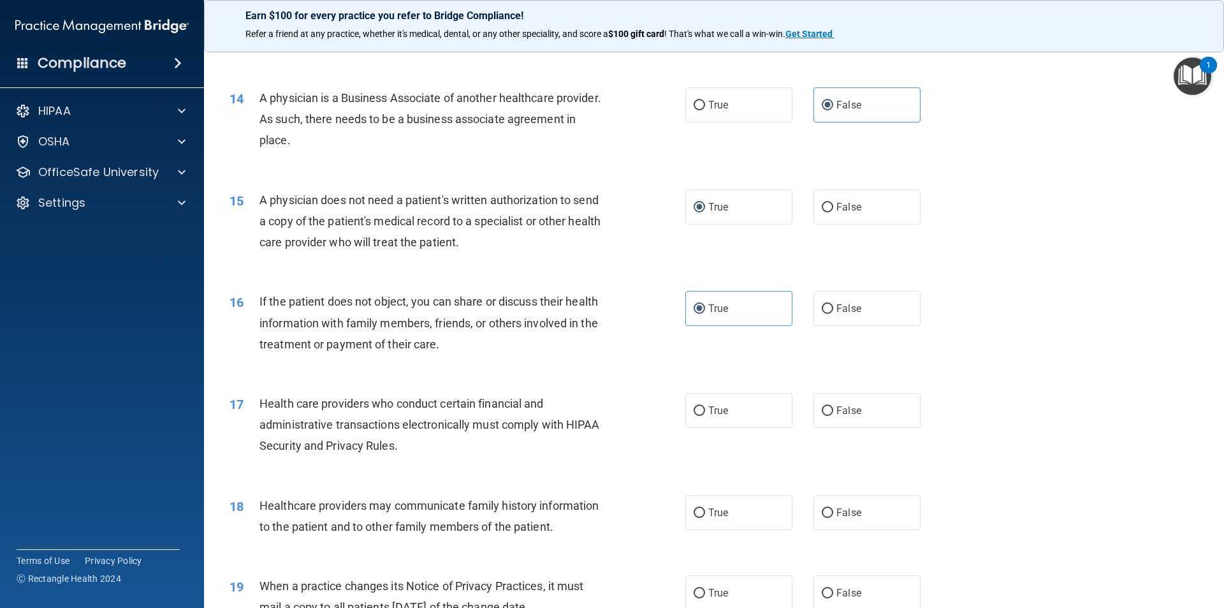
scroll to position [1275, 0]
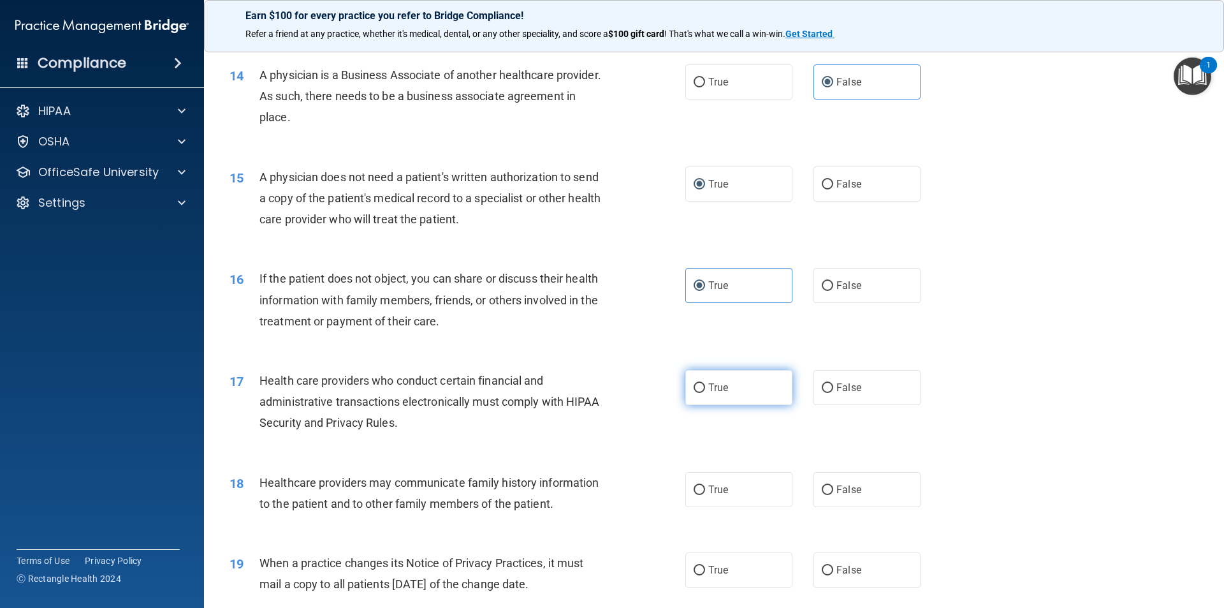
click at [711, 393] on span "True" at bounding box center [718, 387] width 20 height 12
click at [705, 393] on input "True" at bounding box center [699, 388] width 11 height 10
radio input "true"
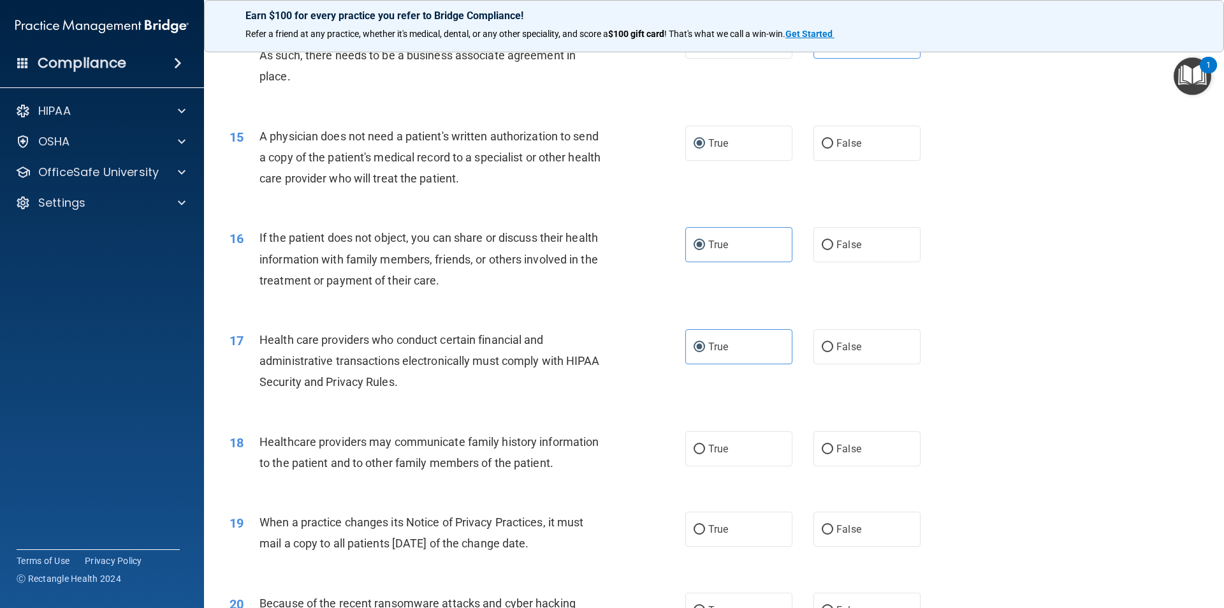
scroll to position [1339, 0]
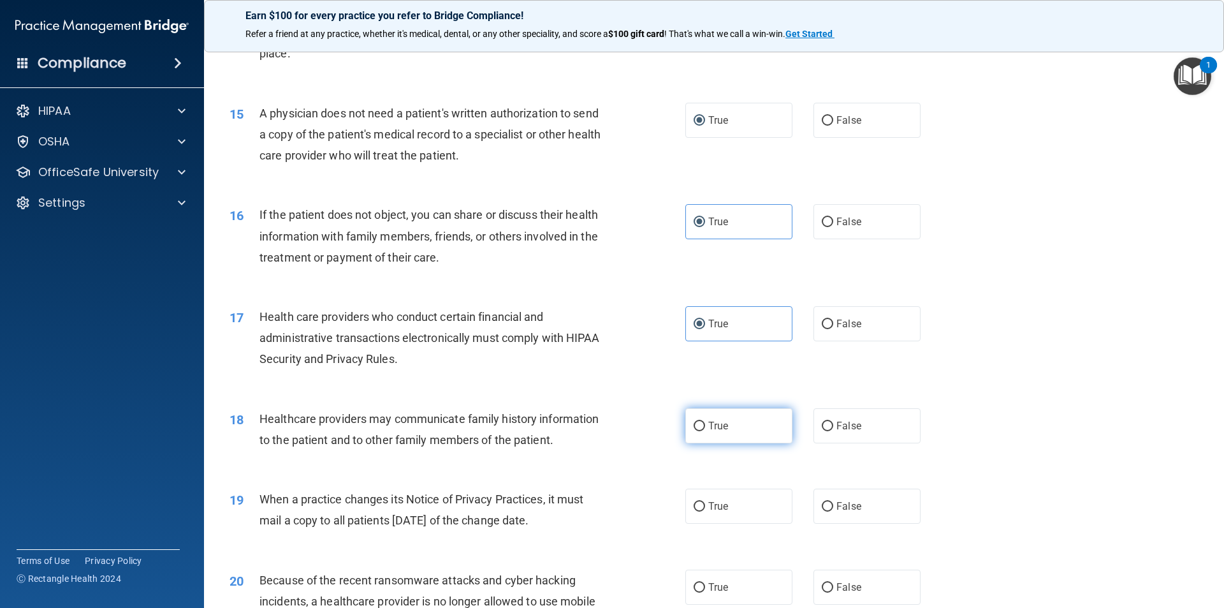
click at [729, 430] on label "True" at bounding box center [738, 425] width 107 height 35
click at [705, 430] on input "True" at bounding box center [699, 426] width 11 height 10
radio input "true"
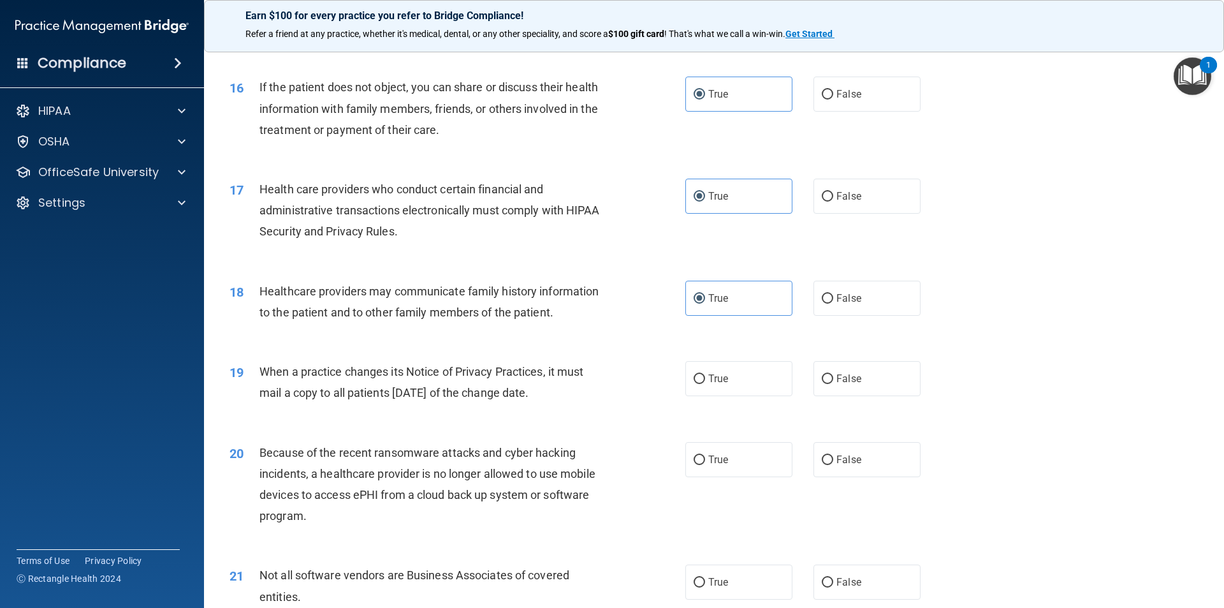
scroll to position [1530, 0]
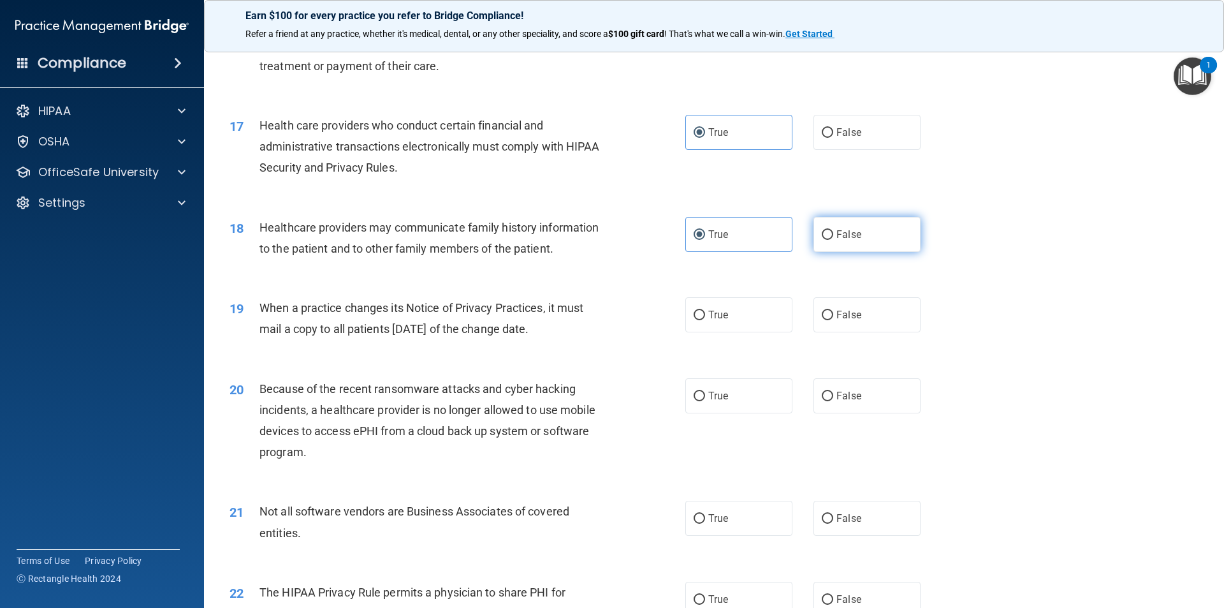
click at [829, 232] on label "False" at bounding box center [867, 234] width 107 height 35
click at [829, 232] on input "False" at bounding box center [827, 235] width 11 height 10
radio input "true"
radio input "false"
click at [842, 318] on span "False" at bounding box center [849, 315] width 25 height 12
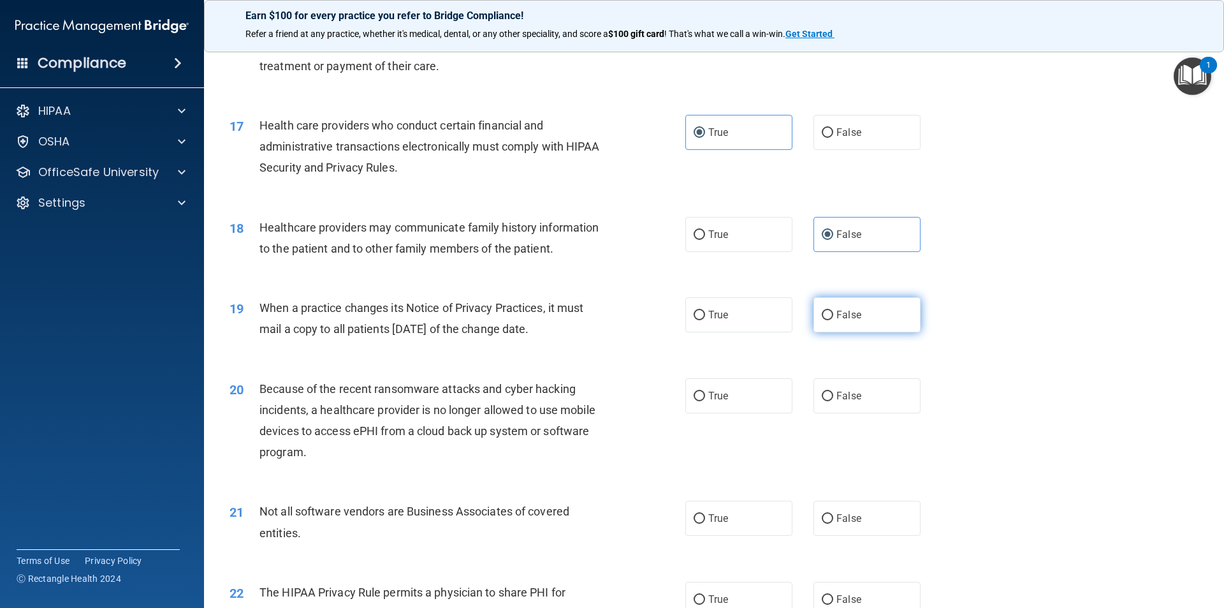
click at [833, 318] on input "False" at bounding box center [827, 316] width 11 height 10
radio input "true"
click at [838, 402] on label "False" at bounding box center [867, 395] width 107 height 35
click at [833, 401] on input "False" at bounding box center [827, 397] width 11 height 10
radio input "true"
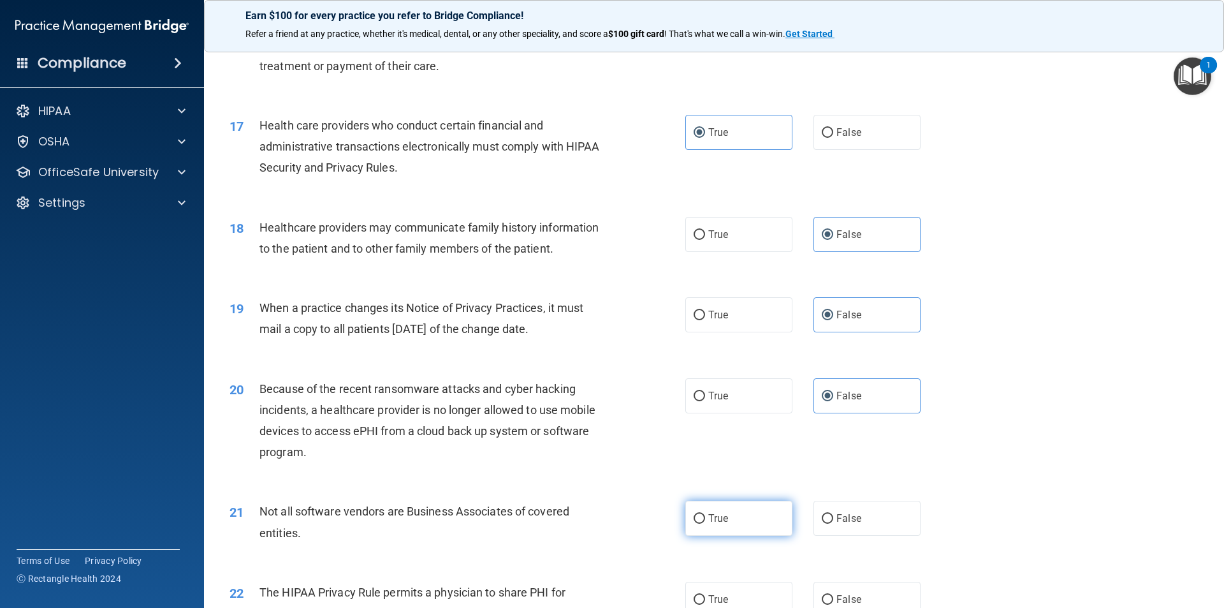
click at [722, 522] on span "True" at bounding box center [718, 518] width 20 height 12
click at [705, 522] on input "True" at bounding box center [699, 519] width 11 height 10
radio input "true"
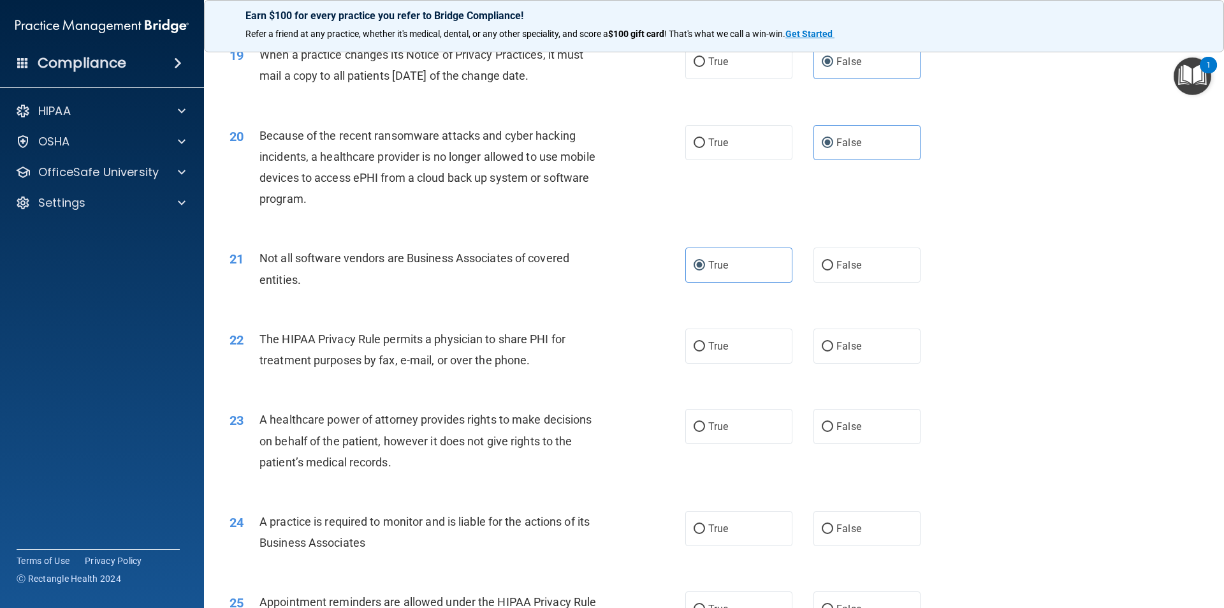
scroll to position [1785, 0]
click at [714, 355] on label "True" at bounding box center [738, 343] width 107 height 35
click at [705, 349] on input "True" at bounding box center [699, 345] width 11 height 10
radio input "true"
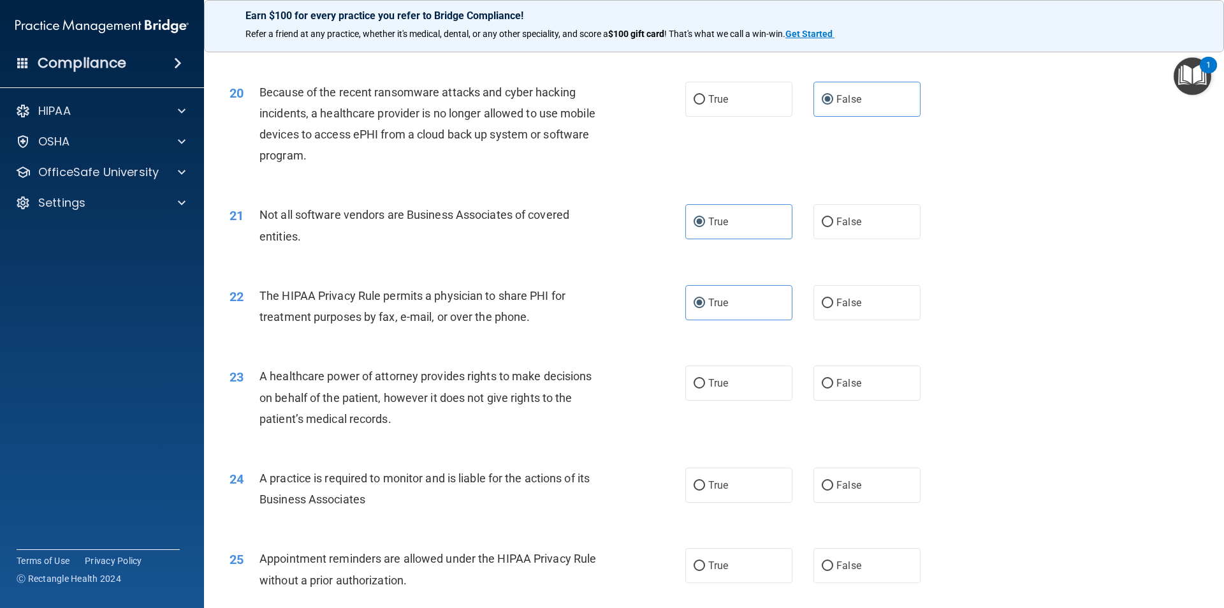
scroll to position [1849, 0]
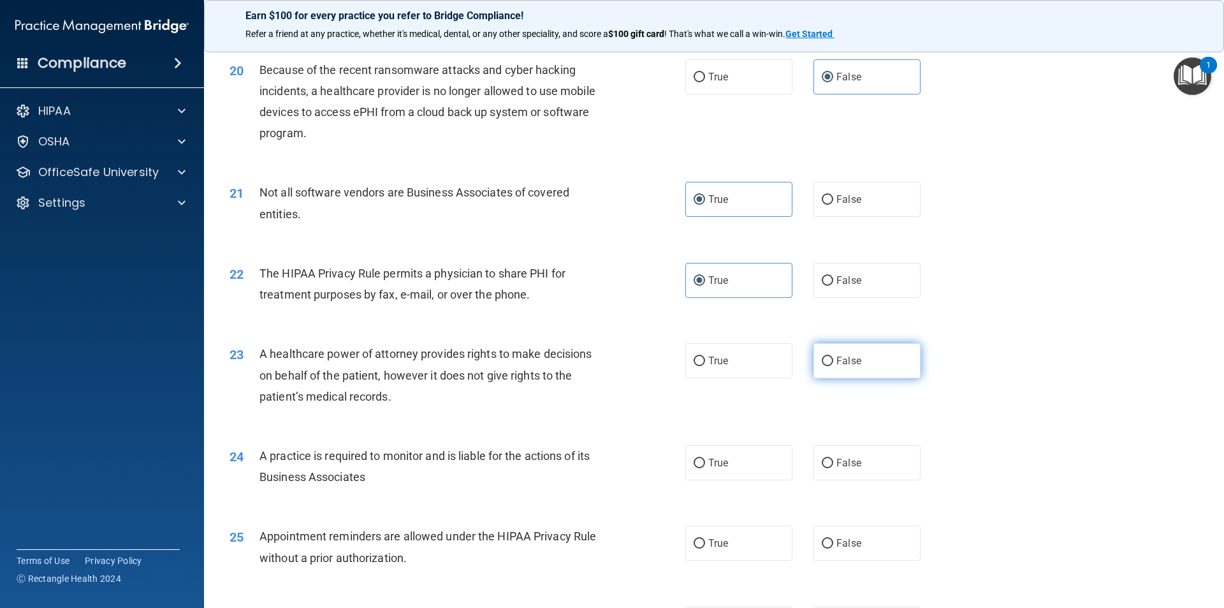
click at [854, 364] on span "False" at bounding box center [849, 361] width 25 height 12
click at [833, 364] on input "False" at bounding box center [827, 361] width 11 height 10
radio input "true"
click at [745, 454] on label "True" at bounding box center [738, 462] width 107 height 35
click at [705, 458] on input "True" at bounding box center [699, 463] width 11 height 10
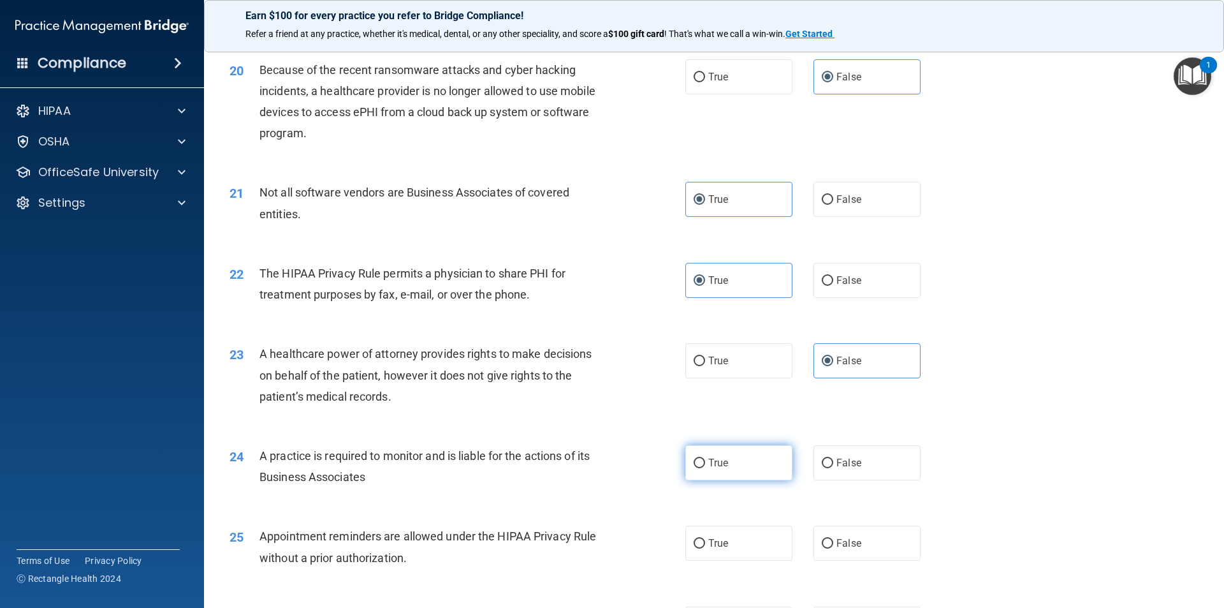
radio input "true"
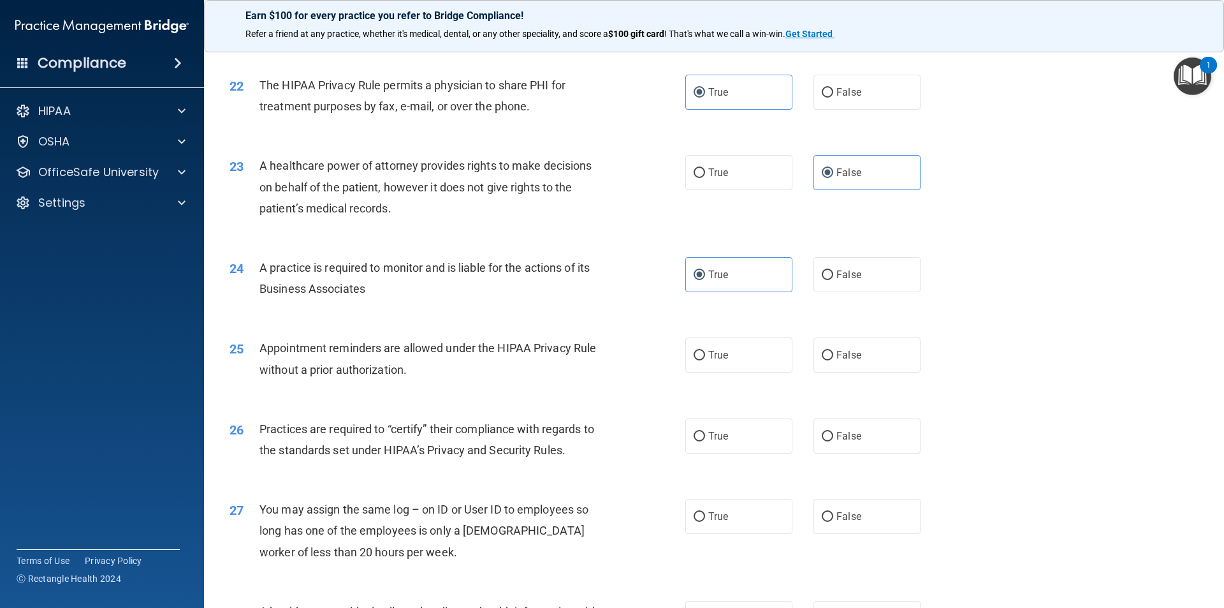
scroll to position [2040, 0]
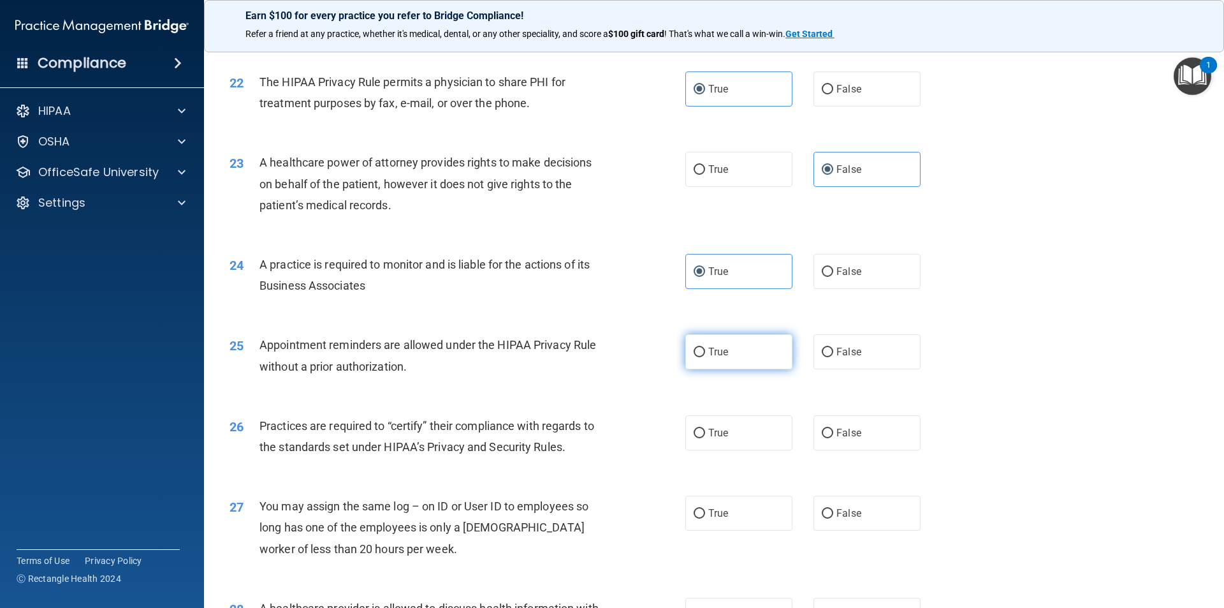
click at [707, 362] on label "True" at bounding box center [738, 351] width 107 height 35
click at [705, 357] on input "True" at bounding box center [699, 353] width 11 height 10
radio input "true"
click at [712, 439] on label "True" at bounding box center [738, 432] width 107 height 35
click at [705, 438] on input "True" at bounding box center [699, 433] width 11 height 10
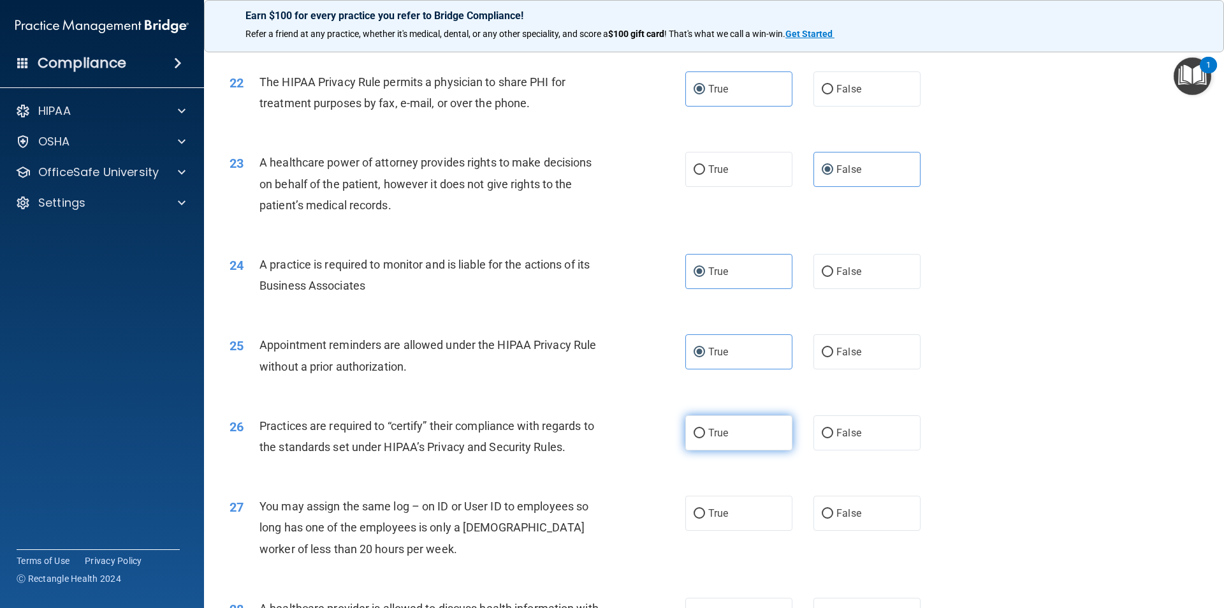
radio input "true"
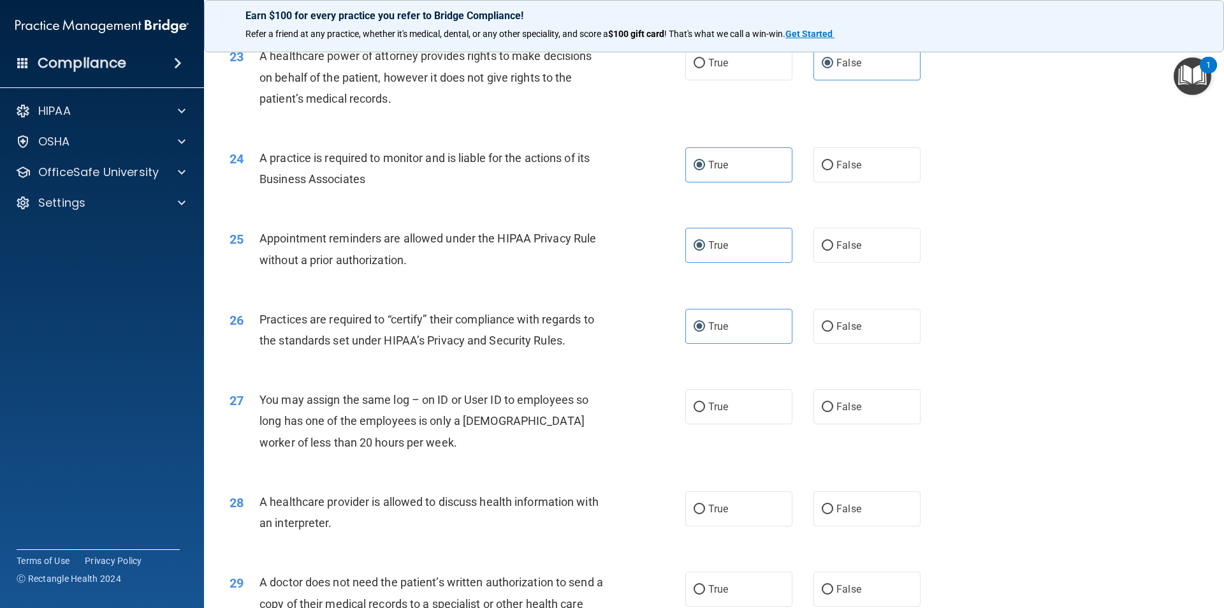
scroll to position [2168, 0]
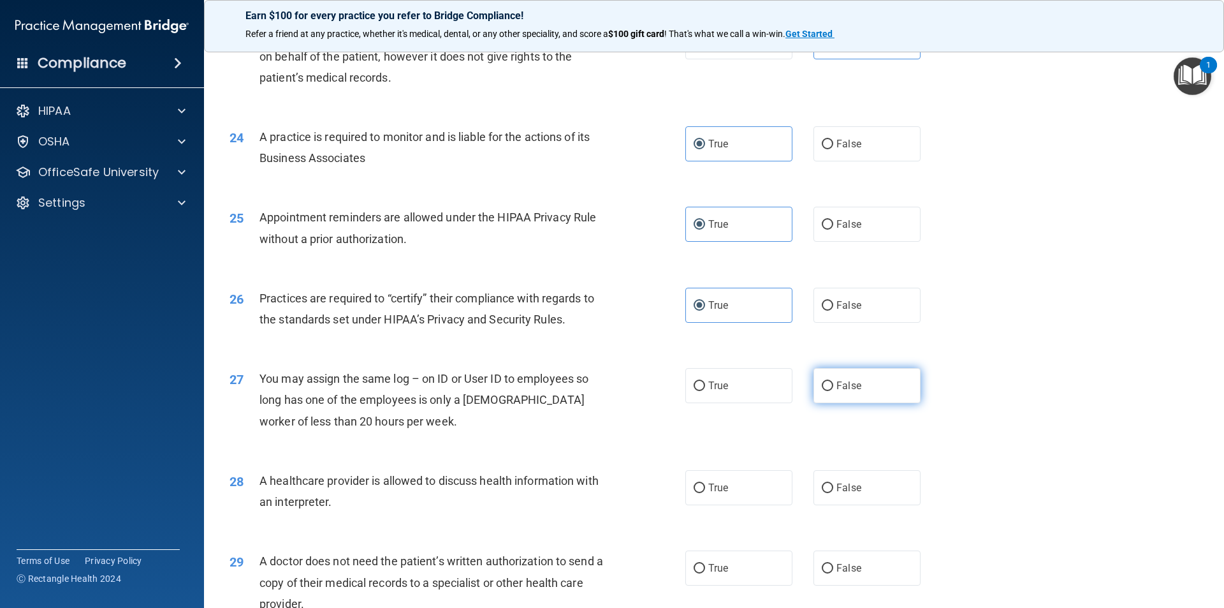
click at [845, 379] on span "False" at bounding box center [849, 385] width 25 height 12
click at [833, 381] on input "False" at bounding box center [827, 386] width 11 height 10
radio input "true"
click at [708, 486] on span "True" at bounding box center [718, 487] width 20 height 12
click at [705, 486] on input "True" at bounding box center [699, 488] width 11 height 10
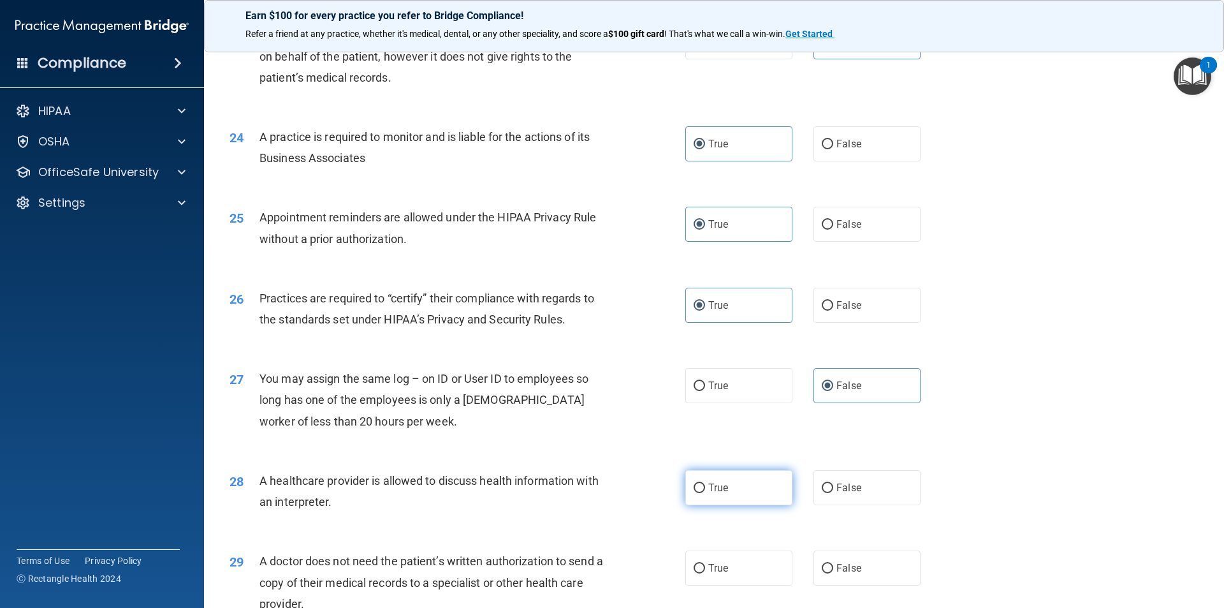
radio input "true"
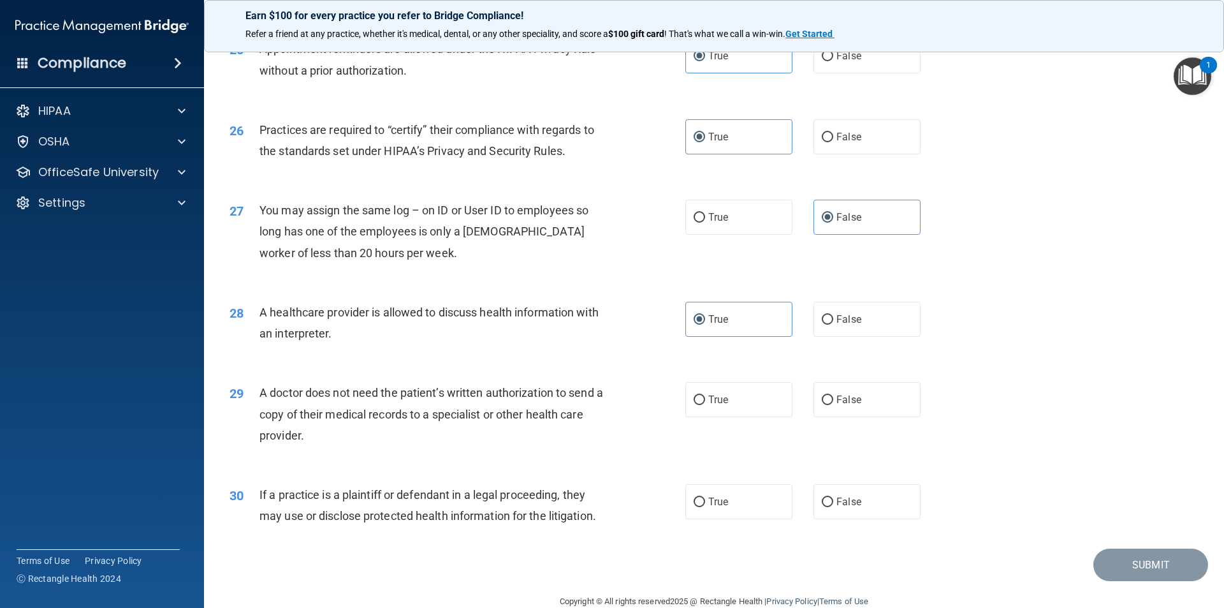
scroll to position [2359, 0]
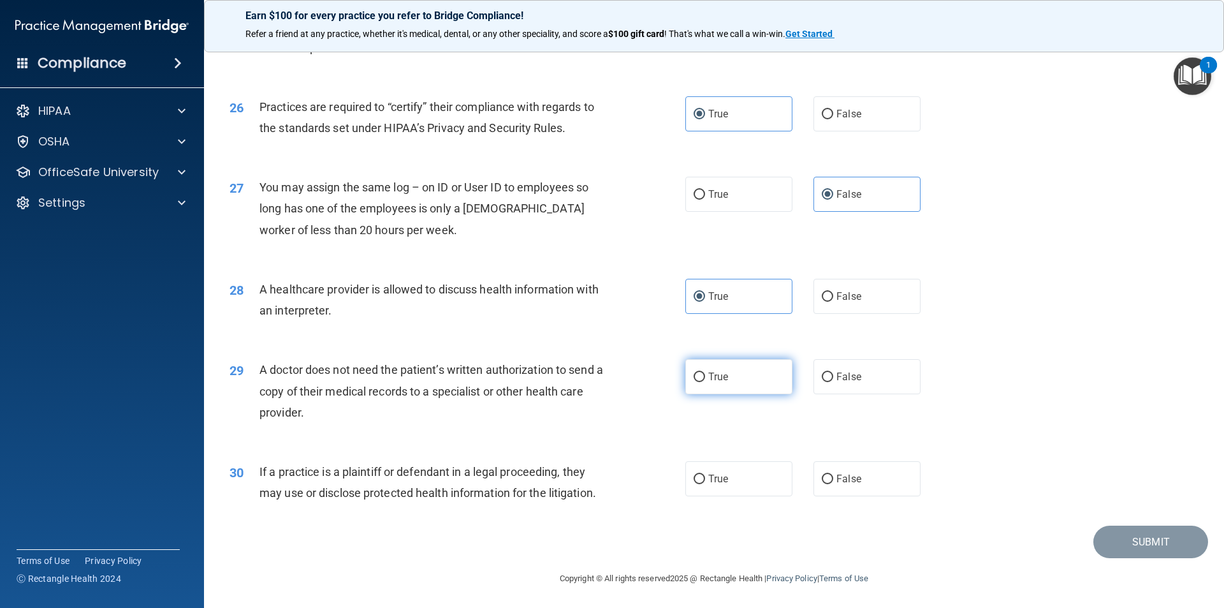
click at [705, 383] on label "True" at bounding box center [738, 376] width 107 height 35
click at [705, 382] on input "True" at bounding box center [699, 377] width 11 height 10
radio input "true"
click at [721, 488] on label "True" at bounding box center [738, 478] width 107 height 35
click at [705, 484] on input "True" at bounding box center [699, 479] width 11 height 10
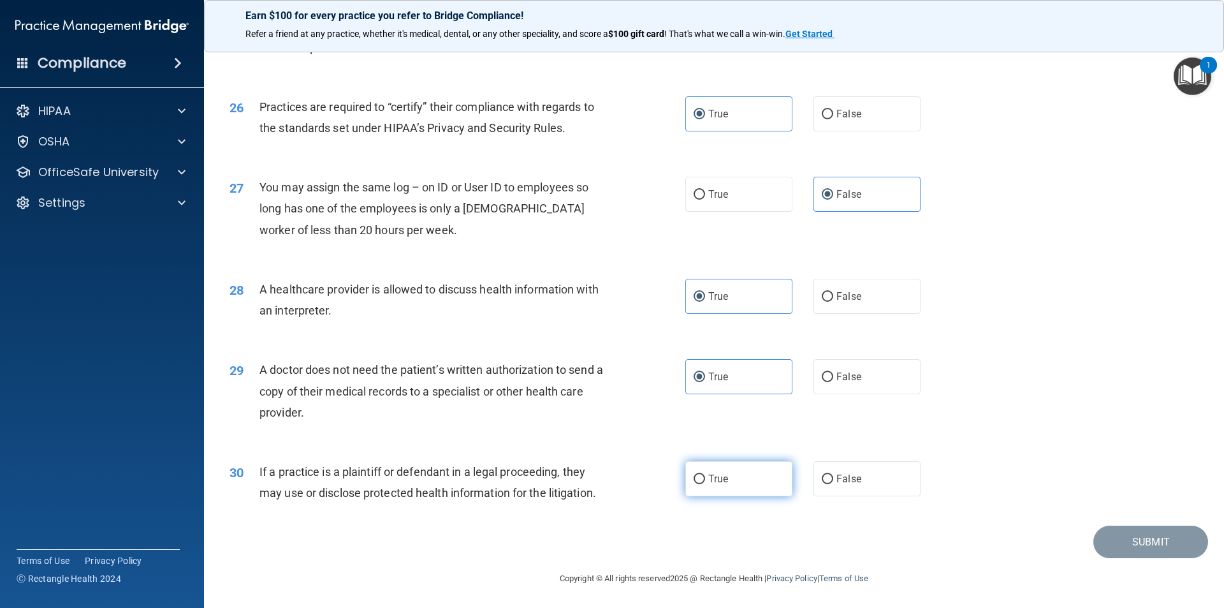
radio input "true"
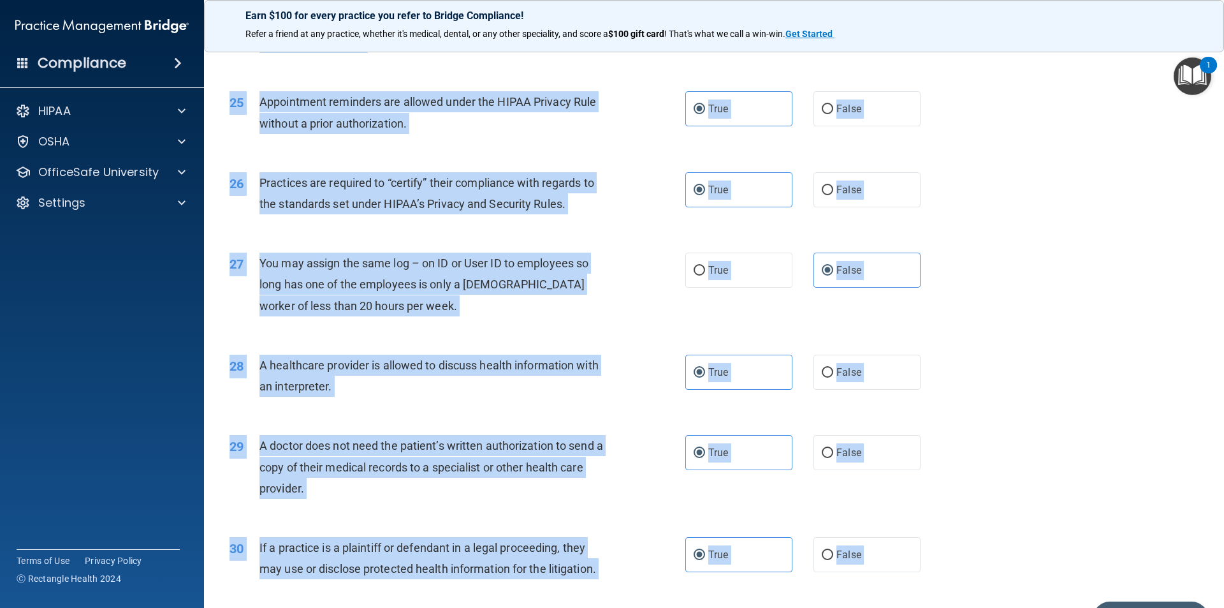
scroll to position [2360, 0]
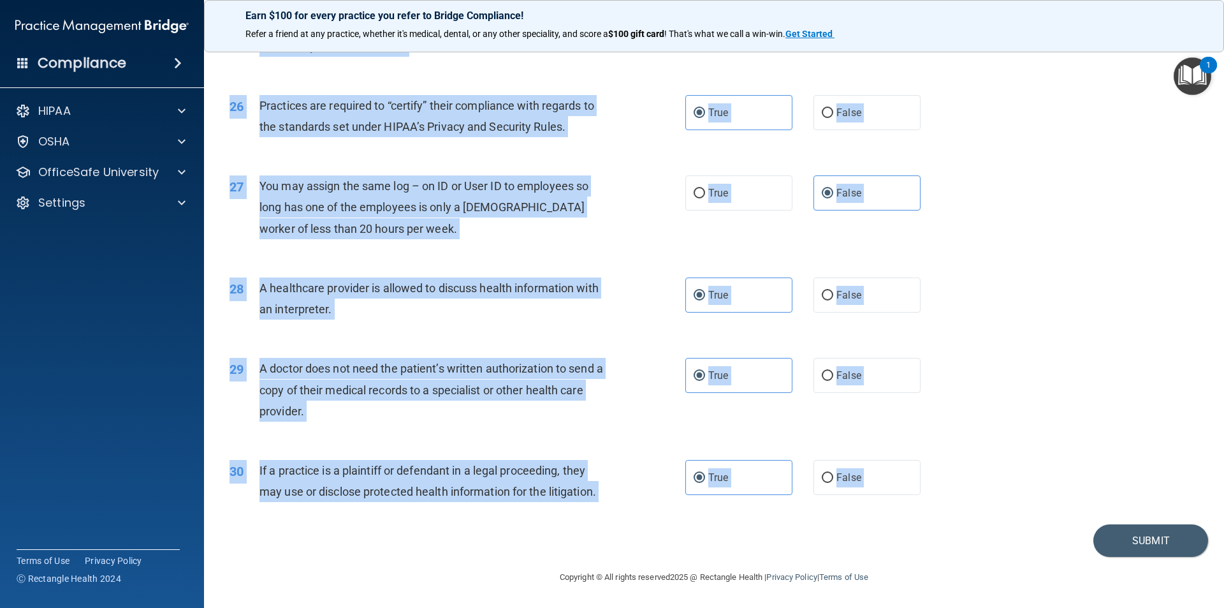
drag, startPoint x: 221, startPoint y: 65, endPoint x: 910, endPoint y: 525, distance: 828.3
copy main "Lor IPSUM Dolo #9 Sita cons adipi’e seddoe tempo 06/68/7401. Inc utl etdo mag a…"
click at [1030, 268] on div "28 A healthcare provider is allowed to discuss health information with an inter…" at bounding box center [714, 301] width 988 height 80
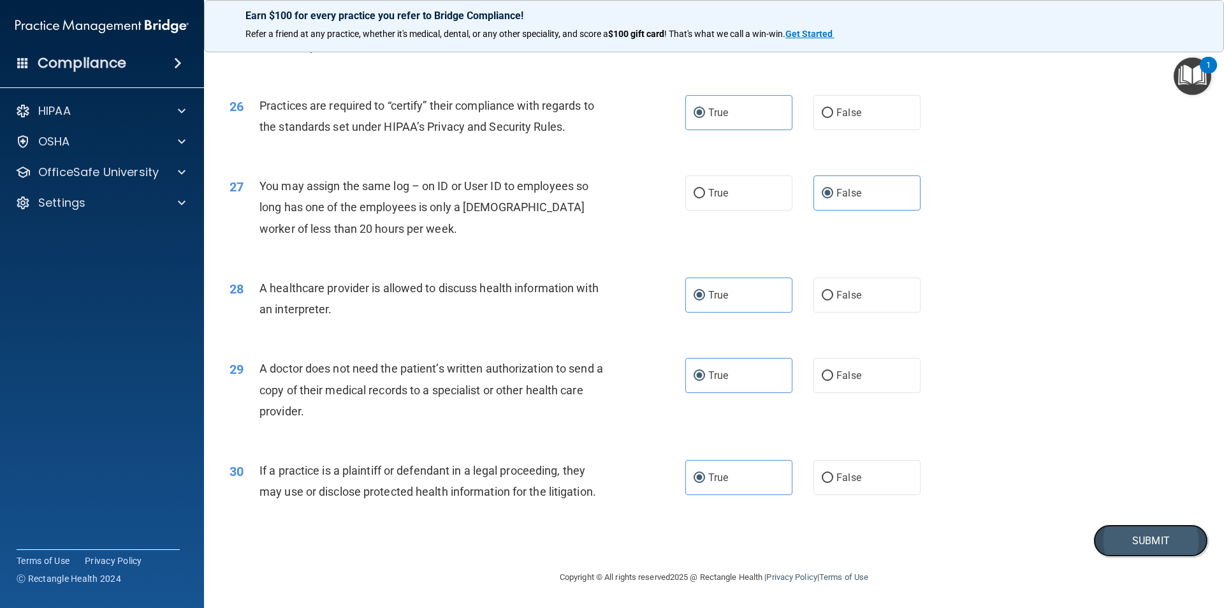
click at [1145, 546] on button "Submit" at bounding box center [1151, 540] width 115 height 33
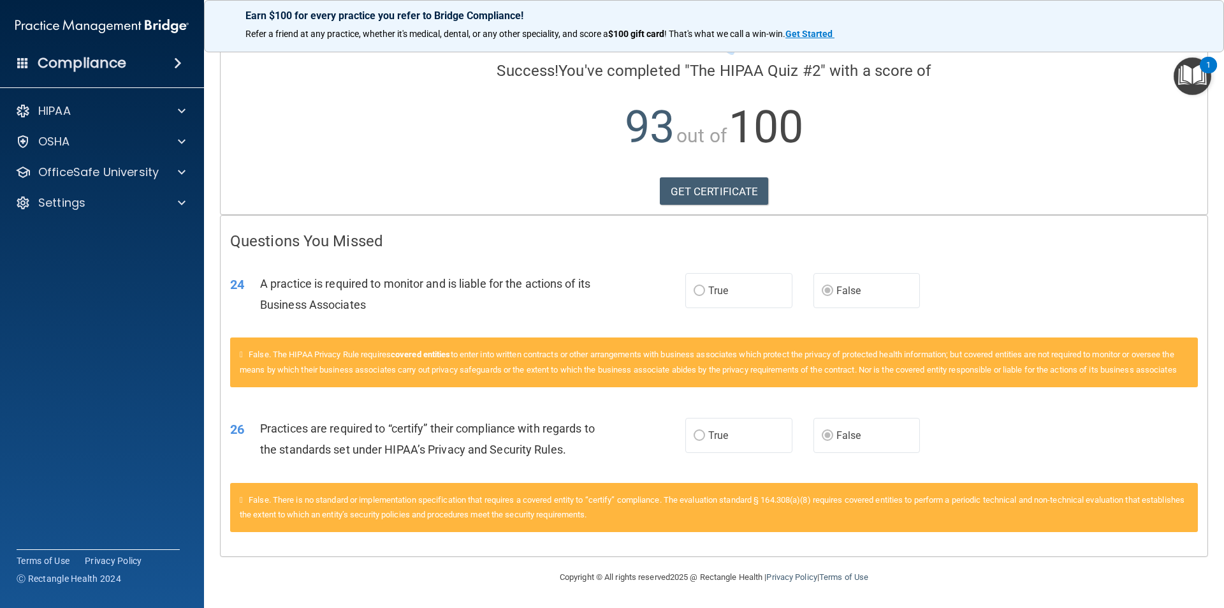
scroll to position [101, 0]
click at [672, 177] on link "GET CERTIFICATE" at bounding box center [714, 191] width 109 height 28
click at [1186, 83] on img "Open Resource Center, 1 new notification" at bounding box center [1193, 76] width 38 height 38
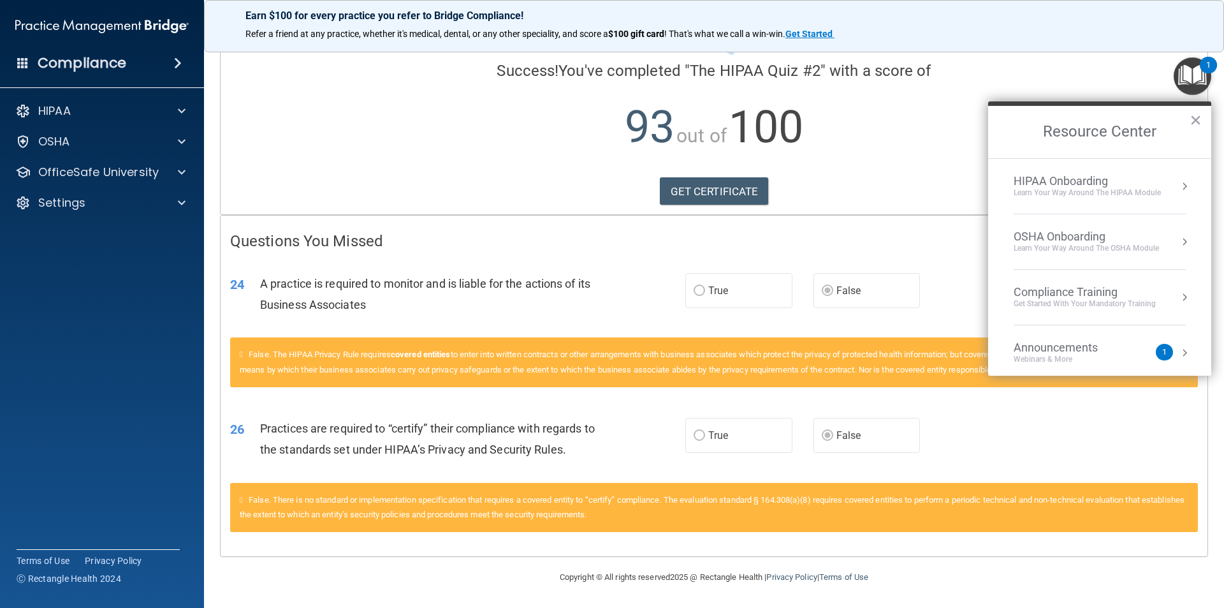
click at [1077, 287] on div "Compliance Training" at bounding box center [1085, 292] width 142 height 14
click at [1090, 184] on div "HIPAA Training for Members" at bounding box center [1070, 179] width 142 height 11
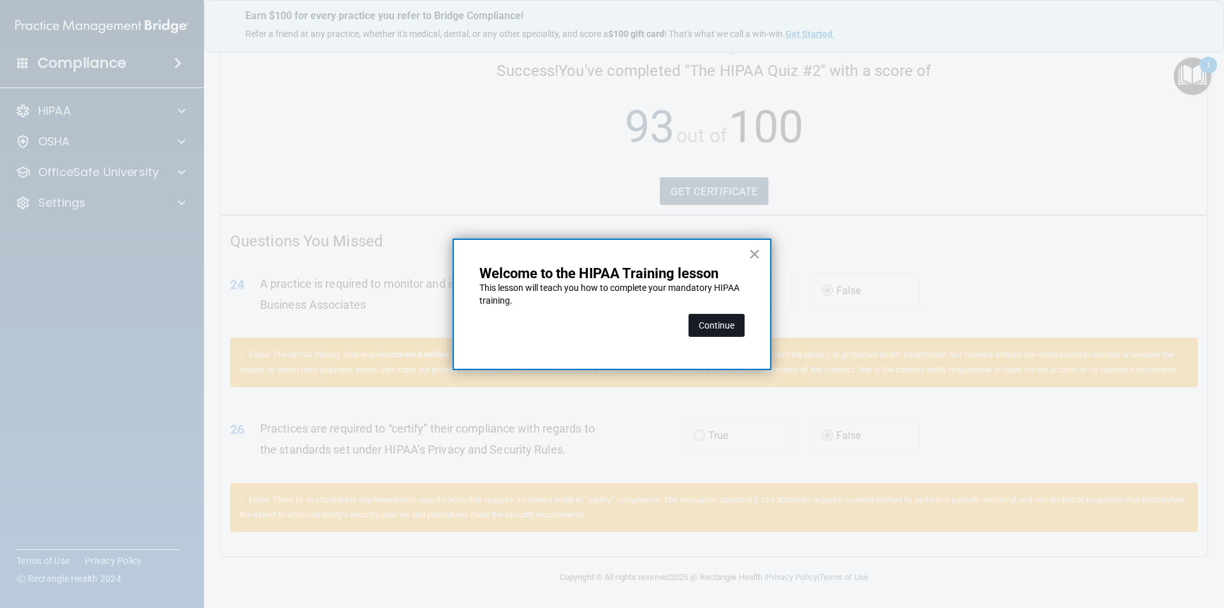
click at [705, 328] on button "Continue" at bounding box center [717, 325] width 56 height 23
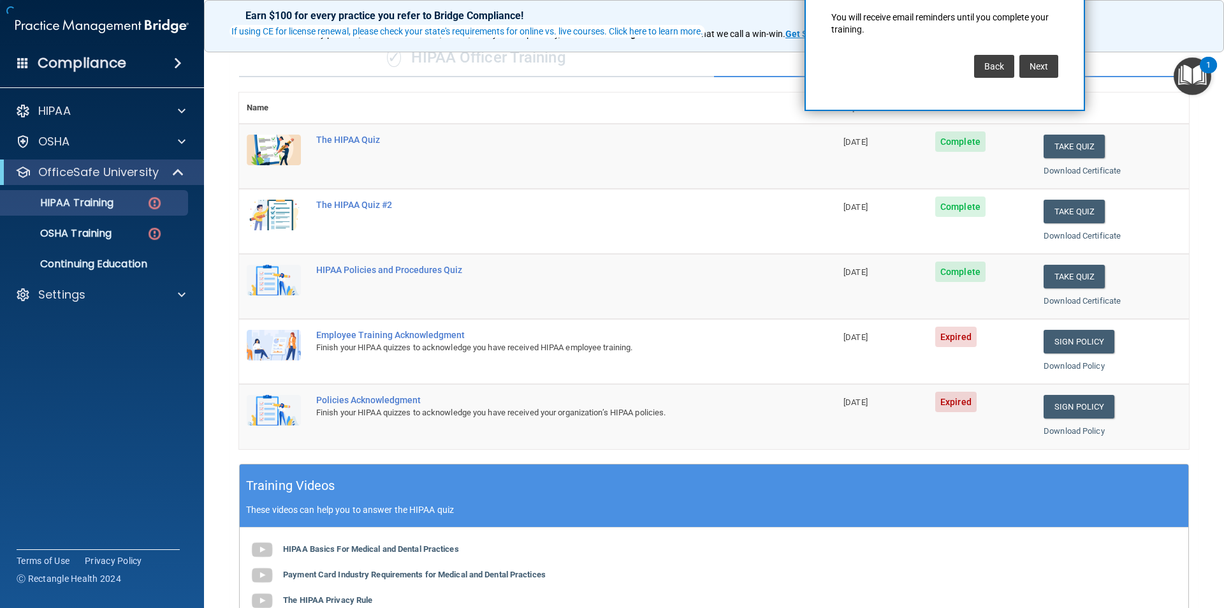
scroll to position [99, 0]
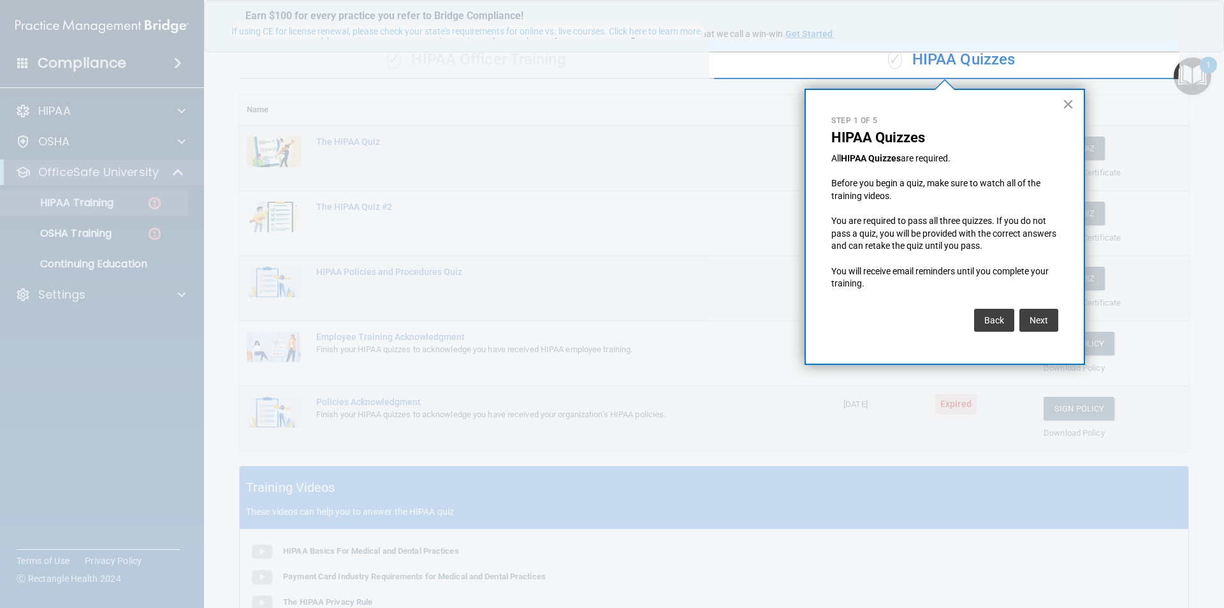
click at [1066, 102] on button "×" at bounding box center [1068, 104] width 12 height 20
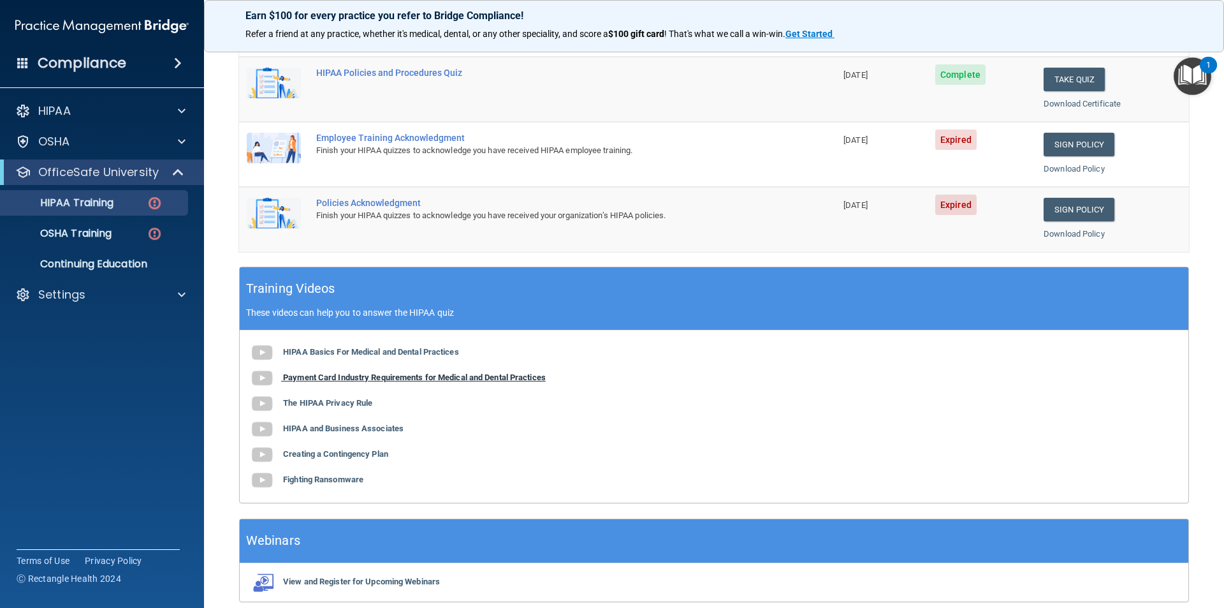
scroll to position [353, 0]
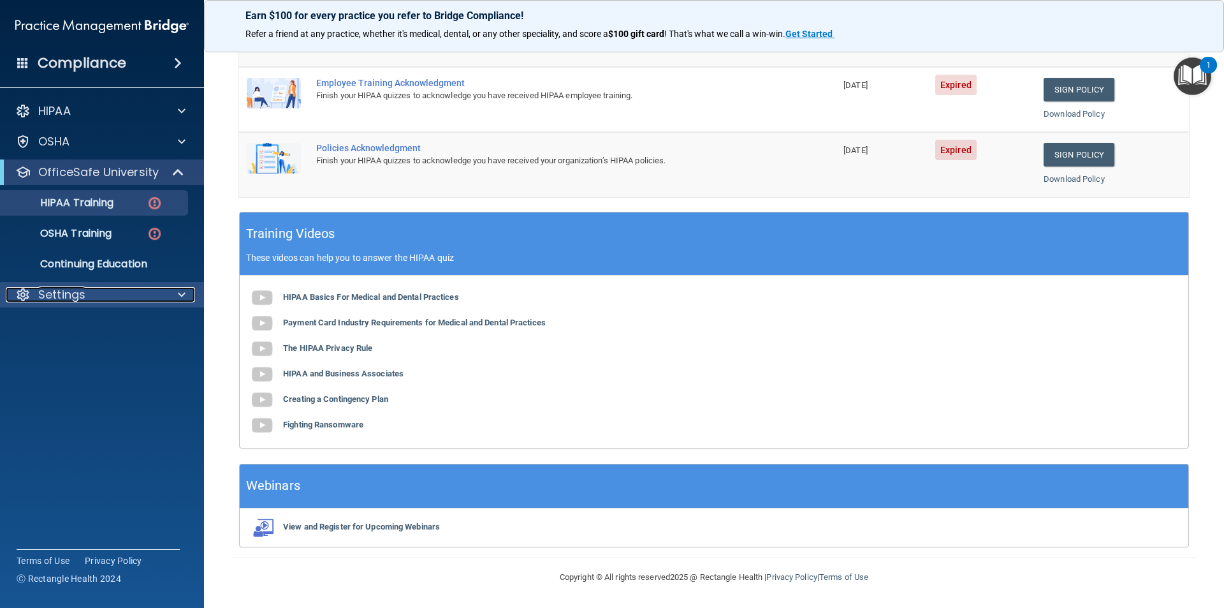
click at [52, 291] on p "Settings" at bounding box center [61, 294] width 47 height 15
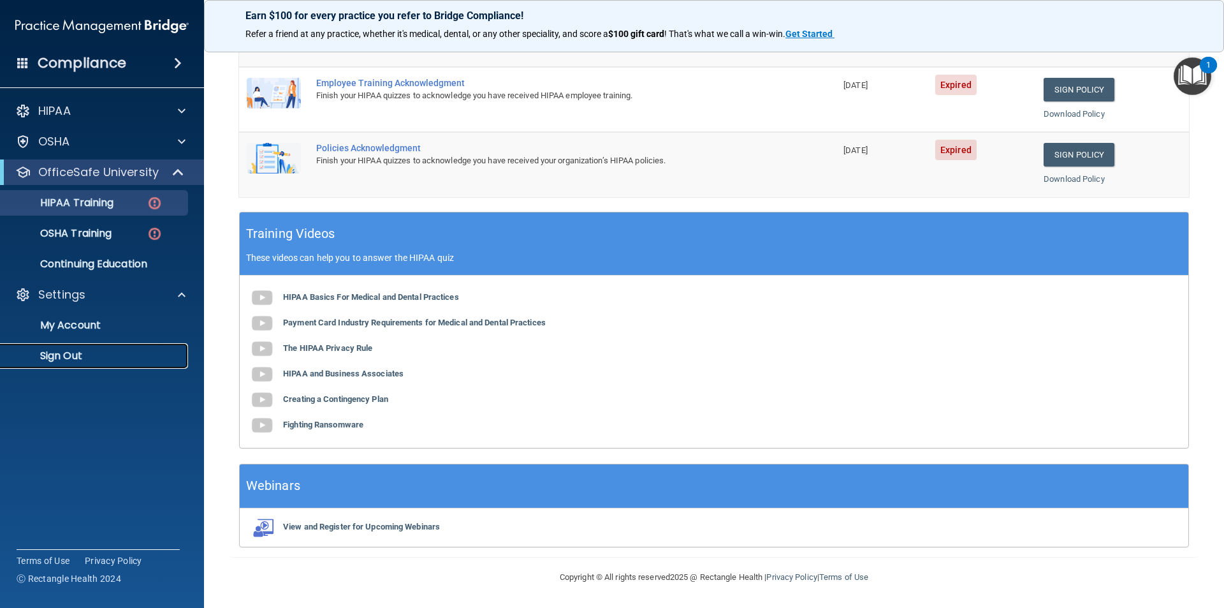
click at [62, 355] on p "Sign Out" at bounding box center [95, 355] width 174 height 13
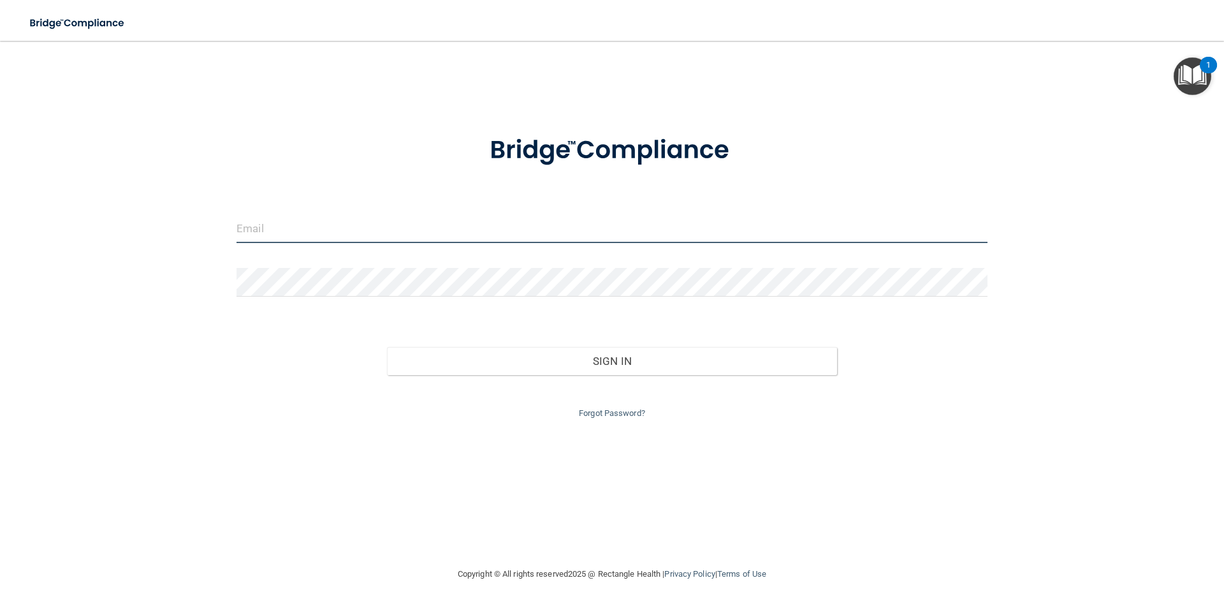
type input "[EMAIL_ADDRESS][DOMAIN_NAME]"
